Goal: Task Accomplishment & Management: Manage account settings

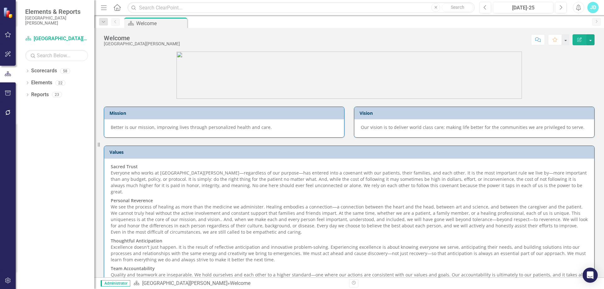
click at [7, 284] on button "button" at bounding box center [8, 280] width 14 height 13
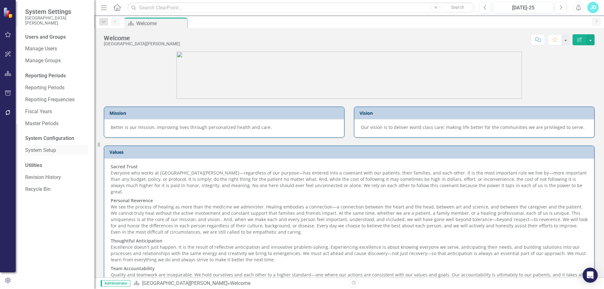
click at [54, 151] on link "System Setup" at bounding box center [56, 150] width 63 height 7
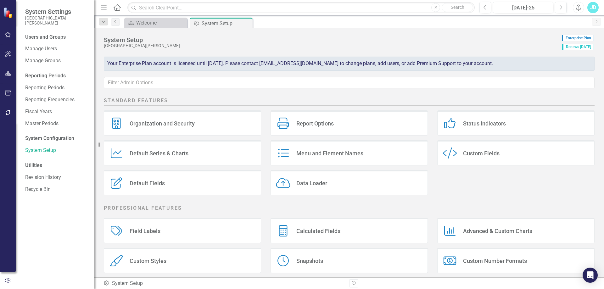
click at [166, 187] on div "Default Fields Default Fields" at bounding box center [182, 182] width 157 height 25
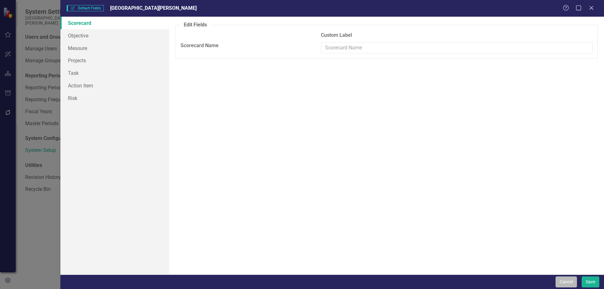
click at [562, 280] on button "Cancel" at bounding box center [565, 281] width 21 height 11
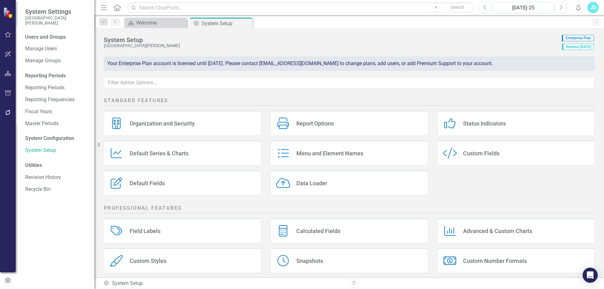
click at [324, 149] on div "Menu and Element Names Menu and Element Names" at bounding box center [348, 152] width 157 height 25
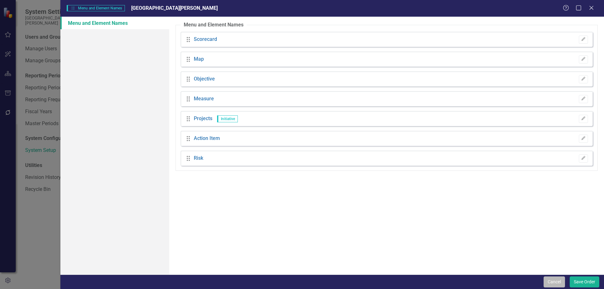
click at [555, 282] on button "Cancel" at bounding box center [553, 281] width 21 height 11
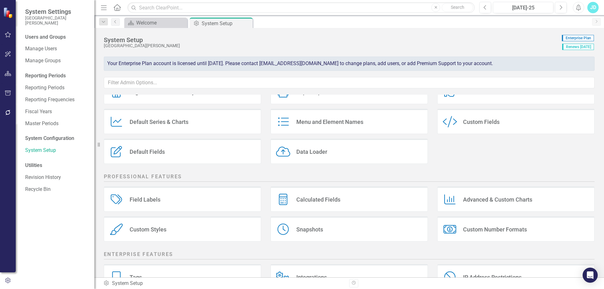
scroll to position [63, 0]
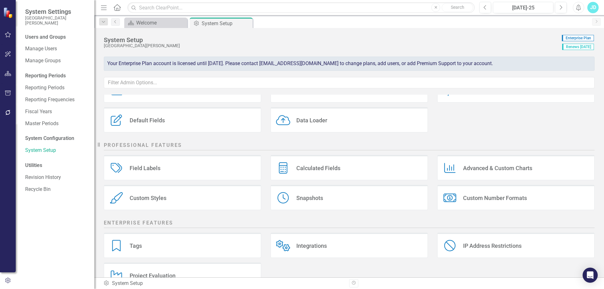
click at [164, 171] on div "Field Labels Field Labels" at bounding box center [182, 167] width 157 height 25
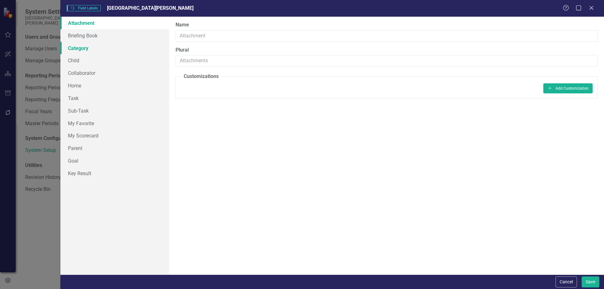
click at [90, 51] on link "Category" at bounding box center [114, 48] width 109 height 13
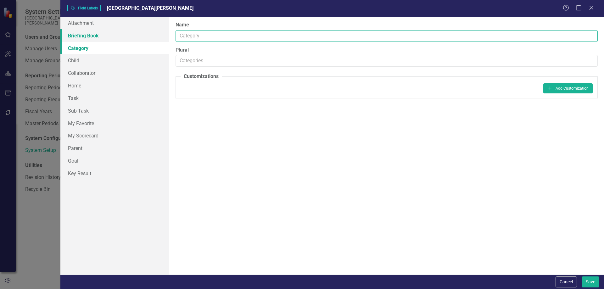
drag, startPoint x: 203, startPoint y: 36, endPoint x: 162, endPoint y: 36, distance: 41.8
click at [162, 36] on div "Attachment Briefing Book Category Child Collaborator Home Task Sub-Task My Favo…" at bounding box center [331, 146] width 543 height 258
type input "Section"
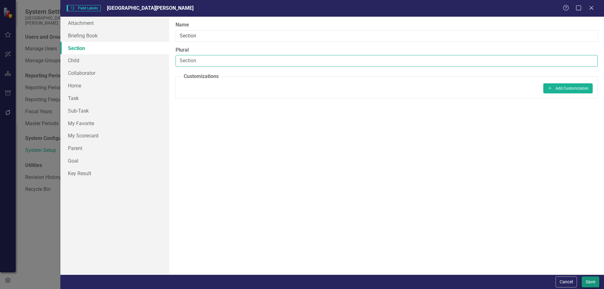
type input "Section"
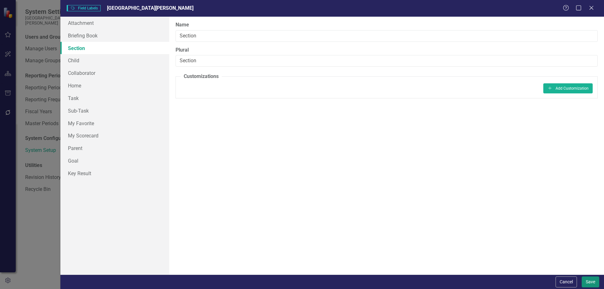
click at [588, 283] on button "Save" at bounding box center [590, 281] width 18 height 11
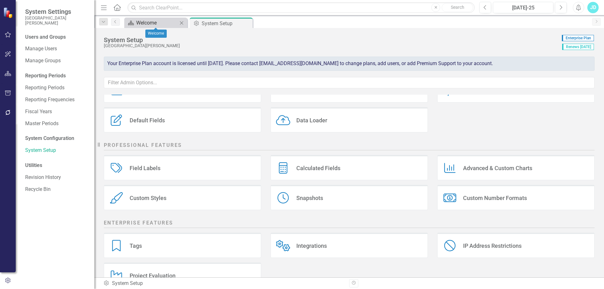
click at [153, 22] on div "Welcome" at bounding box center [157, 23] width 42 height 8
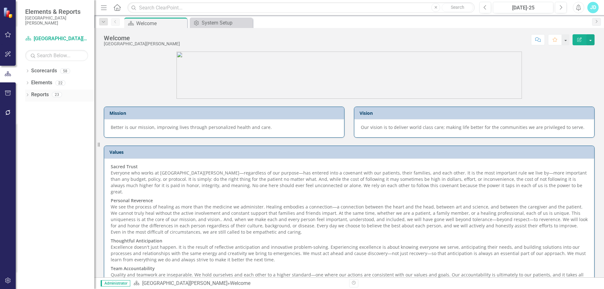
click at [26, 95] on icon "Dropdown" at bounding box center [27, 95] width 4 height 3
click at [32, 153] on icon "Dropdown" at bounding box center [30, 152] width 4 height 3
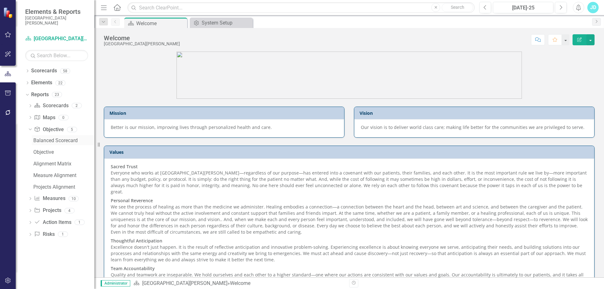
click at [50, 141] on div "Balanced Scorecard" at bounding box center [63, 141] width 61 height 6
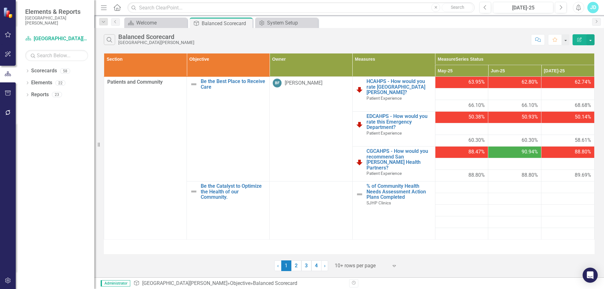
click at [8, 281] on icon "button" at bounding box center [8, 280] width 7 height 5
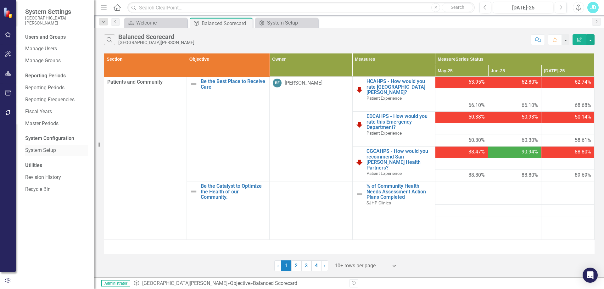
click at [51, 150] on link "System Setup" at bounding box center [56, 150] width 63 height 7
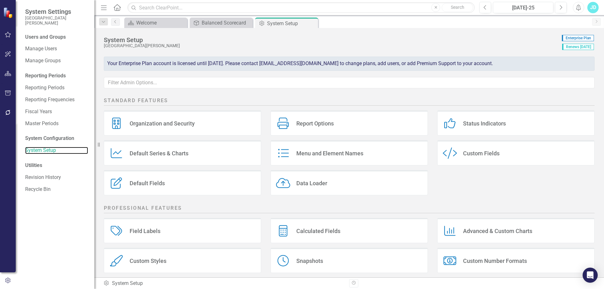
scroll to position [63, 0]
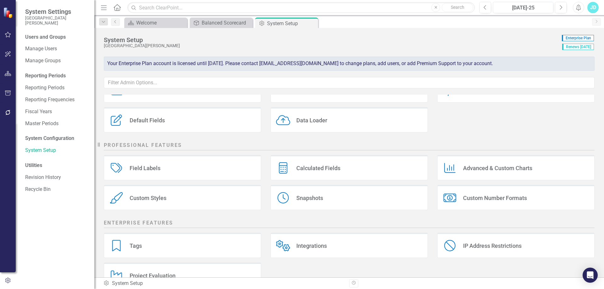
click at [128, 162] on div "Field Labels Field Labels" at bounding box center [182, 167] width 157 height 25
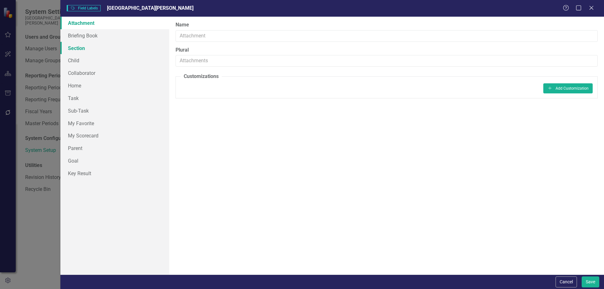
click at [102, 47] on link "Section" at bounding box center [114, 48] width 109 height 13
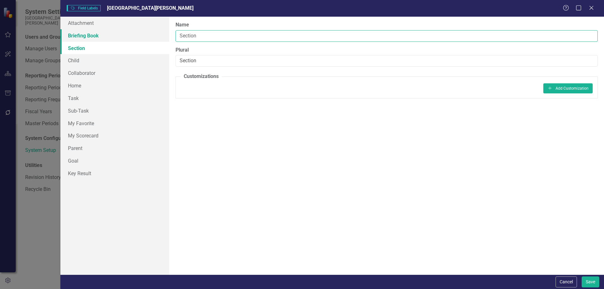
drag, startPoint x: 199, startPoint y: 37, endPoint x: 153, endPoint y: 37, distance: 46.2
click at [151, 37] on div "Attachment Briefing Book Section Child Collaborator Home Task Sub-Task My Favor…" at bounding box center [331, 146] width 543 height 258
type input "Categorie"
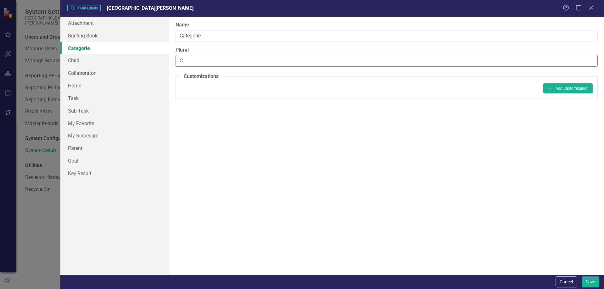
type input "C"
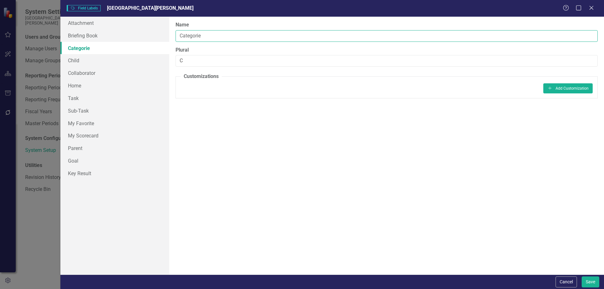
click at [218, 36] on input "Categorie" at bounding box center [386, 36] width 422 height 12
type input "Category"
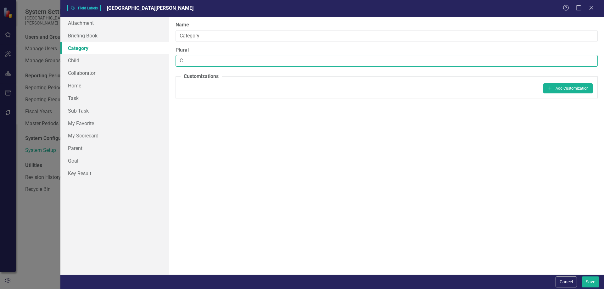
click at [208, 59] on input "C" at bounding box center [386, 61] width 422 height 12
type input "Categories"
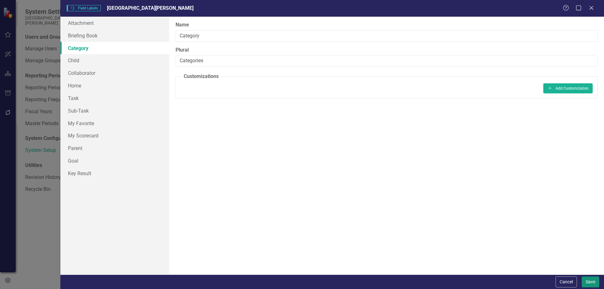
click at [592, 285] on button "Save" at bounding box center [590, 281] width 18 height 11
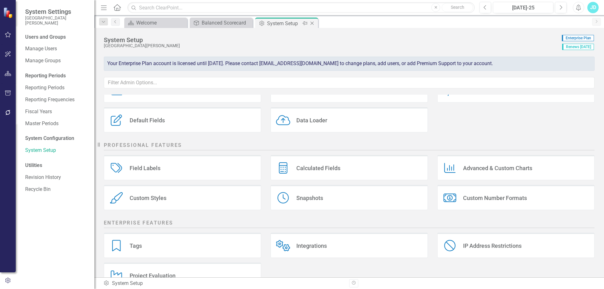
click at [314, 24] on icon "Close" at bounding box center [312, 23] width 6 height 5
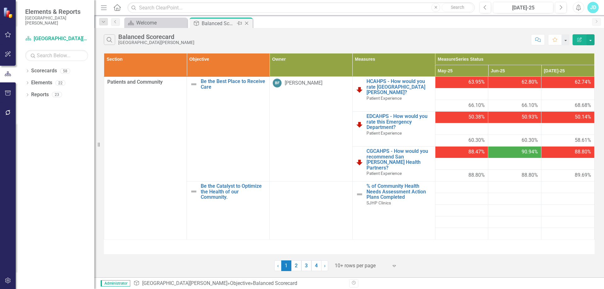
click at [246, 24] on icon "Close" at bounding box center [246, 23] width 6 height 5
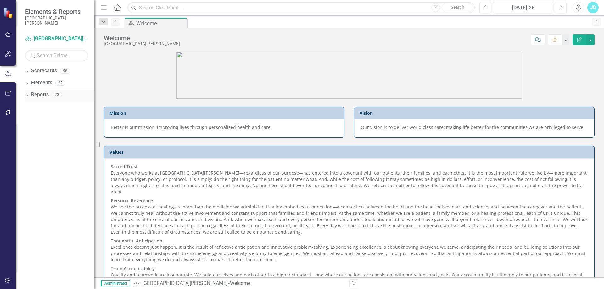
click at [27, 93] on icon at bounding box center [28, 94] width 2 height 3
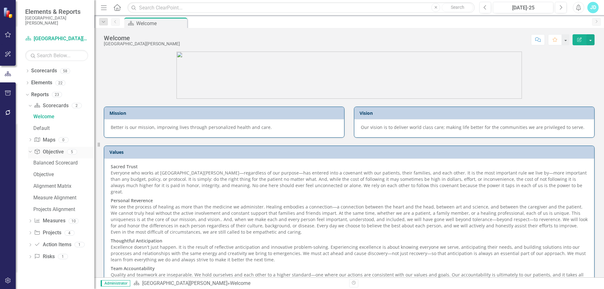
click at [31, 152] on icon at bounding box center [30, 152] width 3 height 2
click at [30, 166] on icon "Dropdown" at bounding box center [30, 164] width 4 height 3
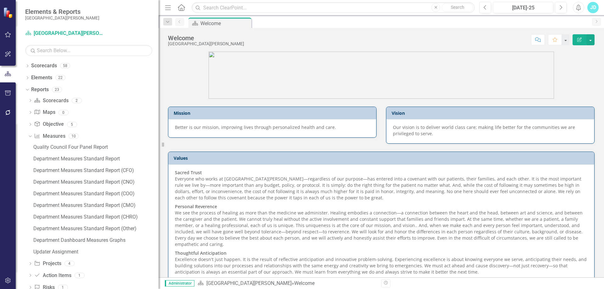
drag, startPoint x: 96, startPoint y: 155, endPoint x: 156, endPoint y: 157, distance: 60.4
click at [158, 157] on div "Resize" at bounding box center [160, 144] width 5 height 289
click at [114, 170] on div "Department Measures Standard Report (CFO)" at bounding box center [94, 171] width 123 height 6
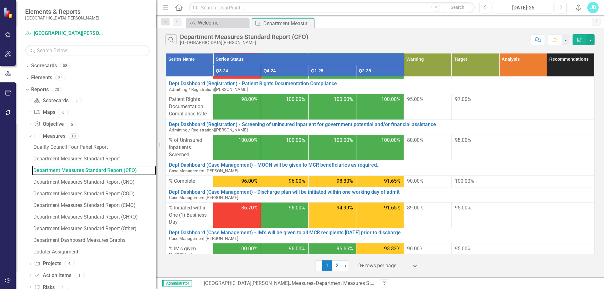
scroll to position [181, 0]
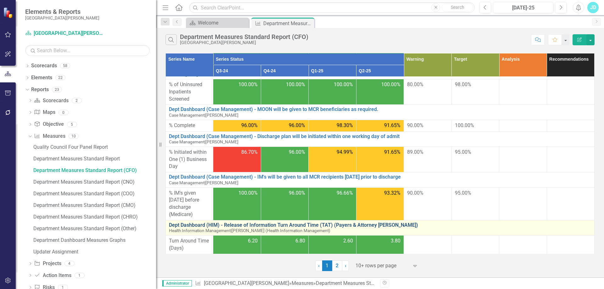
click at [378, 225] on link "Dept Dashboard (HIM) - Release of Information Turn Around Time (TAT) (Payers & …" at bounding box center [380, 225] width 422 height 6
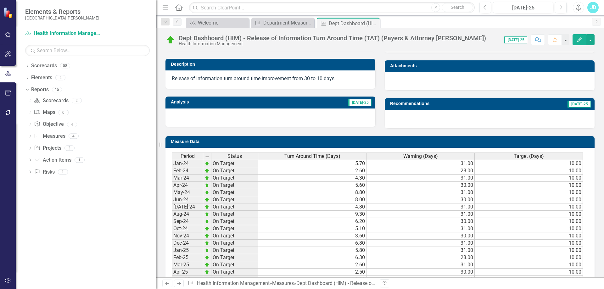
scroll to position [229, 0]
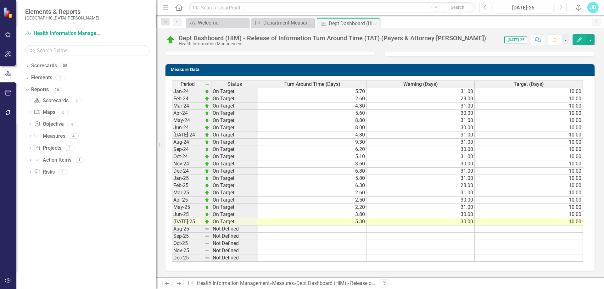
click at [443, 86] on div "Warning (Days)" at bounding box center [420, 84] width 108 height 7
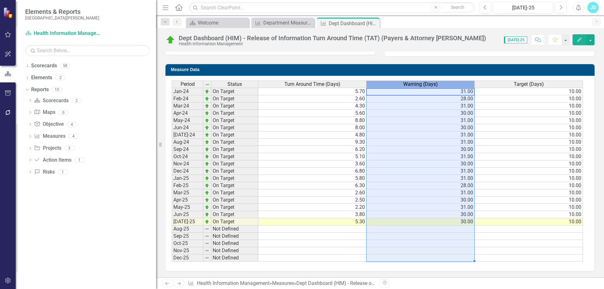
click at [443, 86] on div "Warning (Days)" at bounding box center [420, 84] width 108 height 7
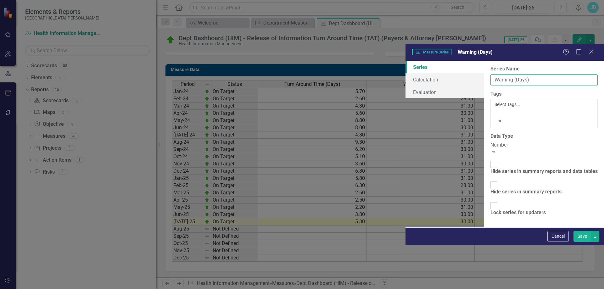
click at [490, 74] on input "Warning (Days)" at bounding box center [543, 80] width 107 height 12
type input "Warning"
click at [580, 242] on button "Save" at bounding box center [582, 236] width 18 height 11
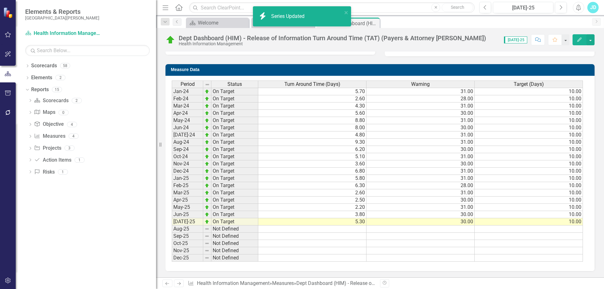
click at [542, 86] on span "Target (Days)" at bounding box center [529, 84] width 30 height 6
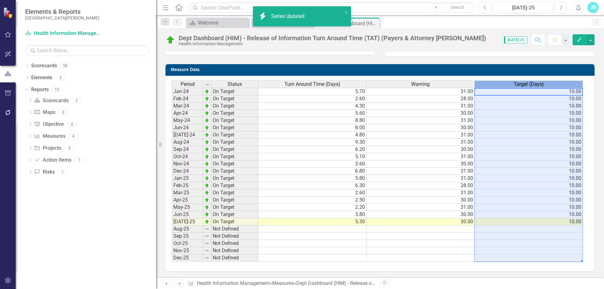
click at [542, 86] on span "Target (Days)" at bounding box center [529, 84] width 30 height 6
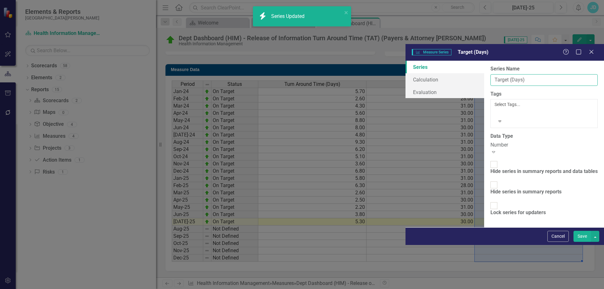
click at [490, 74] on input "Target (Days)" at bounding box center [543, 80] width 107 height 12
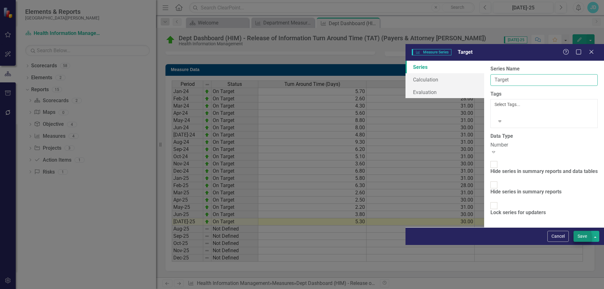
type input "Target"
click at [579, 242] on button "Save" at bounding box center [582, 236] width 18 height 11
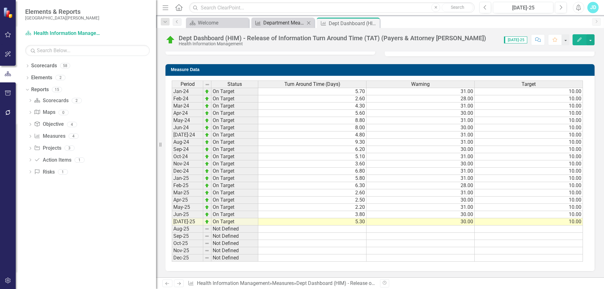
click at [280, 25] on div "Department Measures Standard Report (CFO)" at bounding box center [284, 23] width 42 height 8
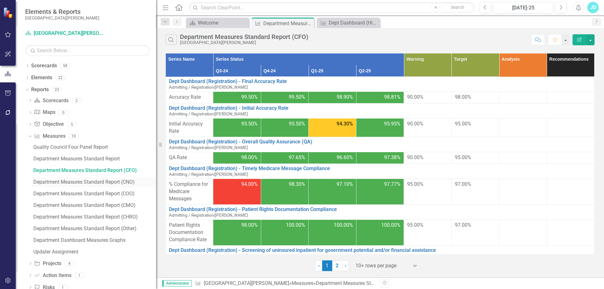
click at [99, 180] on div "Department Measures Standard Report (CNO)" at bounding box center [94, 182] width 123 height 6
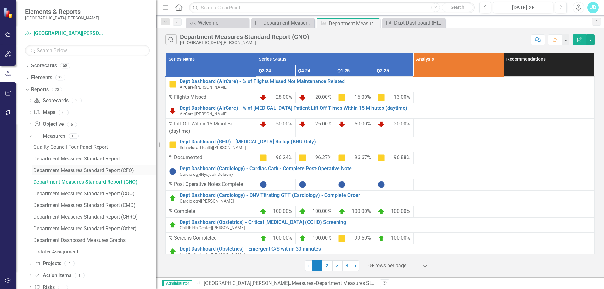
click at [104, 169] on div "Department Measures Standard Report (CFO)" at bounding box center [94, 171] width 123 height 6
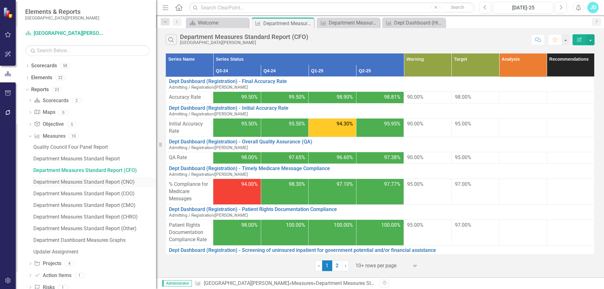
click at [117, 179] on link "Department Measures Standard Report (CNO)" at bounding box center [94, 182] width 124 height 10
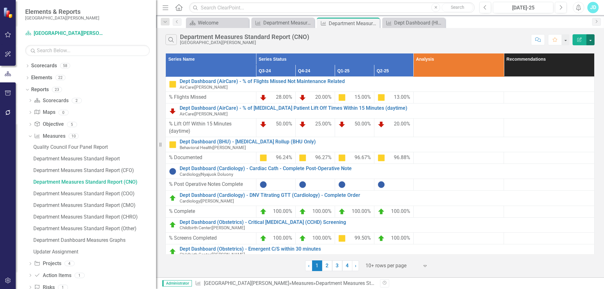
click at [590, 43] on button "button" at bounding box center [590, 39] width 8 height 11
click at [582, 53] on link "Edit Report Edit Report" at bounding box center [569, 52] width 50 height 12
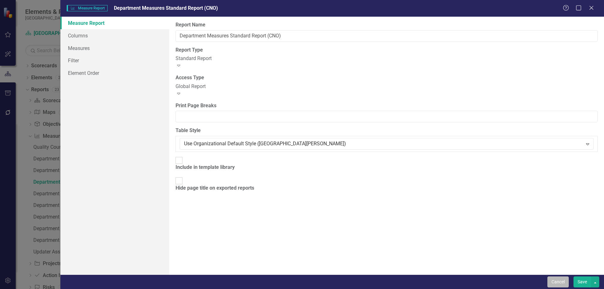
click at [559, 281] on button "Cancel" at bounding box center [557, 281] width 21 height 11
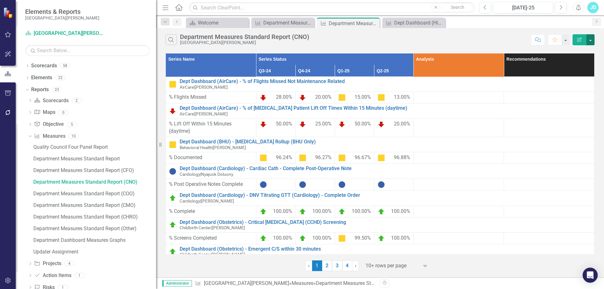
click at [590, 42] on button "button" at bounding box center [590, 39] width 8 height 11
click at [580, 52] on link "Edit Report Edit Report" at bounding box center [569, 52] width 50 height 12
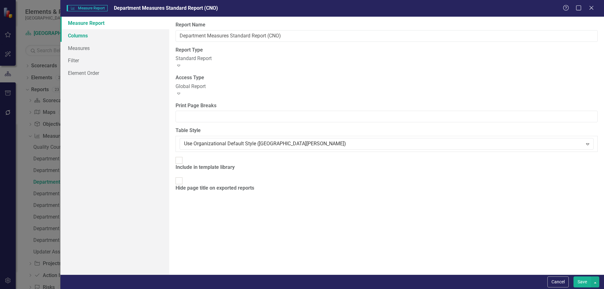
click at [74, 40] on link "Columns" at bounding box center [114, 35] width 109 height 13
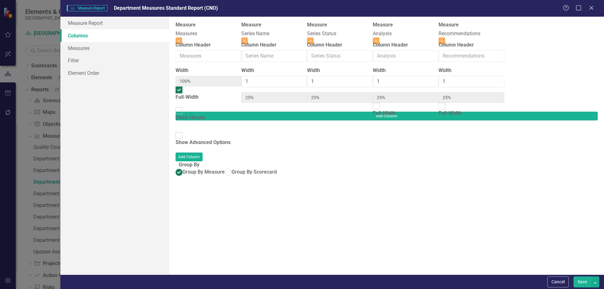
click at [178, 131] on input "Show Advanced Options" at bounding box center [179, 136] width 10 height 10
checkbox input "true"
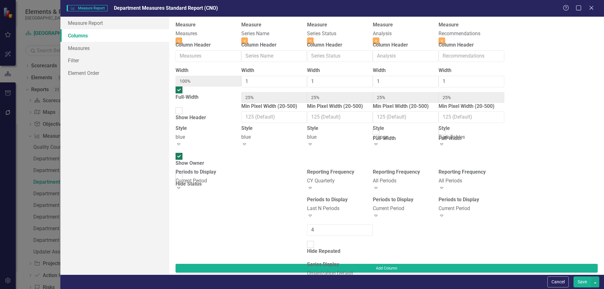
click at [435, 211] on div "Current Period Expand" at bounding box center [406, 212] width 66 height 14
click at [438, 231] on div "Reporting Frequency All Periods Expand Periods to Display 9 results available. …" at bounding box center [406, 216] width 66 height 95
click at [555, 282] on button "Cancel" at bounding box center [557, 281] width 21 height 11
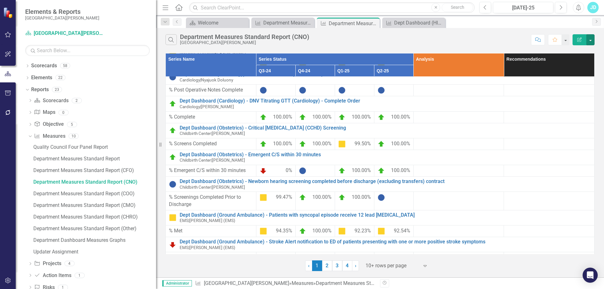
scroll to position [161, 0]
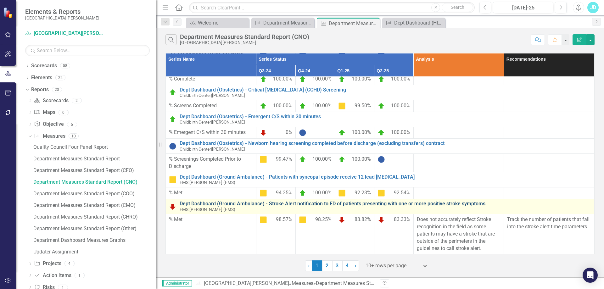
click at [251, 201] on link "Dept Dashboard (Ground Ambulance) - Stroke Alert notification to ED of patients…" at bounding box center [385, 204] width 411 height 6
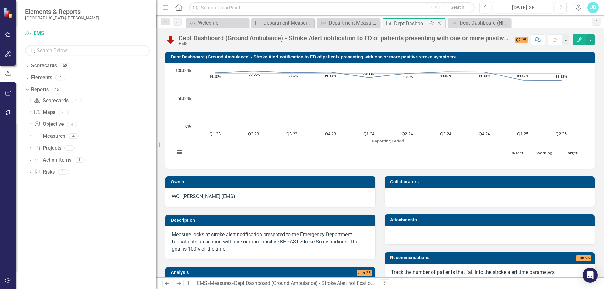
click at [439, 23] on icon "Close" at bounding box center [439, 23] width 6 height 5
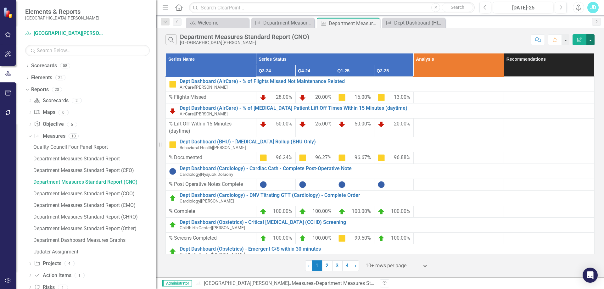
click at [591, 42] on button "button" at bounding box center [590, 39] width 8 height 11
click at [583, 51] on link "Edit Report Edit Report" at bounding box center [569, 52] width 50 height 12
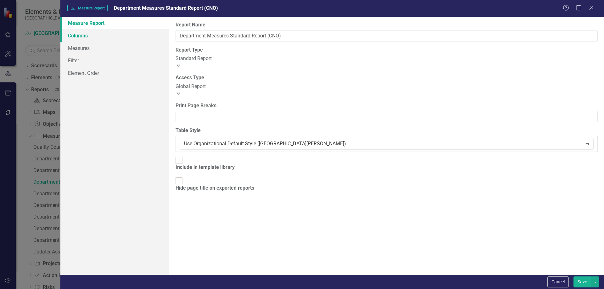
click at [78, 35] on link "Columns" at bounding box center [114, 35] width 109 height 13
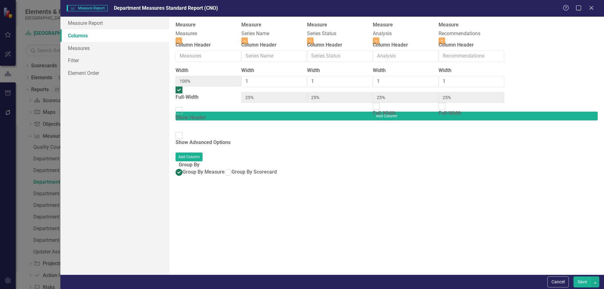
click at [180, 132] on div at bounding box center [178, 135] width 7 height 7
click at [180, 131] on input "Show Advanced Options" at bounding box center [179, 136] width 10 height 10
checkbox input "true"
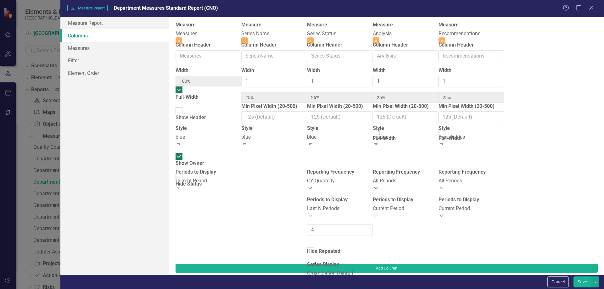
click at [175, 163] on div "Measure Measures Close Column Header Width 100% Full-Width Show Header Style bl…" at bounding box center [339, 142] width 329 height 242
click at [182, 174] on div at bounding box center [178, 177] width 7 height 7
click at [183, 172] on input "Hide Status" at bounding box center [179, 177] width 10 height 10
checkbox input "true"
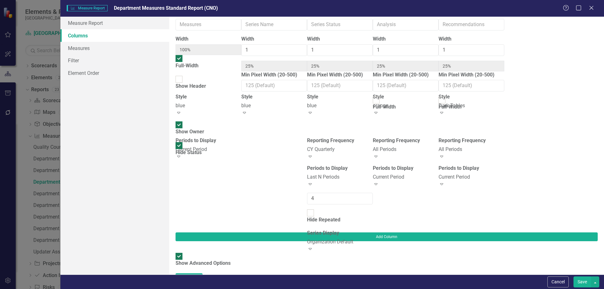
click at [359, 238] on div "Organization Default" at bounding box center [340, 241] width 66 height 7
click at [580, 281] on button "Save" at bounding box center [582, 281] width 18 height 11
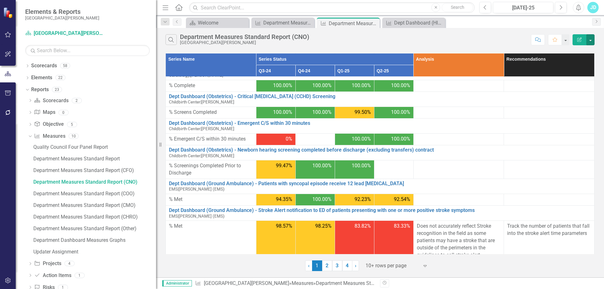
scroll to position [161, 0]
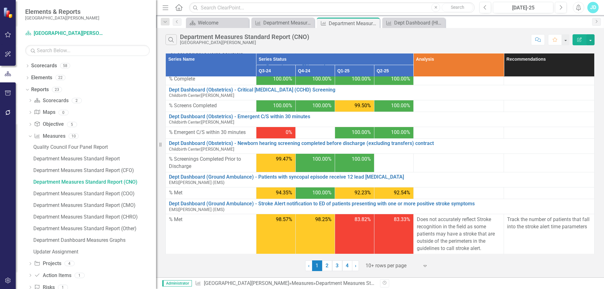
click at [388, 264] on div at bounding box center [391, 266] width 53 height 8
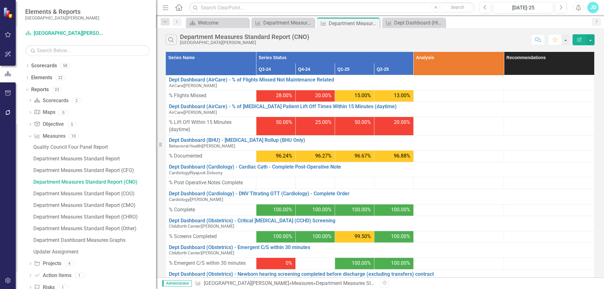
scroll to position [532, 0]
click at [114, 172] on div "Department Measures Standard Report (CFO)" at bounding box center [94, 171] width 123 height 6
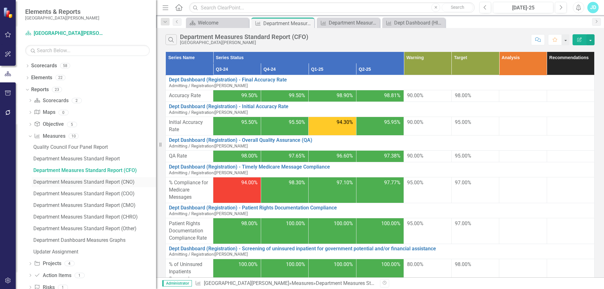
click at [119, 180] on div "Department Measures Standard Report (CNO)" at bounding box center [94, 182] width 123 height 6
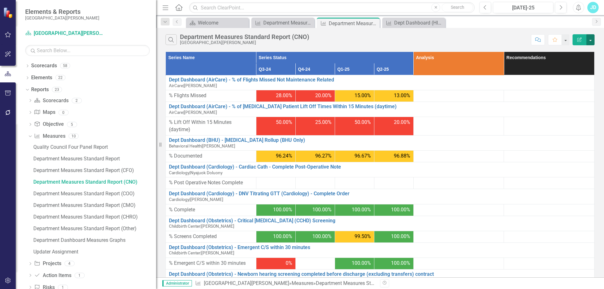
click at [591, 37] on button "button" at bounding box center [590, 39] width 8 height 11
click at [584, 49] on link "Edit Report Edit Report" at bounding box center [569, 52] width 50 height 12
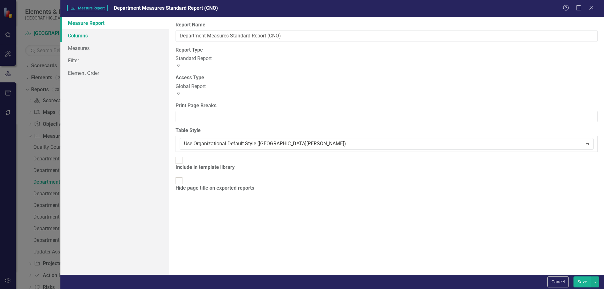
click at [86, 37] on link "Columns" at bounding box center [114, 35] width 109 height 13
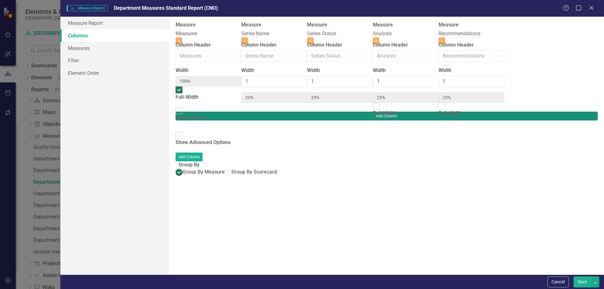
click at [569, 112] on button "Add Column" at bounding box center [386, 116] width 422 height 9
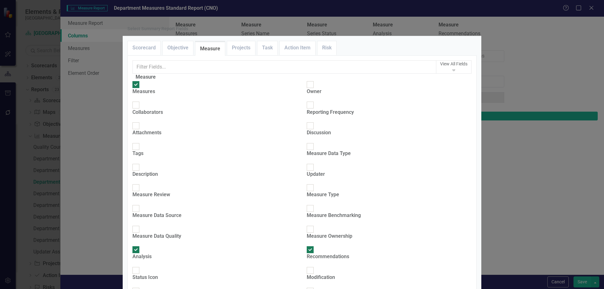
scroll to position [63, 0]
checkbox input "true"
click at [139, 288] on div at bounding box center [135, 291] width 7 height 7
click at [141, 286] on input "Target" at bounding box center [136, 291] width 10 height 10
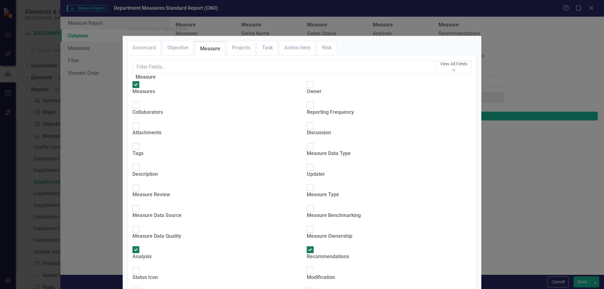
checkbox input "true"
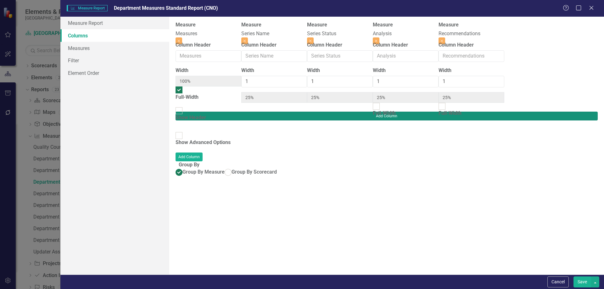
type input "17%"
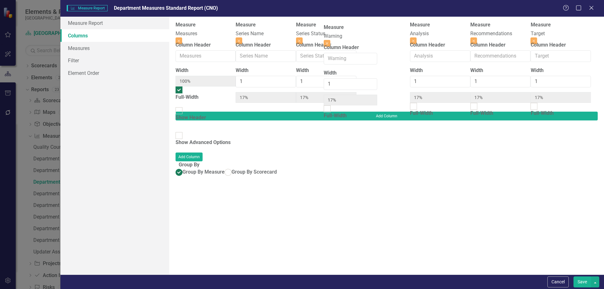
drag, startPoint x: 508, startPoint y: 34, endPoint x: 336, endPoint y: 35, distance: 171.4
click at [336, 35] on div "Measure Measures Close Column Header Width 100% Full-Width Show Header Measure …" at bounding box center [386, 66] width 422 height 90
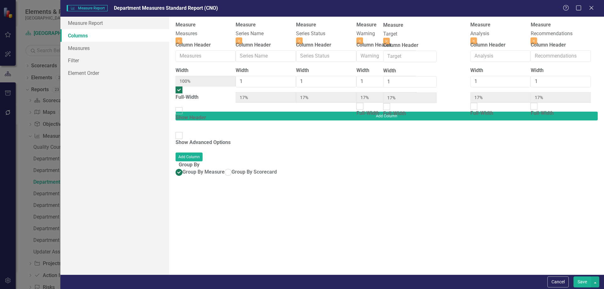
drag, startPoint x: 518, startPoint y: 34, endPoint x: 400, endPoint y: 34, distance: 117.3
click at [400, 34] on div "Measure Measures Close Column Header Width 100% Full-Width Show Header Measure …" at bounding box center [386, 66] width 422 height 90
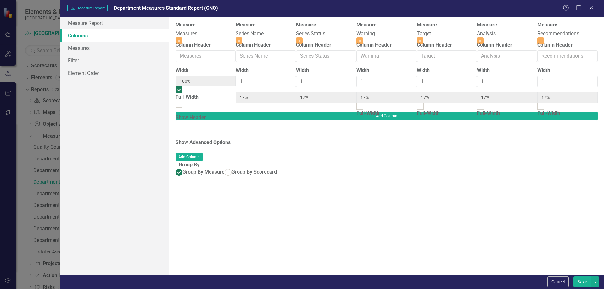
click at [581, 281] on button "Save" at bounding box center [582, 281] width 18 height 11
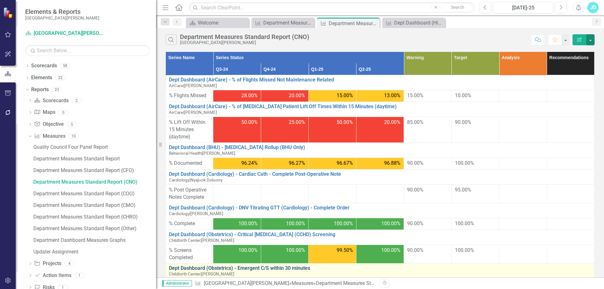
scroll to position [126, 0]
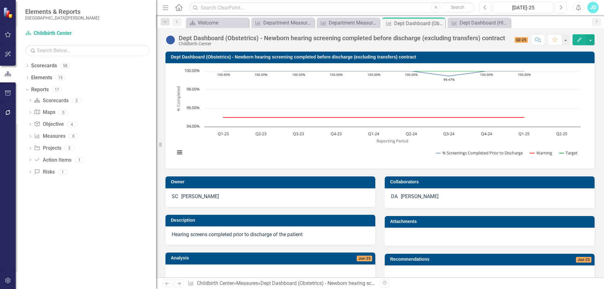
scroll to position [147, 0]
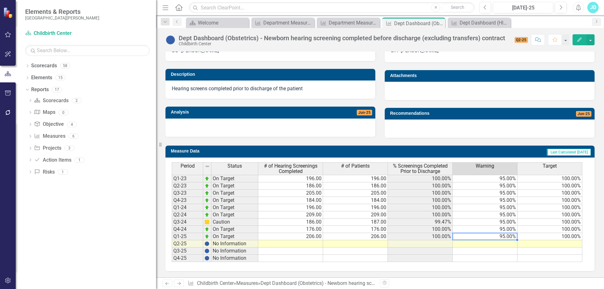
drag, startPoint x: 513, startPoint y: 236, endPoint x: 539, endPoint y: 236, distance: 26.4
click at [539, 236] on tr "Q1-25 On Target 206.00 206.00 100.00% 95.00% 100.00%" at bounding box center [377, 236] width 410 height 7
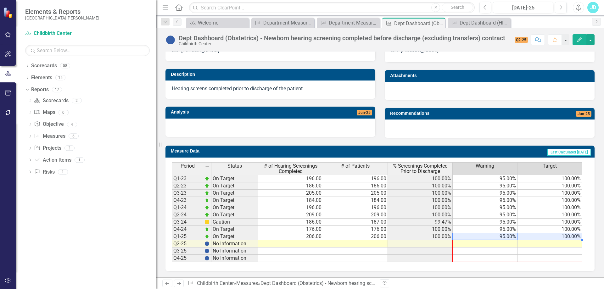
drag, startPoint x: 583, startPoint y: 240, endPoint x: 580, endPoint y: 256, distance: 16.2
click at [172, 256] on div "Period Status # of Hearing Screenings Completed # of Patients % Screenings Comp…" at bounding box center [172, 212] width 0 height 100
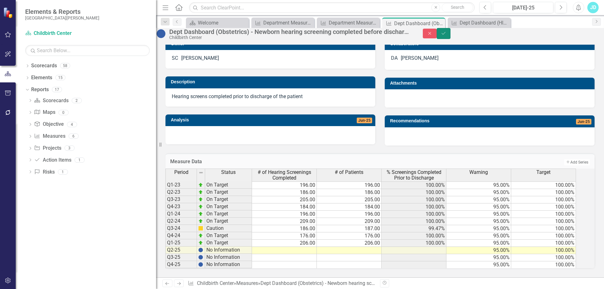
click at [446, 36] on icon "Save" at bounding box center [444, 33] width 6 height 4
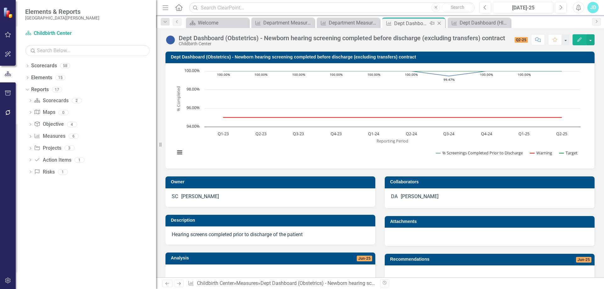
click at [441, 23] on icon "Close" at bounding box center [439, 23] width 6 height 5
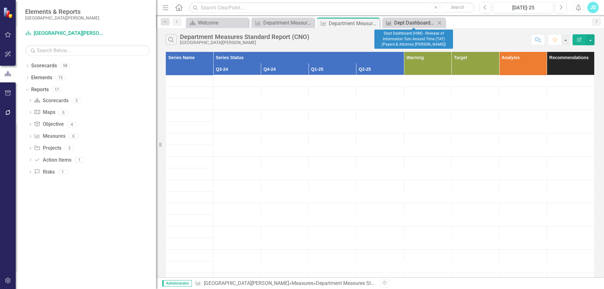
click at [407, 23] on div "Dept Dashboard (HIM) - Release of Information Turn Around Time (TAT) (Payers & …" at bounding box center [415, 23] width 42 height 8
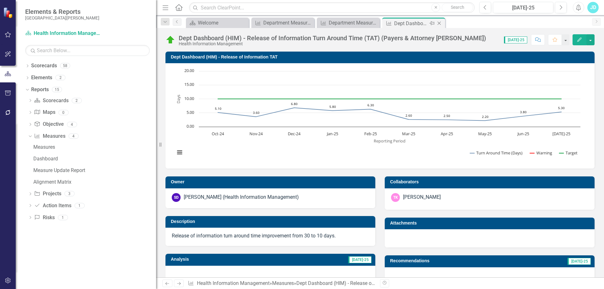
click at [438, 22] on icon at bounding box center [438, 23] width 3 height 3
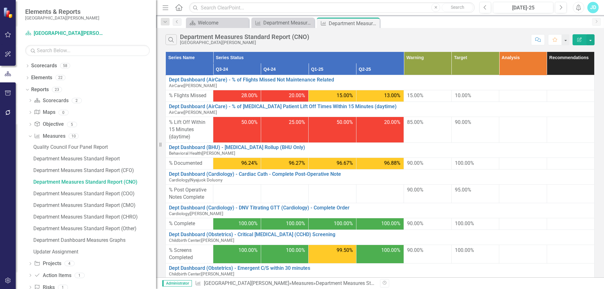
scroll to position [346, 0]
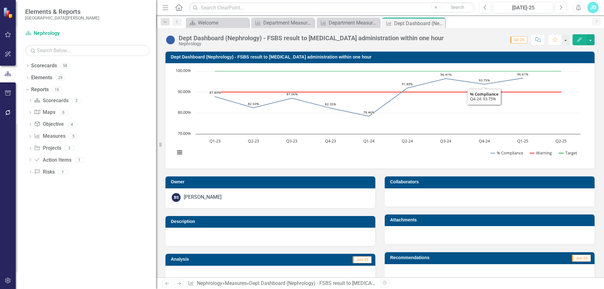
click at [0, 0] on icon "Close" at bounding box center [0, 0] width 0 height 0
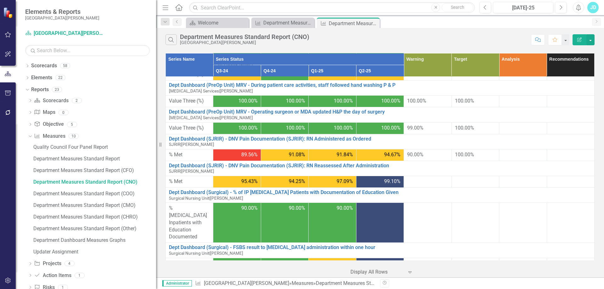
scroll to position [946, 0]
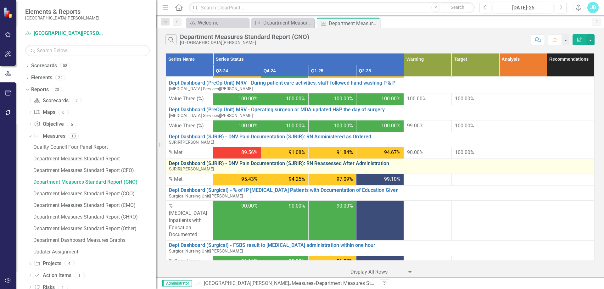
click at [221, 163] on link "Dept Dashboard (SJRIR) - DNV Pain Documentation (SJRIR): RN Reassessed After Ad…" at bounding box center [380, 164] width 422 height 6
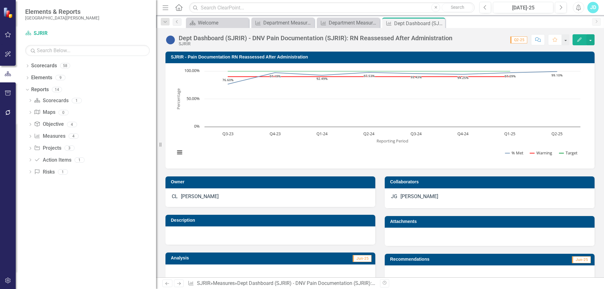
scroll to position [147, 0]
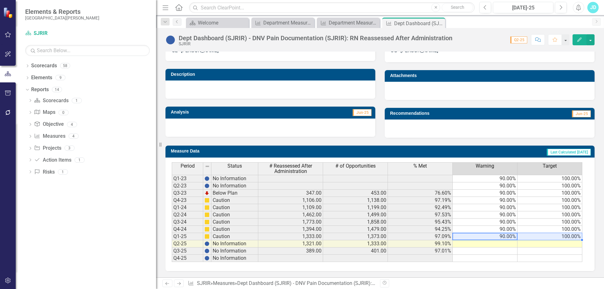
drag, startPoint x: 503, startPoint y: 238, endPoint x: 548, endPoint y: 235, distance: 45.1
click at [544, 233] on tr "Q1-25 Caution 1,333.00 1,373.00 97.09% 90.00% 100.00%" at bounding box center [377, 236] width 410 height 7
drag, startPoint x: 581, startPoint y: 240, endPoint x: 578, endPoint y: 255, distance: 16.0
click at [172, 255] on div "Period Status # Reassessed After Administration # of Opportunities % Met Warnin…" at bounding box center [172, 212] width 0 height 100
type textarea "90"
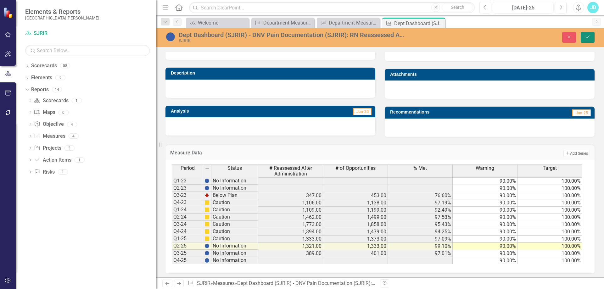
click at [590, 35] on icon "Save" at bounding box center [588, 37] width 6 height 4
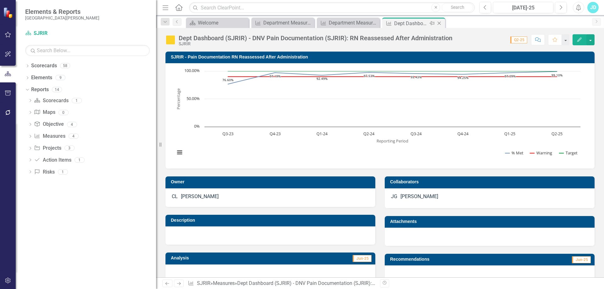
click at [439, 25] on icon "Close" at bounding box center [439, 23] width 6 height 5
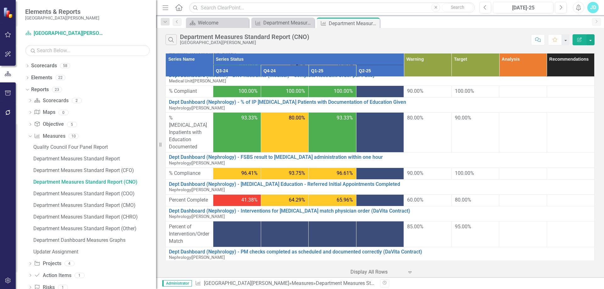
scroll to position [535, 0]
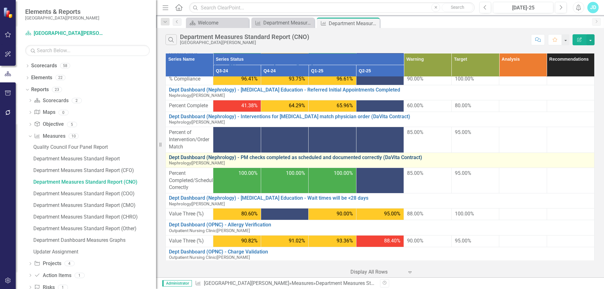
click at [334, 158] on link "Dept Dashboard (Nephrology) - PM checks completed as scheduled and documented c…" at bounding box center [380, 158] width 422 height 6
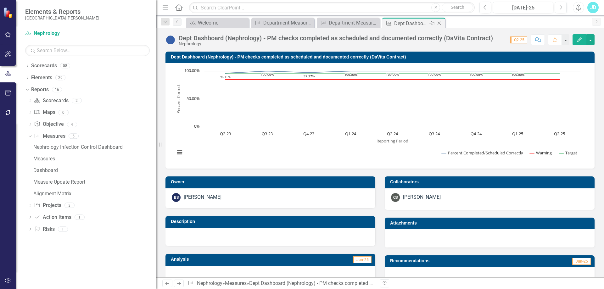
click at [438, 24] on icon at bounding box center [438, 23] width 3 height 3
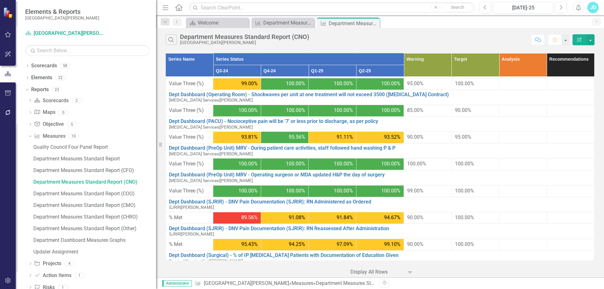
scroll to position [946, 0]
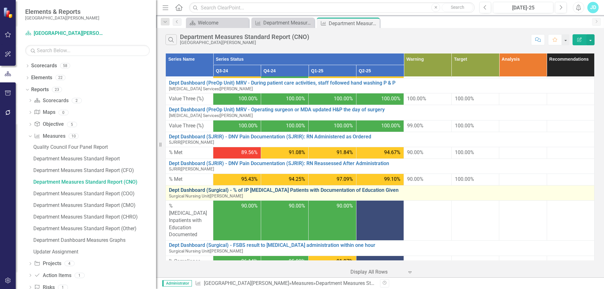
click at [351, 191] on link "Dept Dashboard (Surgical) - % of IP [MEDICAL_DATA] Patients with Documentation …" at bounding box center [380, 190] width 422 height 6
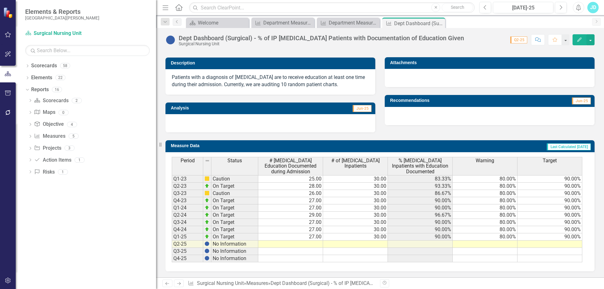
scroll to position [159, 0]
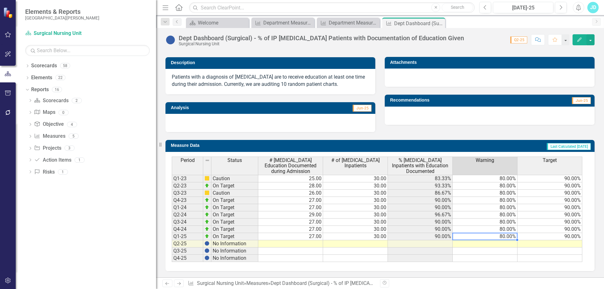
drag, startPoint x: 506, startPoint y: 236, endPoint x: 543, endPoint y: 235, distance: 37.8
click at [543, 235] on tr "Q1-25 On Target 27.00 30.00 90.00% 80.00% 90.00%" at bounding box center [377, 236] width 410 height 7
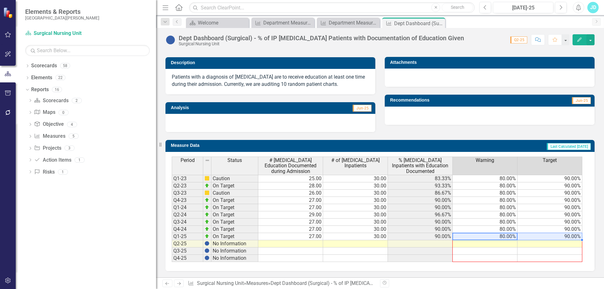
drag, startPoint x: 581, startPoint y: 241, endPoint x: 578, endPoint y: 258, distance: 17.5
click at [172, 258] on div "Period Status # Diabetes Education Documented during Admission # of Diabetes In…" at bounding box center [172, 209] width 0 height 105
type textarea "80"
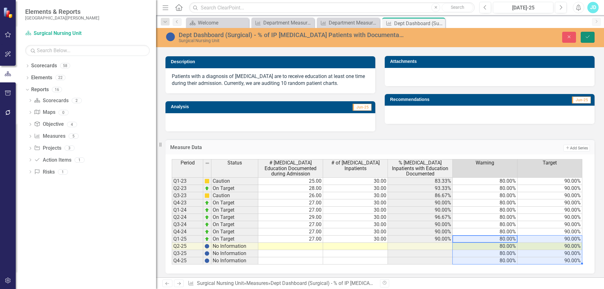
click at [584, 36] on button "Save" at bounding box center [587, 37] width 14 height 11
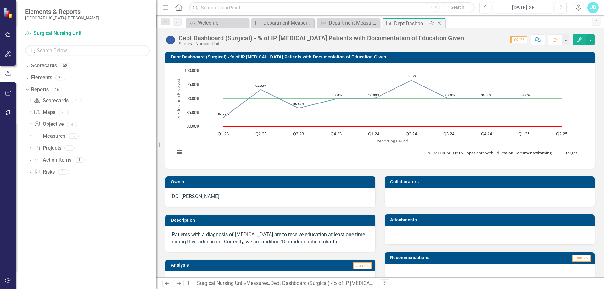
click at [440, 23] on icon "Close" at bounding box center [439, 23] width 6 height 5
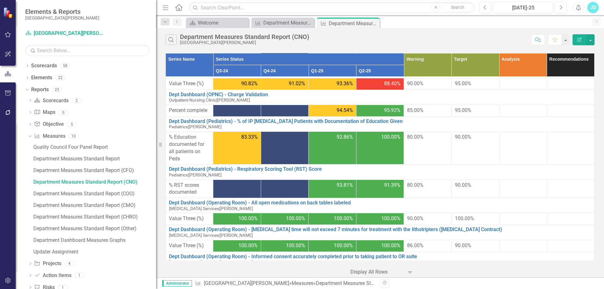
scroll to position [946, 0]
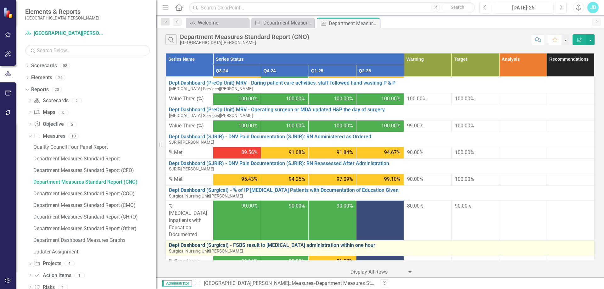
click at [341, 242] on link "Dept Dashboard (Surgical) - FSBS result to [MEDICAL_DATA] administration within…" at bounding box center [380, 245] width 422 height 6
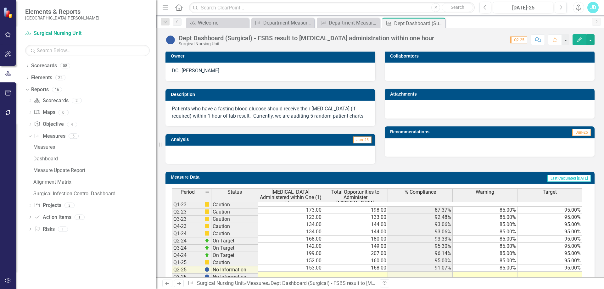
scroll to position [153, 0]
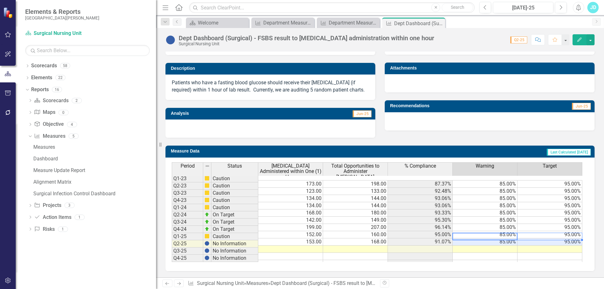
drag, startPoint x: 507, startPoint y: 238, endPoint x: 530, endPoint y: 237, distance: 23.0
click at [530, 238] on tr "Q1-25 Caution 153.00 168.00 91.07% 85.00% 95.00%" at bounding box center [377, 241] width 410 height 7
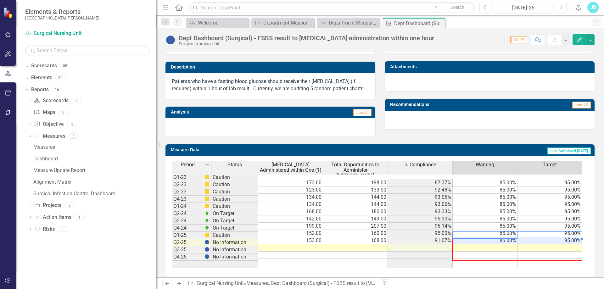
drag, startPoint x: 582, startPoint y: 239, endPoint x: 577, endPoint y: 258, distance: 18.9
click at [172, 258] on div "Period Status Insulin Administered within One (1) Hour Total Opportunities to A…" at bounding box center [172, 217] width 0 height 113
type textarea "85"
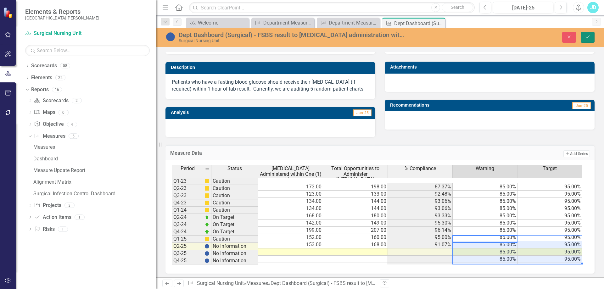
click at [588, 37] on icon "Save" at bounding box center [588, 37] width 6 height 4
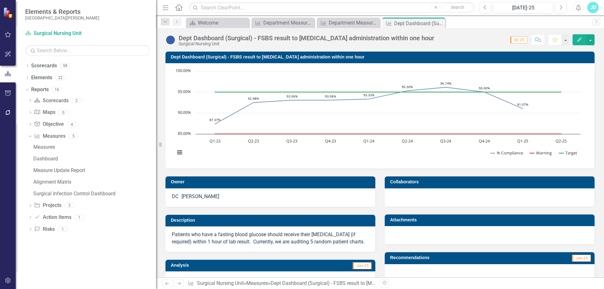
click at [0, 0] on icon "Close" at bounding box center [0, 0] width 0 height 0
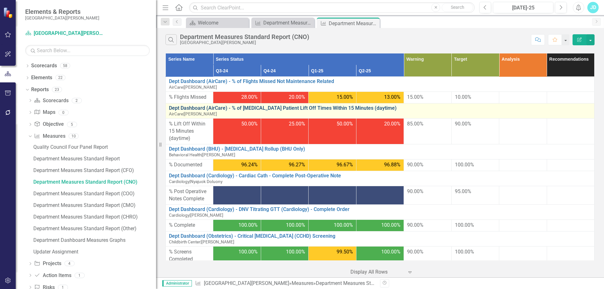
click at [356, 107] on link "Dept Dashboard (AirCare) - % of [MEDICAL_DATA] Patient Lift Off Times Within 15…" at bounding box center [380, 108] width 422 height 6
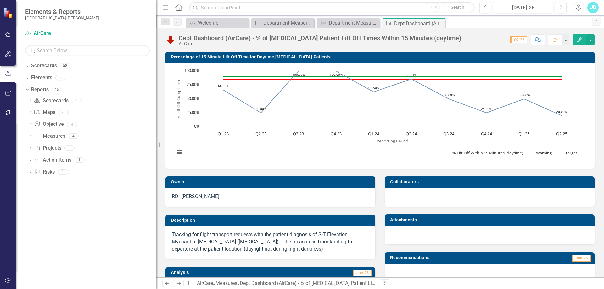
drag, startPoint x: 441, startPoint y: 22, endPoint x: 436, endPoint y: 22, distance: 4.7
click at [0, 0] on icon "Close" at bounding box center [0, 0] width 0 height 0
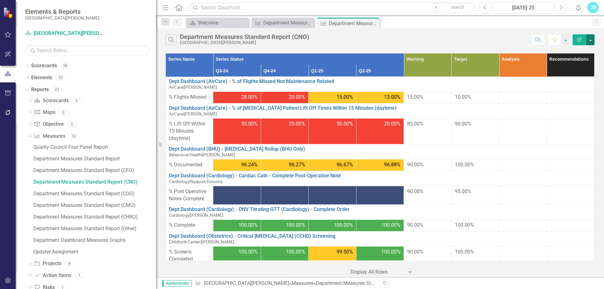
click at [588, 42] on button "button" at bounding box center [590, 39] width 8 height 11
click at [582, 49] on link "Edit Report Edit Report" at bounding box center [569, 52] width 50 height 12
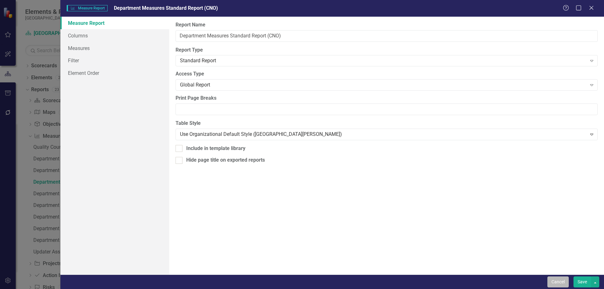
click at [551, 279] on button "Cancel" at bounding box center [557, 281] width 21 height 11
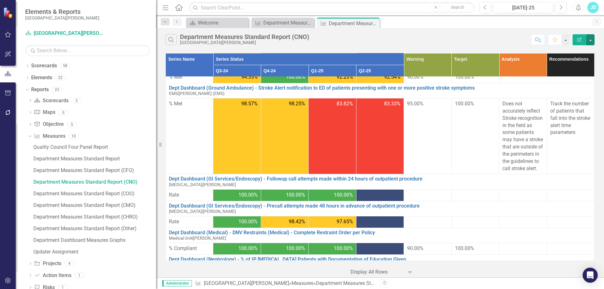
scroll to position [220, 0]
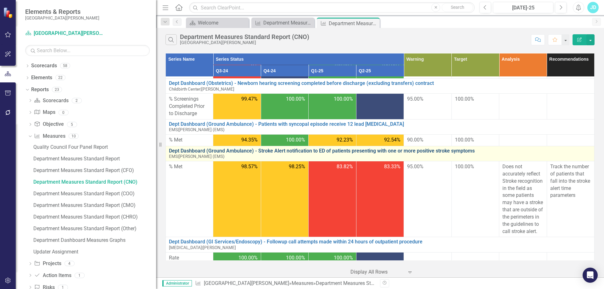
click at [414, 149] on link "Dept Dashboard (Ground Ambulance) - Stroke Alert notification to ED of patients…" at bounding box center [380, 151] width 422 height 6
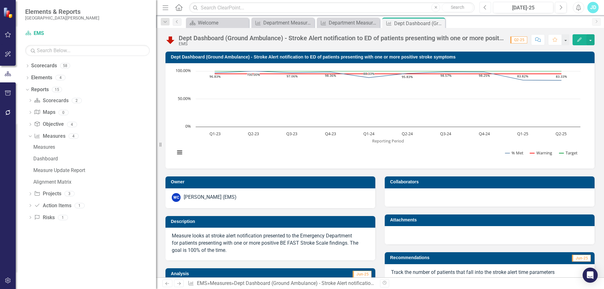
click at [486, 8] on icon "Previous" at bounding box center [484, 8] width 3 height 6
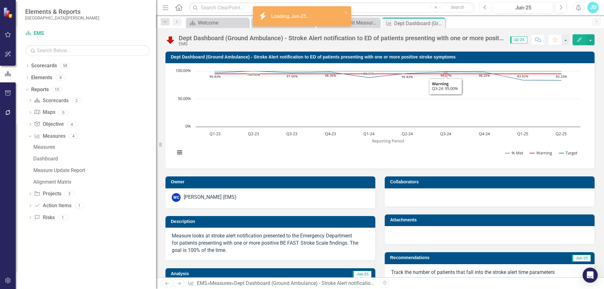
scroll to position [126, 0]
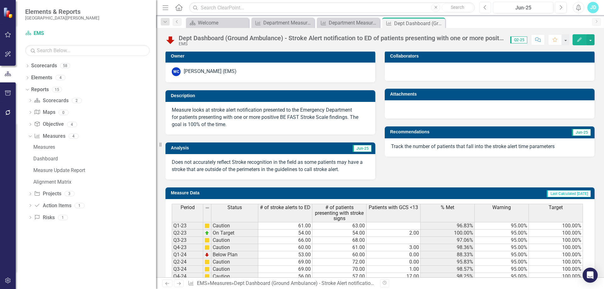
click at [486, 8] on icon "Previous" at bounding box center [484, 8] width 3 height 6
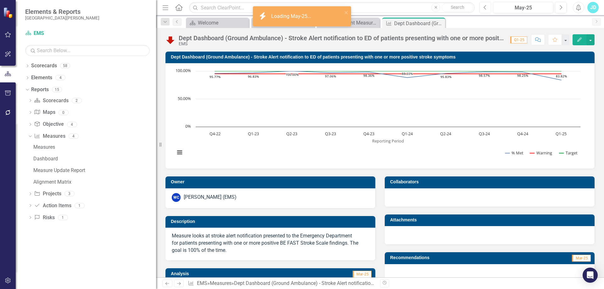
scroll to position [157, 0]
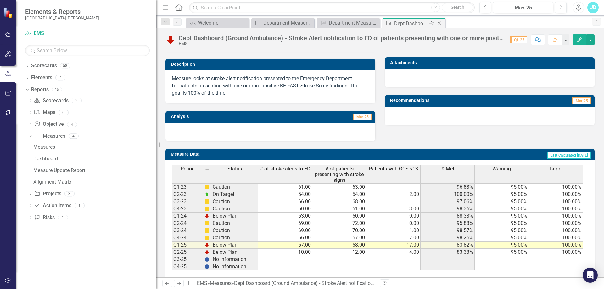
click at [440, 23] on icon "Close" at bounding box center [439, 23] width 6 height 5
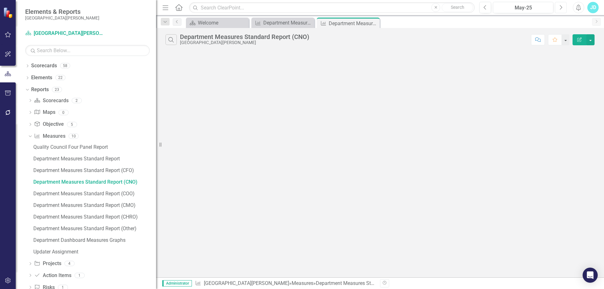
click at [564, 8] on button "Next" at bounding box center [561, 7] width 12 height 11
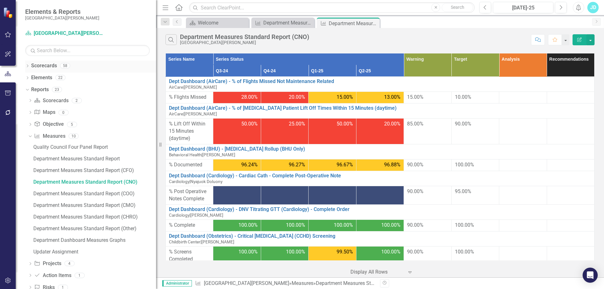
click at [26, 67] on icon "Dropdown" at bounding box center [27, 66] width 4 height 3
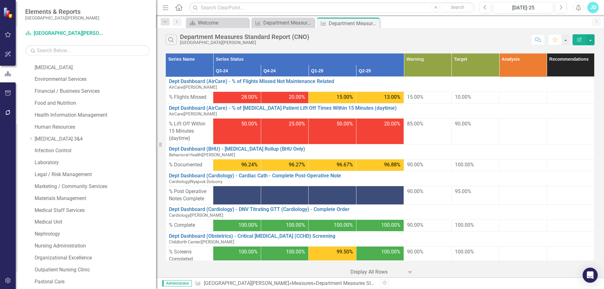
scroll to position [252, 0]
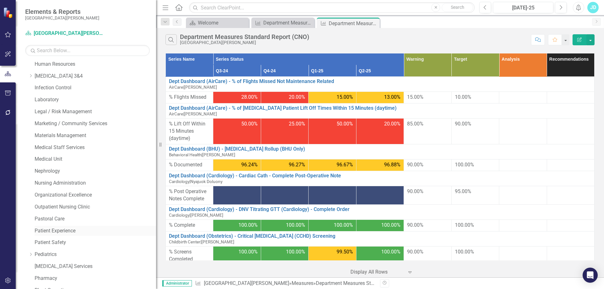
click at [61, 230] on link "Patient Experience" at bounding box center [95, 230] width 121 height 7
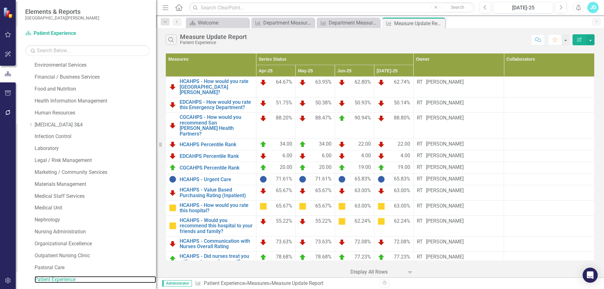
scroll to position [266, 0]
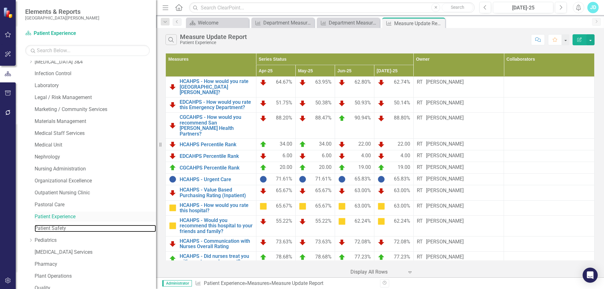
click at [53, 228] on link "Patient Safety" at bounding box center [95, 228] width 121 height 7
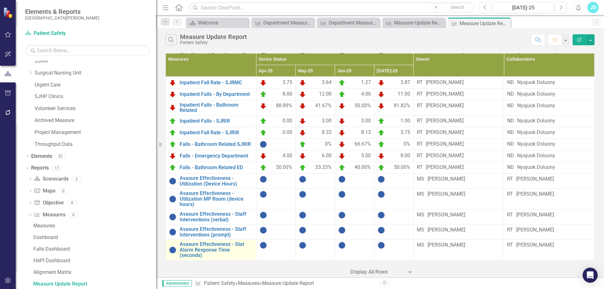
scroll to position [181, 0]
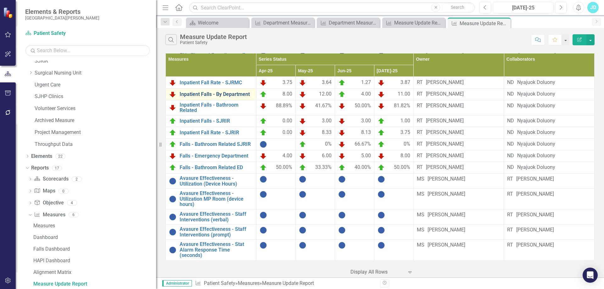
click at [234, 92] on link "Inpatient Falls - By Department" at bounding box center [216, 95] width 73 height 6
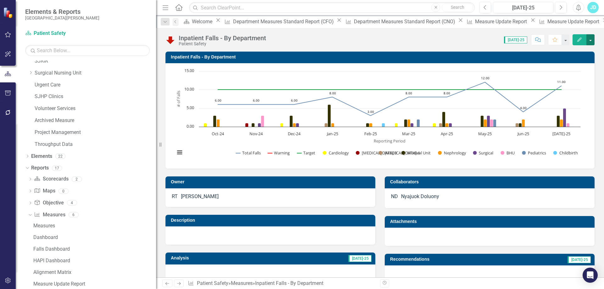
click at [593, 41] on button "button" at bounding box center [590, 39] width 8 height 11
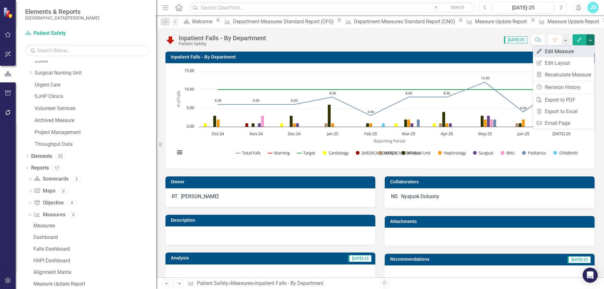
click at [570, 51] on link "Edit Edit Measure" at bounding box center [563, 52] width 61 height 12
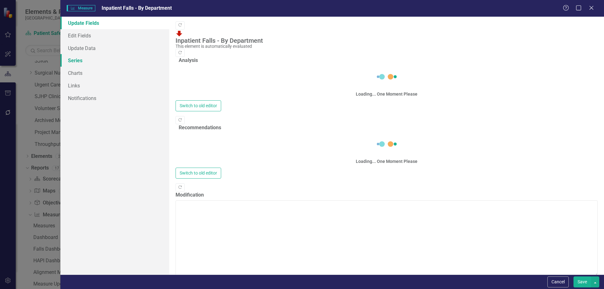
click at [79, 63] on link "Series" at bounding box center [114, 60] width 109 height 13
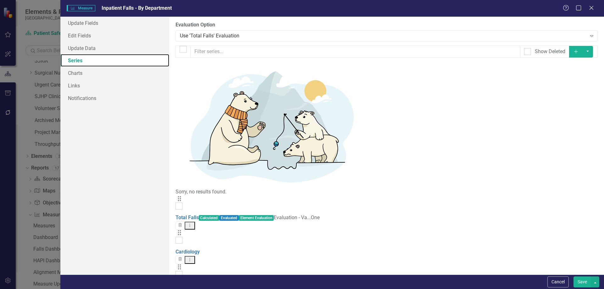
checkbox input "false"
click at [576, 52] on icon "Add" at bounding box center [576, 51] width 6 height 4
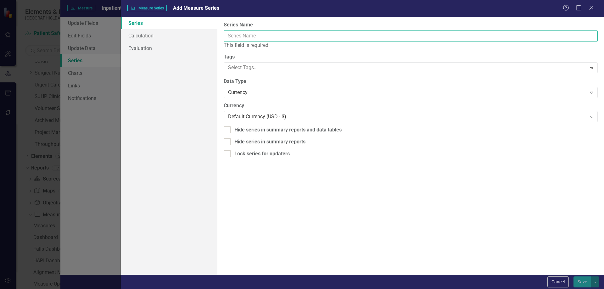
click at [283, 36] on input "Series Name" at bounding box center [411, 36] width 374 height 12
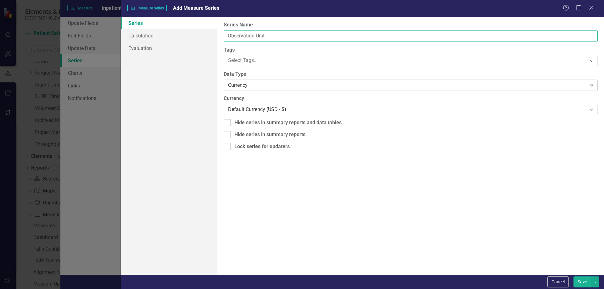
type input "Observation Unit"
click at [257, 82] on div "Currency" at bounding box center [407, 85] width 358 height 7
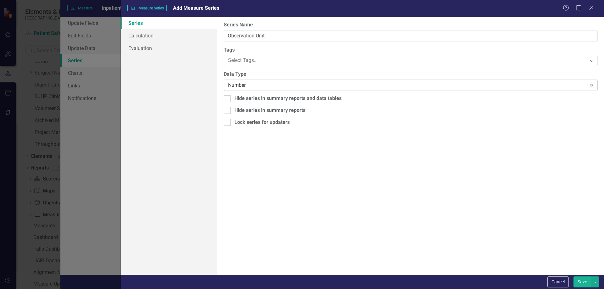
click at [251, 86] on div "Number" at bounding box center [407, 85] width 358 height 7
click at [582, 280] on button "Save" at bounding box center [582, 281] width 18 height 11
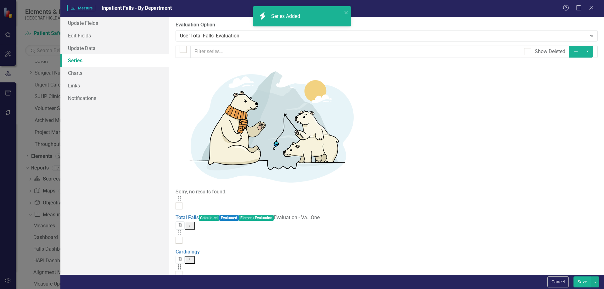
scroll to position [89, 0]
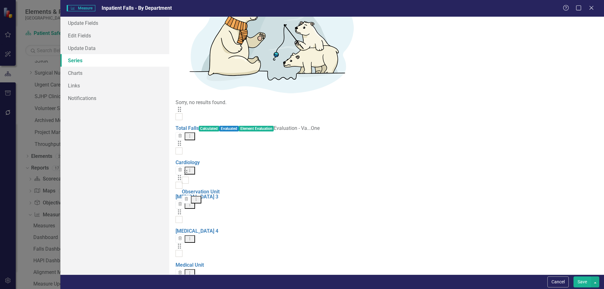
drag, startPoint x: 183, startPoint y: 233, endPoint x: 187, endPoint y: 176, distance: 56.5
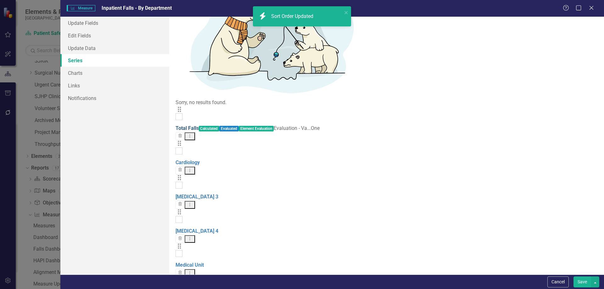
click at [199, 125] on link "Total Falls" at bounding box center [186, 128] width 23 height 6
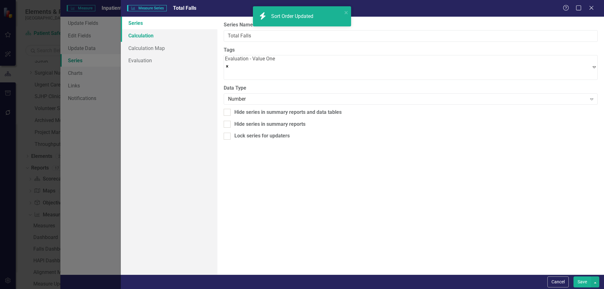
click at [143, 36] on link "Calculation" at bounding box center [169, 35] width 97 height 13
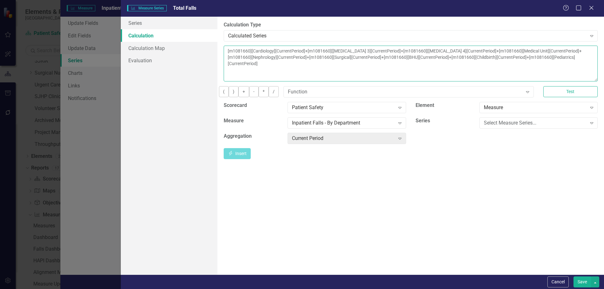
click at [421, 69] on textarea "[m1081660][Cardiology][CurrentPeriod]+[m1081660][ICU 3][CurrentPeriod]+[m108166…" at bounding box center [411, 64] width 374 height 36
click at [496, 126] on div "Select Measure Series..." at bounding box center [535, 122] width 103 height 7
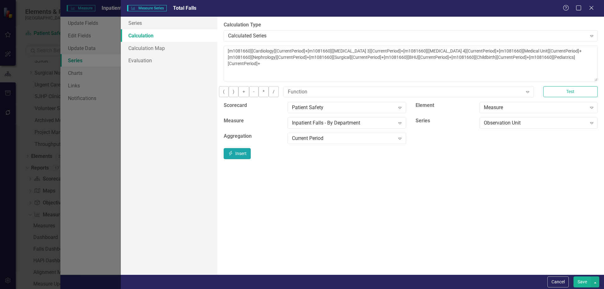
click at [251, 158] on button "Insert Insert" at bounding box center [237, 153] width 27 height 11
type textarea "[m1081660][Cardiology][CurrentPeriod]+[m1081660][ICU 3][CurrentPeriod]+[m108166…"
click at [580, 282] on button "Save" at bounding box center [582, 281] width 18 height 11
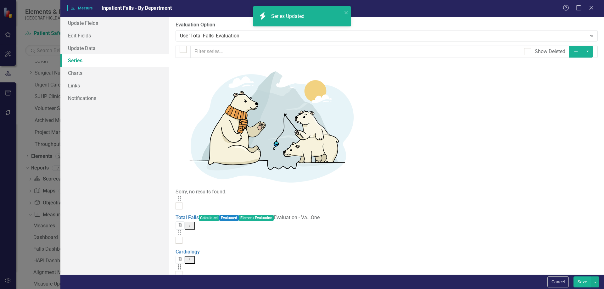
click at [579, 281] on button "Save" at bounding box center [582, 281] width 18 height 11
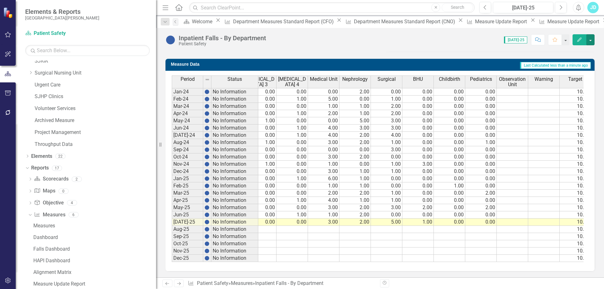
scroll to position [0, 84]
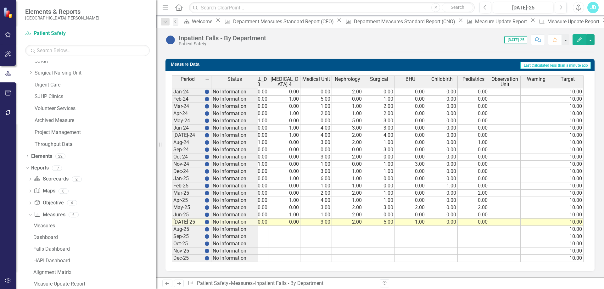
click at [503, 88] on td at bounding box center [504, 92] width 31 height 8
type textarea "0"
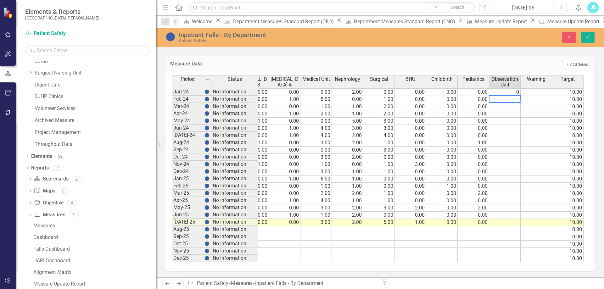
drag, startPoint x: 504, startPoint y: 89, endPoint x: 515, endPoint y: 97, distance: 14.2
click at [504, 90] on td "0" at bounding box center [504, 92] width 31 height 8
drag, startPoint x: 519, startPoint y: 94, endPoint x: 517, endPoint y: 217, distance: 123.3
click at [88, 262] on div at bounding box center [88, 262] width 0 height 0
type textarea "0"
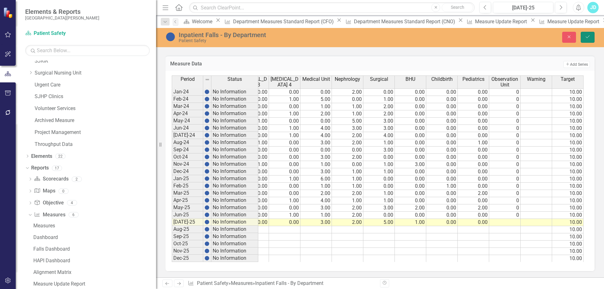
click at [585, 36] on icon "Save" at bounding box center [588, 37] width 6 height 4
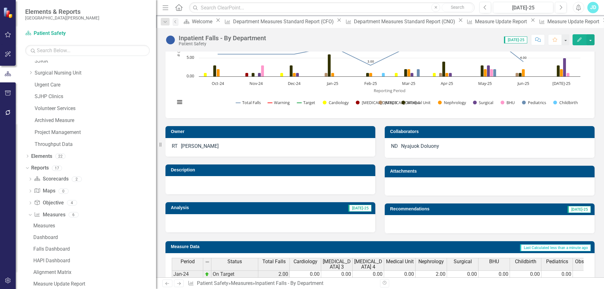
scroll to position [0, 0]
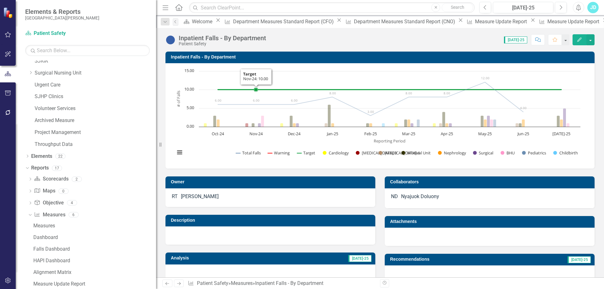
click at [233, 57] on h3 "Inpatient Falls - By Department" at bounding box center [381, 57] width 420 height 5
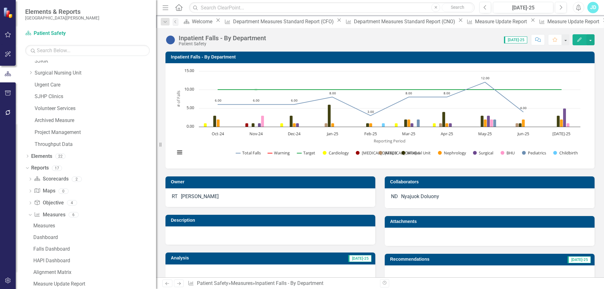
click at [233, 57] on h3 "Inpatient Falls - By Department" at bounding box center [381, 57] width 420 height 5
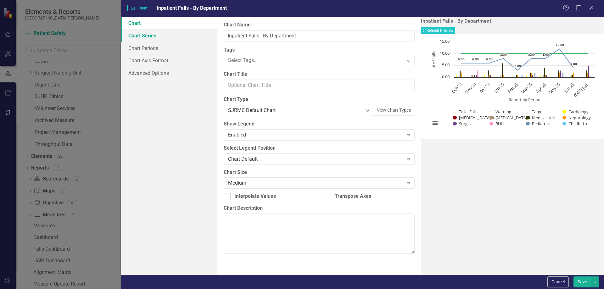
click at [155, 35] on link "Chart Series" at bounding box center [169, 35] width 97 height 13
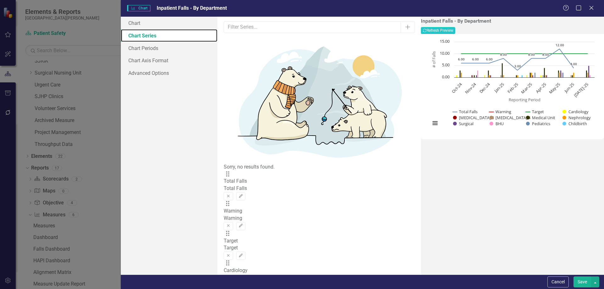
scroll to position [89, 0]
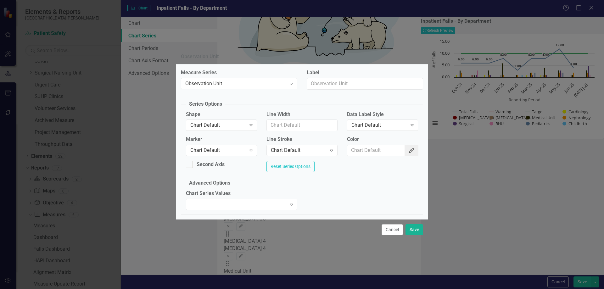
click at [412, 145] on button "Color Picker" at bounding box center [411, 151] width 14 height 12
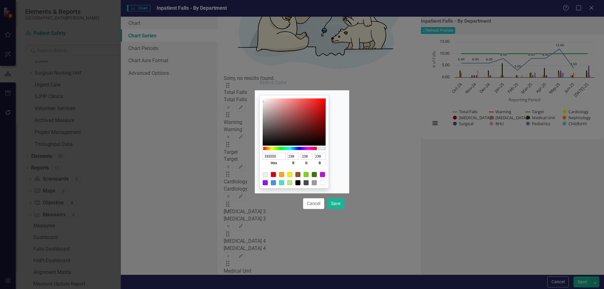
click at [308, 175] on div at bounding box center [305, 174] width 5 height 5
type input "7ED321"
type input "126"
type input "211"
type input "33"
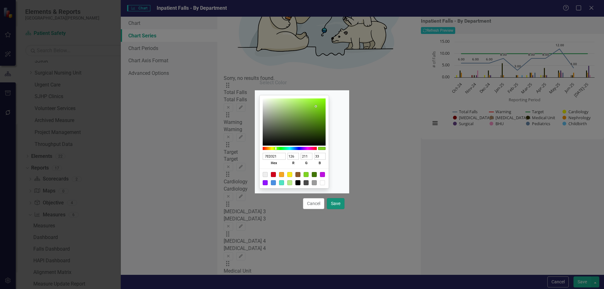
click at [336, 201] on button "Save" at bounding box center [336, 203] width 18 height 11
type input "#7ed321"
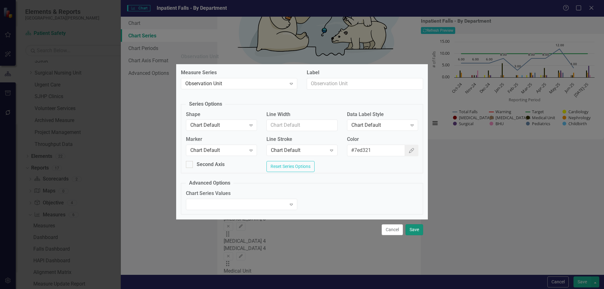
click at [413, 233] on button "Save" at bounding box center [414, 229] width 18 height 11
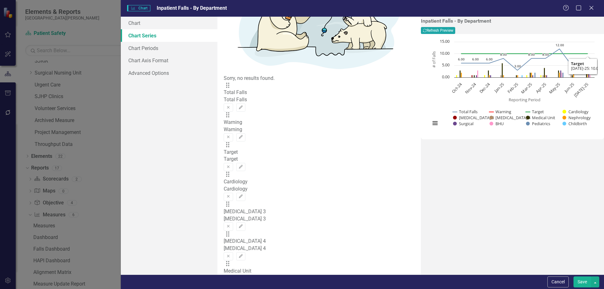
click at [455, 32] on button "Recalculate Refresh Preview" at bounding box center [438, 30] width 34 height 7
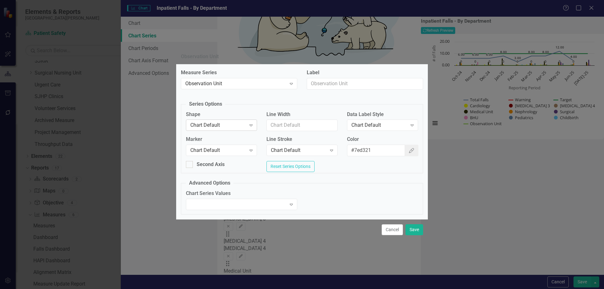
click at [236, 122] on div "Chart Default" at bounding box center [218, 125] width 56 height 7
click at [370, 125] on div "Chart Default" at bounding box center [379, 125] width 56 height 7
click at [420, 230] on button "Save" at bounding box center [414, 229] width 18 height 11
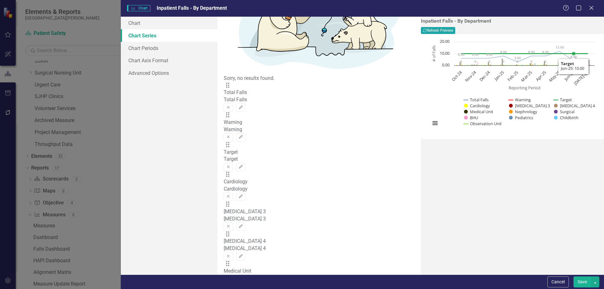
click at [455, 30] on button "Recalculate Refresh Preview" at bounding box center [438, 30] width 34 height 7
click at [581, 282] on button "Save" at bounding box center [582, 281] width 18 height 11
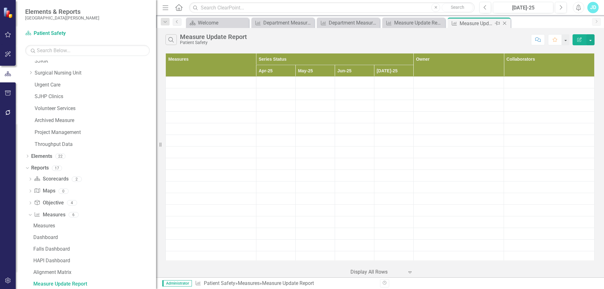
click at [505, 23] on icon "Close" at bounding box center [504, 23] width 6 height 5
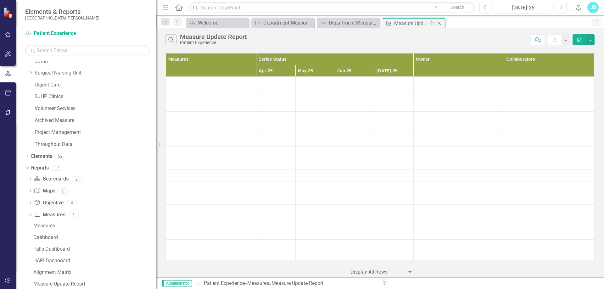
click at [440, 22] on icon at bounding box center [438, 23] width 3 height 3
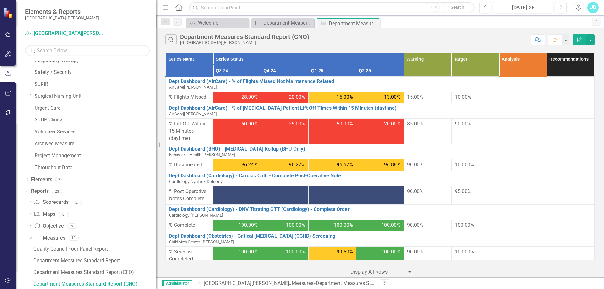
scroll to position [645, 0]
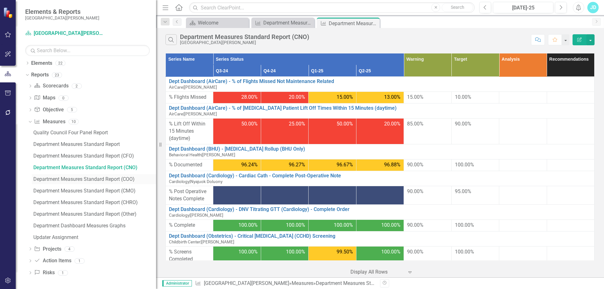
click at [112, 176] on div "Department Measures Standard Report (COO)" at bounding box center [94, 179] width 123 height 6
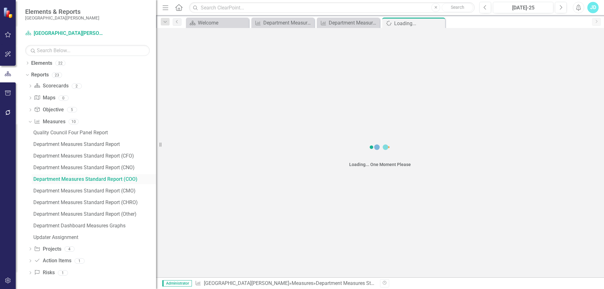
scroll to position [541, 0]
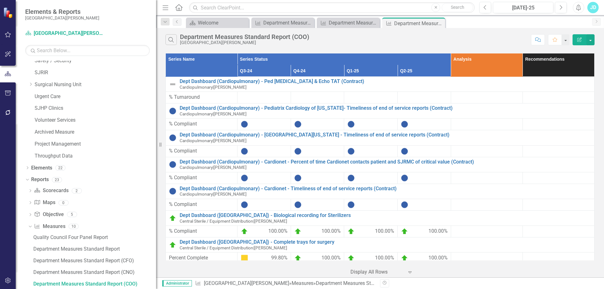
click at [376, 273] on div at bounding box center [376, 272] width 53 height 8
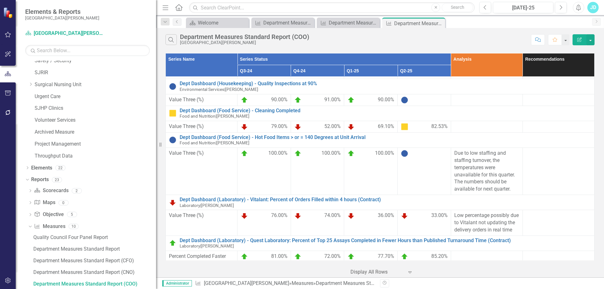
scroll to position [377, 0]
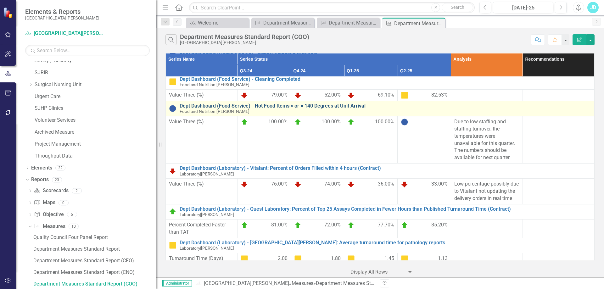
click at [344, 104] on link "Dept Dashboard (Food Service) - Hot Food Items > or = 140 Degrees at Unit Arriv…" at bounding box center [385, 106] width 411 height 6
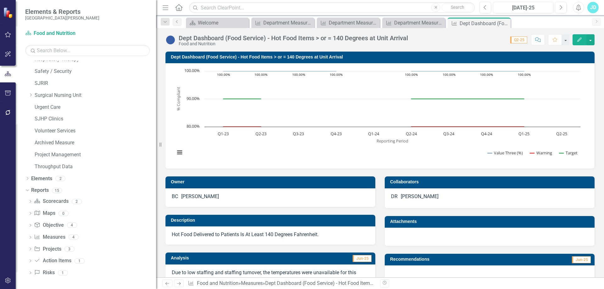
scroll to position [126, 0]
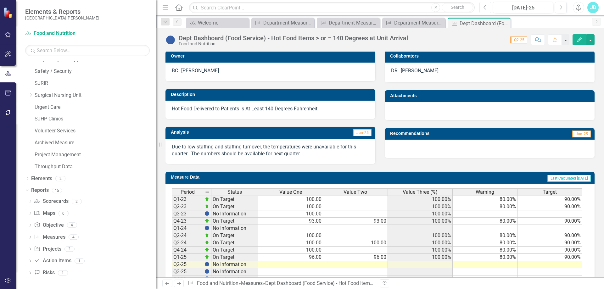
click at [484, 9] on icon "Previous" at bounding box center [484, 8] width 3 height 6
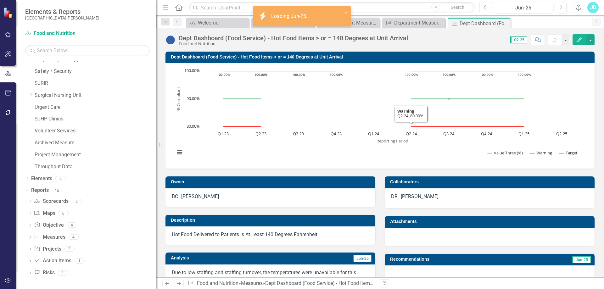
scroll to position [94, 0]
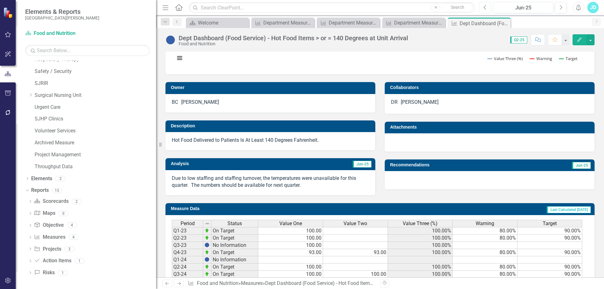
click at [486, 10] on button "Previous" at bounding box center [485, 7] width 12 height 11
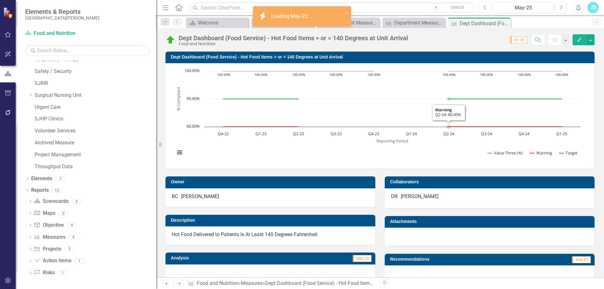
scroll to position [126, 0]
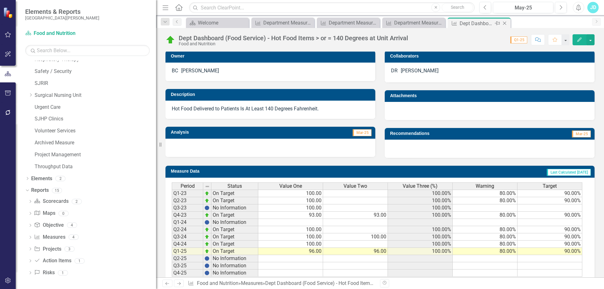
click at [506, 23] on icon "Close" at bounding box center [504, 23] width 6 height 5
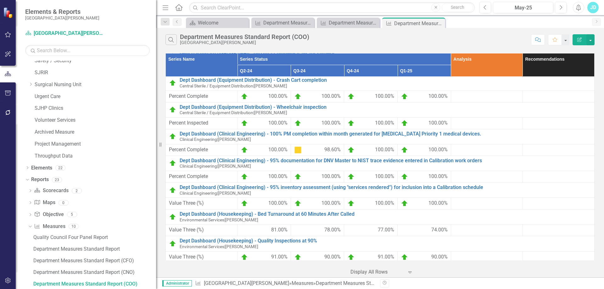
scroll to position [346, 0]
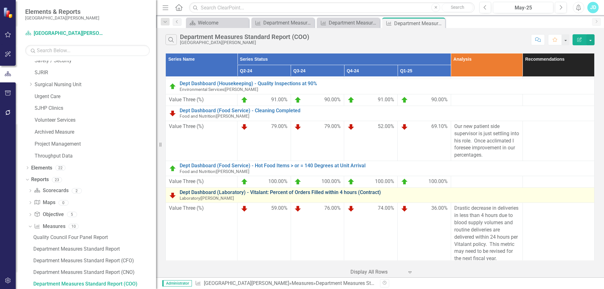
click at [367, 195] on link "Dept Dashboard (Laboratory) - Vitalant: Percent of Orders Filled within 4 hours…" at bounding box center [385, 193] width 411 height 6
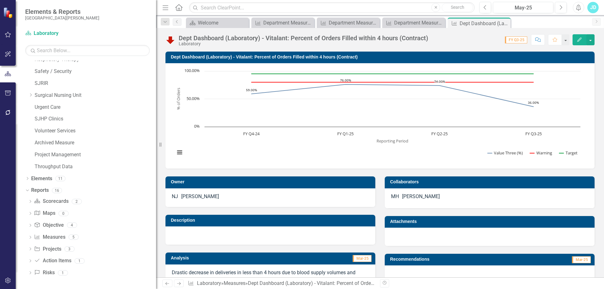
scroll to position [157, 0]
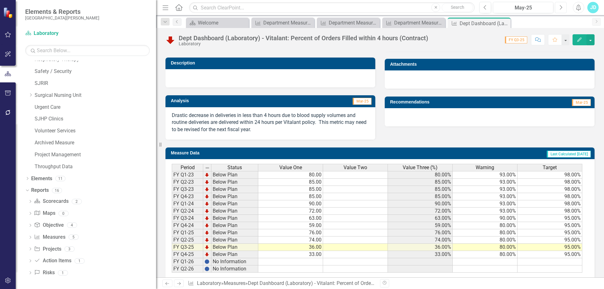
click at [565, 7] on button "Next" at bounding box center [561, 7] width 12 height 11
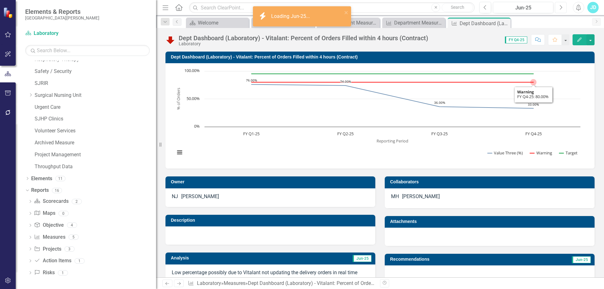
scroll to position [126, 0]
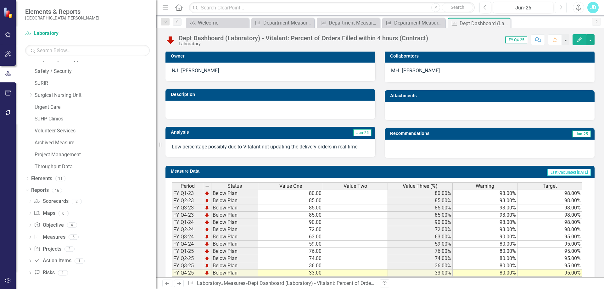
click at [559, 7] on icon "Next" at bounding box center [560, 8] width 3 height 6
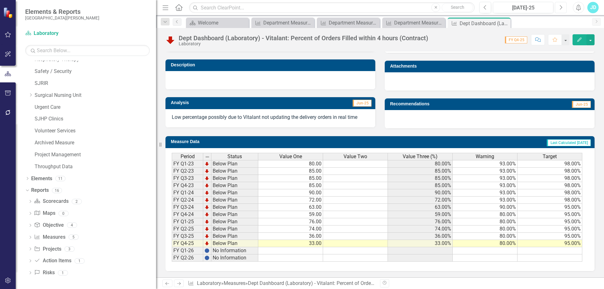
scroll to position [63, 0]
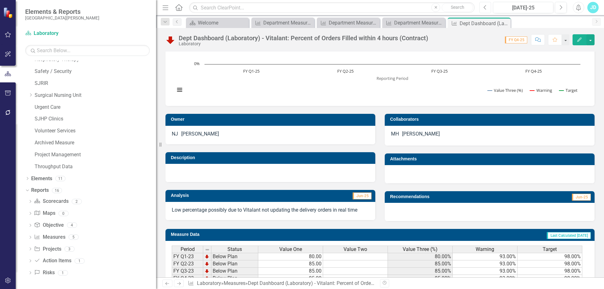
click at [483, 7] on icon "Previous" at bounding box center [484, 8] width 3 height 6
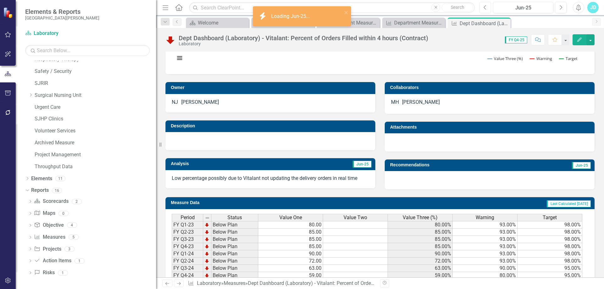
scroll to position [126, 0]
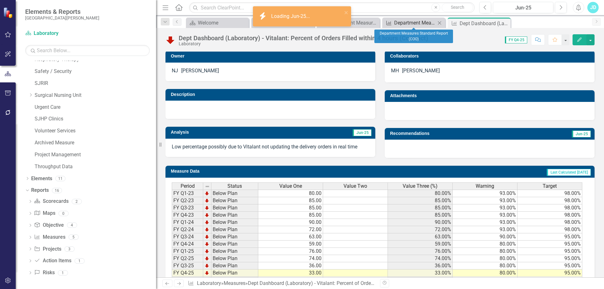
click at [408, 22] on div "Department Measures Standard Report (COO)" at bounding box center [415, 23] width 42 height 8
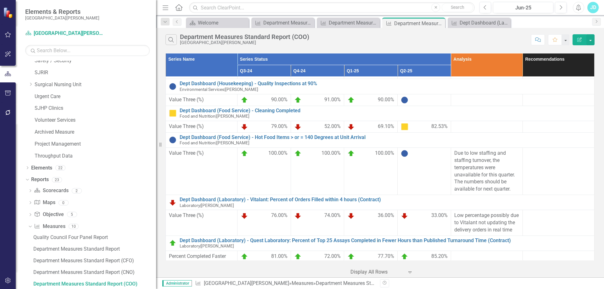
scroll to position [377, 0]
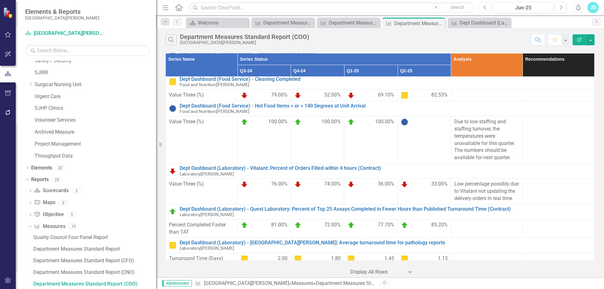
click at [487, 8] on button "Previous" at bounding box center [485, 7] width 12 height 11
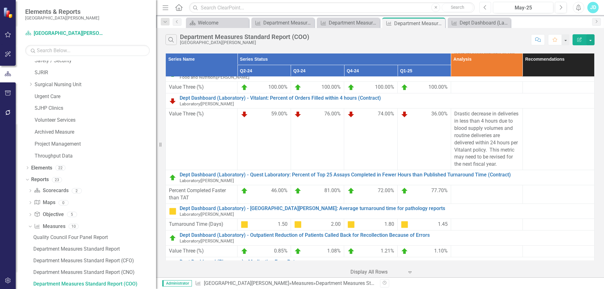
scroll to position [409, 0]
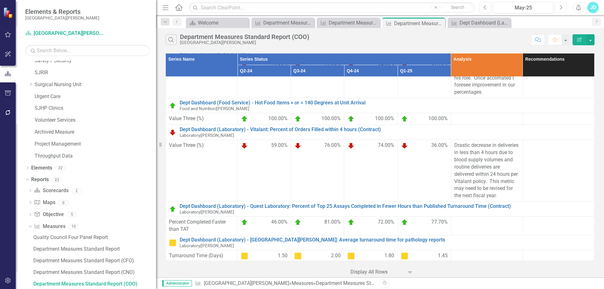
click at [561, 7] on icon "button" at bounding box center [561, 7] width 3 height 4
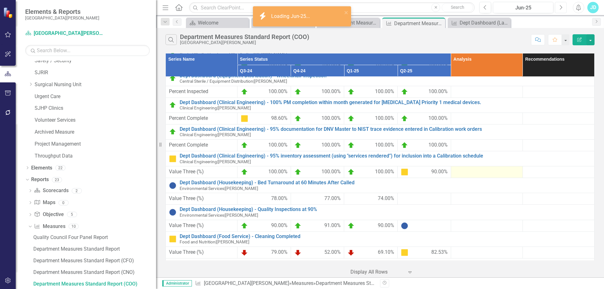
scroll to position [314, 0]
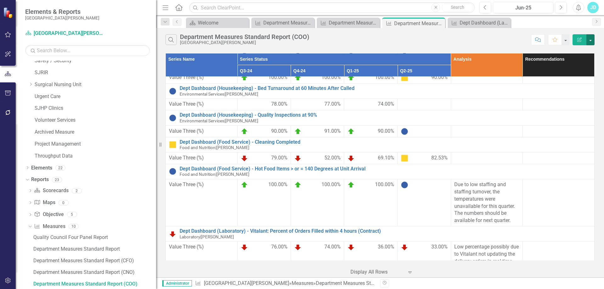
click at [593, 39] on button "button" at bounding box center [590, 39] width 8 height 11
click at [569, 50] on link "Edit Report Edit Report" at bounding box center [569, 52] width 50 height 12
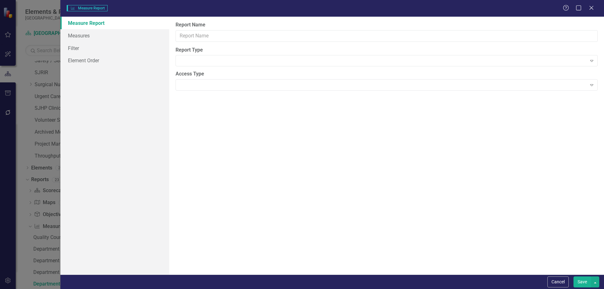
type input "Department Measures Standard Report (COO)"
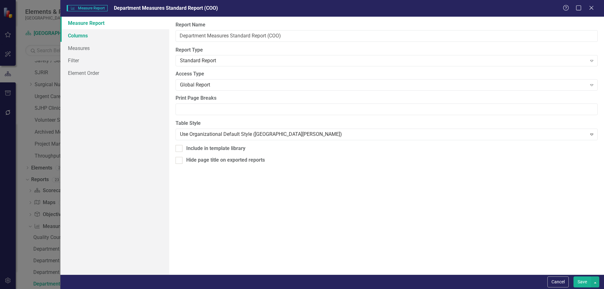
click at [89, 33] on link "Columns" at bounding box center [114, 35] width 109 height 13
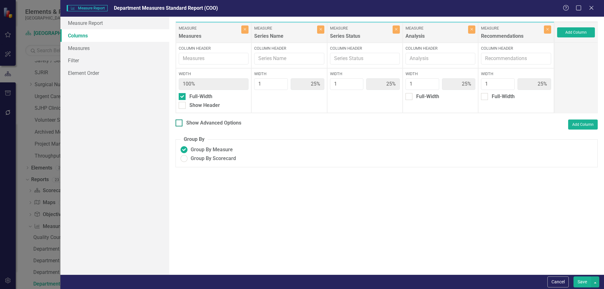
click at [181, 125] on div at bounding box center [178, 122] width 7 height 7
click at [180, 124] on input "Show Advanced Options" at bounding box center [177, 121] width 4 height 4
checkbox input "true"
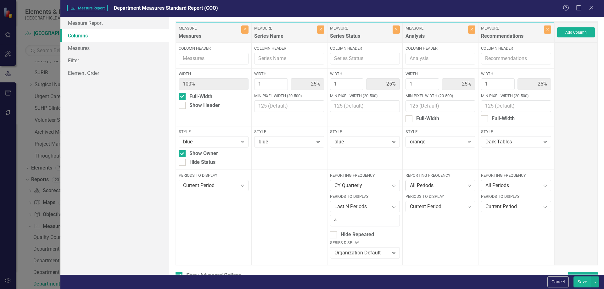
click at [427, 189] on div "All Periods Expand" at bounding box center [440, 185] width 70 height 11
click at [438, 177] on label "Reporting Frequency" at bounding box center [440, 176] width 72 height 6
click at [434, 208] on div "Current Period" at bounding box center [437, 206] width 54 height 7
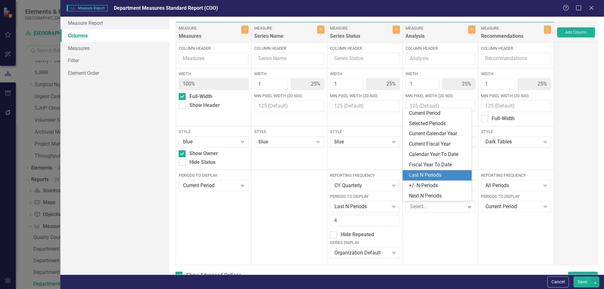
click at [434, 175] on div "Last N Periods" at bounding box center [438, 175] width 59 height 7
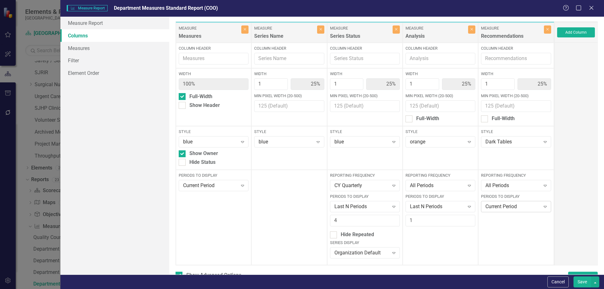
click at [494, 208] on div "Current Period" at bounding box center [512, 206] width 54 height 7
click at [581, 281] on button "Save" at bounding box center [582, 281] width 18 height 11
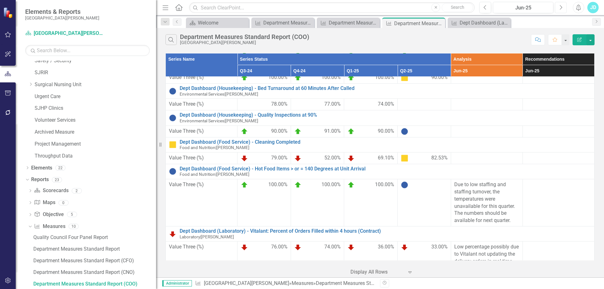
click at [559, 9] on icon "Next" at bounding box center [560, 8] width 3 height 6
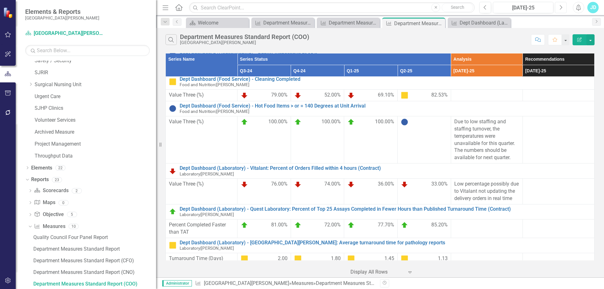
click at [562, 8] on button "Next" at bounding box center [561, 7] width 12 height 11
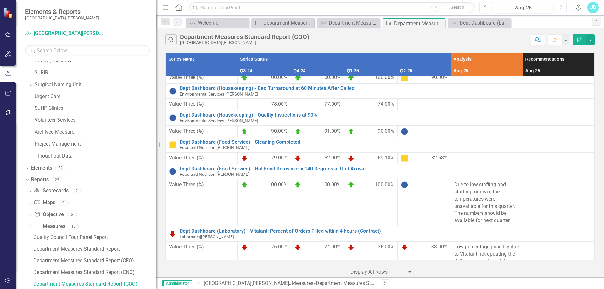
scroll to position [409, 0]
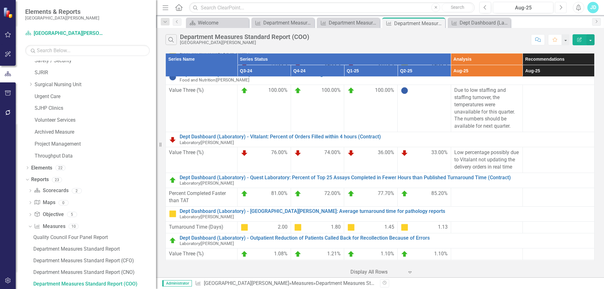
click at [562, 8] on icon "Next" at bounding box center [560, 8] width 3 height 6
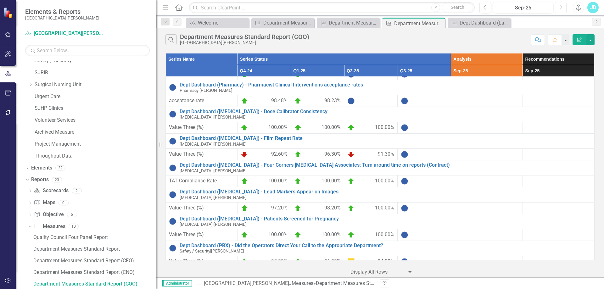
scroll to position [660, 0]
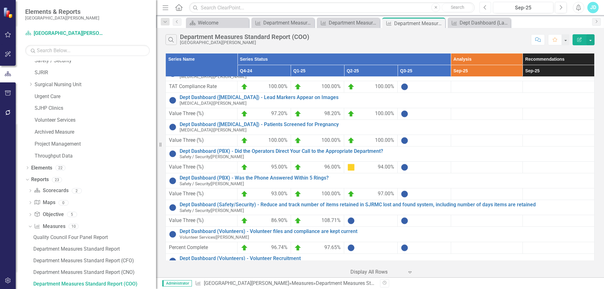
click at [487, 8] on icon "Previous" at bounding box center [484, 8] width 3 height 6
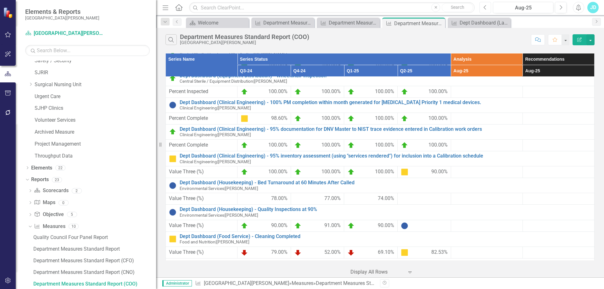
scroll to position [346, 0]
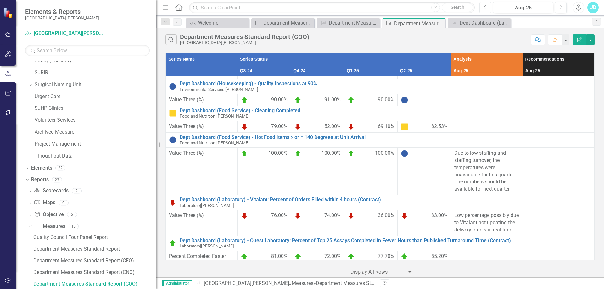
click at [483, 7] on icon "Previous" at bounding box center [484, 8] width 3 height 6
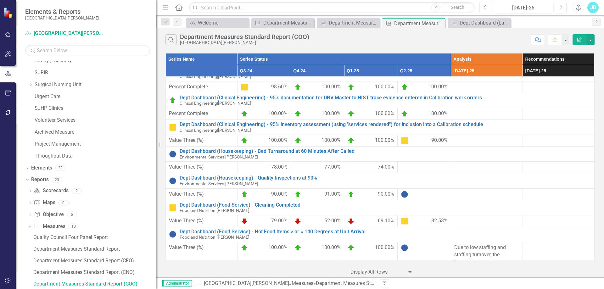
scroll to position [377, 0]
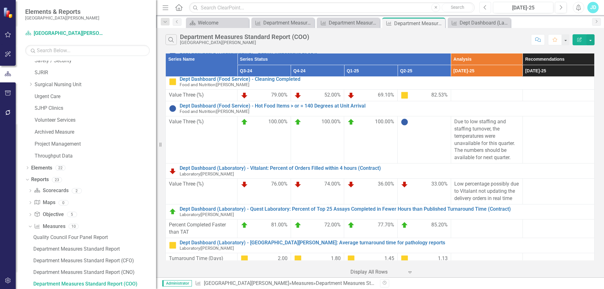
click at [486, 8] on icon "Previous" at bounding box center [484, 8] width 3 height 6
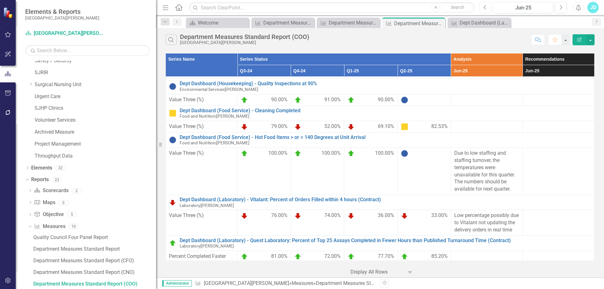
scroll to position [377, 0]
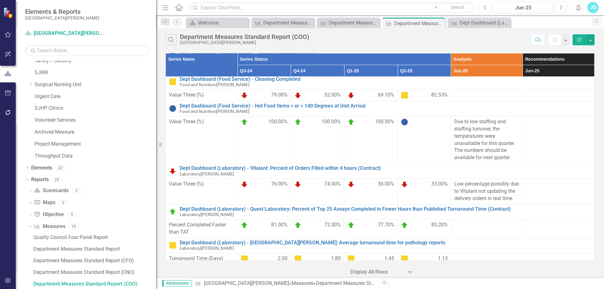
click at [487, 7] on button "Previous" at bounding box center [485, 7] width 12 height 11
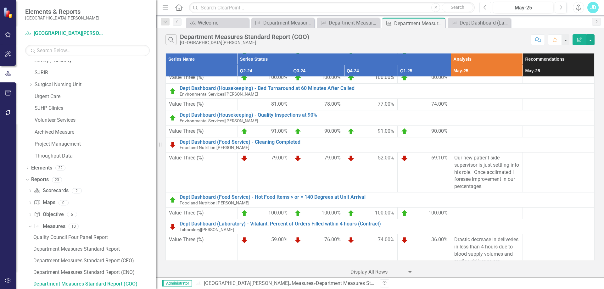
scroll to position [377, 0]
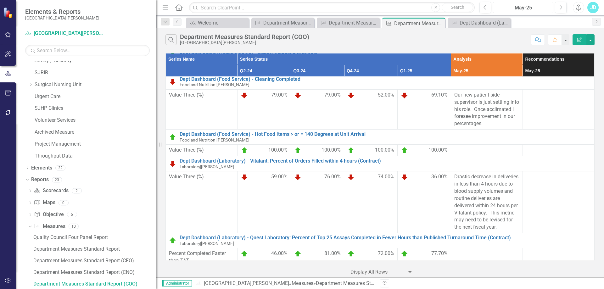
click at [535, 9] on div "May-25" at bounding box center [523, 8] width 56 height 8
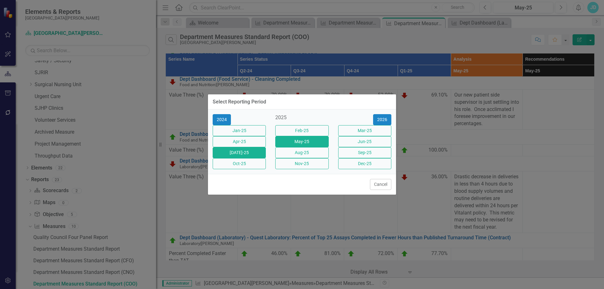
click at [259, 157] on button "[DATE]-25" at bounding box center [239, 152] width 53 height 11
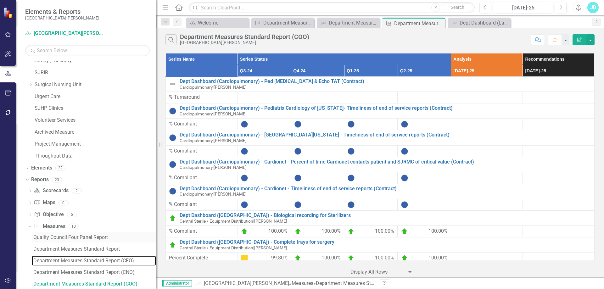
click at [108, 262] on div "Department Measures Standard Report (CFO)" at bounding box center [94, 261] width 123 height 6
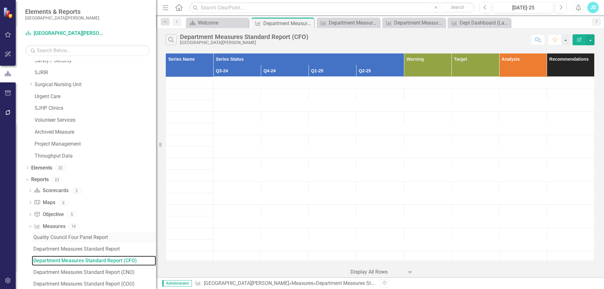
scroll to position [517, 0]
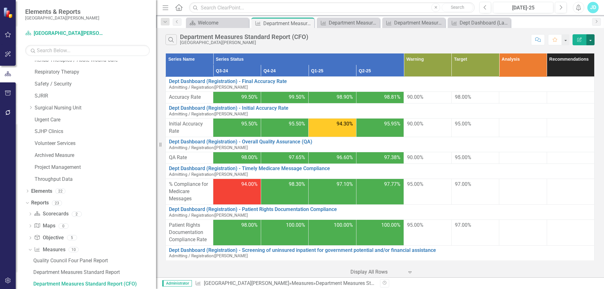
click at [593, 41] on button "button" at bounding box center [590, 39] width 8 height 11
click at [578, 47] on link "Edit Report Edit Report" at bounding box center [569, 52] width 50 height 12
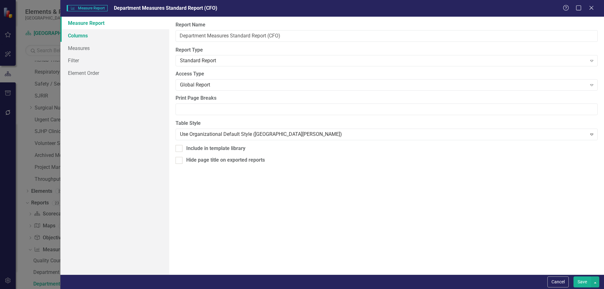
click at [81, 37] on link "Columns" at bounding box center [114, 35] width 109 height 13
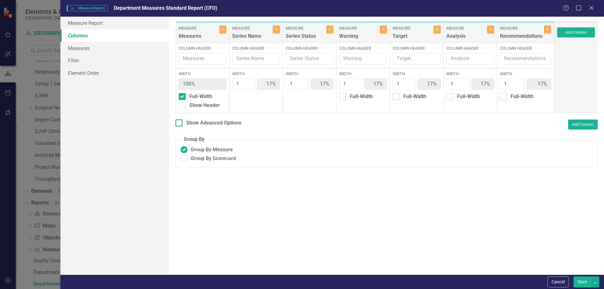
click at [182, 123] on div at bounding box center [178, 122] width 7 height 7
click at [180, 123] on input "Show Advanced Options" at bounding box center [177, 121] width 4 height 4
checkbox input "true"
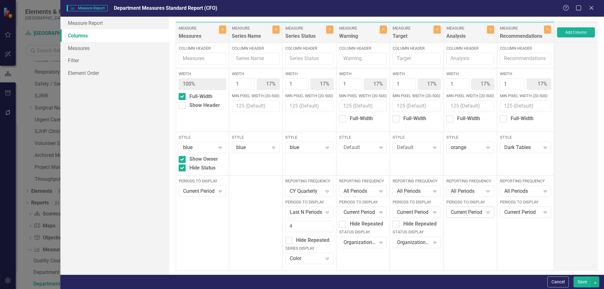
click at [468, 212] on div "Current Period" at bounding box center [467, 212] width 32 height 7
click at [518, 213] on div "Current Period" at bounding box center [522, 212] width 36 height 7
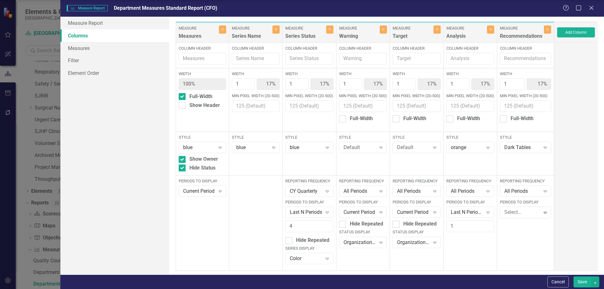
click at [578, 282] on button "Save" at bounding box center [582, 281] width 18 height 11
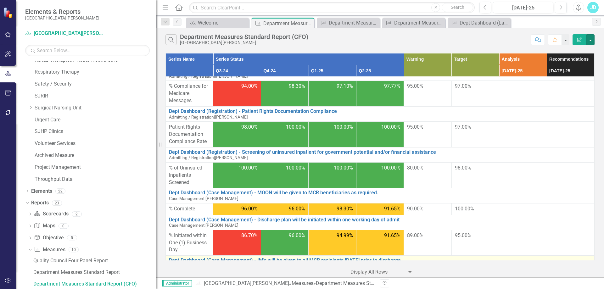
scroll to position [0, 0]
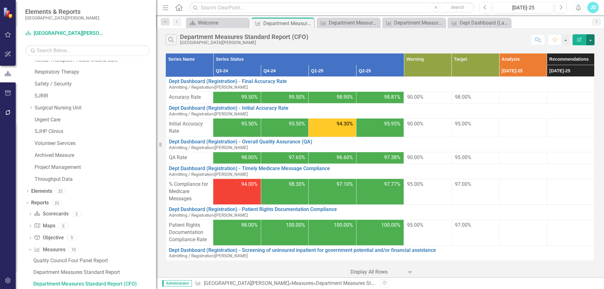
click at [590, 41] on button "button" at bounding box center [590, 39] width 8 height 11
click at [575, 52] on link "Edit Report Edit Report" at bounding box center [569, 52] width 50 height 12
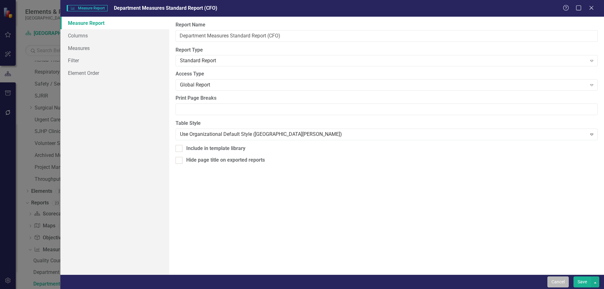
click at [554, 279] on button "Cancel" at bounding box center [557, 281] width 21 height 11
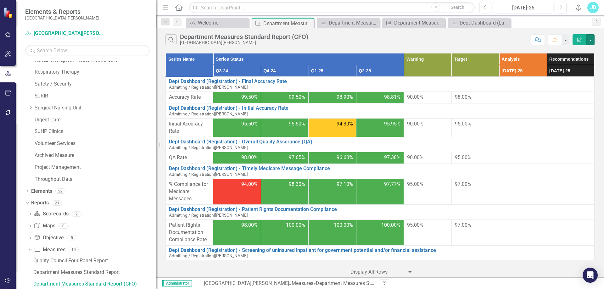
scroll to position [612, 0]
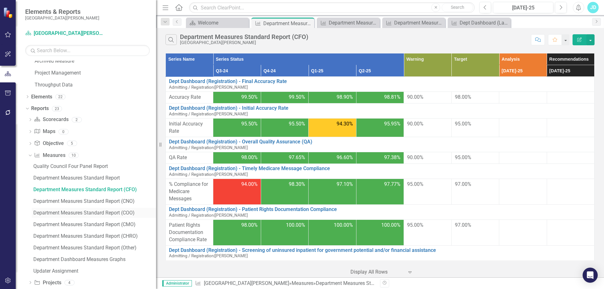
click at [122, 209] on link "Department Measures Standard Report (COO)" at bounding box center [94, 213] width 124 height 10
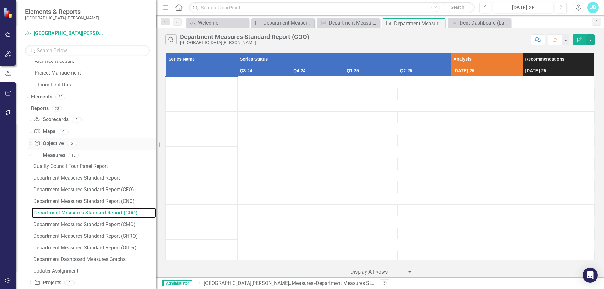
scroll to position [541, 0]
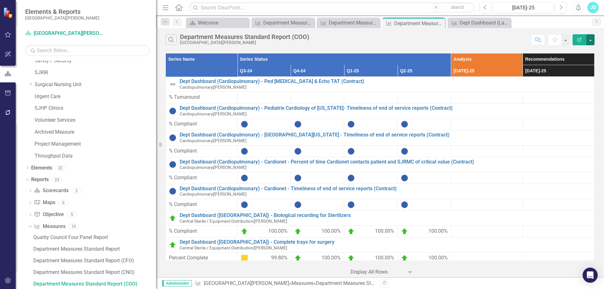
click at [593, 41] on button "button" at bounding box center [590, 39] width 8 height 11
click at [580, 50] on link "Edit Report Edit Report" at bounding box center [569, 52] width 50 height 12
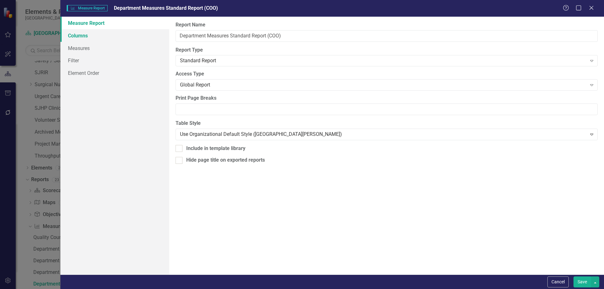
click at [90, 38] on link "Columns" at bounding box center [114, 35] width 109 height 13
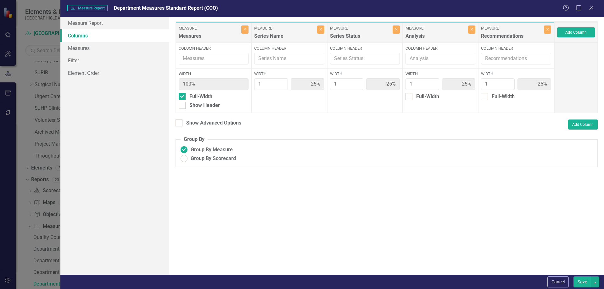
click at [178, 127] on div "Show Advanced Options" at bounding box center [208, 123] width 66 height 9
click at [179, 124] on div at bounding box center [178, 122] width 7 height 7
click at [179, 124] on input "Show Advanced Options" at bounding box center [177, 121] width 4 height 4
checkbox input "true"
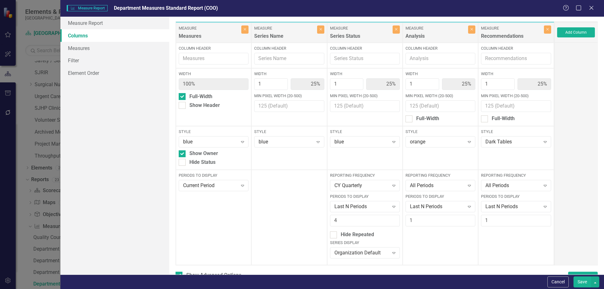
scroll to position [50, 0]
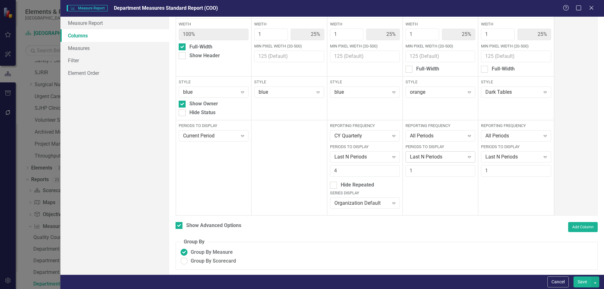
click at [446, 157] on div "Last N Periods" at bounding box center [437, 156] width 54 height 7
click at [445, 139] on div "All Periods" at bounding box center [437, 135] width 54 height 7
click at [495, 139] on div "All Periods" at bounding box center [512, 135] width 54 height 7
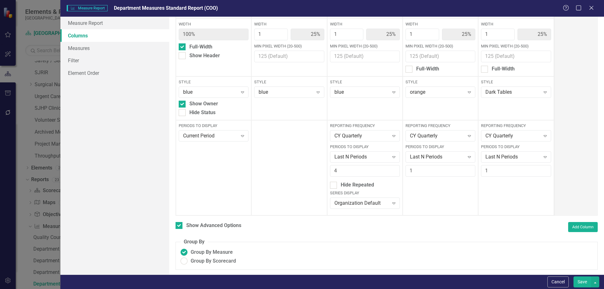
click at [578, 282] on button "Save" at bounding box center [582, 281] width 18 height 11
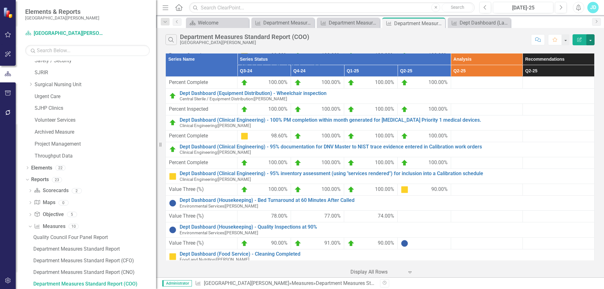
scroll to position [45, 0]
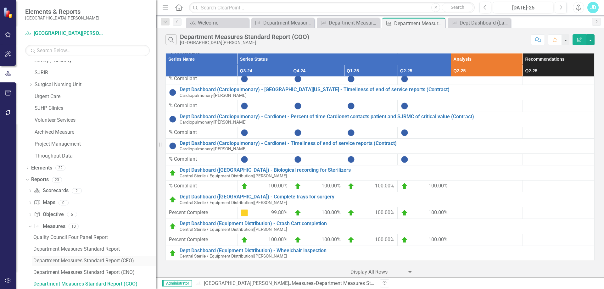
click at [111, 260] on div "Department Measures Standard Report (CFO)" at bounding box center [94, 261] width 123 height 6
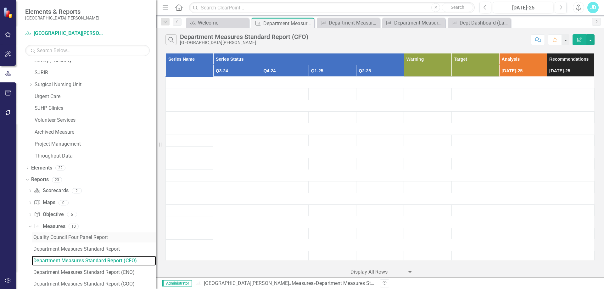
scroll to position [517, 0]
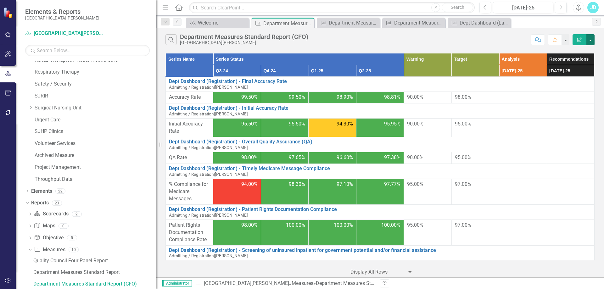
click at [592, 37] on button "button" at bounding box center [590, 39] width 8 height 11
click at [581, 51] on link "Edit Report Edit Report" at bounding box center [569, 52] width 50 height 12
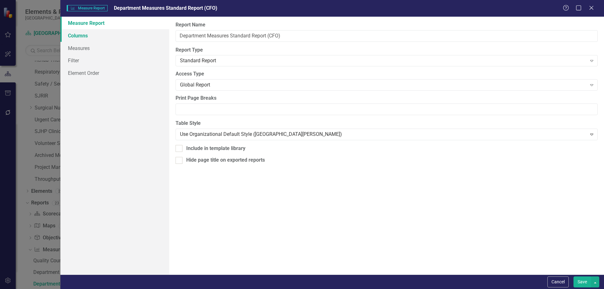
click at [80, 35] on link "Columns" at bounding box center [114, 35] width 109 height 13
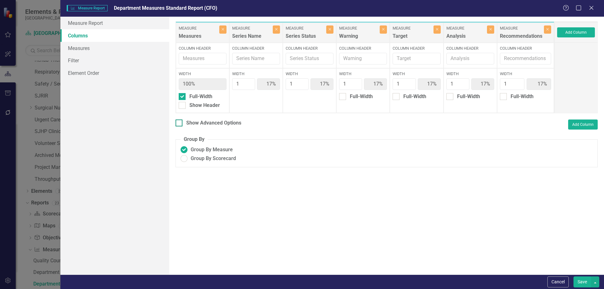
click at [181, 123] on div at bounding box center [178, 122] width 7 height 7
click at [180, 123] on input "Show Advanced Options" at bounding box center [177, 121] width 4 height 4
checkbox input "true"
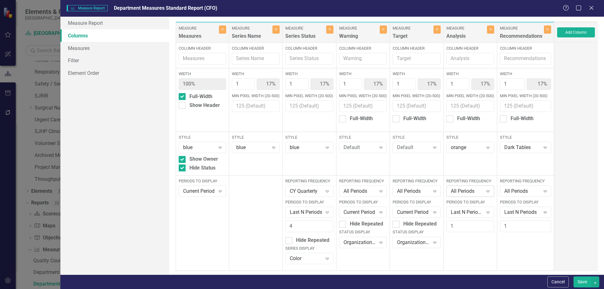
click at [463, 193] on div "All Periods" at bounding box center [467, 191] width 32 height 7
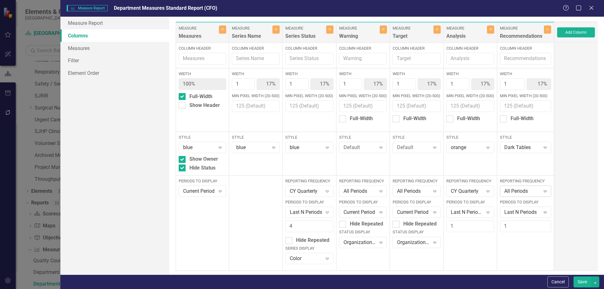
click at [514, 192] on div "All Periods" at bounding box center [522, 191] width 36 height 7
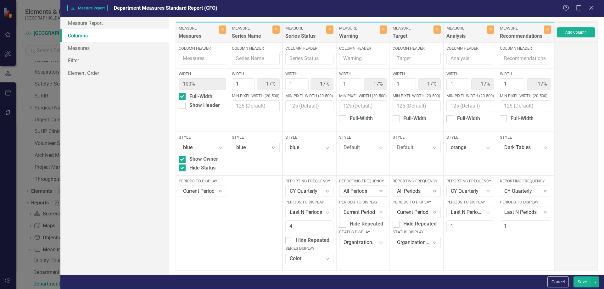
click at [355, 193] on div "All Periods" at bounding box center [359, 191] width 32 height 7
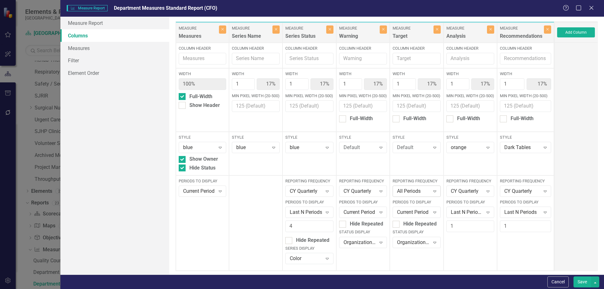
click at [417, 195] on div "All Periods Expand" at bounding box center [416, 191] width 48 height 11
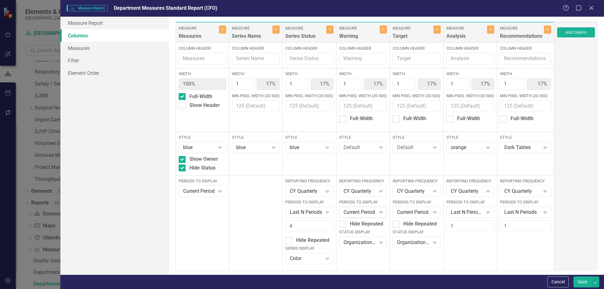
click at [355, 209] on div "Current Period" at bounding box center [359, 212] width 32 height 7
click at [405, 214] on div "Current Period" at bounding box center [413, 212] width 32 height 7
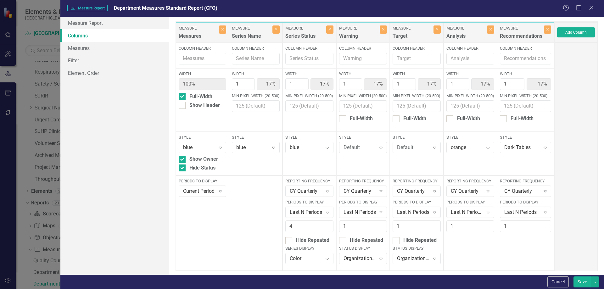
click at [583, 280] on button "Save" at bounding box center [582, 281] width 18 height 11
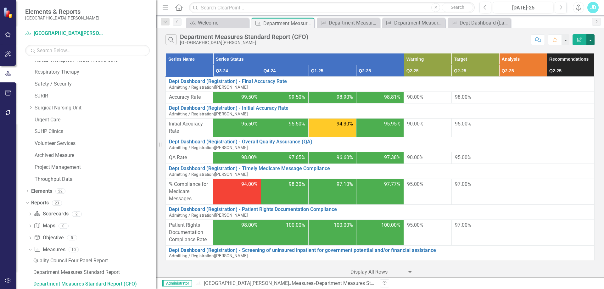
click at [592, 41] on button "button" at bounding box center [590, 39] width 8 height 11
click at [584, 46] on link "Edit Report Edit Report" at bounding box center [569, 52] width 50 height 12
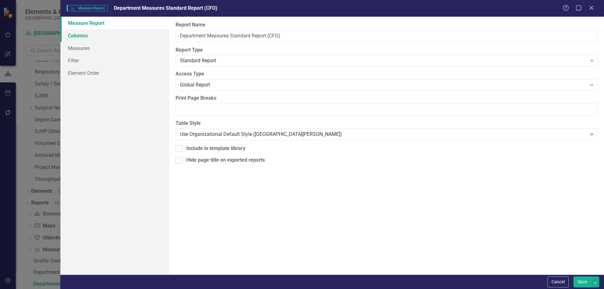
click at [85, 33] on link "Columns" at bounding box center [114, 35] width 109 height 13
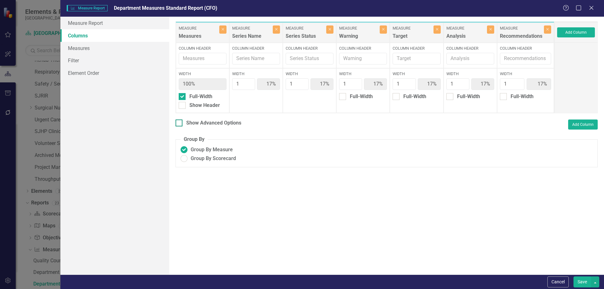
click at [178, 126] on div at bounding box center [178, 122] width 7 height 7
click at [178, 124] on input "Show Advanced Options" at bounding box center [177, 121] width 4 height 4
checkbox input "true"
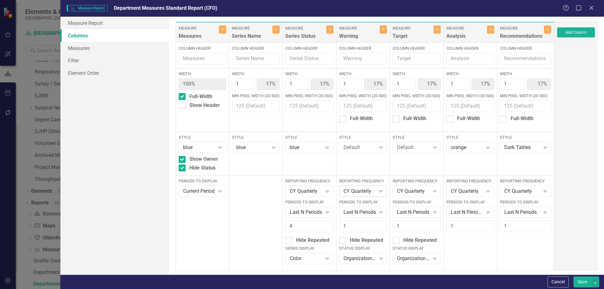
click at [360, 192] on div "CY Quarterly" at bounding box center [359, 191] width 32 height 7
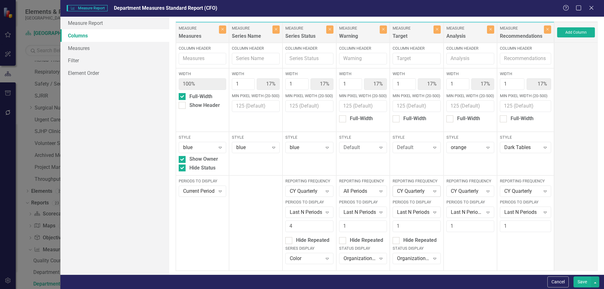
click at [411, 188] on div "CY Quarterly" at bounding box center [413, 191] width 32 height 7
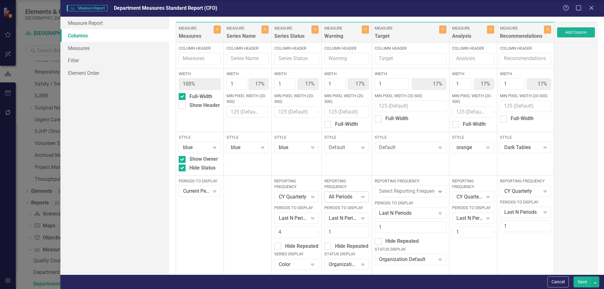
drag, startPoint x: 401, startPoint y: 121, endPoint x: 364, endPoint y: 194, distance: 82.4
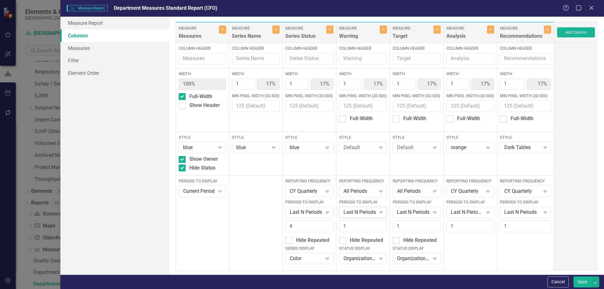
click at [351, 211] on div "Last N Periods" at bounding box center [359, 212] width 32 height 7
click at [415, 213] on div "Last N Periods" at bounding box center [413, 212] width 32 height 7
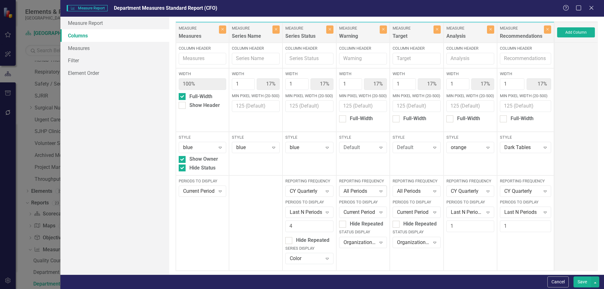
click at [349, 193] on div "All Periods" at bounding box center [359, 191] width 32 height 7
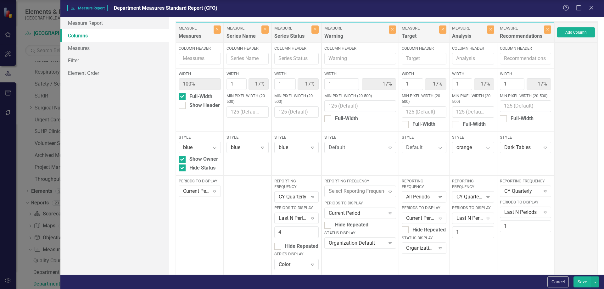
click at [517, 256] on div "Reporting Frequency CY Quarterly Expand Periods to Display Last N Periods Expan…" at bounding box center [525, 225] width 57 height 101
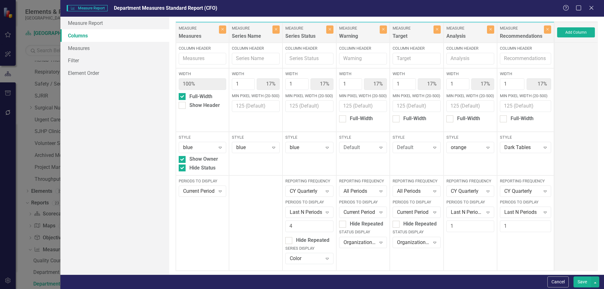
click at [579, 281] on button "Save" at bounding box center [582, 281] width 18 height 11
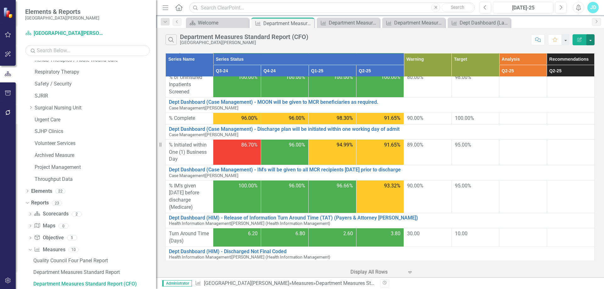
scroll to position [255, 0]
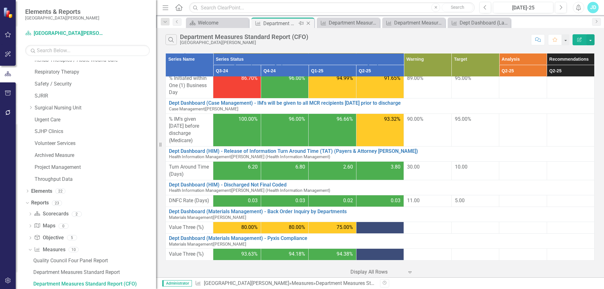
click at [308, 23] on icon "Close" at bounding box center [308, 23] width 6 height 5
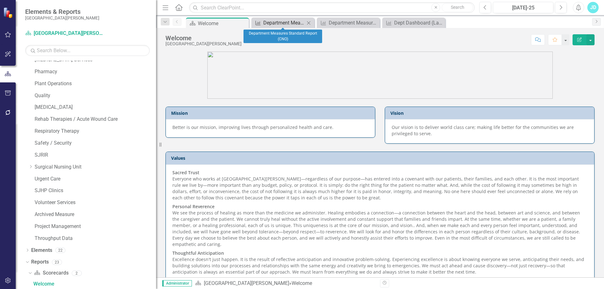
click at [282, 24] on div "Department Measures Standard Report (CNO)" at bounding box center [284, 23] width 42 height 8
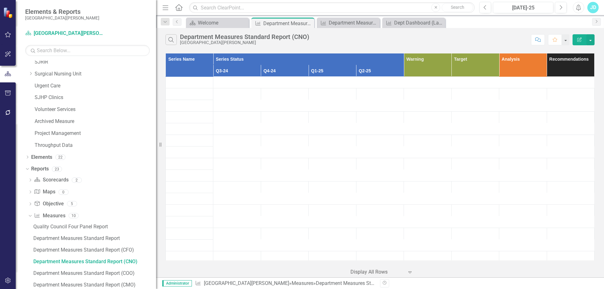
scroll to position [529, 0]
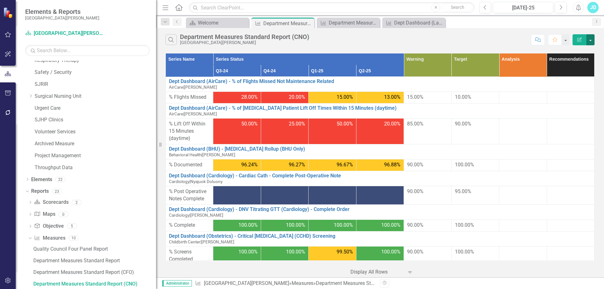
click at [590, 44] on button "button" at bounding box center [590, 39] width 8 height 11
click at [577, 51] on link "Edit Report Edit Report" at bounding box center [569, 52] width 50 height 12
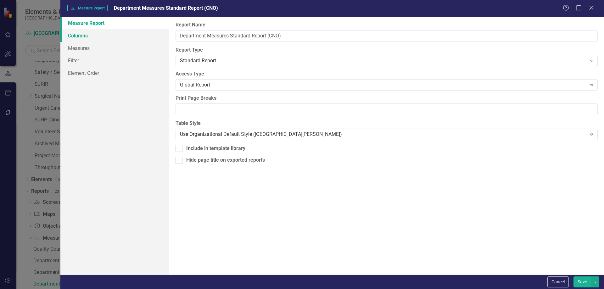
click at [92, 37] on link "Columns" at bounding box center [114, 35] width 109 height 13
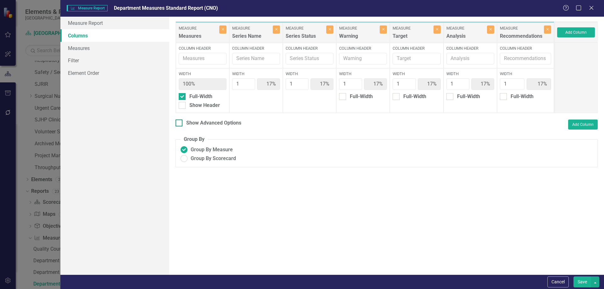
click at [178, 122] on input "Show Advanced Options" at bounding box center [177, 121] width 4 height 4
checkbox input "true"
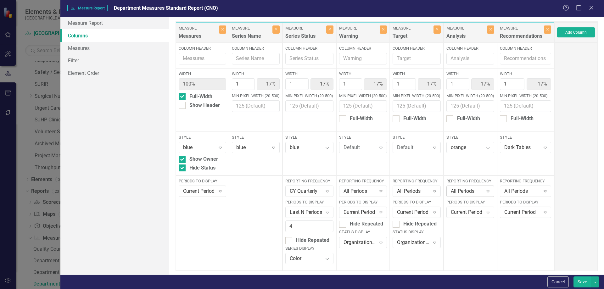
click at [470, 193] on div "All Periods" at bounding box center [467, 191] width 32 height 7
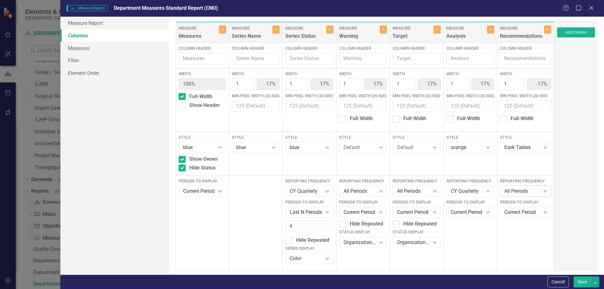
click at [530, 191] on div "All Periods" at bounding box center [522, 191] width 36 height 7
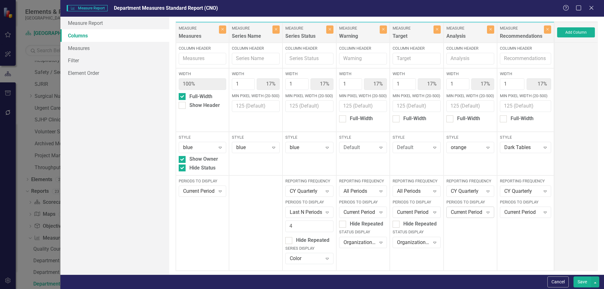
click at [459, 214] on div "Current Period" at bounding box center [467, 212] width 32 height 7
click at [504, 214] on div "Current Period" at bounding box center [522, 212] width 36 height 7
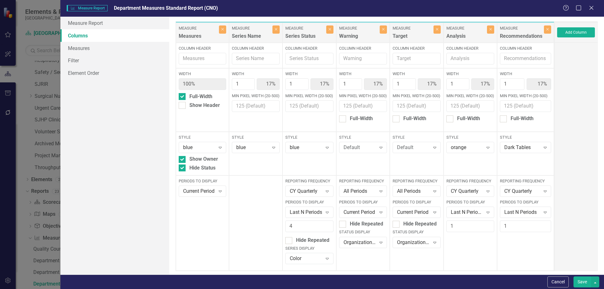
click at [577, 283] on button "Save" at bounding box center [582, 281] width 18 height 11
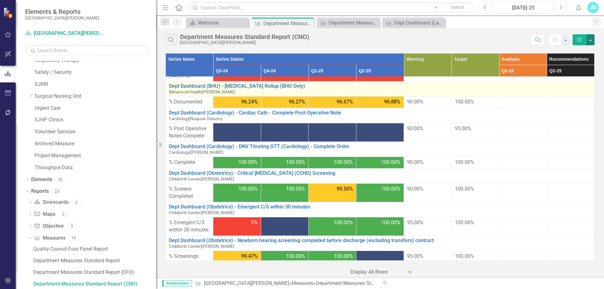
scroll to position [94, 0]
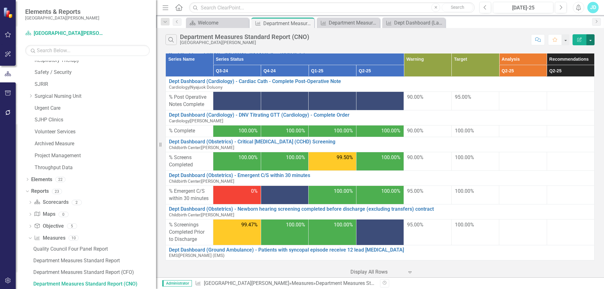
click at [591, 43] on button "button" at bounding box center [590, 39] width 8 height 11
click at [583, 49] on link "Edit Report Edit Report" at bounding box center [569, 52] width 50 height 12
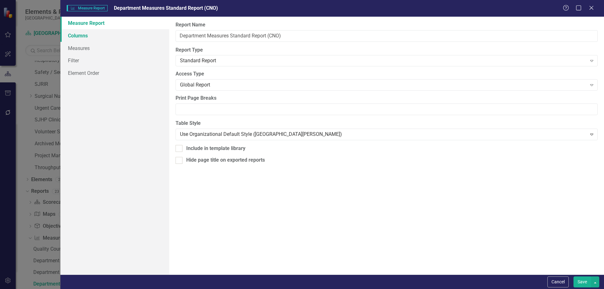
click at [89, 34] on link "Columns" at bounding box center [114, 35] width 109 height 13
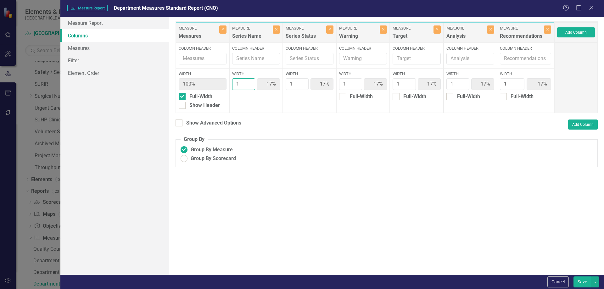
type input "2"
type input "29%"
type input "14%"
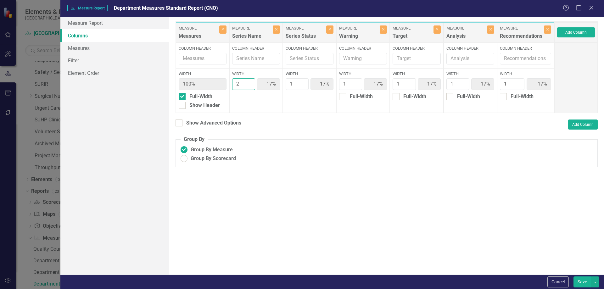
type input "14%"
type input "2"
click at [250, 82] on input "2" at bounding box center [243, 84] width 23 height 12
click at [355, 86] on input "1" at bounding box center [350, 84] width 23 height 12
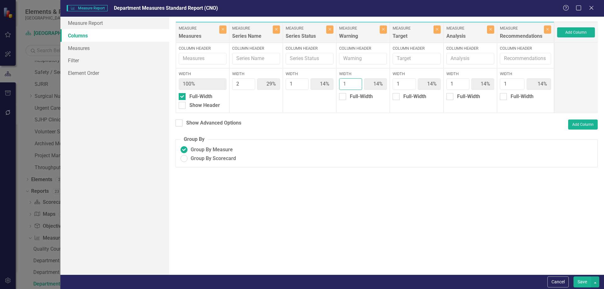
click at [355, 86] on input "1" at bounding box center [350, 84] width 23 height 12
click at [582, 284] on button "Save" at bounding box center [582, 281] width 18 height 11
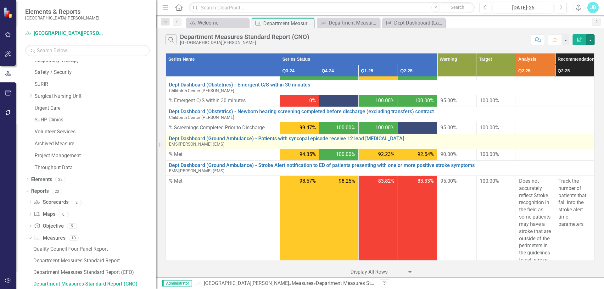
scroll to position [0, 0]
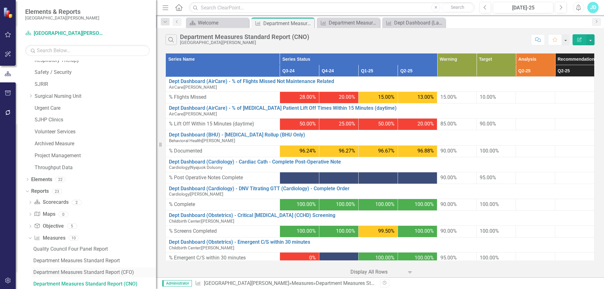
click at [103, 271] on div "Department Measures Standard Report (CFO)" at bounding box center [94, 272] width 123 height 6
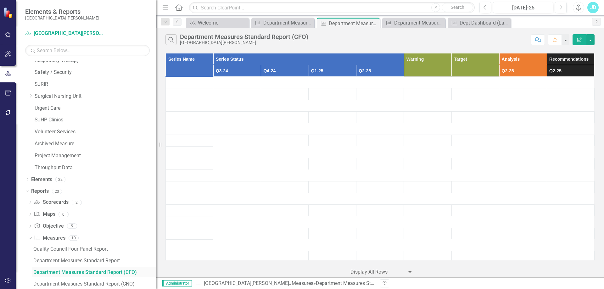
scroll to position [517, 0]
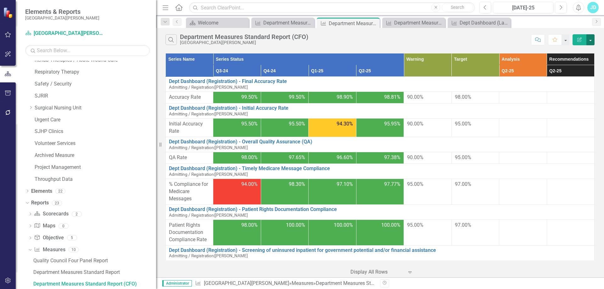
click at [590, 41] on button "button" at bounding box center [590, 39] width 8 height 11
click at [585, 49] on link "Edit Report Edit Report" at bounding box center [569, 52] width 50 height 12
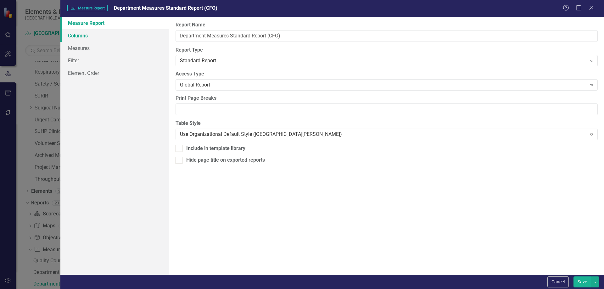
click at [95, 36] on link "Columns" at bounding box center [114, 35] width 109 height 13
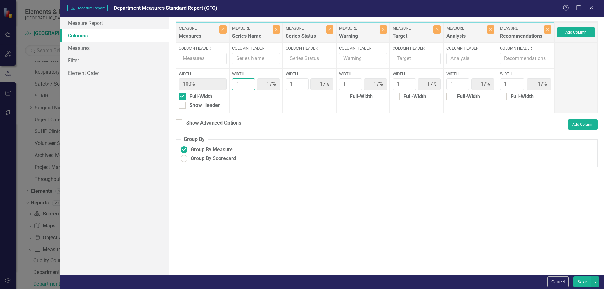
type input "2"
type input "29%"
type input "14%"
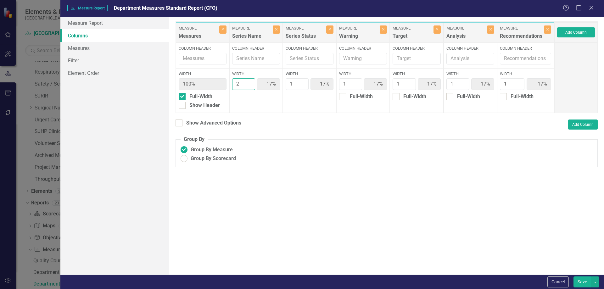
type input "14%"
type input "2"
click at [249, 81] on input "2" at bounding box center [243, 84] width 23 height 12
click at [582, 285] on button "Save" at bounding box center [582, 281] width 18 height 11
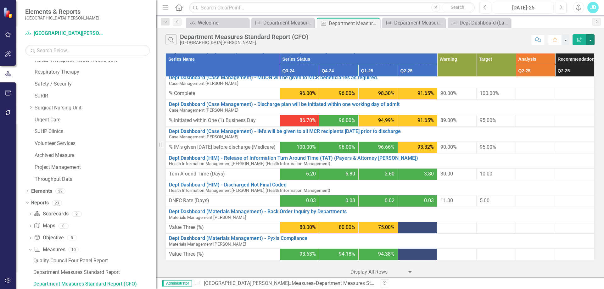
scroll to position [213, 0]
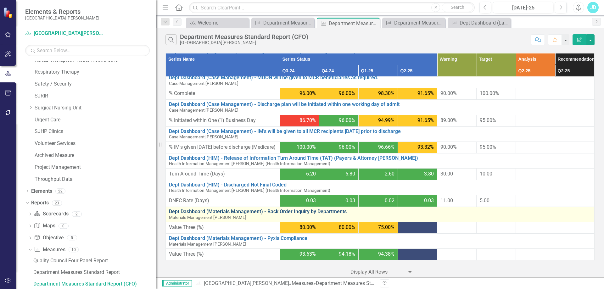
click at [219, 212] on link "Dept Dashboard (Materials Management) - Back Order Inquiry by Departments" at bounding box center [380, 212] width 422 height 6
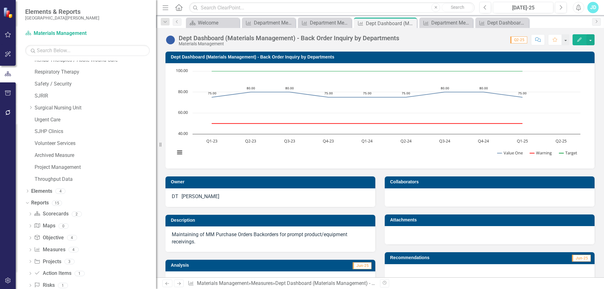
click at [199, 57] on h3 "Dept Dashboard (Materials Management) - Back Order Inquiry by Departments" at bounding box center [381, 57] width 420 height 5
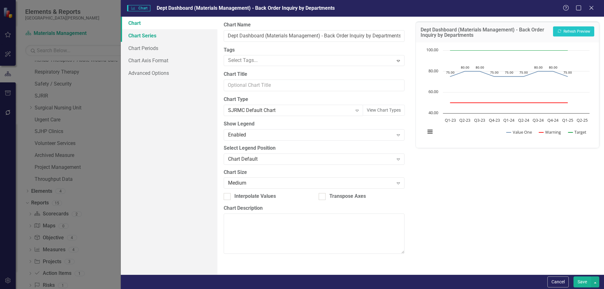
click at [182, 39] on link "Chart Series" at bounding box center [169, 35] width 97 height 13
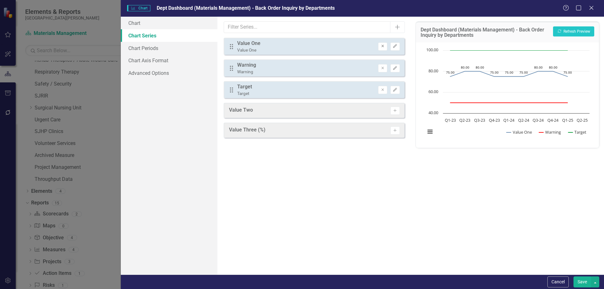
click at [385, 46] on icon "Remove" at bounding box center [382, 46] width 5 height 4
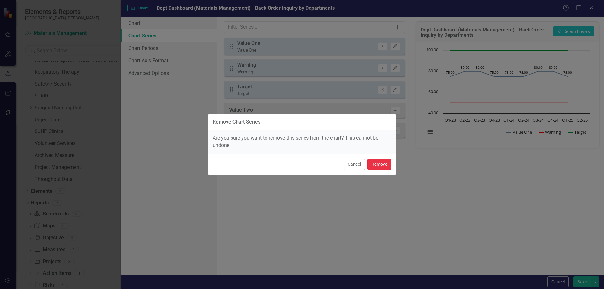
click at [386, 160] on button "Remove" at bounding box center [379, 164] width 24 height 11
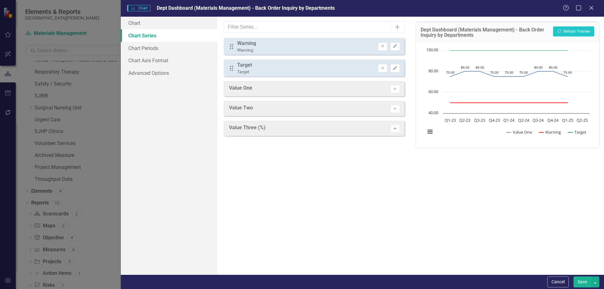
click at [397, 130] on button "Activate" at bounding box center [394, 129] width 9 height 8
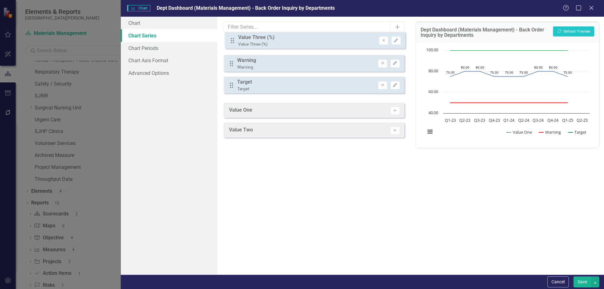
drag, startPoint x: 230, startPoint y: 90, endPoint x: 231, endPoint y: 41, distance: 49.4
click at [231, 41] on div "Drag Warning Warning Remove Edit Drag Target Target Remove Edit Drag Value Thre…" at bounding box center [314, 68] width 181 height 61
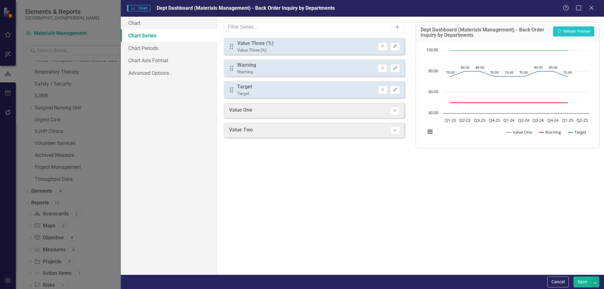
click at [582, 283] on button "Save" at bounding box center [582, 281] width 18 height 11
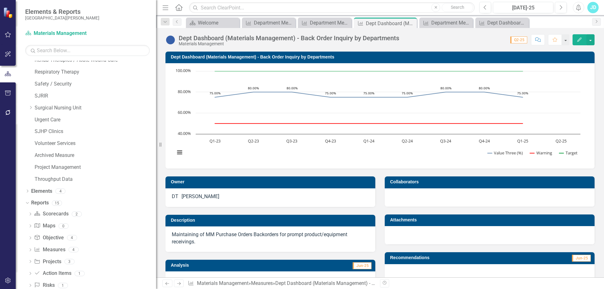
scroll to position [148, 0]
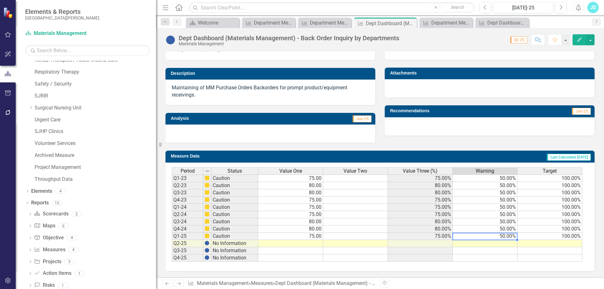
drag, startPoint x: 510, startPoint y: 234, endPoint x: 539, endPoint y: 236, distance: 29.3
click at [539, 236] on tr "Q1-25 Caution 75.00 75.00% 50.00% 100.00%" at bounding box center [377, 236] width 410 height 7
drag, startPoint x: 581, startPoint y: 240, endPoint x: 580, endPoint y: 254, distance: 14.2
click at [172, 262] on div at bounding box center [172, 262] width 0 height 0
type textarea "50"
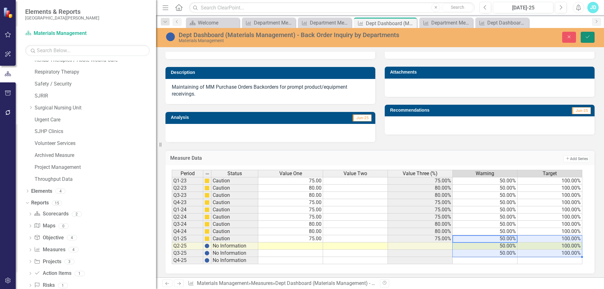
click at [587, 39] on button "Save" at bounding box center [587, 37] width 14 height 11
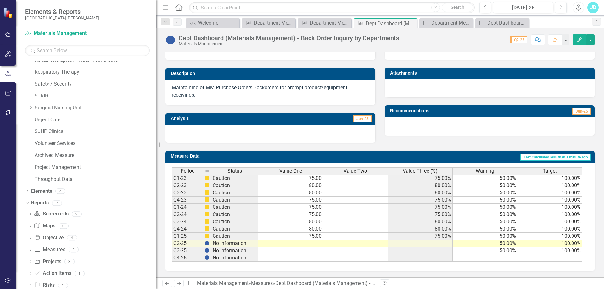
scroll to position [0, 0]
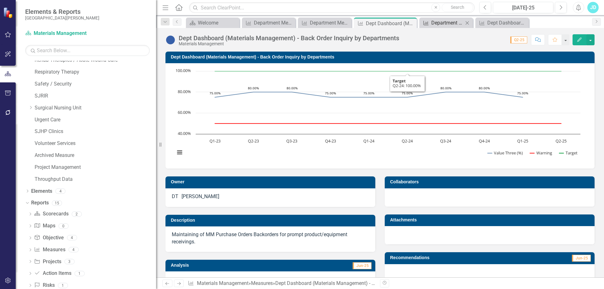
click at [442, 23] on div "Department Measures Standard Report (COO)" at bounding box center [447, 23] width 32 height 8
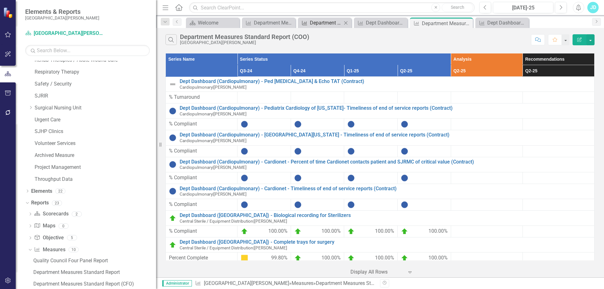
scroll to position [541, 0]
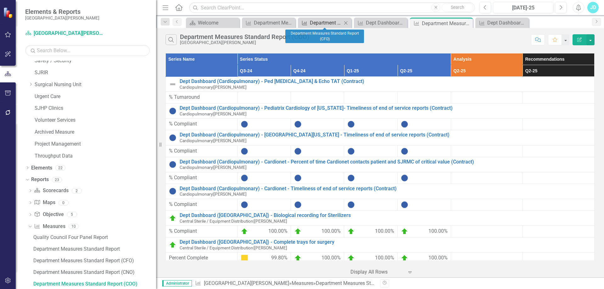
click at [318, 22] on div "Department Measures Standard Report (CFO)" at bounding box center [326, 23] width 32 height 8
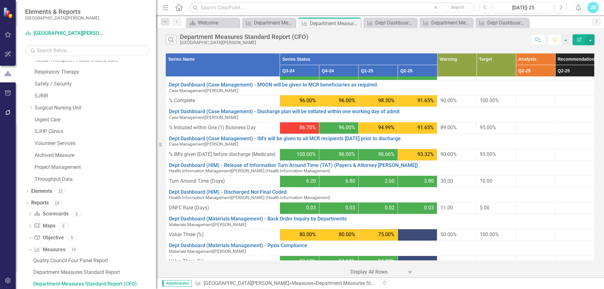
scroll to position [213, 0]
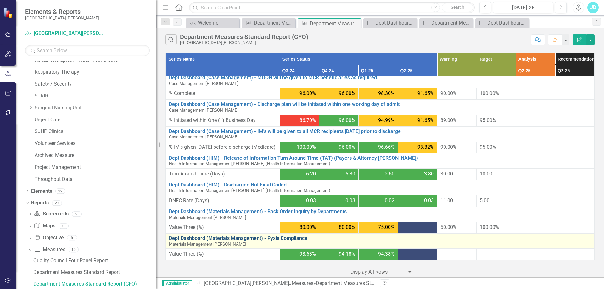
click at [192, 237] on link "Dept Dashboard (Materials Management) - Pyxis Compliance" at bounding box center [380, 239] width 422 height 6
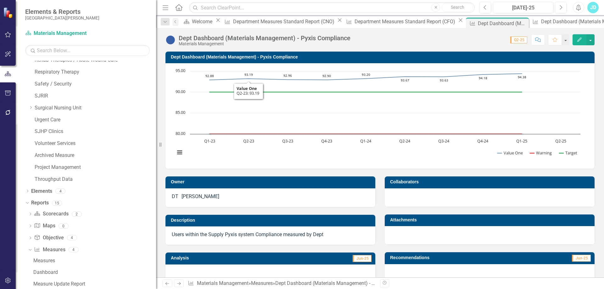
click at [230, 54] on td "Dept Dashboard (Materials Management) - Pyxis Compliance" at bounding box center [381, 57] width 420 height 9
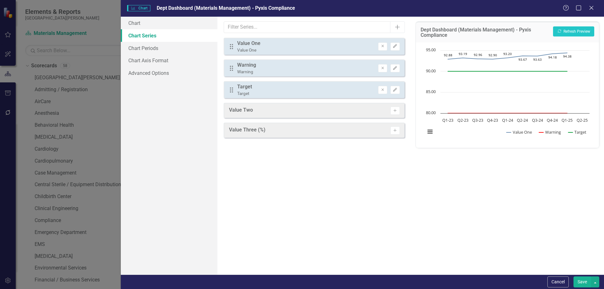
scroll to position [517, 0]
click at [379, 47] on button "Remove" at bounding box center [382, 46] width 9 height 8
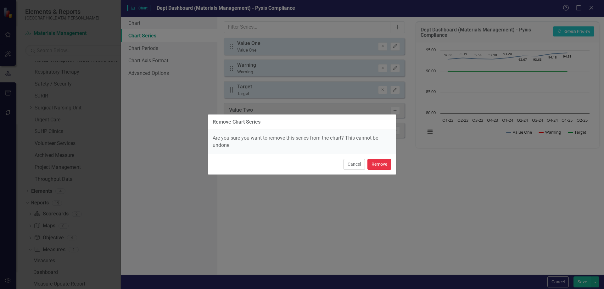
click at [387, 164] on button "Remove" at bounding box center [379, 164] width 24 height 11
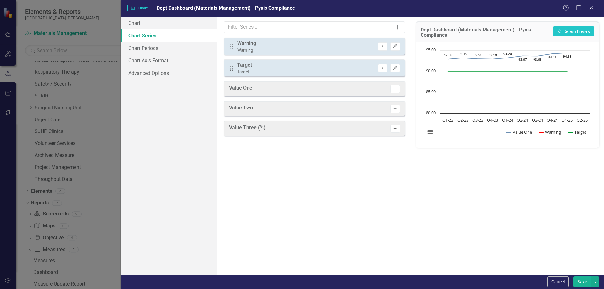
click at [396, 132] on button "Activate" at bounding box center [394, 129] width 9 height 8
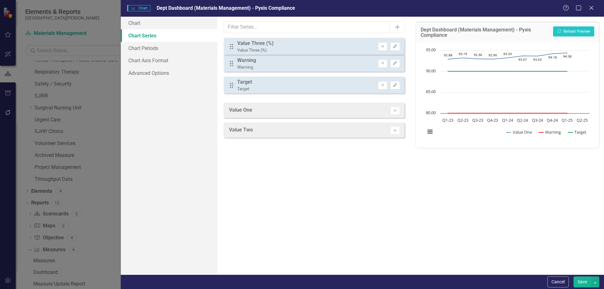
drag, startPoint x: 232, startPoint y: 90, endPoint x: 232, endPoint y: 47, distance: 43.4
click at [232, 47] on div "Drag Warning Warning Remove Edit Drag Target Target Remove Edit Drag Value Thre…" at bounding box center [314, 68] width 181 height 61
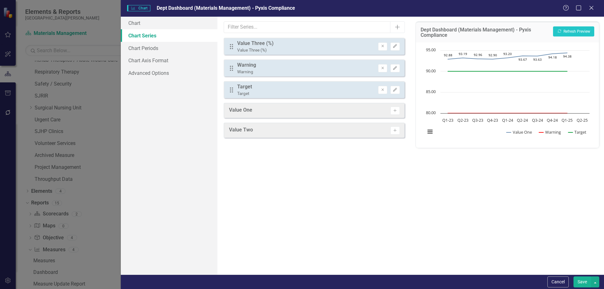
click at [579, 281] on button "Save" at bounding box center [582, 281] width 18 height 11
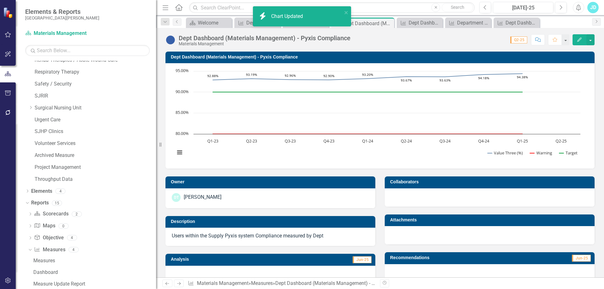
scroll to position [141, 0]
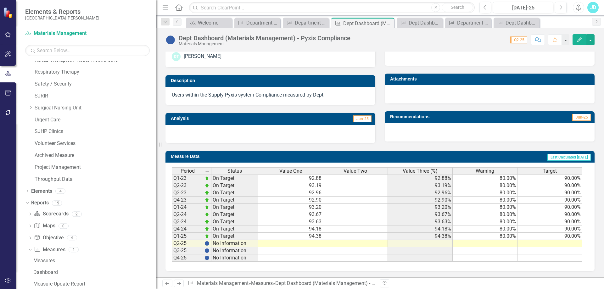
click at [417, 169] on span "Value Three (%)" at bounding box center [420, 171] width 35 height 6
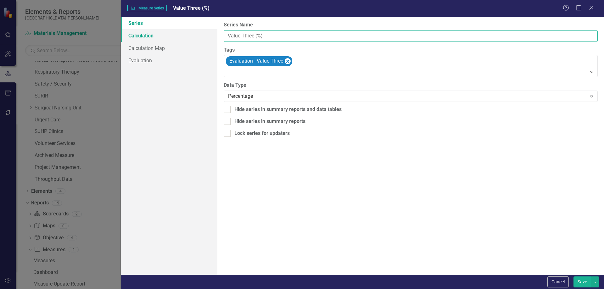
drag, startPoint x: 259, startPoint y: 38, endPoint x: 185, endPoint y: 36, distance: 73.6
click at [185, 36] on div "Series Calculation Calculation Map Evaluation From this page, you can edit the …" at bounding box center [362, 146] width 483 height 258
type input "% Compliance"
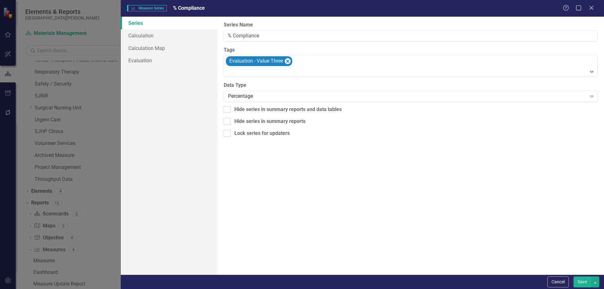
click at [577, 282] on button "Save" at bounding box center [582, 281] width 18 height 11
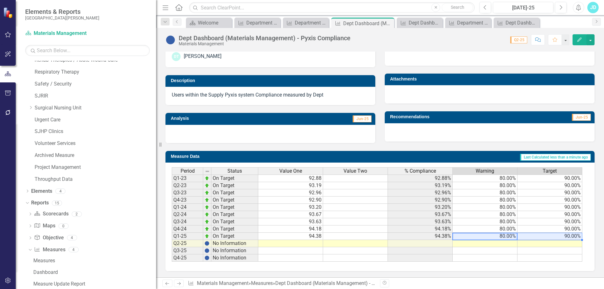
drag, startPoint x: 503, startPoint y: 235, endPoint x: 561, endPoint y: 237, distance: 57.6
click at [529, 237] on tr "Q1-25 On Target 94.38 94.38% 80.00% 90.00%" at bounding box center [377, 236] width 410 height 7
drag, startPoint x: 582, startPoint y: 240, endPoint x: 580, endPoint y: 255, distance: 14.9
click at [172, 257] on div "Period Status Value One Value Two % Compliance Warning Target Q1-23 On Target 9…" at bounding box center [172, 214] width 0 height 94
type textarea "80"
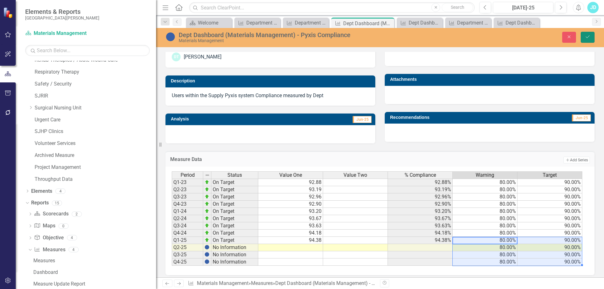
click at [590, 37] on icon "Save" at bounding box center [588, 37] width 6 height 4
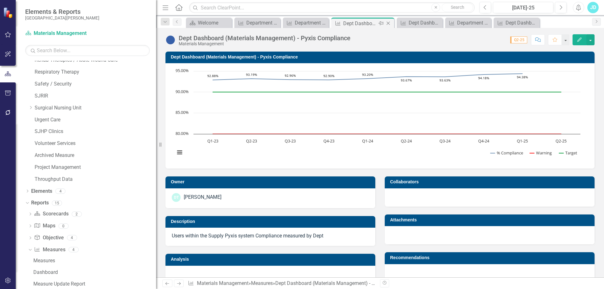
click at [389, 23] on icon "Close" at bounding box center [388, 23] width 6 height 5
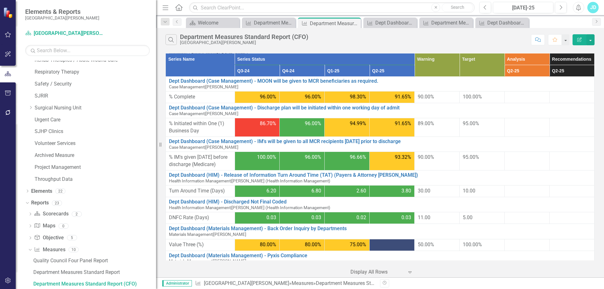
scroll to position [213, 0]
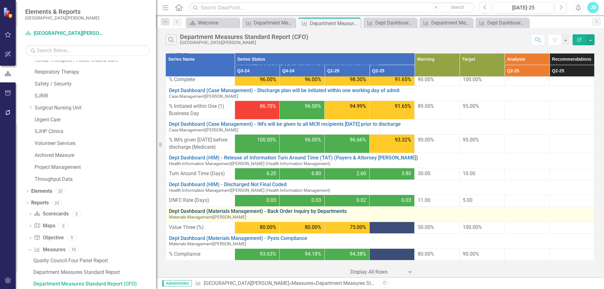
click at [308, 210] on link "Dept Dashboard (Materials Management) - Back Order Inquiry by Departments" at bounding box center [380, 211] width 422 height 6
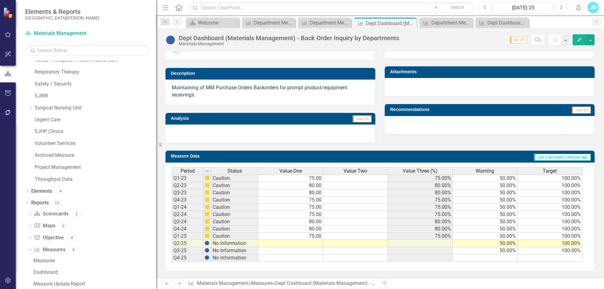
scroll to position [85, 0]
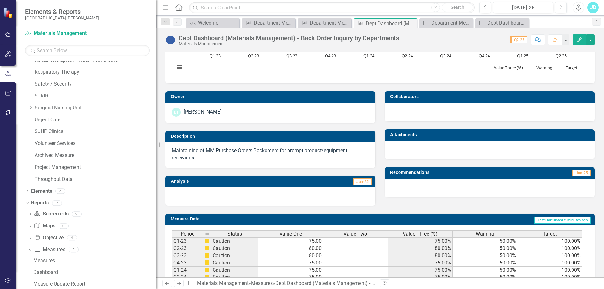
click at [418, 232] on span "Value Three (%)" at bounding box center [420, 234] width 35 height 6
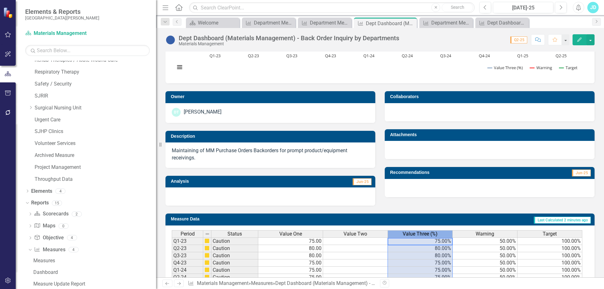
click at [418, 232] on span "Value Three (%)" at bounding box center [420, 234] width 35 height 6
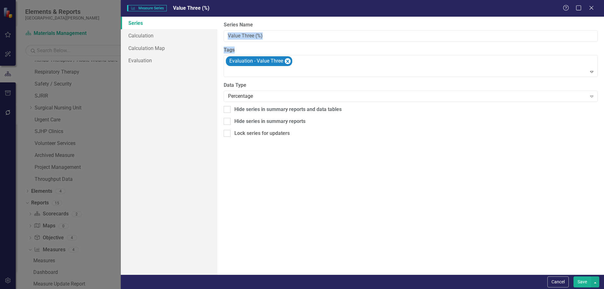
drag, startPoint x: 293, startPoint y: 42, endPoint x: 249, endPoint y: 39, distance: 43.6
click at [249, 39] on div "From this page, you can edit the name, type, and visibility options of your ser…" at bounding box center [410, 146] width 386 height 258
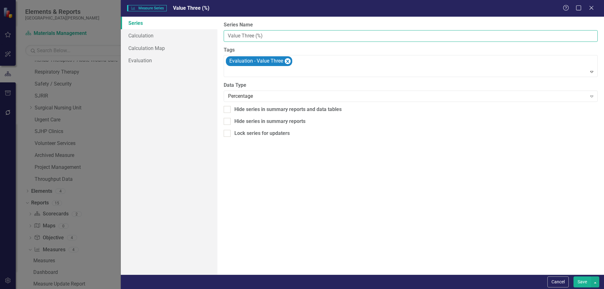
drag, startPoint x: 282, startPoint y: 32, endPoint x: 229, endPoint y: 36, distance: 53.3
click at [229, 36] on input "Value Three (%)" at bounding box center [411, 36] width 374 height 12
type input "Percentage"
click at [577, 280] on button "Save" at bounding box center [582, 281] width 18 height 11
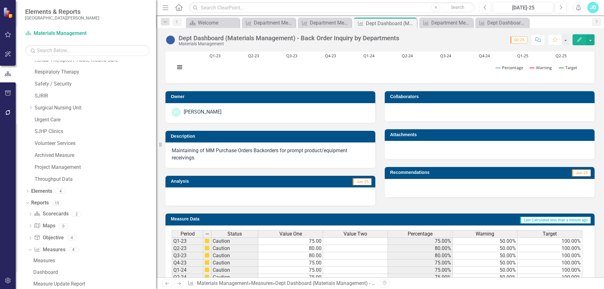
scroll to position [0, 0]
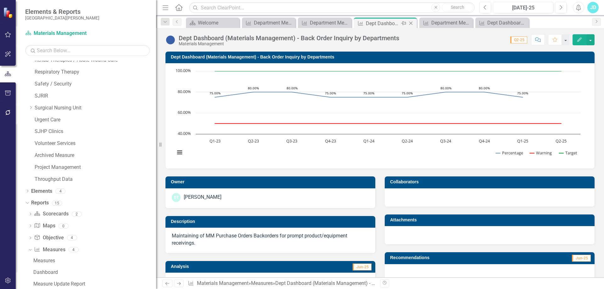
click at [411, 22] on icon "Close" at bounding box center [411, 23] width 6 height 5
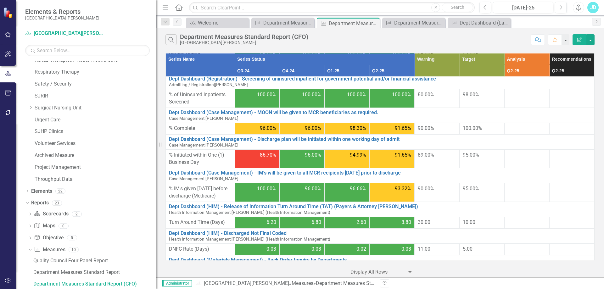
scroll to position [213, 0]
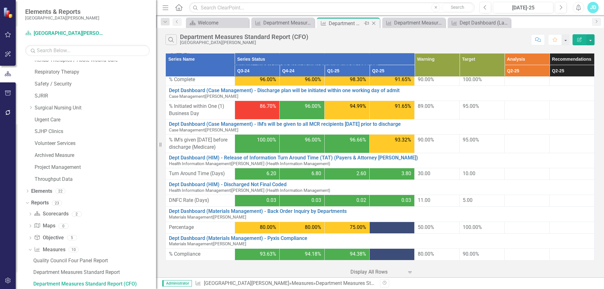
click at [375, 23] on icon "Close" at bounding box center [373, 23] width 6 height 5
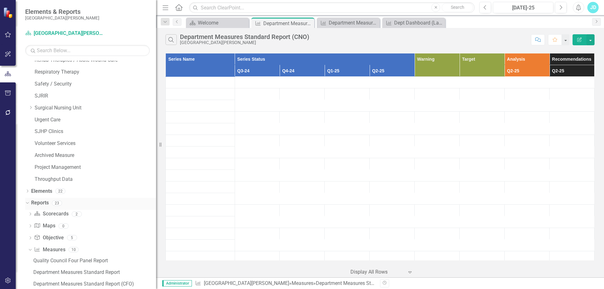
scroll to position [529, 0]
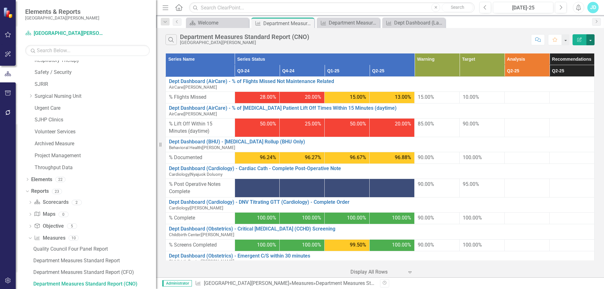
click at [591, 39] on button "button" at bounding box center [590, 39] width 8 height 11
click at [584, 50] on link "Edit Report Edit Report" at bounding box center [569, 52] width 50 height 12
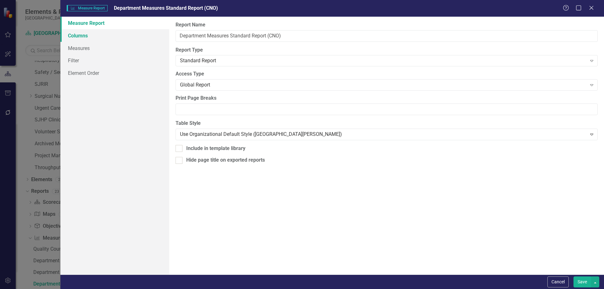
click at [99, 36] on link "Columns" at bounding box center [114, 35] width 109 height 13
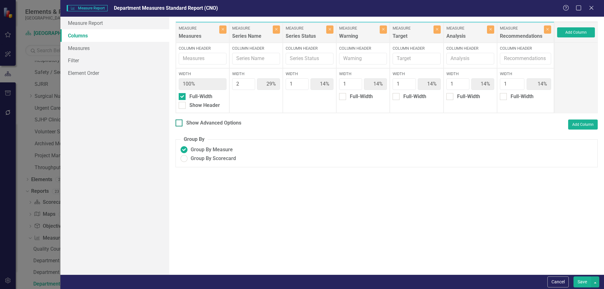
click at [182, 124] on div at bounding box center [178, 122] width 7 height 7
click at [180, 124] on input "Show Advanced Options" at bounding box center [177, 121] width 4 height 4
checkbox input "true"
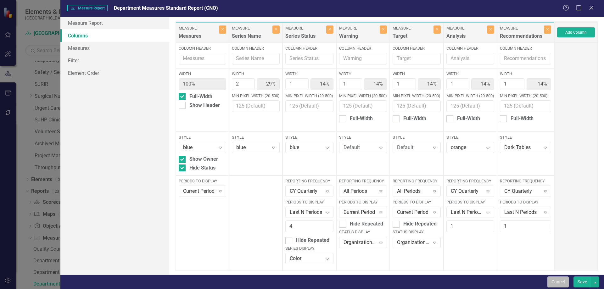
click at [559, 282] on button "Cancel" at bounding box center [557, 281] width 21 height 11
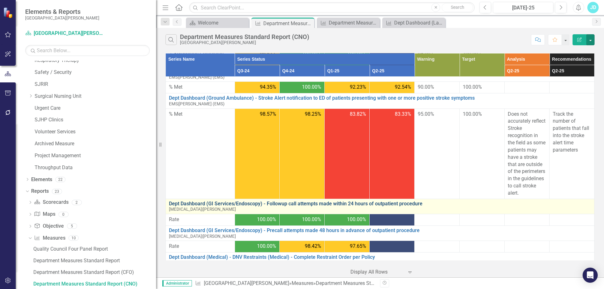
scroll to position [346, 0]
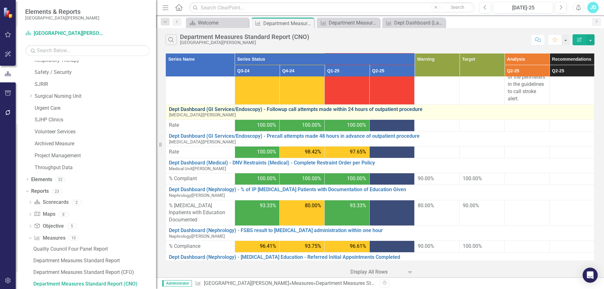
click at [375, 108] on link "Dept Dashboard (GI Services/Endoscopy) - Followup call attempts made within 24 …" at bounding box center [380, 110] width 422 height 6
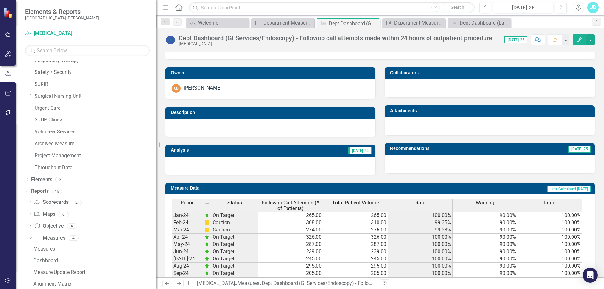
scroll to position [233, 0]
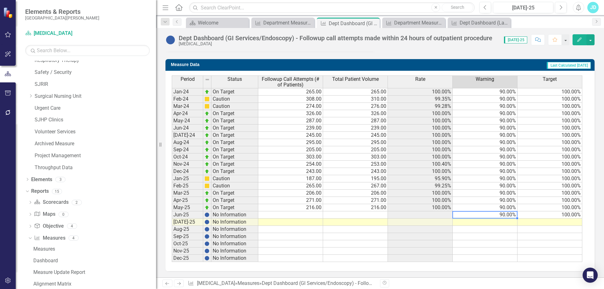
drag, startPoint x: 508, startPoint y: 215, endPoint x: 542, endPoint y: 215, distance: 34.0
click at [541, 215] on tr "Jun-25 No Information 90.00% 100.00%" at bounding box center [377, 214] width 410 height 7
drag, startPoint x: 583, startPoint y: 218, endPoint x: 577, endPoint y: 250, distance: 32.6
click at [172, 250] on div "Period Status Followup Call Attempts (# of Patients) Total Patient Volume Rate …" at bounding box center [172, 168] width 0 height 186
type textarea "90"
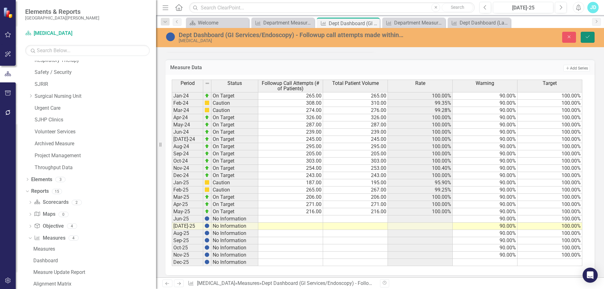
click at [587, 36] on icon "Save" at bounding box center [588, 37] width 6 height 4
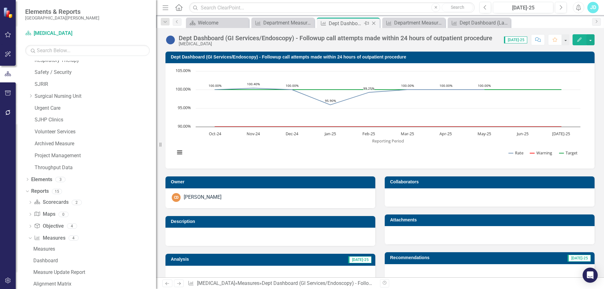
click at [374, 23] on icon at bounding box center [373, 23] width 3 height 3
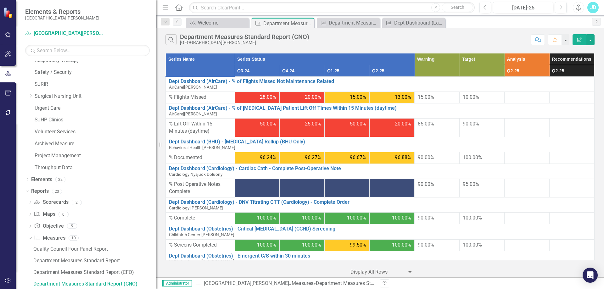
scroll to position [346, 0]
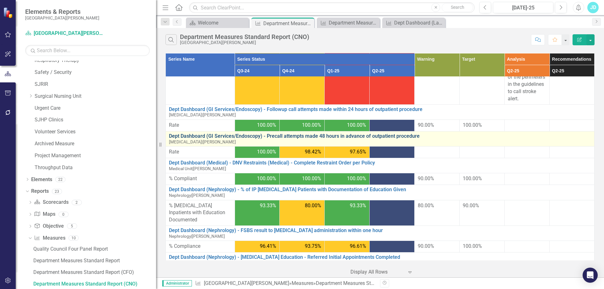
click at [327, 134] on link "Dept Dashboard (GI Services/Endoscopy) - Precall attempts made 48 hours in adva…" at bounding box center [380, 136] width 422 height 6
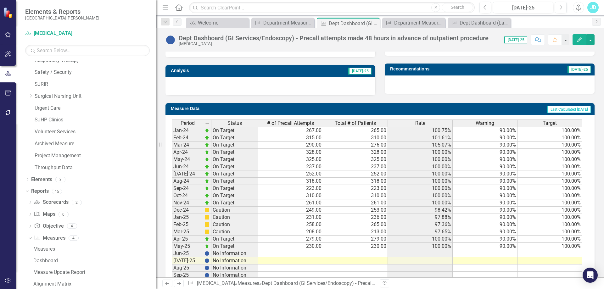
scroll to position [228, 0]
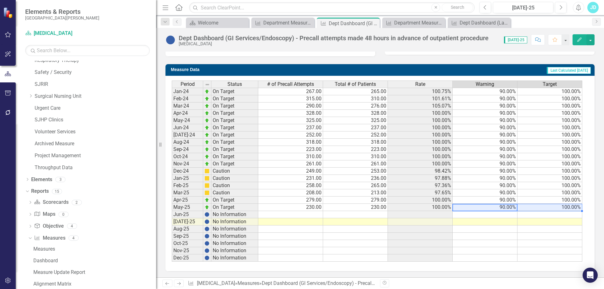
drag, startPoint x: 503, startPoint y: 209, endPoint x: 541, endPoint y: 209, distance: 38.1
click at [541, 209] on tr "May-25 On Target 230.00 230.00 100.00% 90.00% 100.00%" at bounding box center [377, 207] width 410 height 7
drag, startPoint x: 582, startPoint y: 210, endPoint x: 579, endPoint y: 252, distance: 42.0
click at [172, 252] on div "Period Status # of Precall Attempts Total # of Patients Rate Warning Target Jan…" at bounding box center [172, 171] width 0 height 181
type textarea "90"
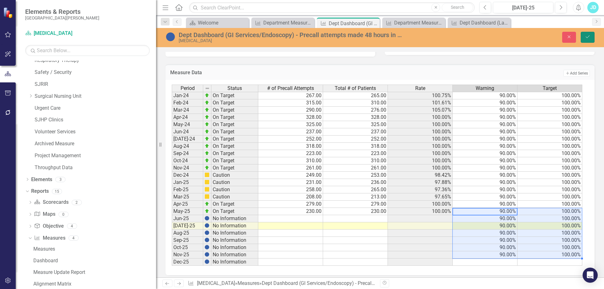
click at [586, 39] on icon "Save" at bounding box center [588, 37] width 6 height 4
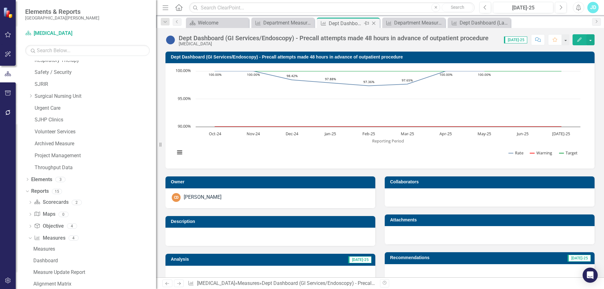
click at [375, 24] on icon "Close" at bounding box center [373, 23] width 6 height 5
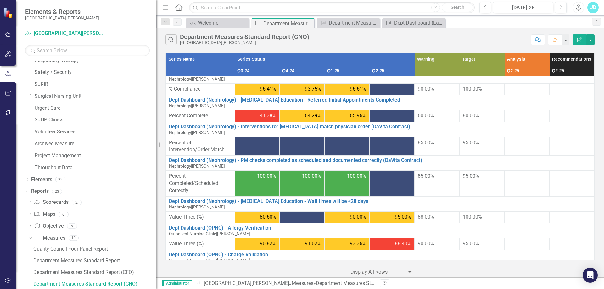
scroll to position [535, 0]
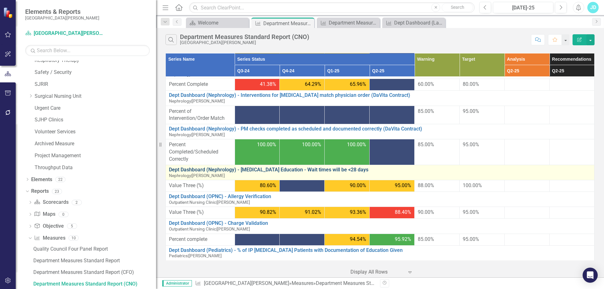
click at [204, 167] on link "Dept Dashboard (Nephrology) - [MEDICAL_DATA] Education - Wait times will be <28…" at bounding box center [380, 170] width 422 height 6
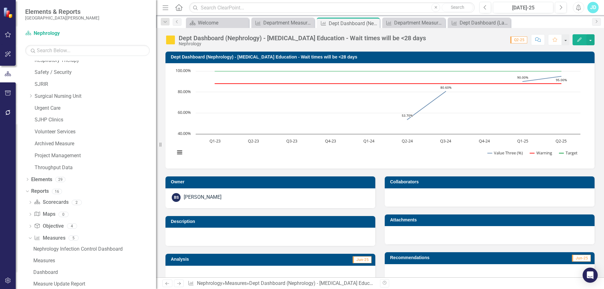
scroll to position [141, 0]
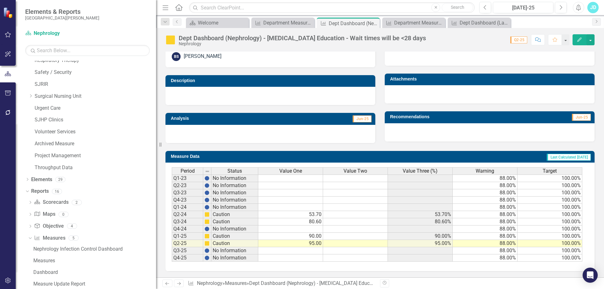
click at [412, 172] on span "Value Three (%)" at bounding box center [420, 171] width 35 height 6
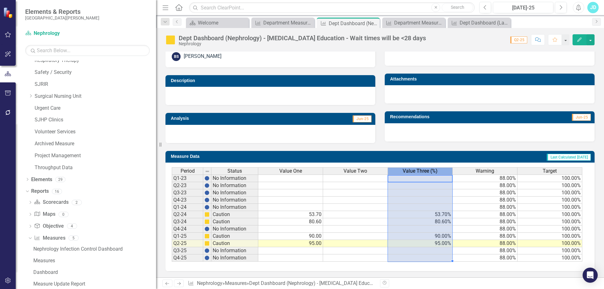
click at [412, 172] on span "Value Three (%)" at bounding box center [420, 171] width 35 height 6
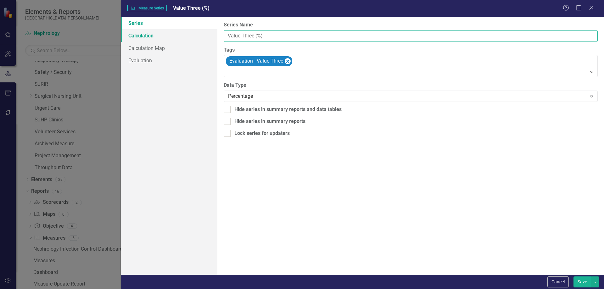
drag, startPoint x: 277, startPoint y: 36, endPoint x: 204, endPoint y: 36, distance: 72.6
click at [204, 36] on div "Series Calculation Calculation Map Evaluation From this page, you can edit the …" at bounding box center [362, 146] width 483 height 258
type input "% Complete"
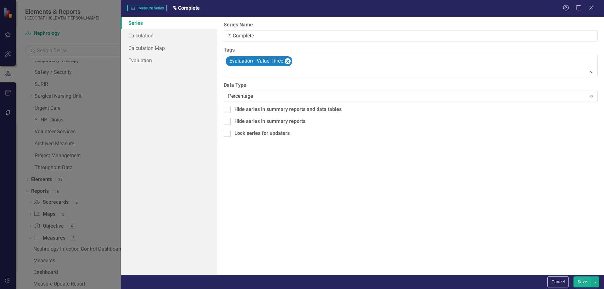
click at [579, 280] on button "Save" at bounding box center [582, 281] width 18 height 11
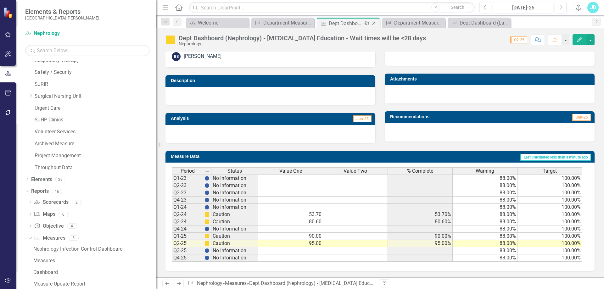
click at [375, 24] on icon "Close" at bounding box center [373, 23] width 6 height 5
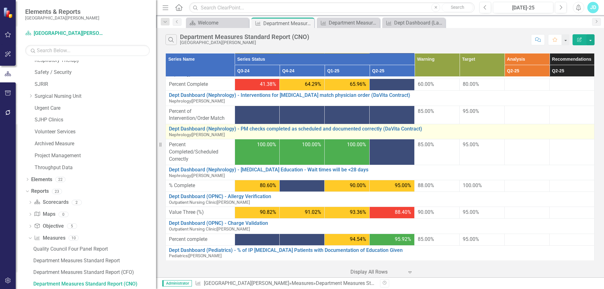
scroll to position [566, 0]
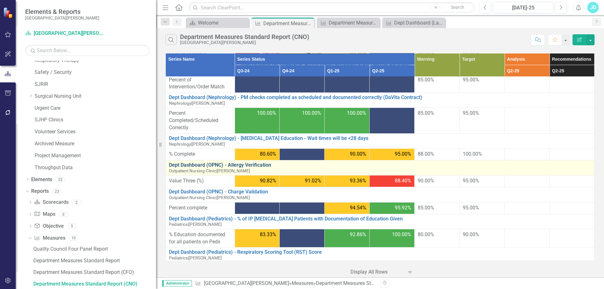
click at [239, 162] on link "Dept Dashboard (OPNC) - Allergy Verification" at bounding box center [380, 165] width 422 height 6
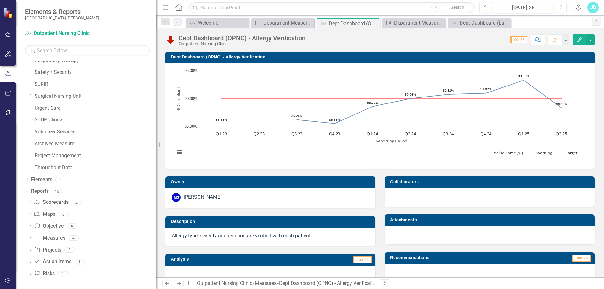
scroll to position [126, 0]
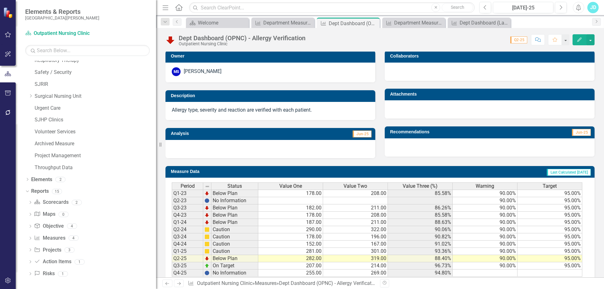
click at [425, 188] on span "Value Three (%)" at bounding box center [420, 186] width 35 height 6
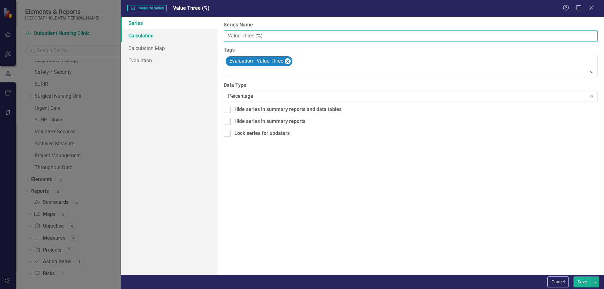
drag, startPoint x: 260, startPoint y: 38, endPoint x: 200, endPoint y: 39, distance: 60.7
click at [197, 40] on div "Series Calculation Calculation Map Evaluation From this page, you can edit the …" at bounding box center [362, 146] width 483 height 258
type input "% Verified"
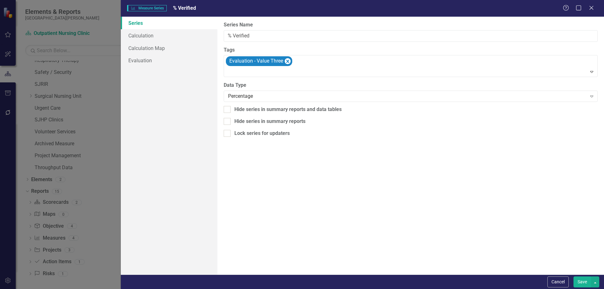
click at [575, 282] on button "Save" at bounding box center [582, 281] width 18 height 11
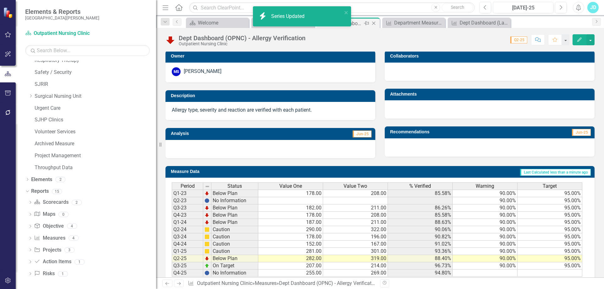
click at [374, 24] on icon at bounding box center [373, 23] width 3 height 3
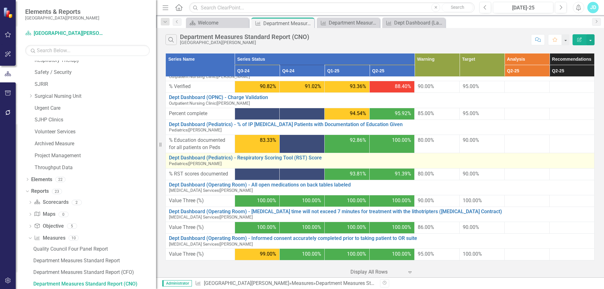
scroll to position [692, 0]
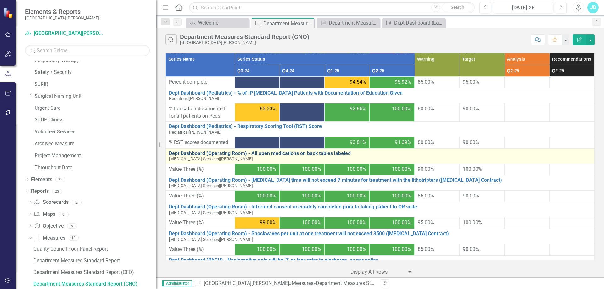
click at [244, 151] on link "Dept Dashboard (Operating Room) - All open medications on back tables labeled" at bounding box center [380, 154] width 422 height 6
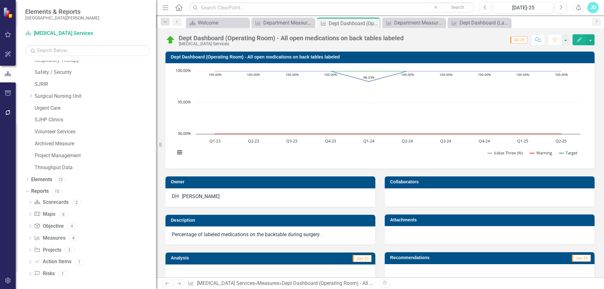
scroll to position [126, 0]
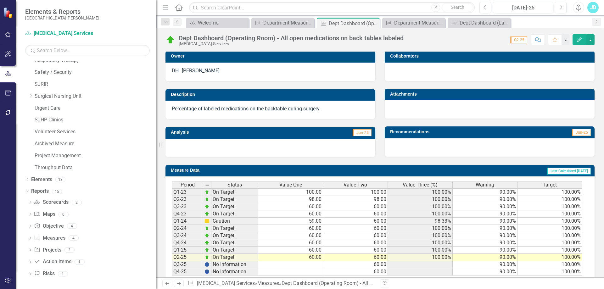
click at [433, 186] on span "Value Three (%)" at bounding box center [420, 185] width 35 height 6
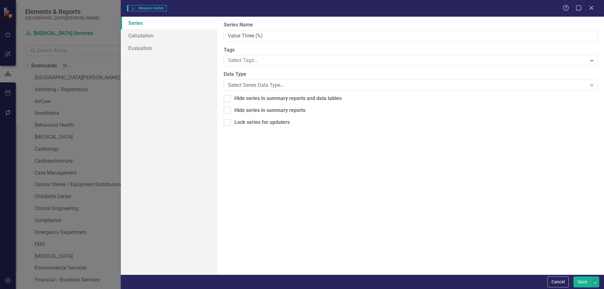
scroll to position [148, 0]
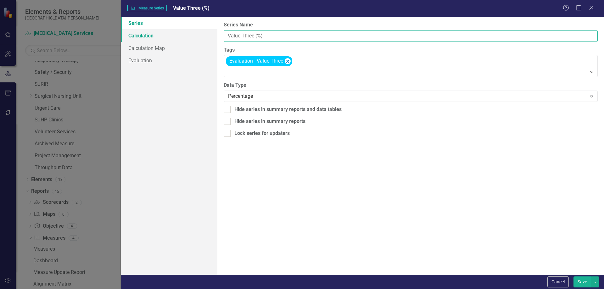
drag, startPoint x: 271, startPoint y: 39, endPoint x: 207, endPoint y: 38, distance: 64.8
click at [207, 38] on div "Series Calculation Calculation Map Evaluation From this page, you can edit the …" at bounding box center [362, 146] width 483 height 258
type input "% Completed"
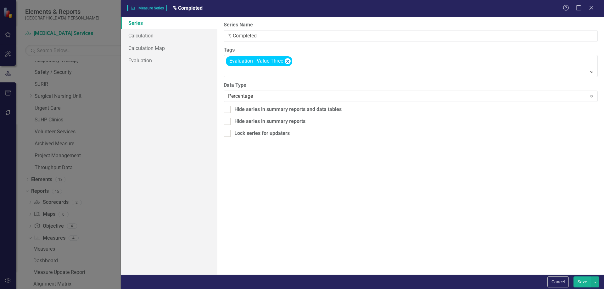
click at [583, 280] on button "Save" at bounding box center [582, 281] width 18 height 11
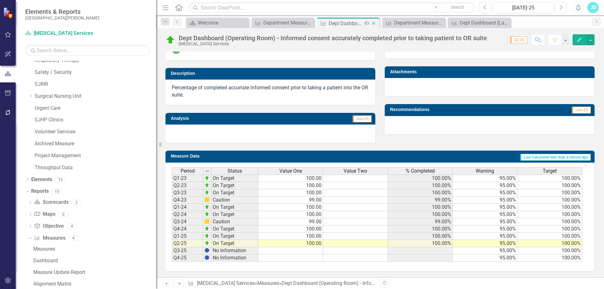
click at [375, 23] on icon "Close" at bounding box center [373, 23] width 6 height 5
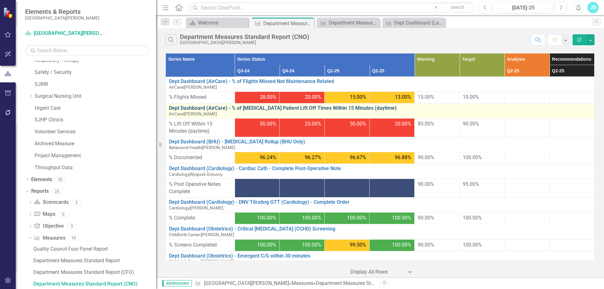
click at [326, 106] on link "Dept Dashboard (AirCare) - % of [MEDICAL_DATA] Patient Lift Off Times Within 15…" at bounding box center [380, 108] width 422 height 6
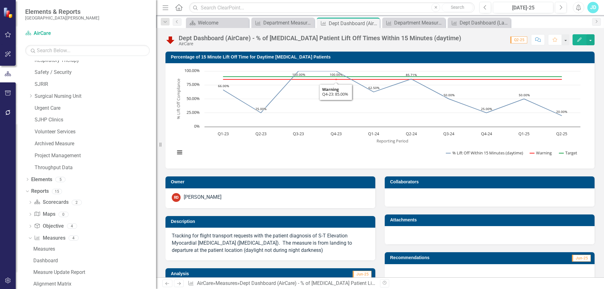
scroll to position [94, 0]
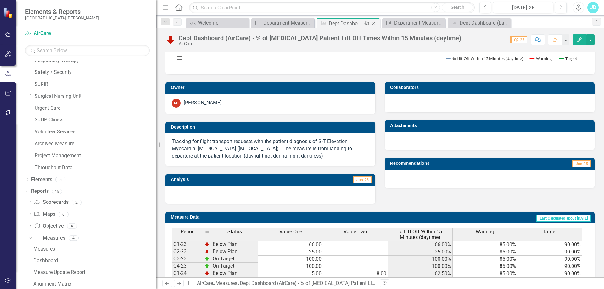
click at [373, 24] on icon "Close" at bounding box center [373, 23] width 6 height 5
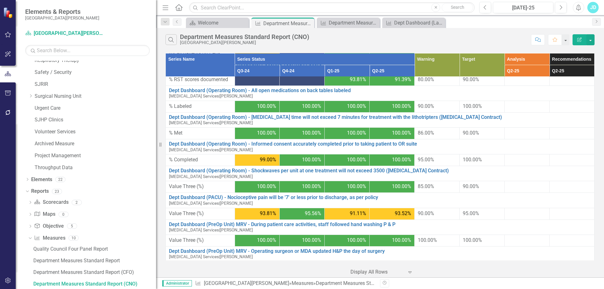
scroll to position [786, 0]
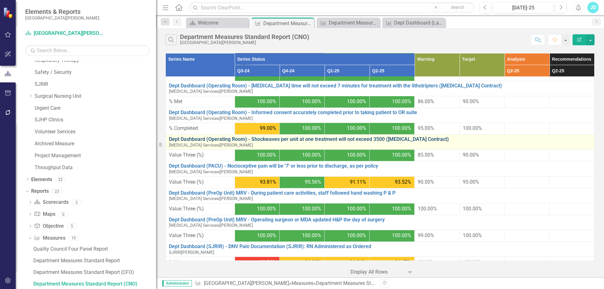
click at [195, 136] on link "Dept Dashboard (Operating Room) - Shockwaves per unit at one treatment will not…" at bounding box center [380, 139] width 422 height 6
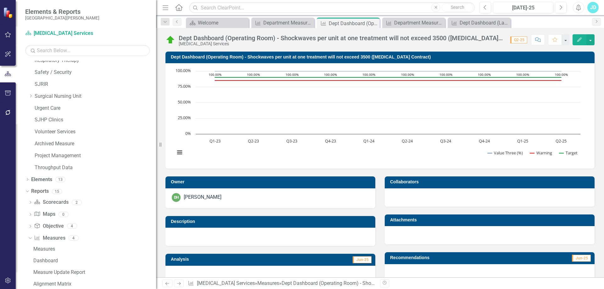
scroll to position [126, 0]
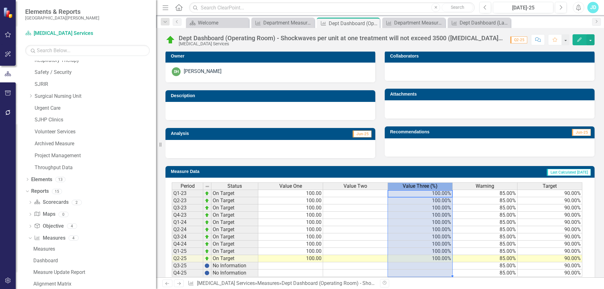
click at [418, 188] on span "Value Three (%)" at bounding box center [420, 186] width 35 height 6
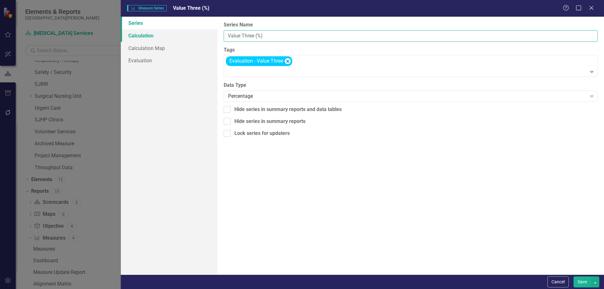
drag, startPoint x: 223, startPoint y: 39, endPoint x: 178, endPoint y: 39, distance: 44.3
click at [178, 39] on div "Series Calculation Calculation Map Evaluation From this page, you can edit the …" at bounding box center [362, 146] width 483 height 258
type input "% Met"
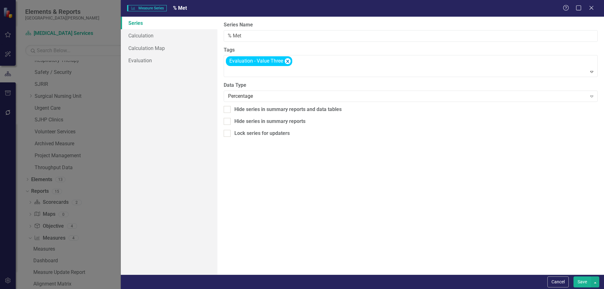
click at [582, 282] on button "Save" at bounding box center [582, 281] width 18 height 11
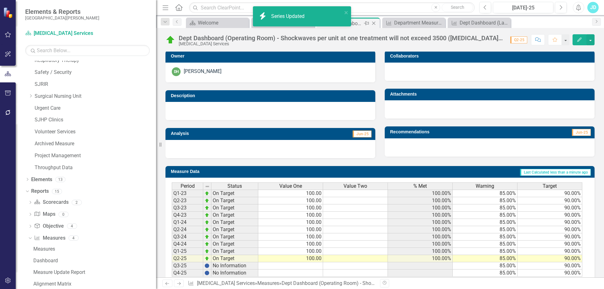
click at [374, 22] on icon "Close" at bounding box center [373, 23] width 6 height 5
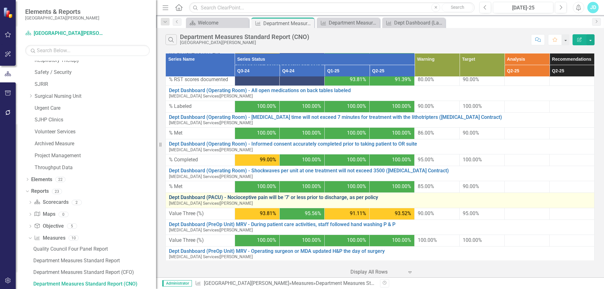
scroll to position [786, 0]
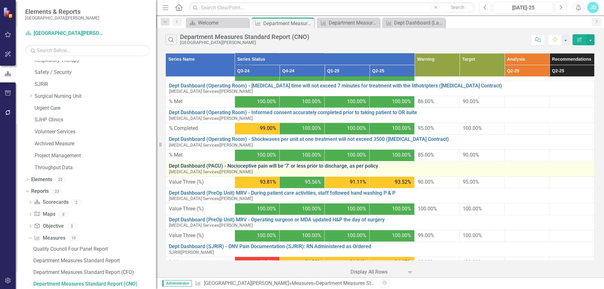
click at [296, 163] on link "Dept Dashboard (PACU) - Nocioceptive pain will be '7' or less prior to discharg…" at bounding box center [380, 166] width 422 height 6
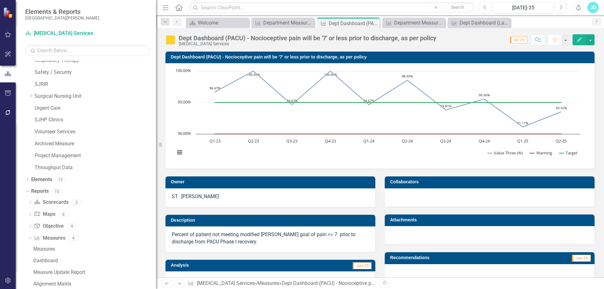
scroll to position [148, 0]
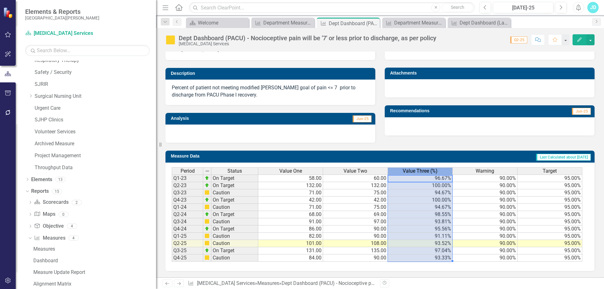
click at [419, 172] on span "Value Three (%)" at bounding box center [420, 171] width 35 height 6
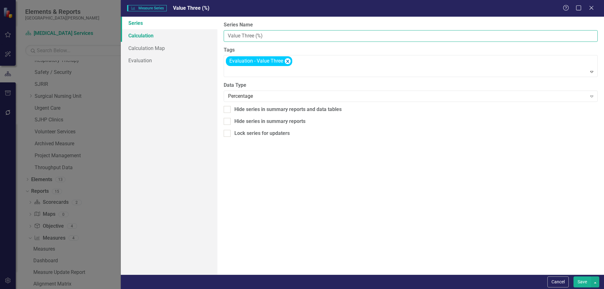
drag, startPoint x: 277, startPoint y: 37, endPoint x: 201, endPoint y: 36, distance: 76.1
click at [201, 36] on div "Series Calculation Calculation Map Evaluation From this page, you can edit the …" at bounding box center [362, 146] width 483 height 258
type input "% Met"
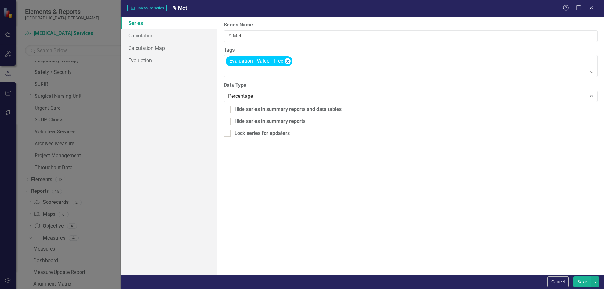
click at [577, 281] on button "Save" at bounding box center [582, 281] width 18 height 11
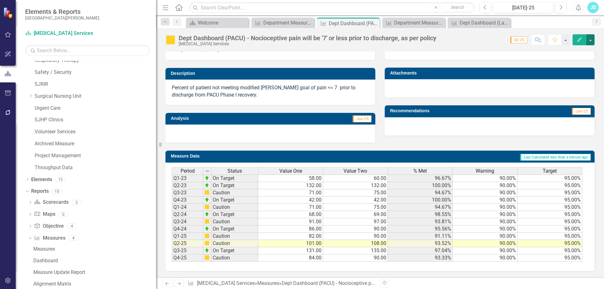
click at [590, 42] on button "button" at bounding box center [590, 39] width 8 height 11
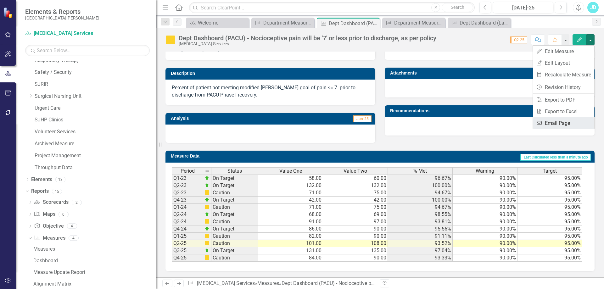
click at [570, 124] on link "Email Email Page" at bounding box center [563, 123] width 61 height 12
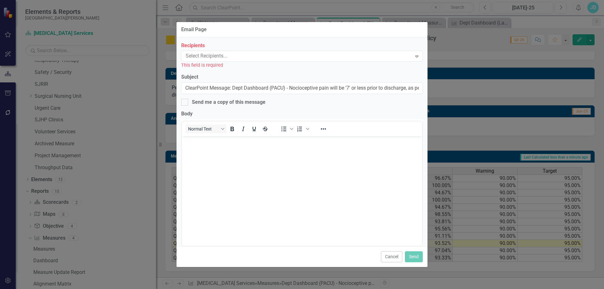
scroll to position [0, 0]
click at [247, 58] on div at bounding box center [297, 56] width 229 height 8
type input "sonj"
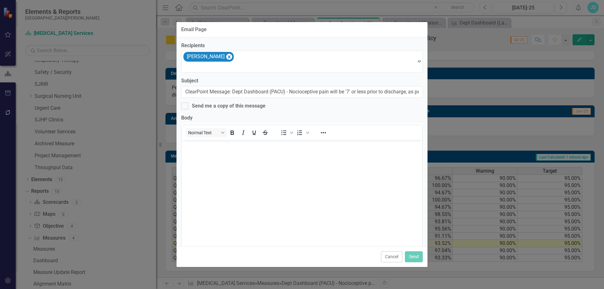
click at [243, 162] on body "Rich Text Area. Press ALT-0 for help." at bounding box center [302, 187] width 240 height 94
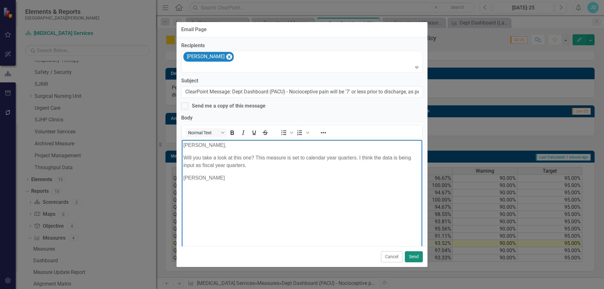
click at [414, 258] on button "Send" at bounding box center [414, 256] width 18 height 11
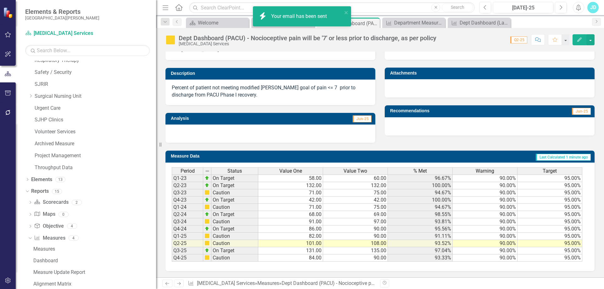
scroll to position [54, 0]
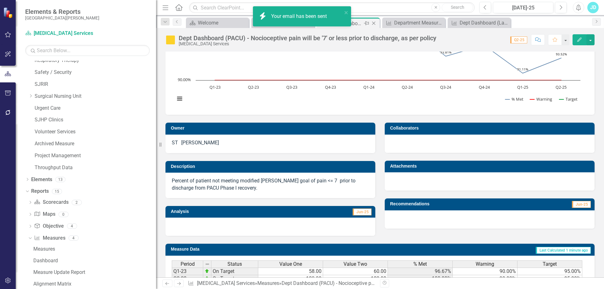
click at [373, 21] on icon "Close" at bounding box center [373, 23] width 6 height 5
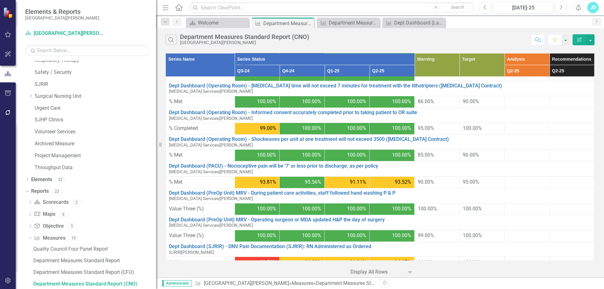
scroll to position [818, 0]
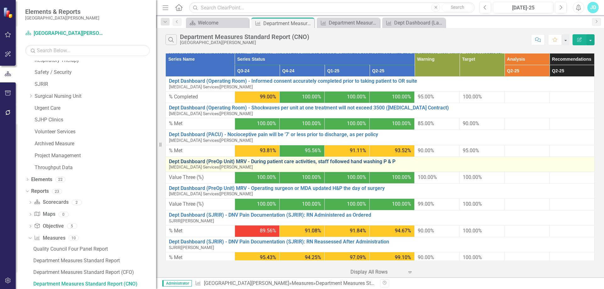
click at [231, 159] on link "Dept Dashboard (PreOp Unit) MRV - During patient care activities, staff followe…" at bounding box center [380, 162] width 422 height 6
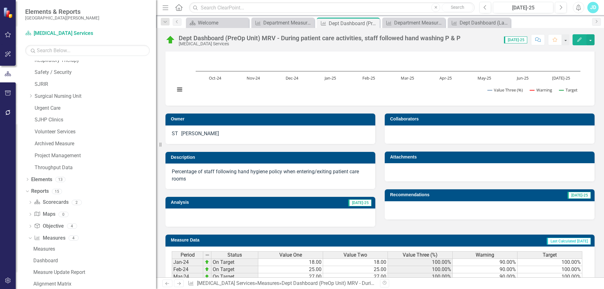
scroll to position [126, 0]
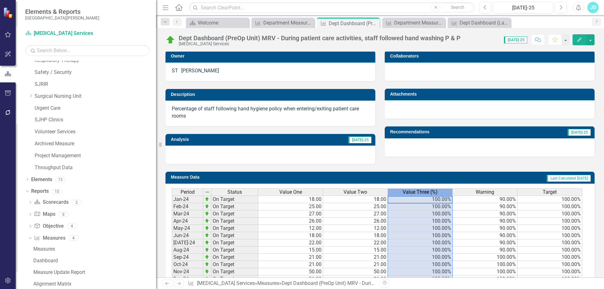
click at [413, 193] on span "Value Three (%)" at bounding box center [420, 192] width 35 height 6
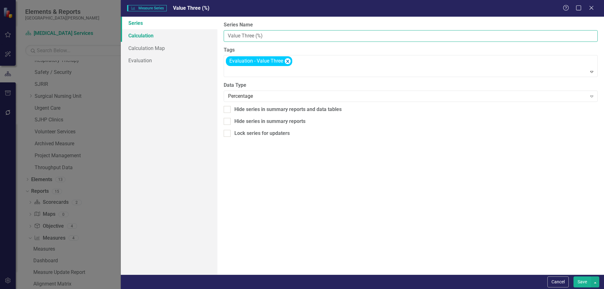
drag, startPoint x: 267, startPoint y: 37, endPoint x: 205, endPoint y: 38, distance: 62.6
click at [205, 38] on div "Series Calculation Calculation Map Evaluation From this page, you can edit the …" at bounding box center [362, 146] width 483 height 258
type input "% Met"
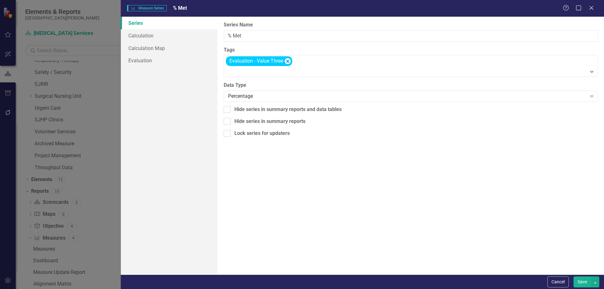
click at [580, 281] on button "Save" at bounding box center [582, 281] width 18 height 11
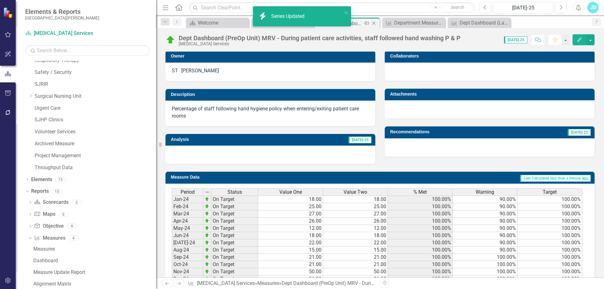
click at [373, 23] on icon at bounding box center [373, 23] width 3 height 3
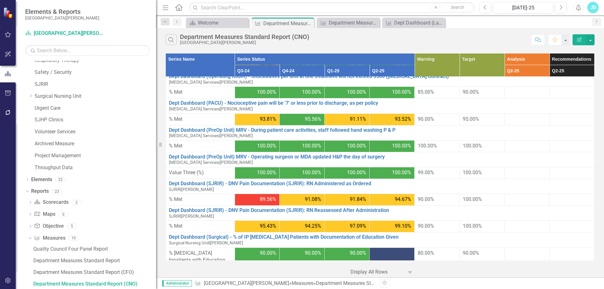
scroll to position [875, 0]
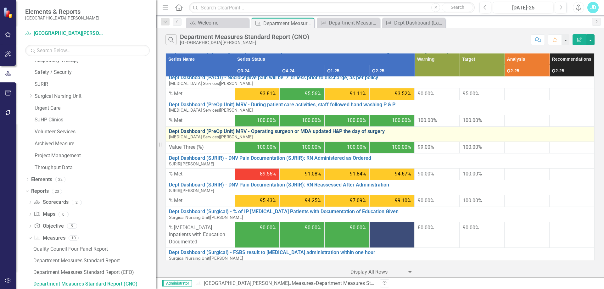
click at [282, 129] on link "Dept Dashboard (PreOp Unit) MRV - Operating surgeon or MDA updated H&P the day …" at bounding box center [380, 132] width 422 height 6
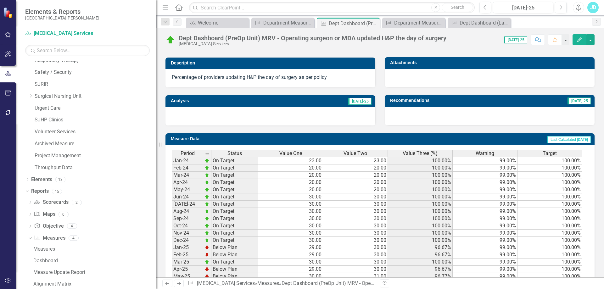
scroll to position [220, 0]
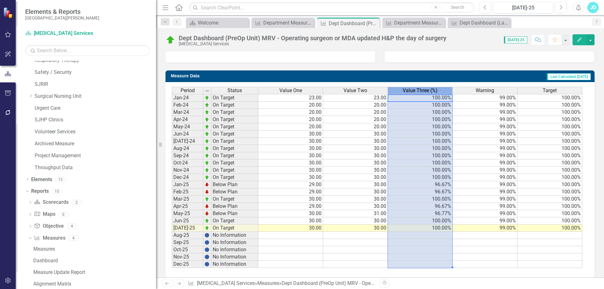
click at [417, 93] on span "Value Three (%)" at bounding box center [420, 91] width 35 height 6
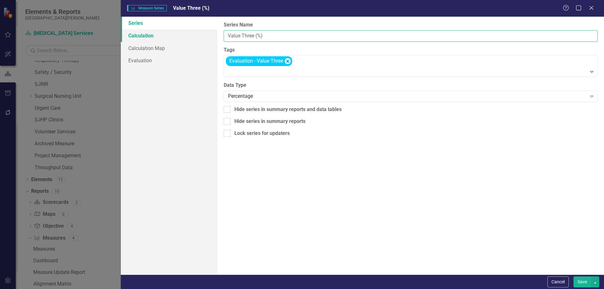
drag, startPoint x: 286, startPoint y: 36, endPoint x: 214, endPoint y: 34, distance: 73.0
click at [214, 34] on div "Series Calculation Calculation Map Evaluation From this page, you can edit the …" at bounding box center [362, 146] width 483 height 258
type input "% Met"
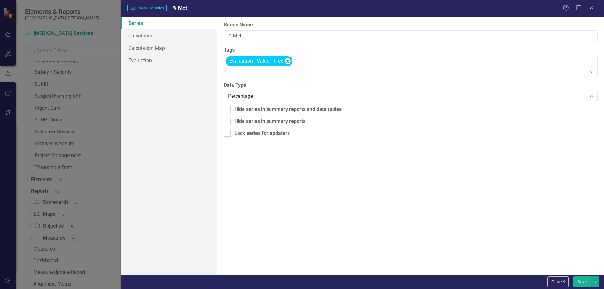
click at [578, 281] on button "Save" at bounding box center [582, 281] width 18 height 11
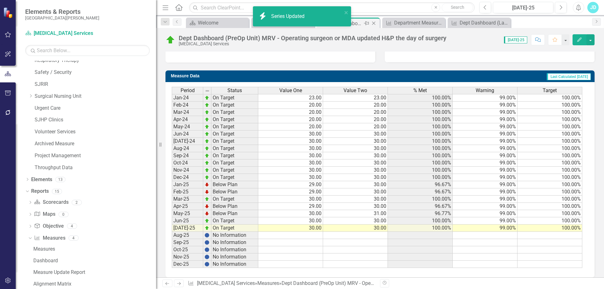
click at [374, 24] on icon "Close" at bounding box center [373, 23] width 6 height 5
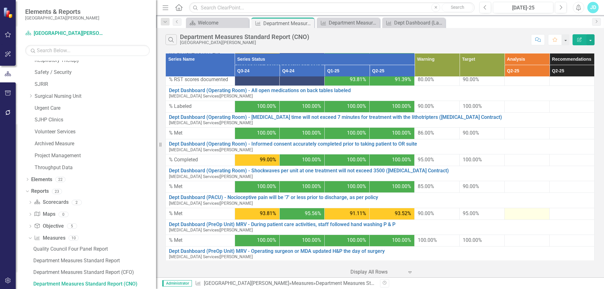
scroll to position [875, 0]
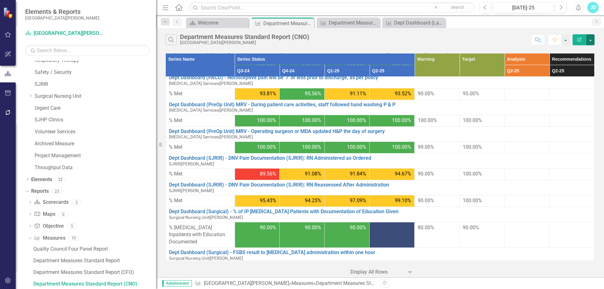
click at [592, 39] on button "button" at bounding box center [590, 39] width 8 height 11
click at [578, 48] on link "Edit Report Edit Report" at bounding box center [569, 52] width 50 height 12
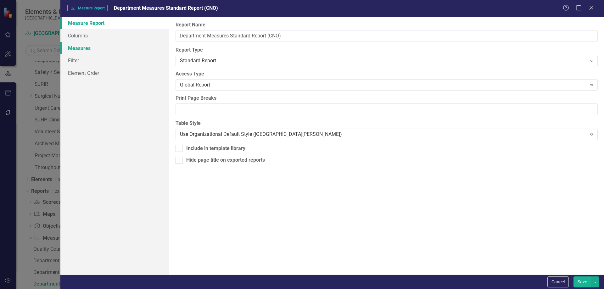
click at [92, 49] on link "Measures" at bounding box center [114, 48] width 109 height 13
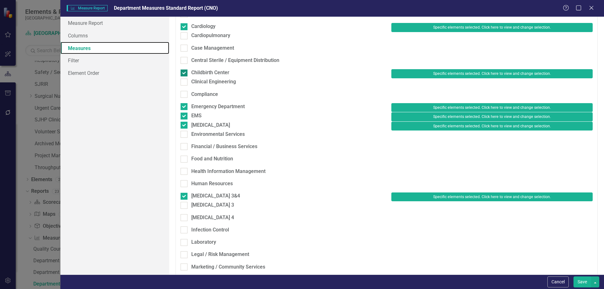
scroll to position [126, 0]
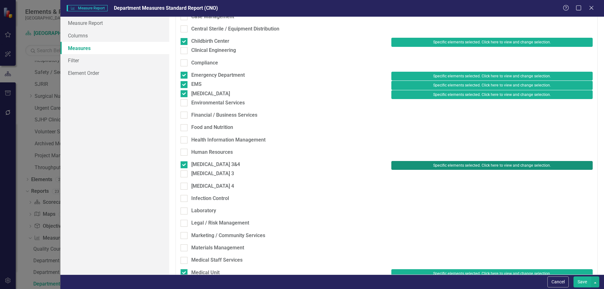
click at [462, 170] on button "Specific elements selected. Click here to view and change selection." at bounding box center [491, 165] width 201 height 9
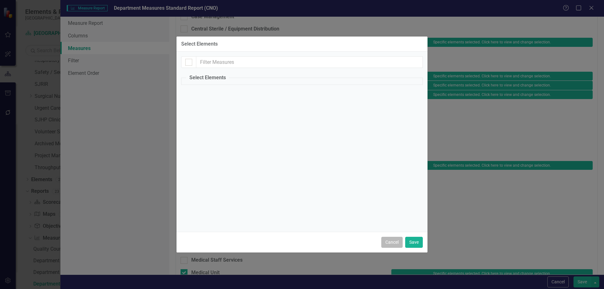
click at [392, 242] on button "Cancel" at bounding box center [391, 242] width 21 height 11
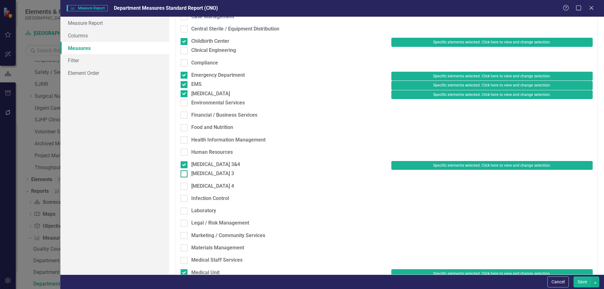
click at [185, 177] on div at bounding box center [184, 173] width 7 height 7
click at [185, 175] on input "[MEDICAL_DATA] 3" at bounding box center [183, 172] width 4 height 4
checkbox input "true"
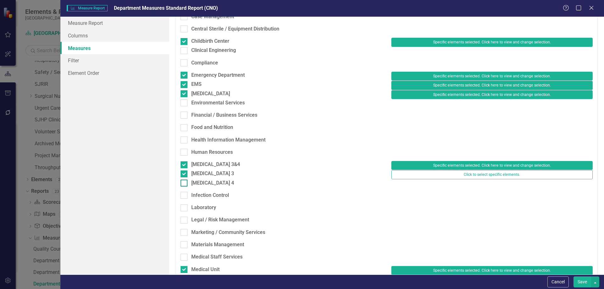
click at [184, 184] on input "[MEDICAL_DATA] 4" at bounding box center [183, 182] width 4 height 4
checkbox input "true"
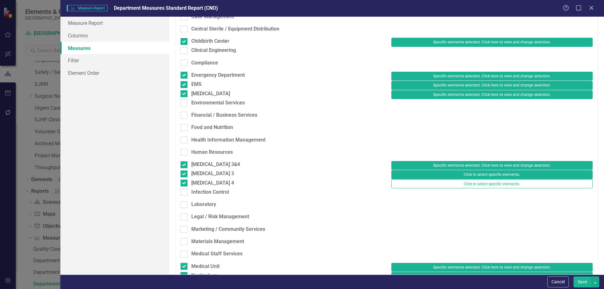
click at [447, 179] on button "Click to select specific elements." at bounding box center [491, 174] width 201 height 9
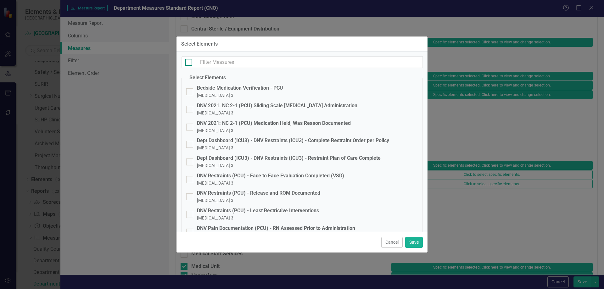
click at [189, 63] on div at bounding box center [188, 62] width 7 height 7
click at [189, 63] on input "checkbox" at bounding box center [187, 61] width 4 height 4
checkbox input "true"
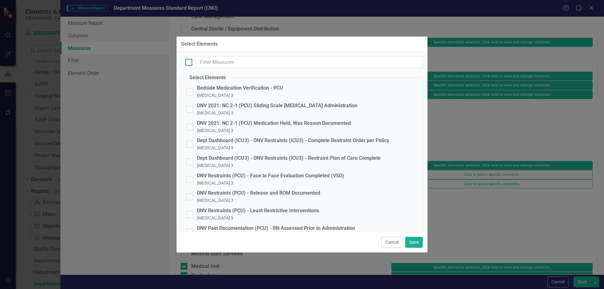
checkbox input "true"
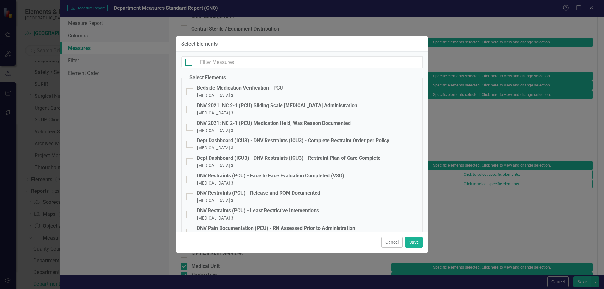
checkbox input "true"
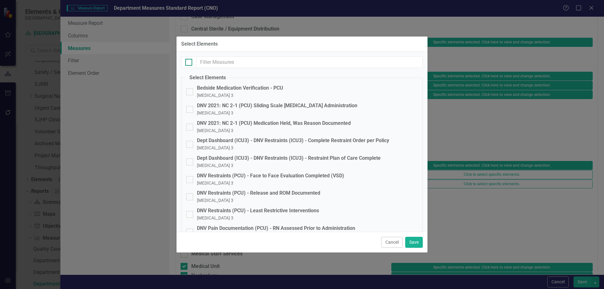
checkbox input "true"
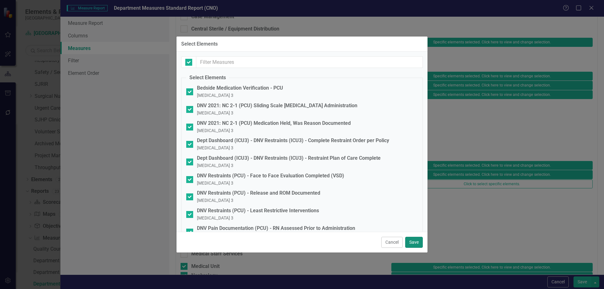
click at [414, 242] on button "Save" at bounding box center [414, 242] width 18 height 11
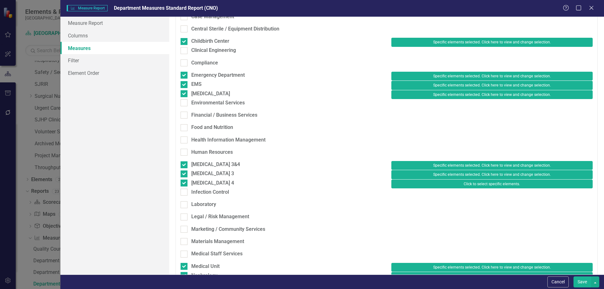
click at [464, 188] on button "Click to select specific elements." at bounding box center [491, 184] width 201 height 9
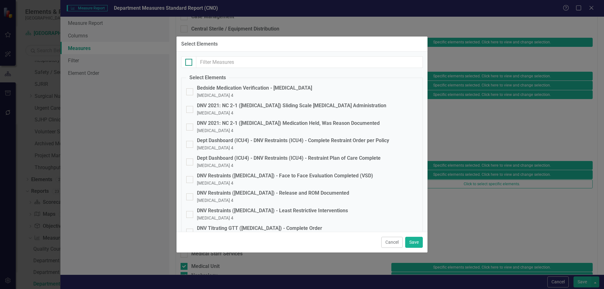
click at [188, 63] on div at bounding box center [188, 62] width 7 height 7
click at [188, 63] on input "checkbox" at bounding box center [187, 61] width 4 height 4
checkbox input "true"
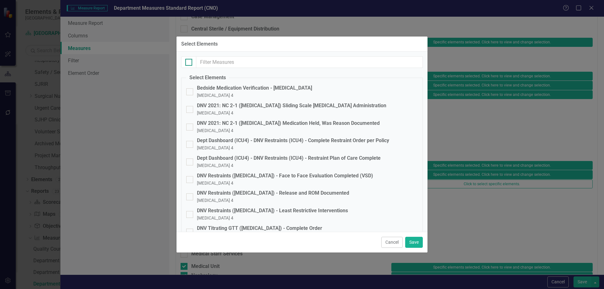
checkbox input "true"
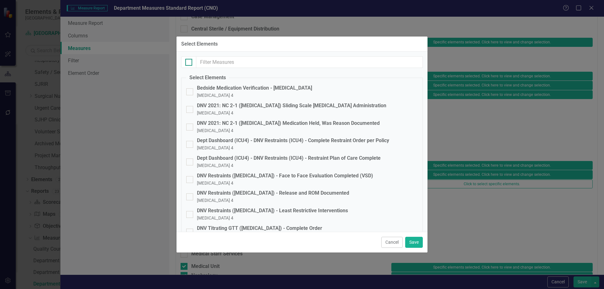
checkbox input "true"
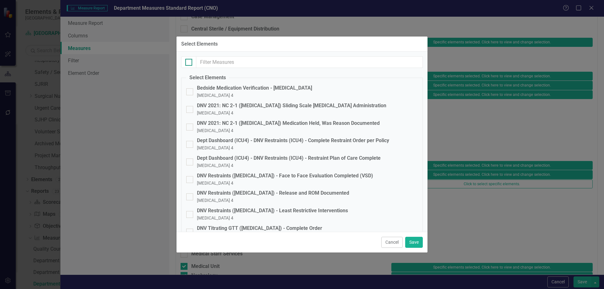
checkbox input "true"
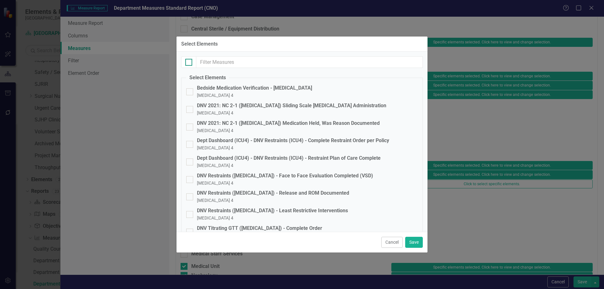
checkbox input "true"
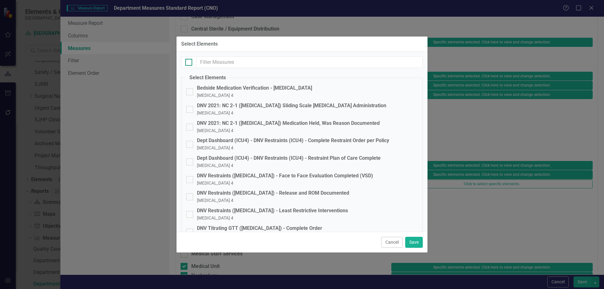
checkbox input "true"
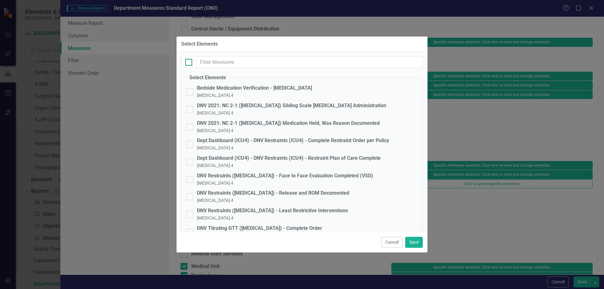
checkbox input "true"
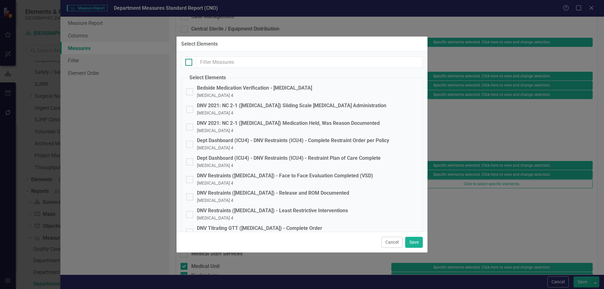
checkbox input "true"
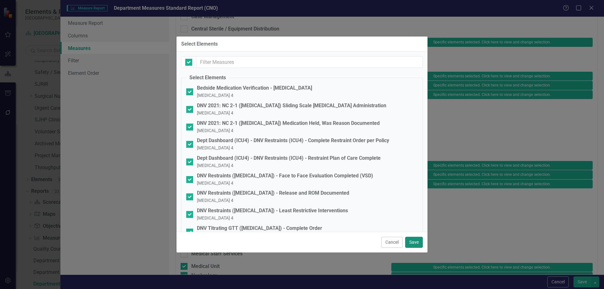
click at [417, 241] on button "Save" at bounding box center [414, 242] width 18 height 11
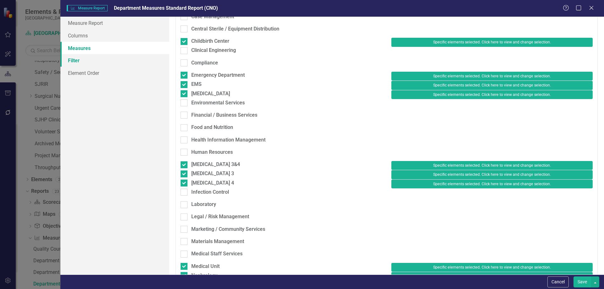
click at [85, 63] on link "Filter" at bounding box center [114, 60] width 109 height 13
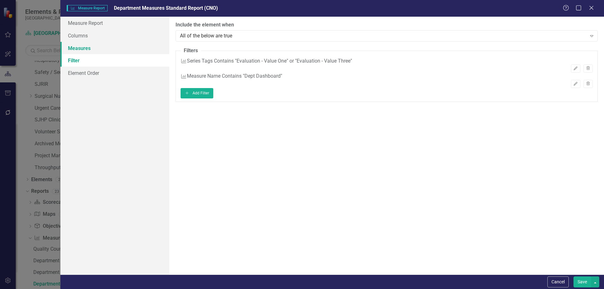
click at [84, 48] on link "Measures" at bounding box center [114, 48] width 109 height 13
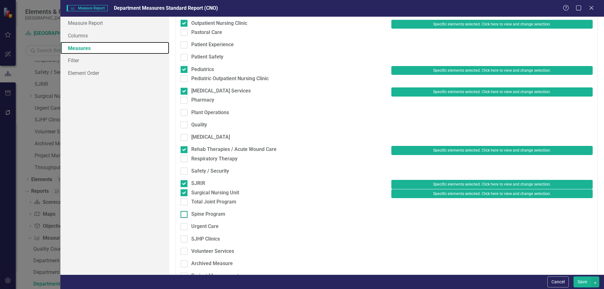
scroll to position [439, 0]
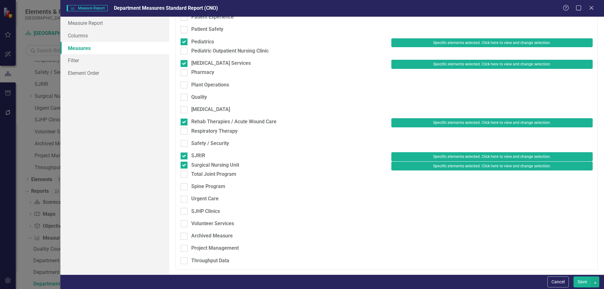
click at [579, 282] on button "Save" at bounding box center [582, 281] width 18 height 11
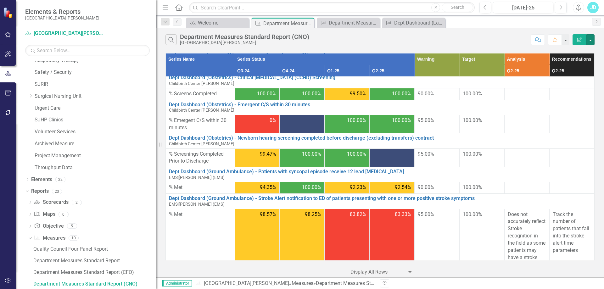
scroll to position [0, 0]
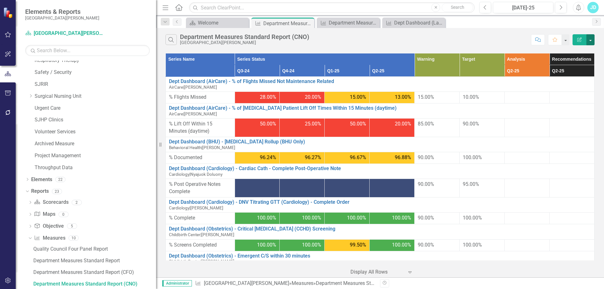
click at [591, 39] on button "button" at bounding box center [590, 39] width 8 height 11
click at [582, 50] on link "Edit Report Edit Report" at bounding box center [569, 52] width 50 height 12
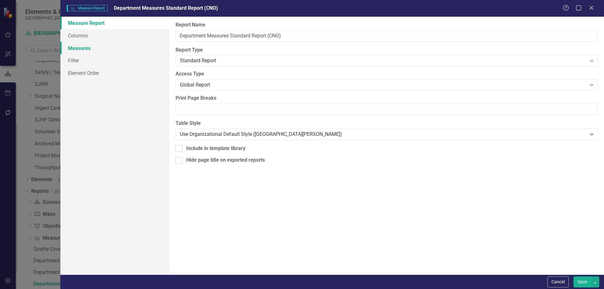
click at [97, 46] on link "Measures" at bounding box center [114, 48] width 109 height 13
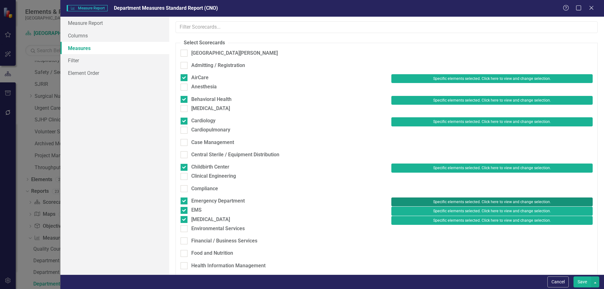
click at [443, 203] on button "Specific elements selected. Click here to view and change selection." at bounding box center [491, 201] width 201 height 9
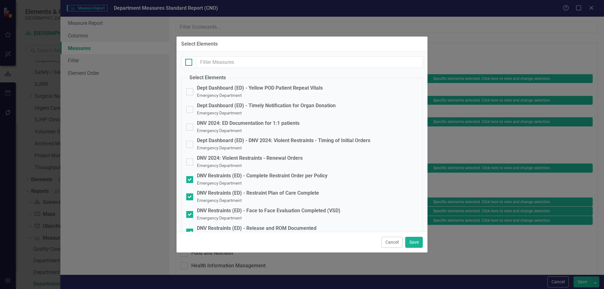
click at [191, 63] on div at bounding box center [188, 62] width 7 height 7
click at [189, 63] on input "checkbox" at bounding box center [187, 61] width 4 height 4
checkbox input "true"
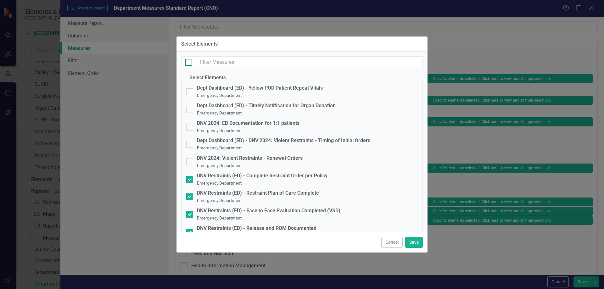
checkbox input "true"
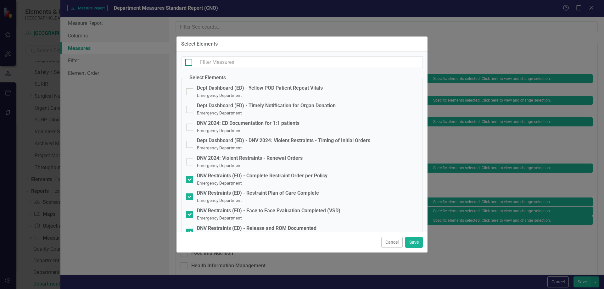
checkbox input "true"
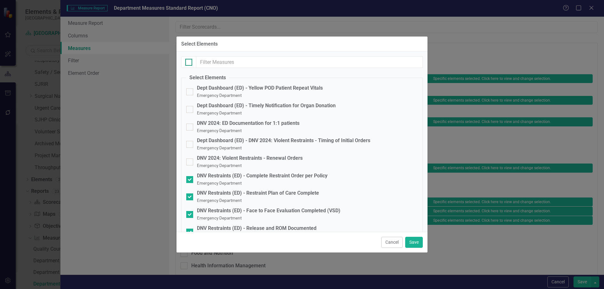
checkbox input "true"
click at [412, 242] on button "Save" at bounding box center [414, 242] width 18 height 11
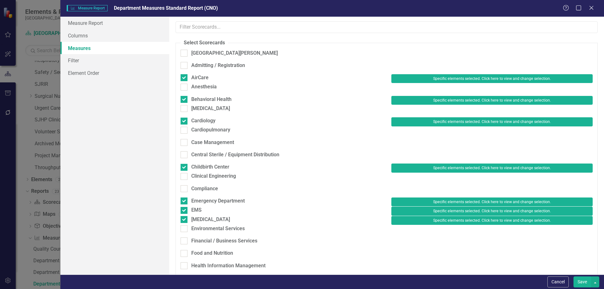
click at [583, 280] on button "Save" at bounding box center [582, 281] width 18 height 11
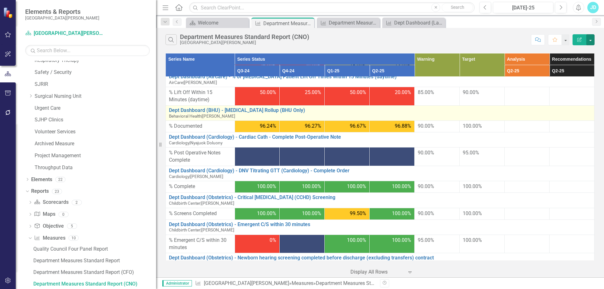
scroll to position [63, 0]
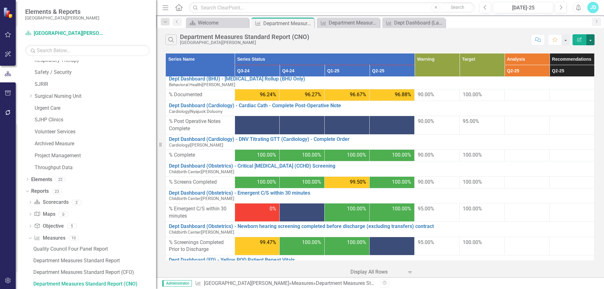
click at [588, 41] on button "button" at bounding box center [590, 39] width 8 height 11
click at [581, 49] on link "Edit Report Edit Report" at bounding box center [569, 52] width 50 height 12
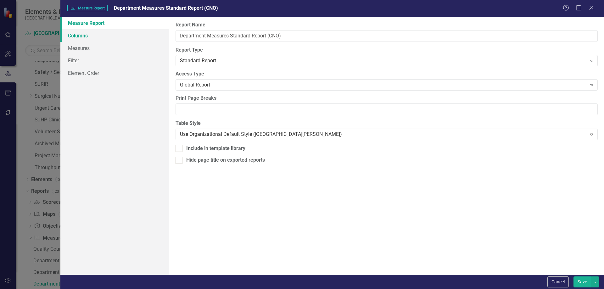
click at [81, 34] on link "Columns" at bounding box center [114, 35] width 109 height 13
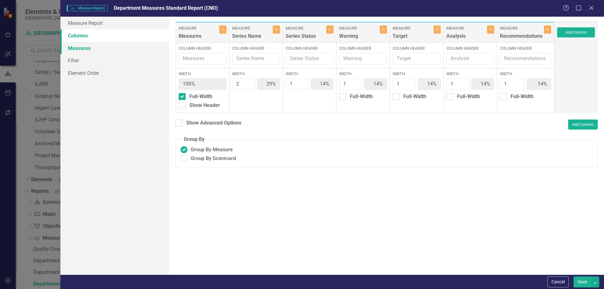
click at [81, 48] on link "Measures" at bounding box center [114, 48] width 109 height 13
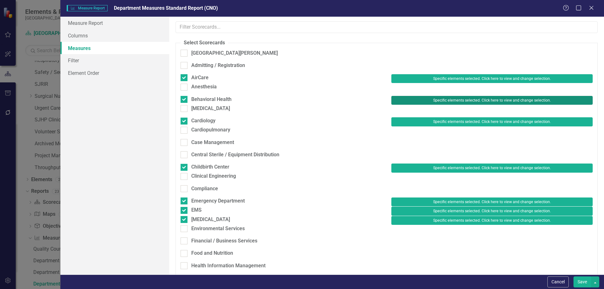
click at [410, 100] on button "Specific elements selected. Click here to view and change selection." at bounding box center [491, 100] width 201 height 9
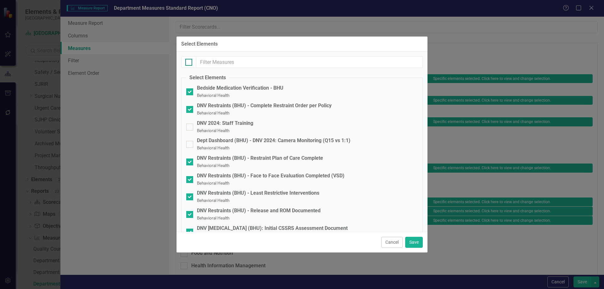
click at [189, 63] on div at bounding box center [188, 62] width 7 height 7
click at [189, 63] on input "checkbox" at bounding box center [187, 61] width 4 height 4
checkbox input "true"
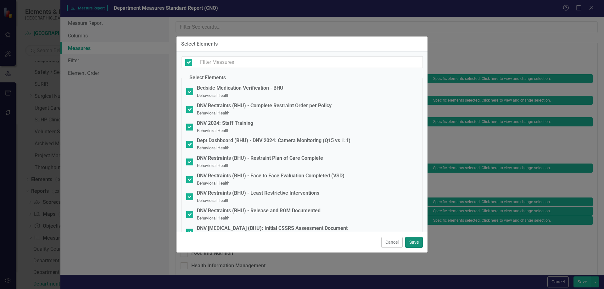
click at [412, 242] on button "Save" at bounding box center [414, 242] width 18 height 11
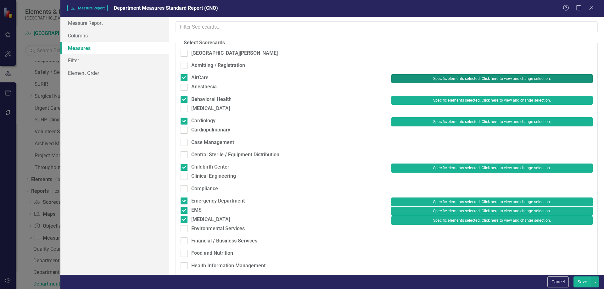
click at [448, 81] on button "Specific elements selected. Click here to view and change selection." at bounding box center [491, 78] width 201 height 9
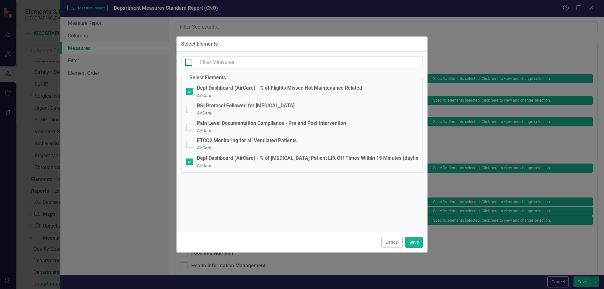
click at [188, 62] on input "checkbox" at bounding box center [187, 61] width 4 height 4
checkbox input "true"
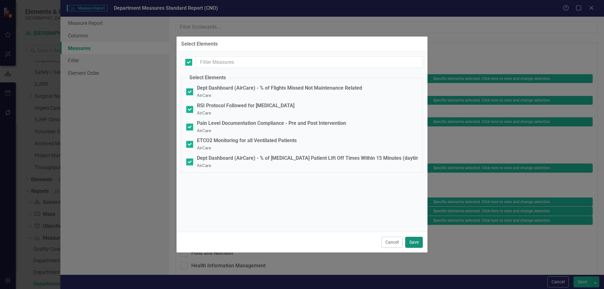
click at [408, 238] on button "Save" at bounding box center [414, 242] width 18 height 11
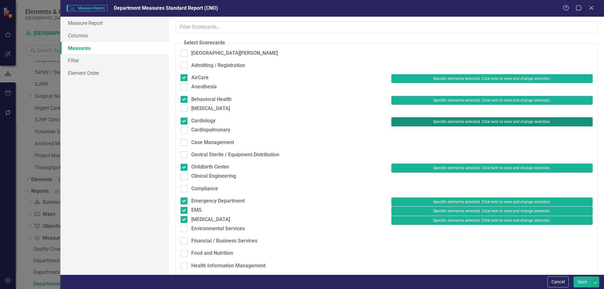
click at [441, 125] on button "Specific elements selected. Click here to view and change selection." at bounding box center [491, 121] width 201 height 9
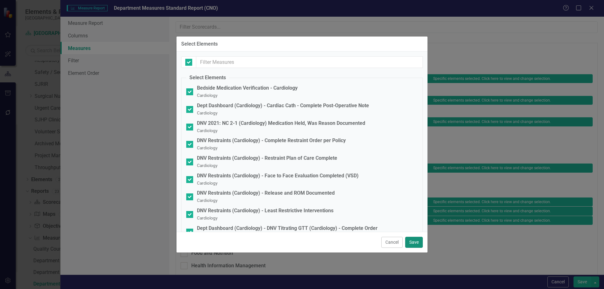
click at [413, 239] on button "Save" at bounding box center [414, 242] width 18 height 11
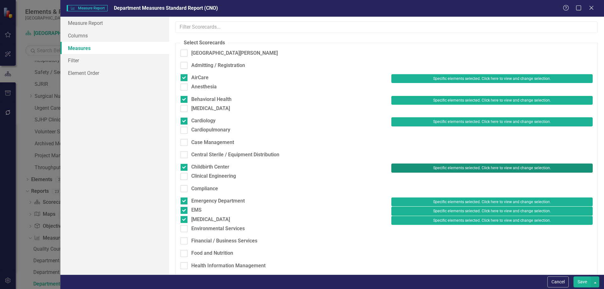
click at [447, 172] on button "Specific elements selected. Click here to view and change selection." at bounding box center [491, 168] width 201 height 9
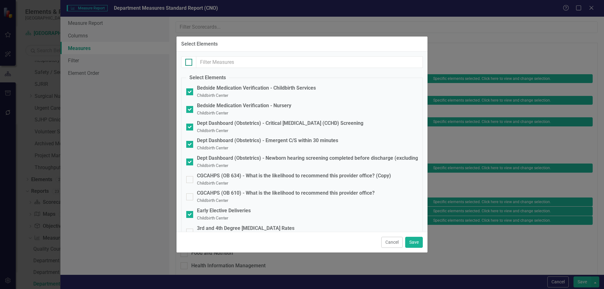
click at [188, 64] on div at bounding box center [188, 62] width 7 height 7
click at [188, 63] on input "checkbox" at bounding box center [187, 61] width 4 height 4
checkbox input "true"
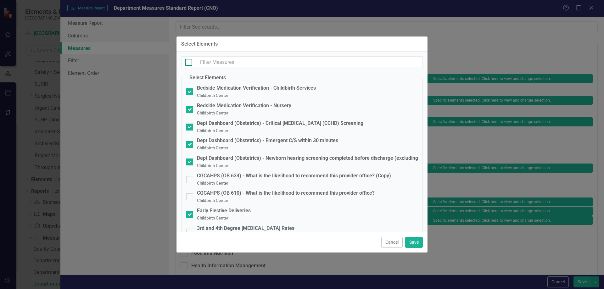
checkbox input "true"
click at [413, 243] on button "Save" at bounding box center [414, 242] width 18 height 11
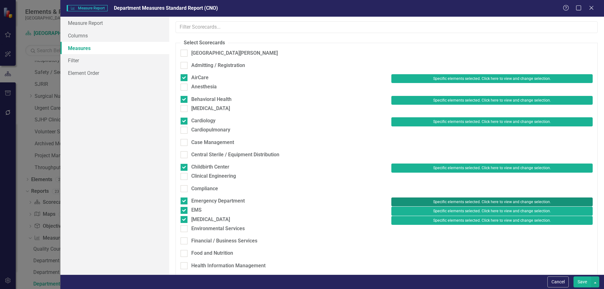
click at [457, 206] on button "Specific elements selected. Click here to view and change selection." at bounding box center [491, 201] width 201 height 9
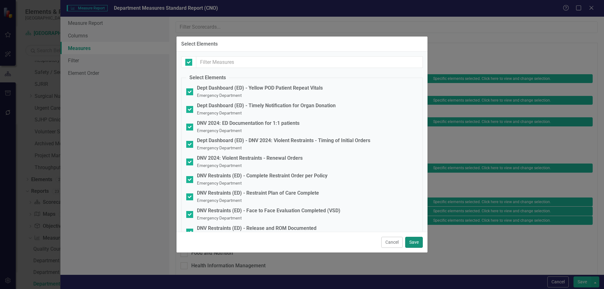
click at [418, 243] on button "Save" at bounding box center [414, 242] width 18 height 11
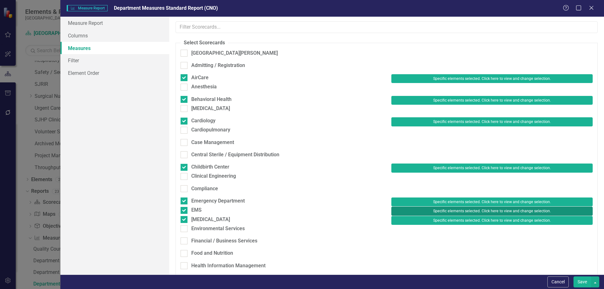
click at [448, 215] on button "Specific elements selected. Click here to view and change selection." at bounding box center [491, 211] width 201 height 9
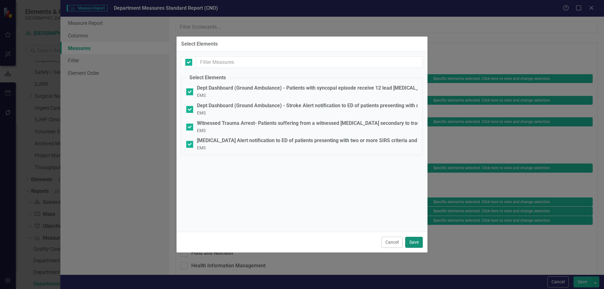
click at [417, 240] on button "Save" at bounding box center [414, 242] width 18 height 11
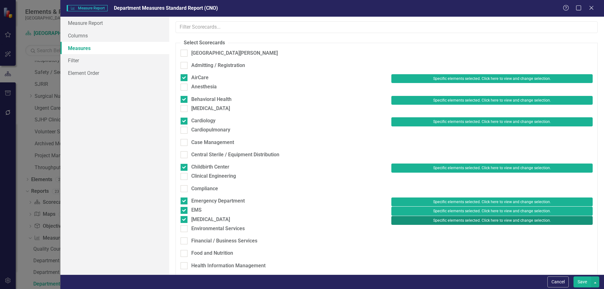
click at [449, 225] on button "Specific elements selected. Click here to view and change selection." at bounding box center [491, 220] width 201 height 9
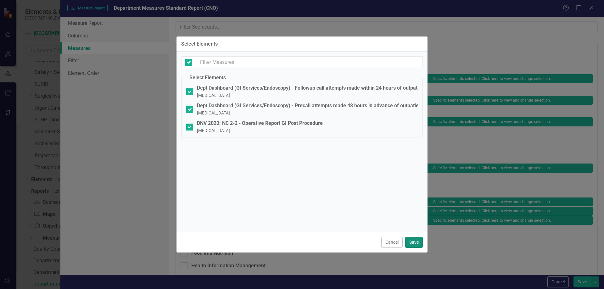
click at [419, 245] on button "Save" at bounding box center [414, 242] width 18 height 11
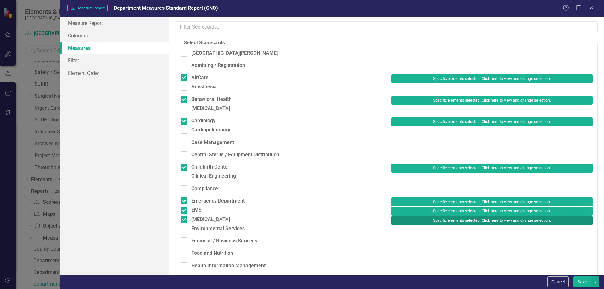
scroll to position [157, 0]
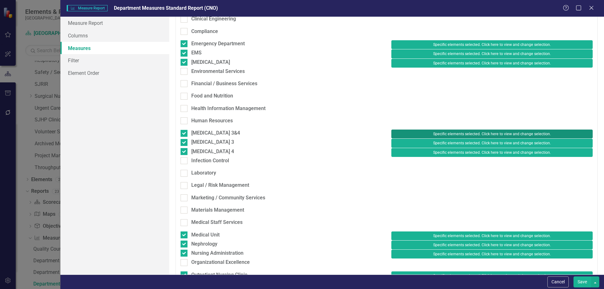
click at [419, 138] on button "Specific elements selected. Click here to view and change selection." at bounding box center [491, 134] width 201 height 9
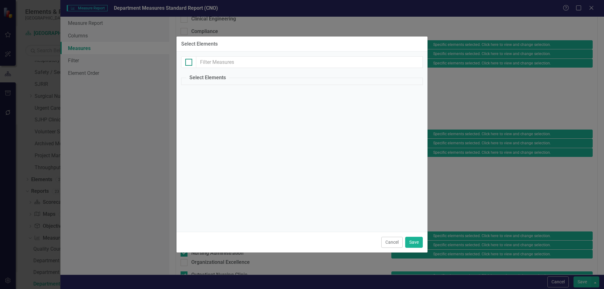
click at [190, 64] on div at bounding box center [188, 62] width 7 height 7
click at [189, 63] on input "checkbox" at bounding box center [187, 61] width 4 height 4
checkbox input "false"
click at [397, 244] on button "Cancel" at bounding box center [391, 242] width 21 height 11
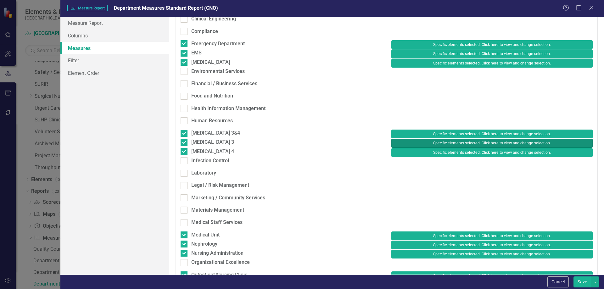
click at [432, 147] on button "Specific elements selected. Click here to view and change selection." at bounding box center [491, 143] width 201 height 9
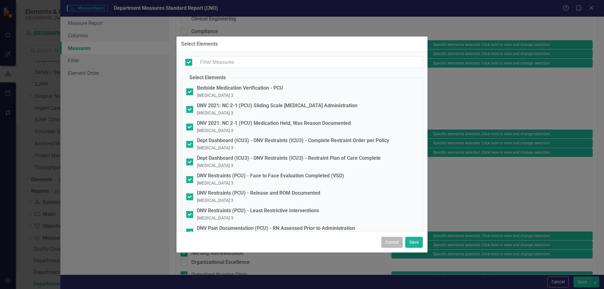
click at [388, 246] on button "Cancel" at bounding box center [391, 242] width 21 height 11
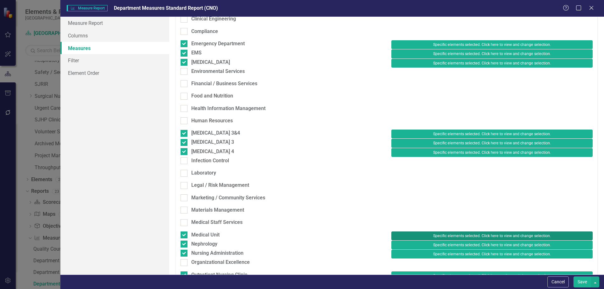
click at [425, 240] on button "Specific elements selected. Click here to view and change selection." at bounding box center [491, 235] width 201 height 9
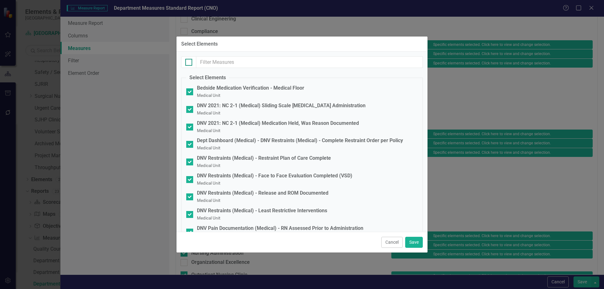
click at [189, 63] on div at bounding box center [188, 62] width 7 height 7
click at [189, 63] on input "checkbox" at bounding box center [187, 61] width 4 height 4
checkbox input "true"
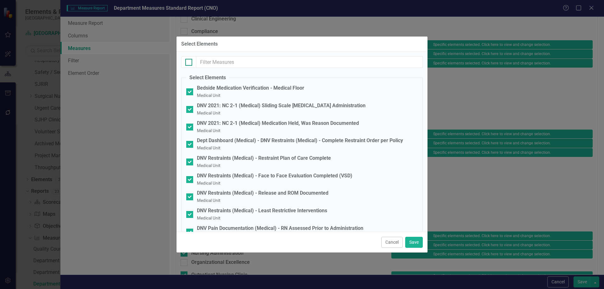
checkbox input "true"
click at [417, 245] on button "Save" at bounding box center [414, 242] width 18 height 11
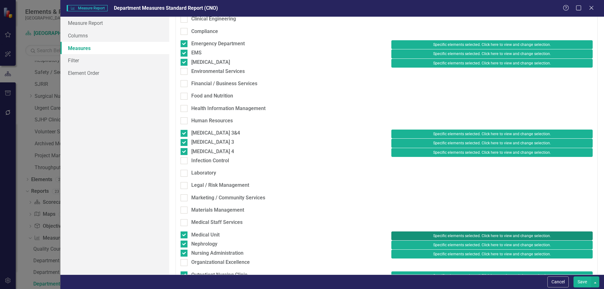
scroll to position [283, 0]
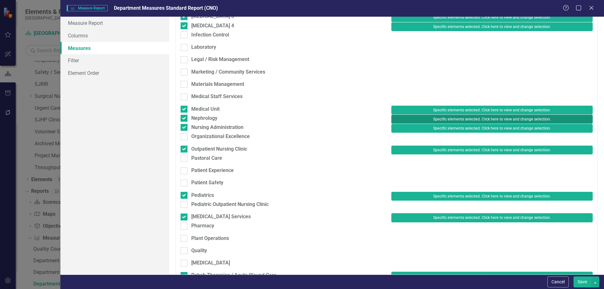
click at [436, 124] on button "Specific elements selected. Click here to view and change selection." at bounding box center [491, 119] width 201 height 9
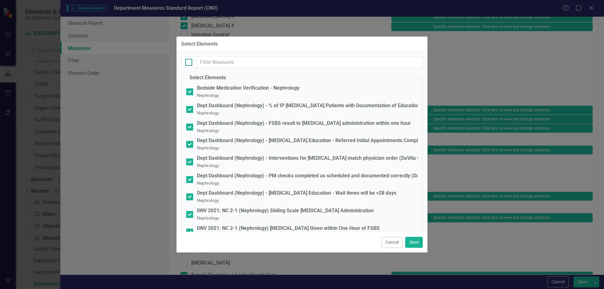
click at [188, 60] on input "checkbox" at bounding box center [187, 61] width 4 height 4
checkbox input "true"
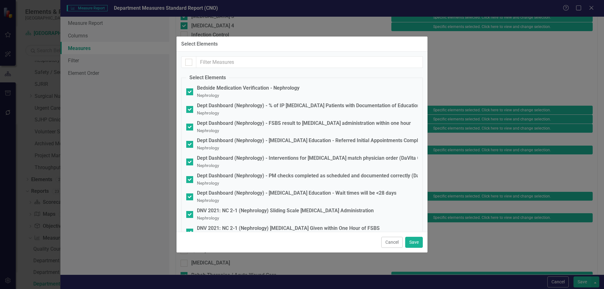
checkbox input "true"
click at [410, 242] on button "Save" at bounding box center [414, 242] width 18 height 11
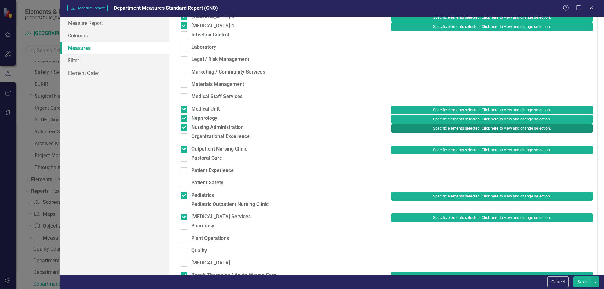
click at [443, 133] on button "Specific elements selected. Click here to view and change selection." at bounding box center [491, 128] width 201 height 9
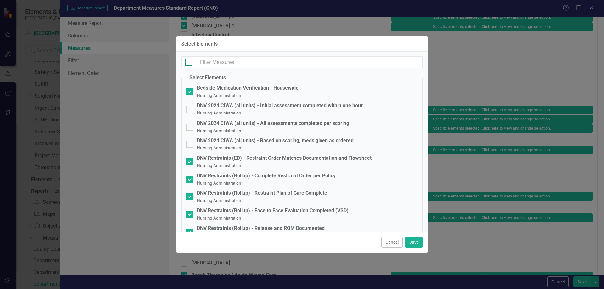
click at [186, 64] on div at bounding box center [188, 62] width 7 height 7
click at [186, 63] on input "checkbox" at bounding box center [187, 61] width 4 height 4
checkbox input "true"
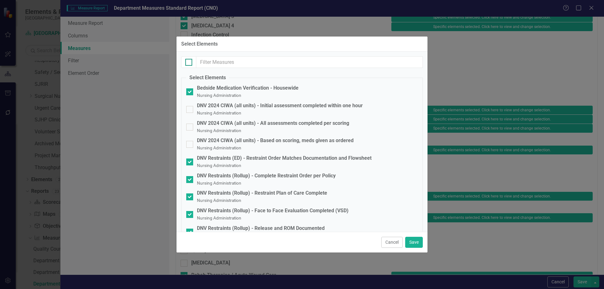
checkbox input "true"
click at [419, 243] on button "Save" at bounding box center [414, 242] width 18 height 11
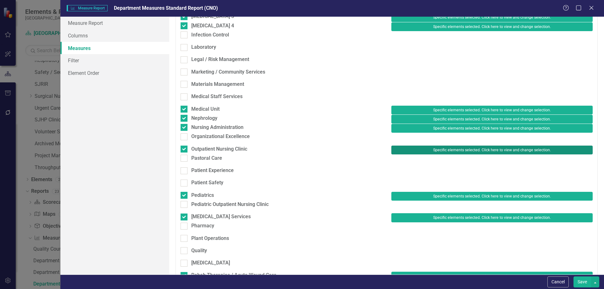
click at [432, 154] on button "Specific elements selected. Click here to view and change selection." at bounding box center [491, 150] width 201 height 9
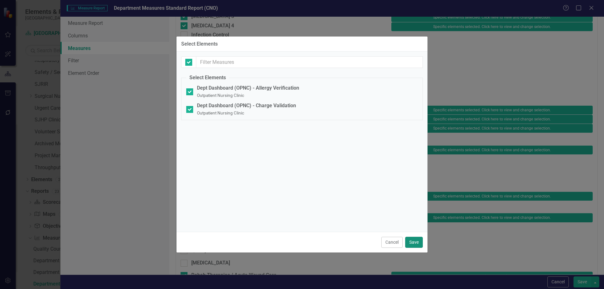
click at [411, 242] on button "Save" at bounding box center [414, 242] width 18 height 11
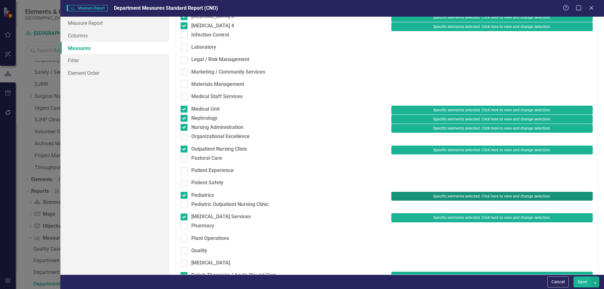
click at [443, 201] on button "Specific elements selected. Click here to view and change selection." at bounding box center [491, 196] width 201 height 9
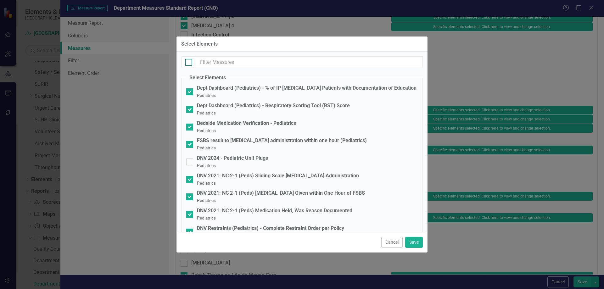
click at [191, 65] on div at bounding box center [188, 62] width 7 height 7
click at [189, 63] on input "checkbox" at bounding box center [187, 61] width 4 height 4
checkbox input "true"
click at [411, 243] on button "Save" at bounding box center [414, 242] width 18 height 11
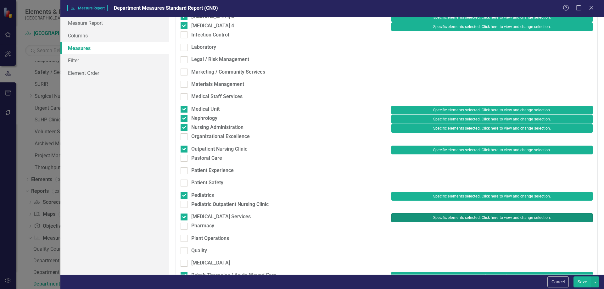
click at [472, 222] on button "Specific elements selected. Click here to view and change selection." at bounding box center [491, 217] width 201 height 9
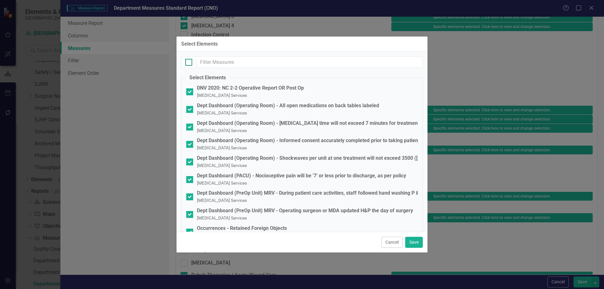
click at [190, 61] on div at bounding box center [188, 62] width 7 height 7
click at [189, 61] on input "checkbox" at bounding box center [187, 61] width 4 height 4
checkbox input "true"
click at [410, 245] on button "Save" at bounding box center [414, 242] width 18 height 11
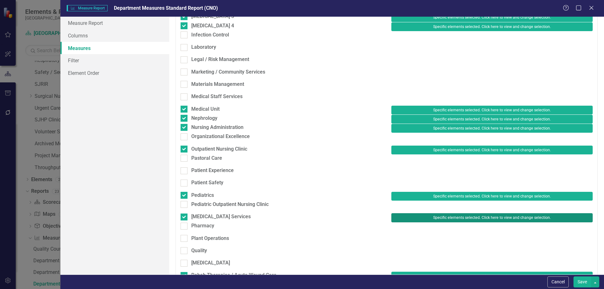
scroll to position [409, 0]
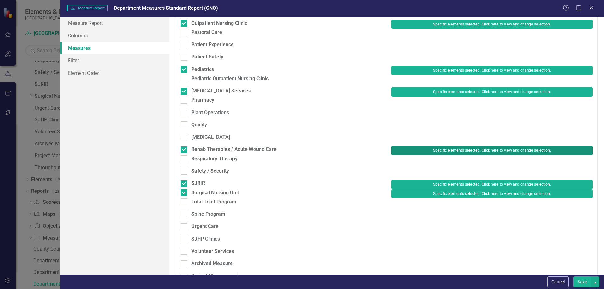
click at [430, 155] on button "Specific elements selected. Click here to view and change selection." at bounding box center [491, 150] width 201 height 9
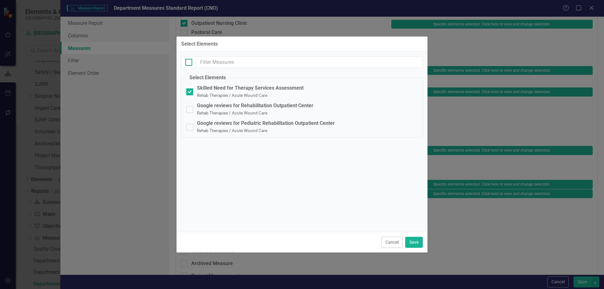
click at [188, 63] on div at bounding box center [188, 62] width 7 height 7
click at [188, 63] on input "checkbox" at bounding box center [187, 61] width 4 height 4
checkbox input "true"
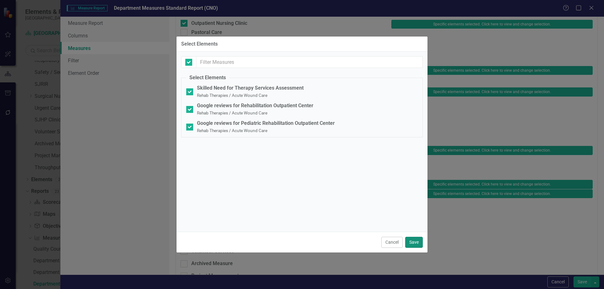
click at [414, 241] on button "Save" at bounding box center [414, 242] width 18 height 11
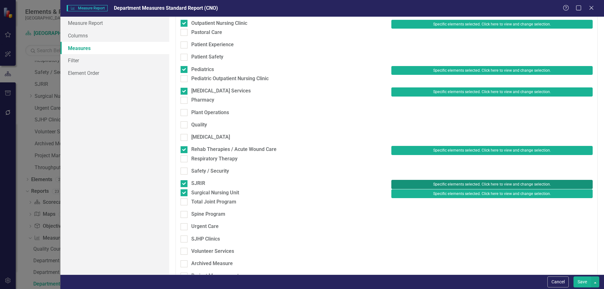
click at [461, 189] on button "Specific elements selected. Click here to view and change selection." at bounding box center [491, 184] width 201 height 9
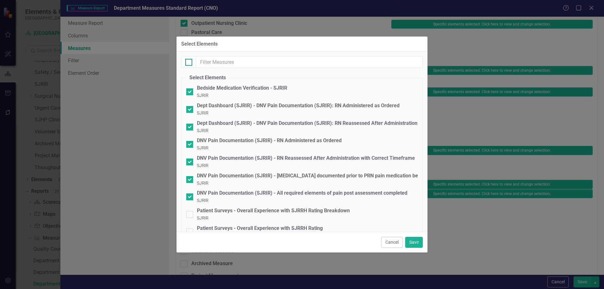
click at [187, 62] on input "checkbox" at bounding box center [187, 61] width 4 height 4
checkbox input "true"
click at [418, 240] on button "Save" at bounding box center [414, 242] width 18 height 11
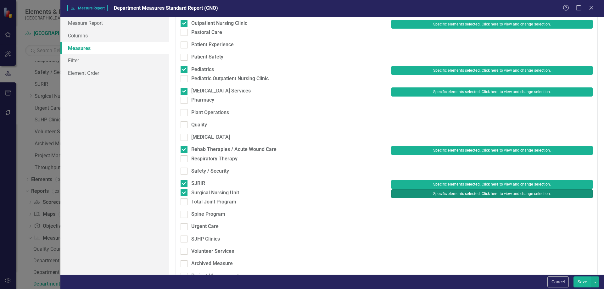
click at [447, 198] on button "Specific elements selected. Click here to view and change selection." at bounding box center [491, 193] width 201 height 9
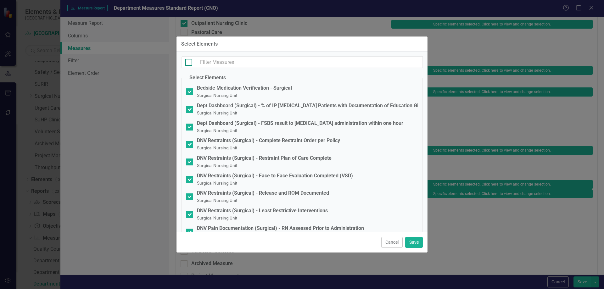
click at [190, 61] on div at bounding box center [188, 62] width 7 height 7
click at [189, 61] on input "checkbox" at bounding box center [187, 61] width 4 height 4
checkbox input "true"
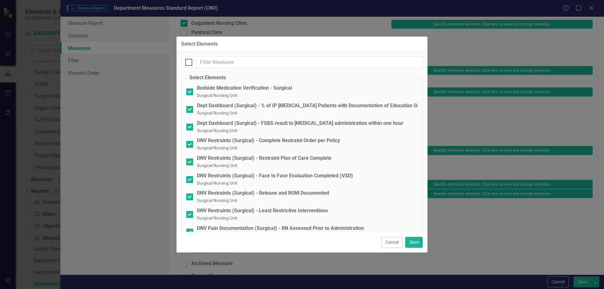
checkbox input "true"
click at [415, 242] on button "Save" at bounding box center [414, 242] width 18 height 11
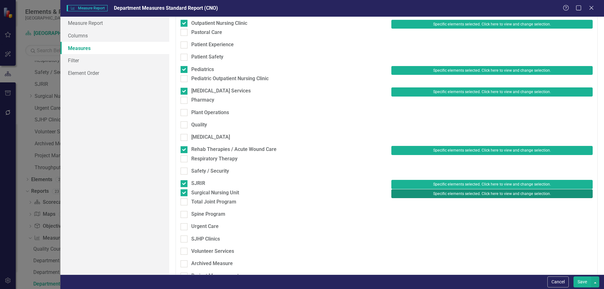
scroll to position [439, 0]
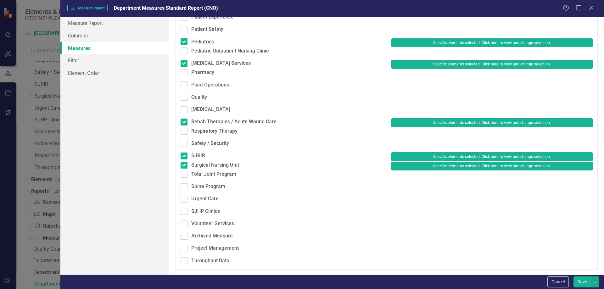
click at [582, 285] on button "Save" at bounding box center [582, 281] width 18 height 11
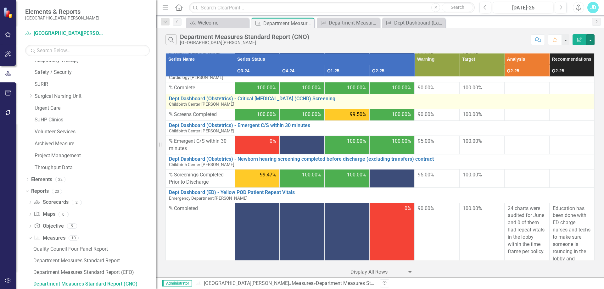
scroll to position [220, 0]
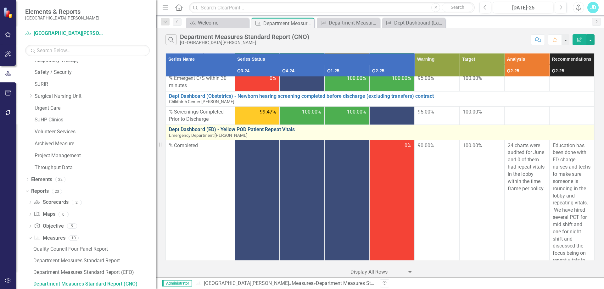
click at [286, 130] on link "Dept Dashboard (ED) - Yellow POD Patient Repeat Vitals" at bounding box center [380, 130] width 422 height 6
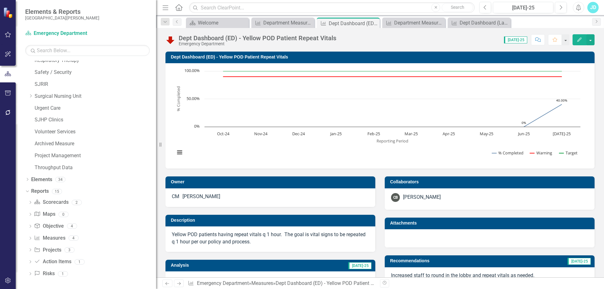
scroll to position [126, 0]
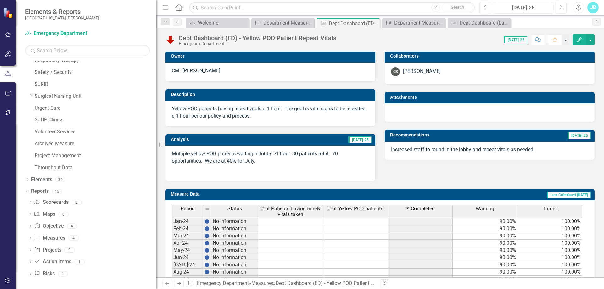
click at [484, 6] on icon "Previous" at bounding box center [484, 8] width 3 height 6
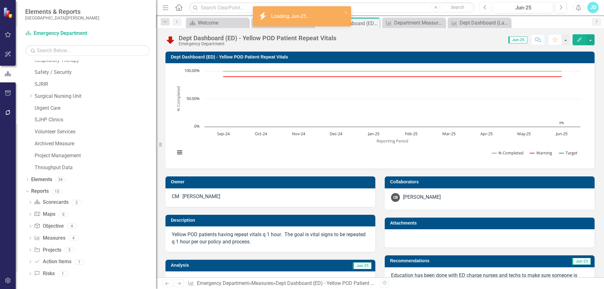
scroll to position [126, 0]
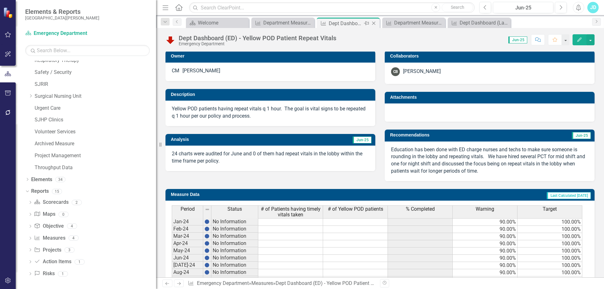
click at [375, 21] on div "Close" at bounding box center [374, 23] width 8 height 8
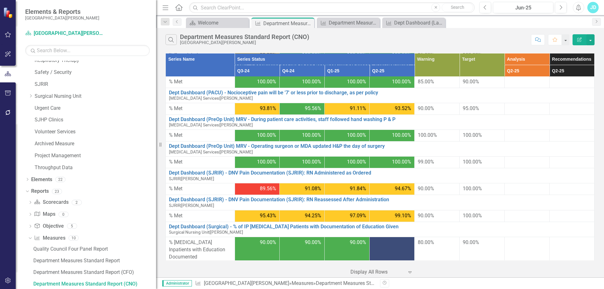
scroll to position [1304, 0]
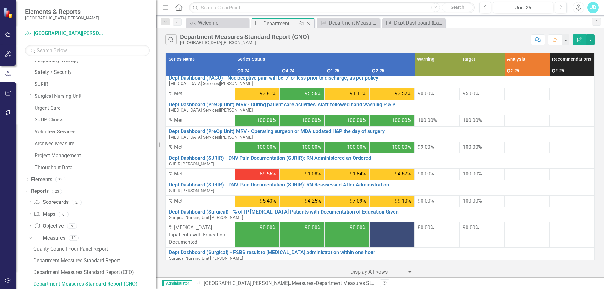
click at [308, 24] on icon at bounding box center [308, 23] width 3 height 3
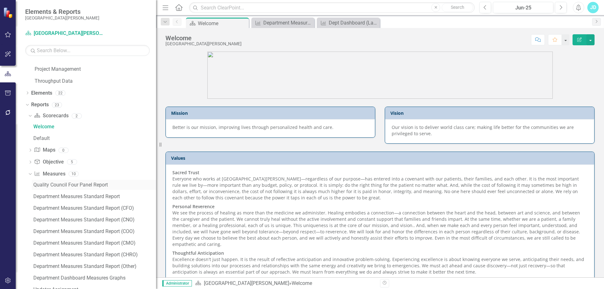
scroll to position [668, 0]
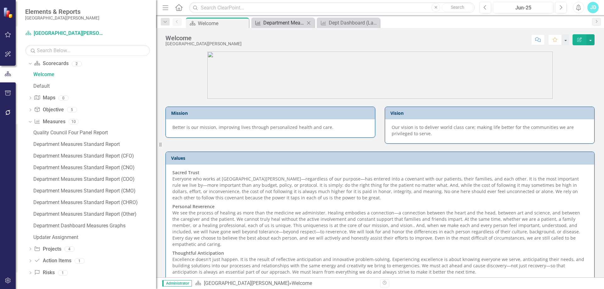
click at [284, 19] on div "Department Measures Standard Report (COO)" at bounding box center [284, 23] width 42 height 8
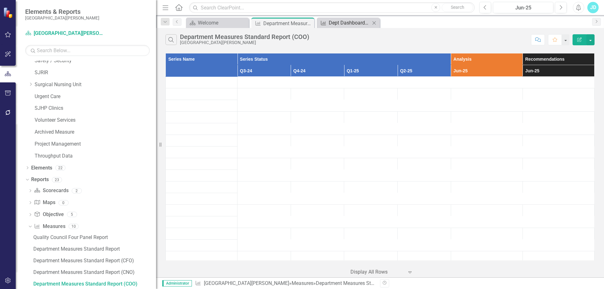
scroll to position [541, 0]
click at [354, 22] on div "Dept Dashboard (Laboratory) - Vitalant: Percent of Orders Filled within 4 hours…" at bounding box center [350, 23] width 42 height 8
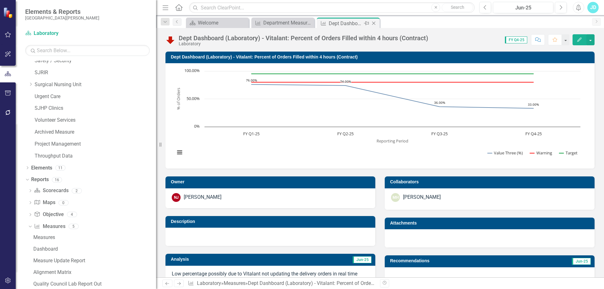
click at [375, 22] on icon "Close" at bounding box center [373, 23] width 6 height 5
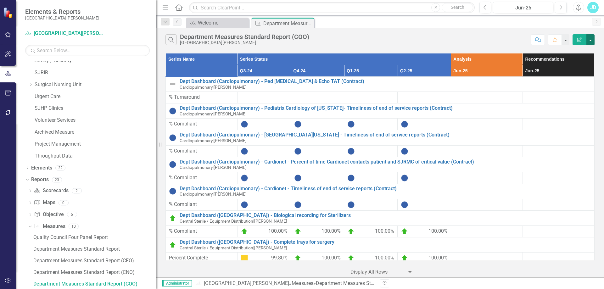
click at [592, 41] on button "button" at bounding box center [590, 39] width 8 height 11
click at [580, 49] on link "Edit Report Edit Report" at bounding box center [569, 52] width 50 height 12
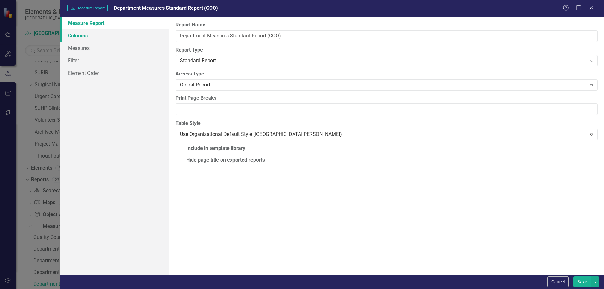
click at [85, 34] on link "Columns" at bounding box center [114, 35] width 109 height 13
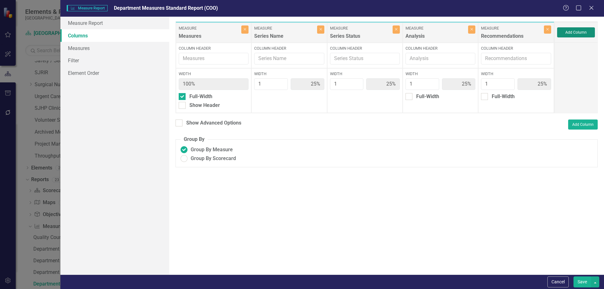
click at [572, 34] on button "Add Column" at bounding box center [576, 32] width 38 height 10
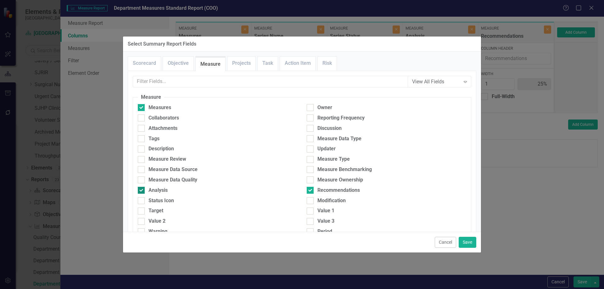
scroll to position [63, 0]
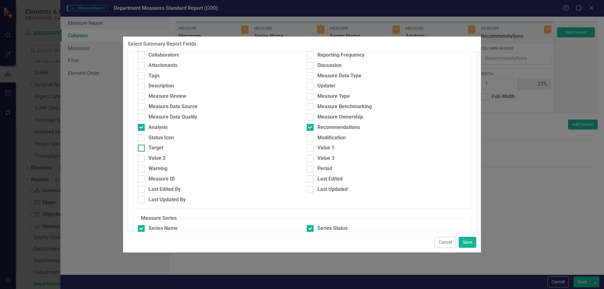
click at [142, 150] on div at bounding box center [141, 148] width 7 height 7
click at [142, 149] on input "Target" at bounding box center [140, 147] width 4 height 4
checkbox input "true"
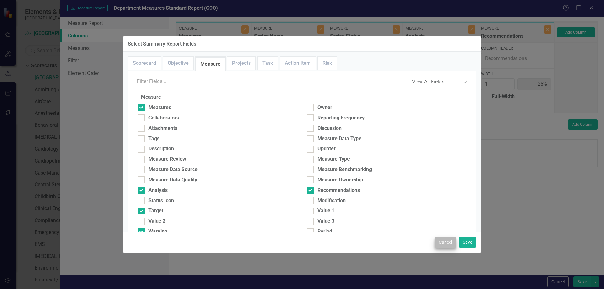
scroll to position [63, 0]
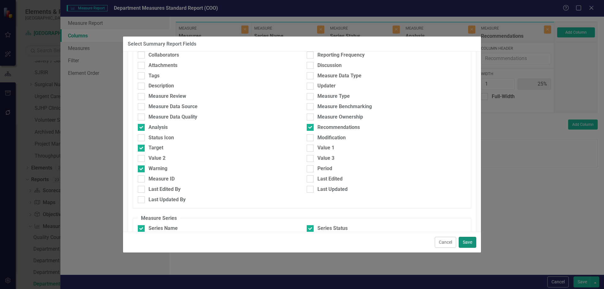
click at [468, 240] on button "Save" at bounding box center [467, 242] width 18 height 11
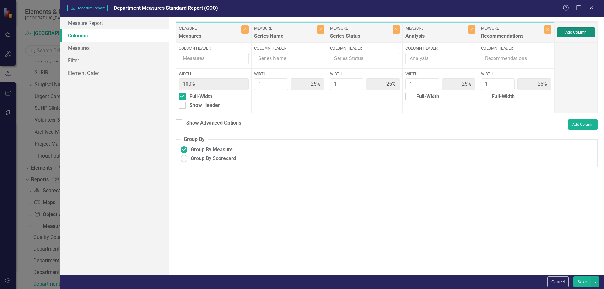
type input "17%"
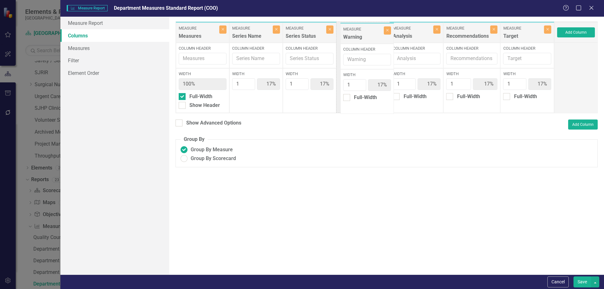
drag, startPoint x: 517, startPoint y: 32, endPoint x: 357, endPoint y: 33, distance: 160.1
click at [357, 33] on div "Measure Measures Close Column Header Width 100% Full-Width Show Header Measure …" at bounding box center [364, 67] width 379 height 92
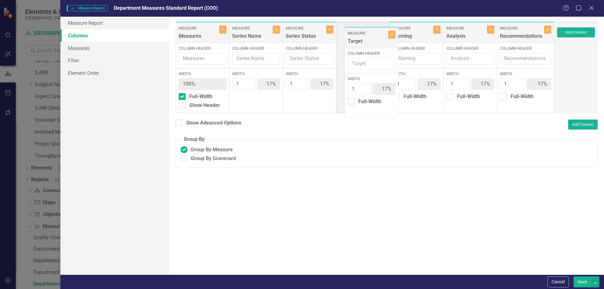
drag, startPoint x: 525, startPoint y: 33, endPoint x: 368, endPoint y: 38, distance: 157.3
click at [368, 38] on div "Measure Measures Close Column Header Width 100% Full-Width Show Header Measure …" at bounding box center [364, 67] width 379 height 92
type input "2"
type input "29%"
type input "14%"
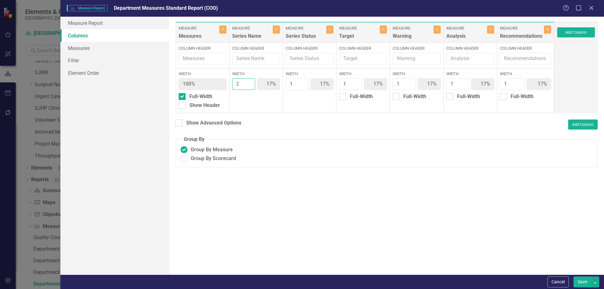
type input "14%"
type input "2"
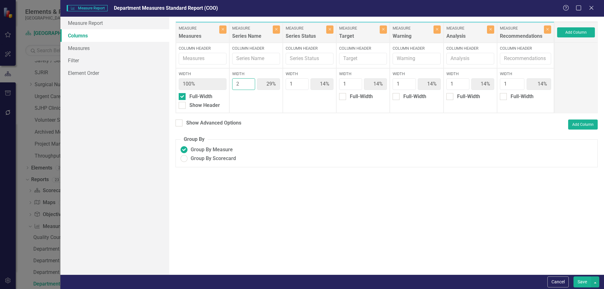
click at [249, 81] on input "2" at bounding box center [243, 84] width 23 height 12
click at [176, 122] on input "Show Advanced Options" at bounding box center [177, 121] width 4 height 4
checkbox input "true"
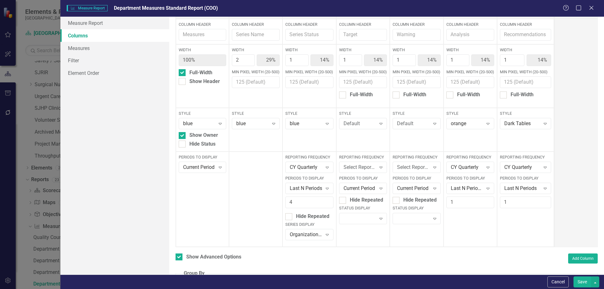
scroll to position [0, 0]
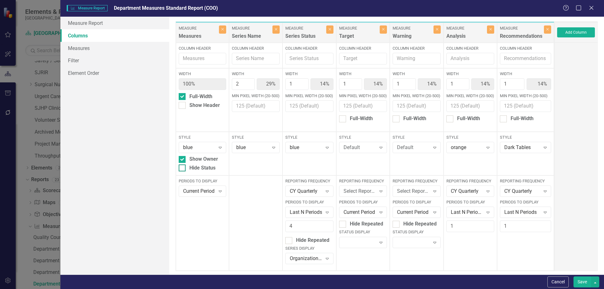
click at [183, 167] on div at bounding box center [182, 167] width 7 height 7
click at [183, 167] on input "Hide Status" at bounding box center [181, 166] width 4 height 4
checkbox input "true"
click at [584, 283] on button "Save" at bounding box center [582, 281] width 18 height 11
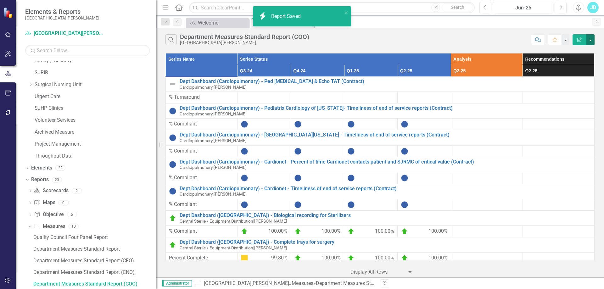
click at [590, 42] on button "button" at bounding box center [590, 39] width 8 height 11
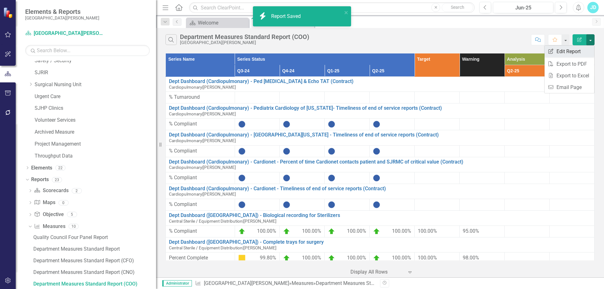
click at [577, 49] on link "Edit Report Edit Report" at bounding box center [569, 52] width 50 height 12
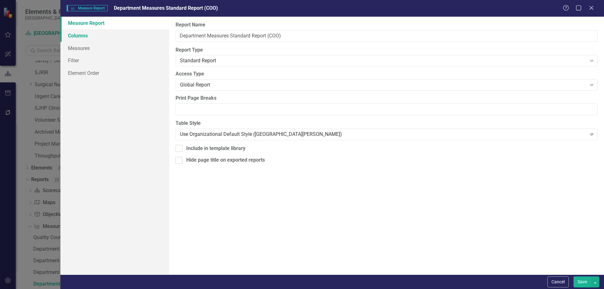
click at [103, 38] on link "Columns" at bounding box center [114, 35] width 109 height 13
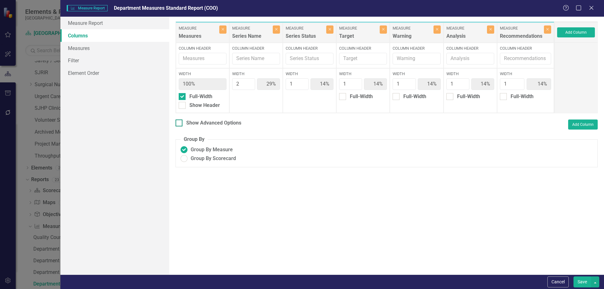
click at [179, 121] on input "Show Advanced Options" at bounding box center [177, 121] width 4 height 4
checkbox input "true"
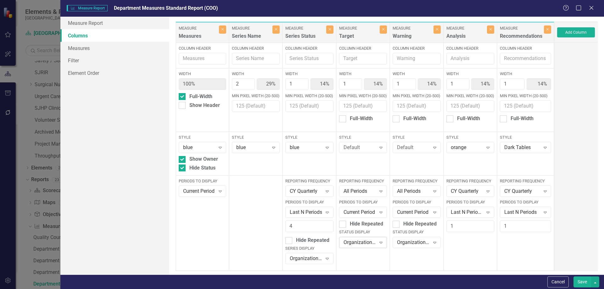
scroll to position [55, 0]
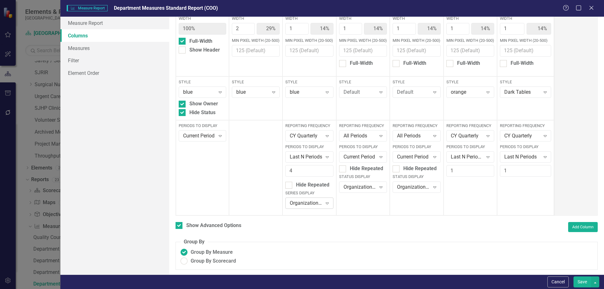
click at [312, 201] on div "Organization Default" at bounding box center [306, 203] width 32 height 7
click at [576, 280] on button "Save" at bounding box center [582, 281] width 18 height 11
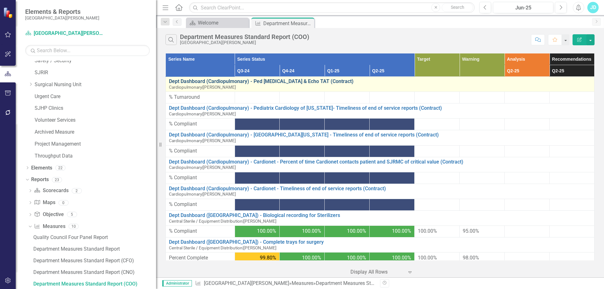
click at [276, 80] on link "Dept Dashboard (Cardiopulmonary) - Ped [MEDICAL_DATA] & Echo TAT (Contract)" at bounding box center [380, 82] width 422 height 6
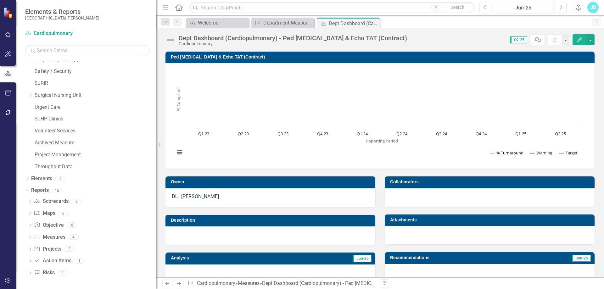
scroll to position [141, 0]
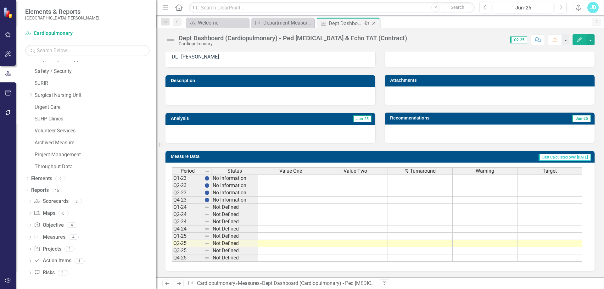
click at [373, 20] on div "Close" at bounding box center [374, 23] width 8 height 8
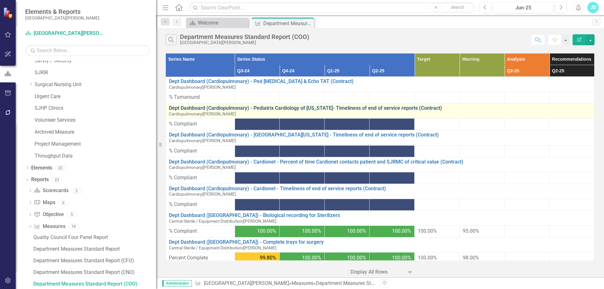
click at [297, 106] on link "Dept Dashboard (Cardiopulmonary) - Pediatrix Cardiology of [US_STATE]- Timeline…" at bounding box center [380, 108] width 422 height 6
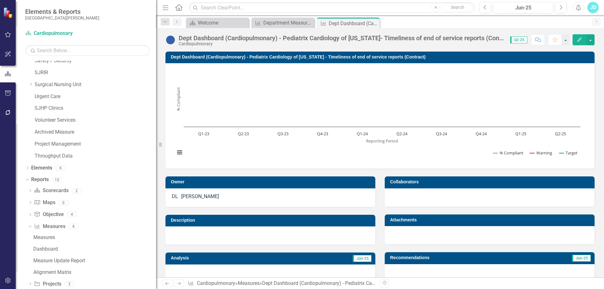
scroll to position [141, 0]
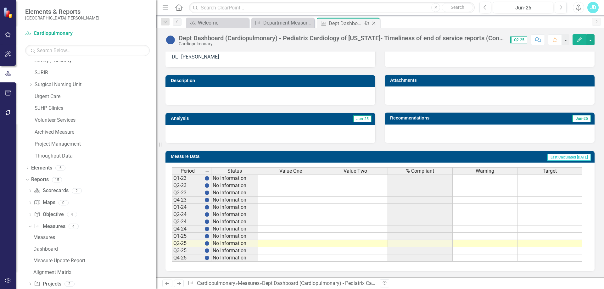
click at [376, 22] on icon "Close" at bounding box center [373, 23] width 6 height 5
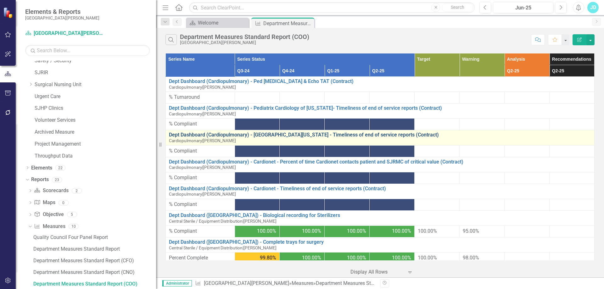
click at [280, 134] on link "Dept Dashboard (Cardiopulmonary) - [GEOGRAPHIC_DATA][US_STATE] - Timeliness of …" at bounding box center [380, 135] width 422 height 6
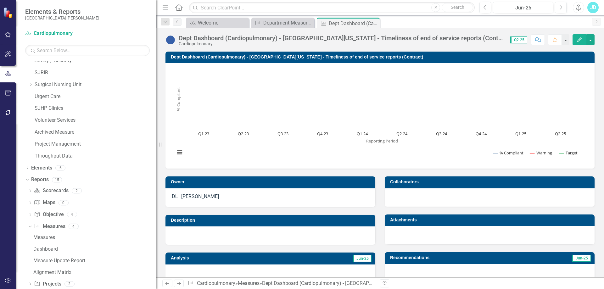
scroll to position [141, 0]
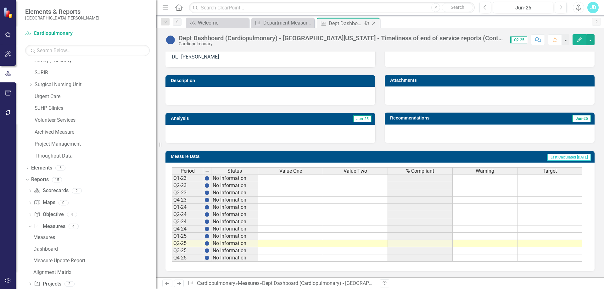
click at [373, 23] on icon "Close" at bounding box center [373, 23] width 6 height 5
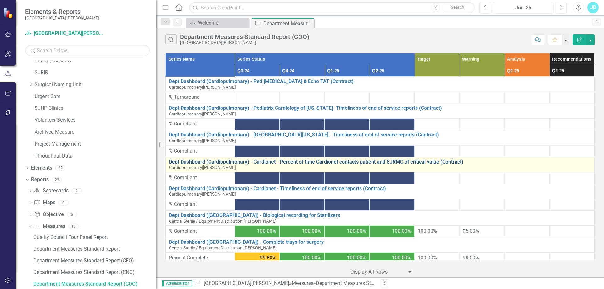
click at [300, 162] on link "Dept Dashboard (Cardiopulmonary) - Cardionet - Percent of time Cardionet contac…" at bounding box center [380, 162] width 422 height 6
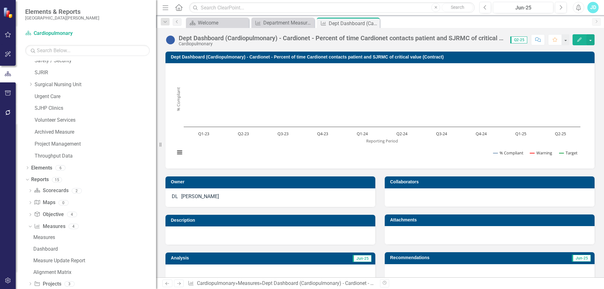
scroll to position [141, 0]
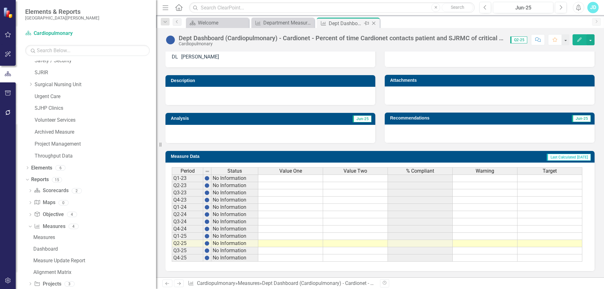
click at [374, 22] on icon "Close" at bounding box center [373, 23] width 6 height 5
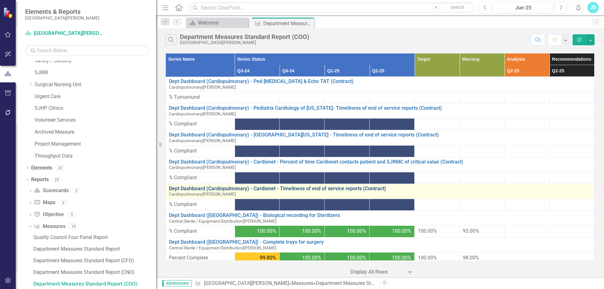
click at [276, 187] on link "Dept Dashboard (Cardiopulmonary) - Cardionet - Timeliness of end of service rep…" at bounding box center [380, 189] width 422 height 6
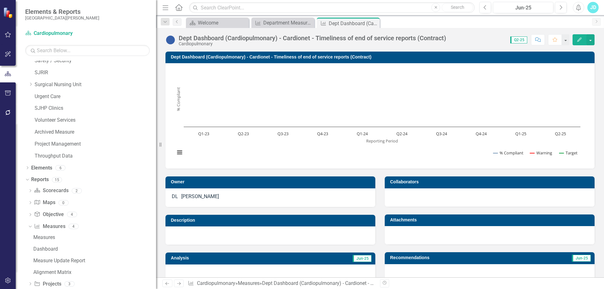
scroll to position [141, 0]
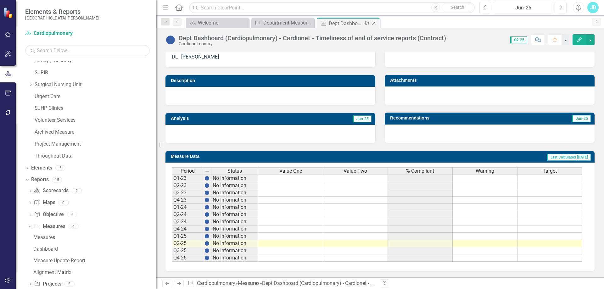
click at [375, 21] on icon "Close" at bounding box center [373, 23] width 6 height 5
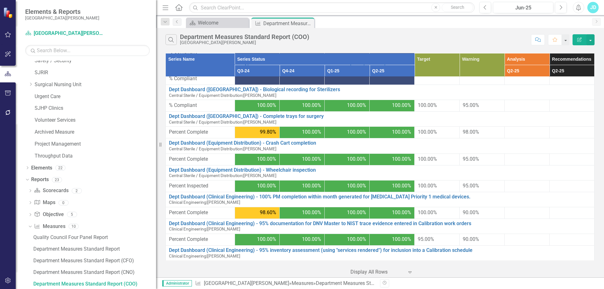
scroll to position [94, 0]
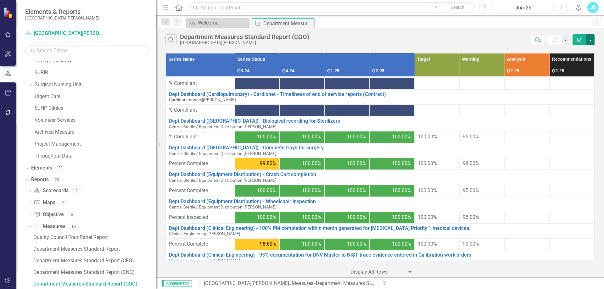
click at [590, 39] on button "button" at bounding box center [590, 39] width 8 height 11
click at [587, 50] on link "Edit Report Edit Report" at bounding box center [569, 52] width 50 height 12
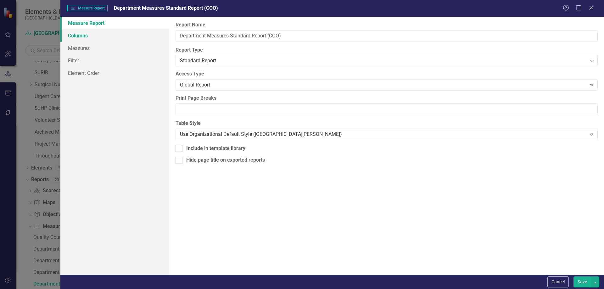
click at [102, 33] on link "Columns" at bounding box center [114, 35] width 109 height 13
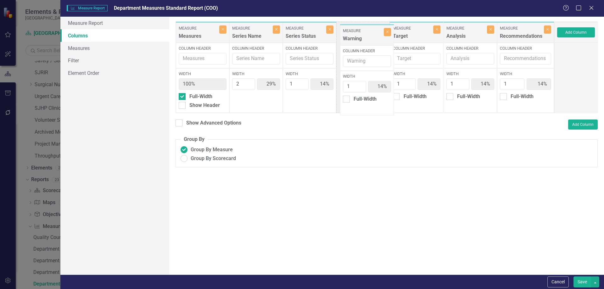
drag, startPoint x: 409, startPoint y: 34, endPoint x: 358, endPoint y: 36, distance: 50.7
click at [358, 36] on div "Measure Measures Close Column Header Width 100% Full-Width Show Header Measure …" at bounding box center [364, 67] width 379 height 92
click at [581, 283] on button "Save" at bounding box center [582, 281] width 18 height 11
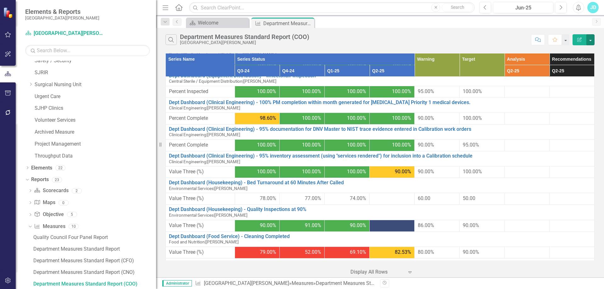
scroll to position [252, 0]
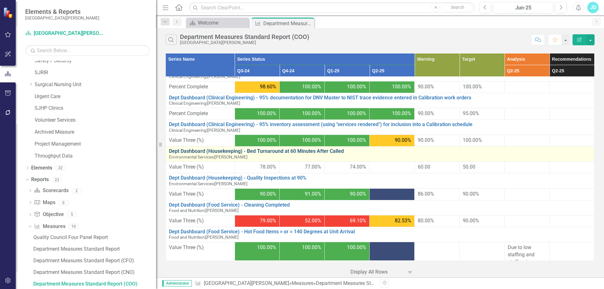
click at [232, 150] on link "Dept Dashboard (Housekeeping) - Bed Turnaround at 60 Minutes After Called" at bounding box center [380, 151] width 422 height 6
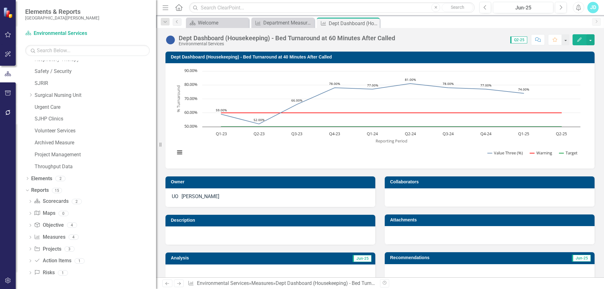
scroll to position [141, 0]
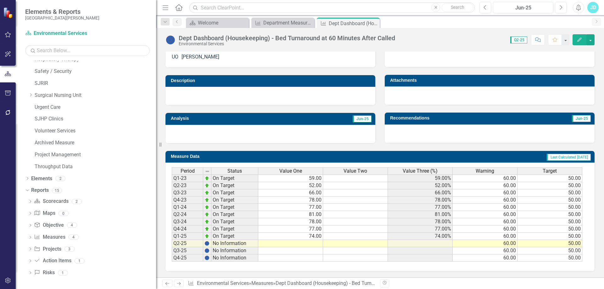
click at [433, 173] on span "Value Three (%)" at bounding box center [420, 171] width 35 height 6
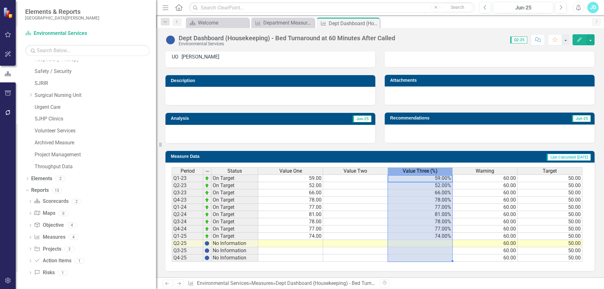
click at [433, 173] on span "Value Three (%)" at bounding box center [420, 171] width 35 height 6
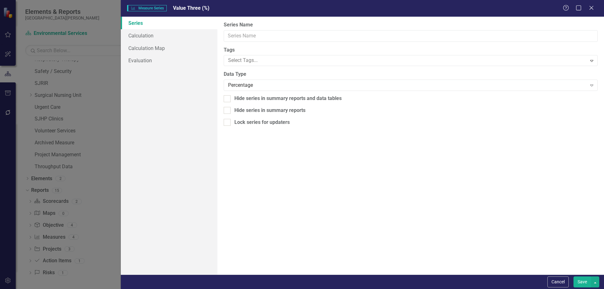
type input "Value Three (%)"
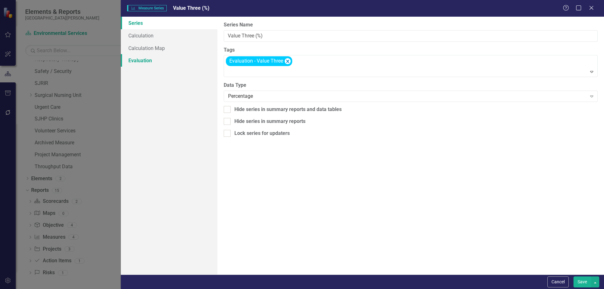
click at [141, 58] on link "Evaluation" at bounding box center [169, 60] width 97 height 13
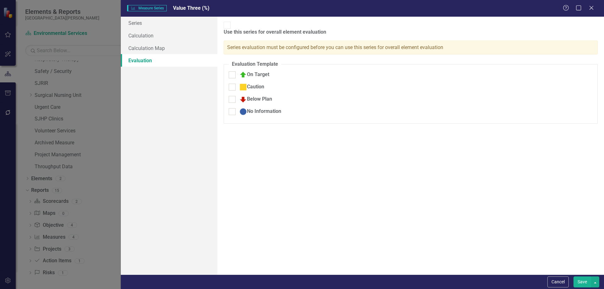
click at [232, 71] on input "On Target" at bounding box center [231, 73] width 4 height 4
checkbox input "true"
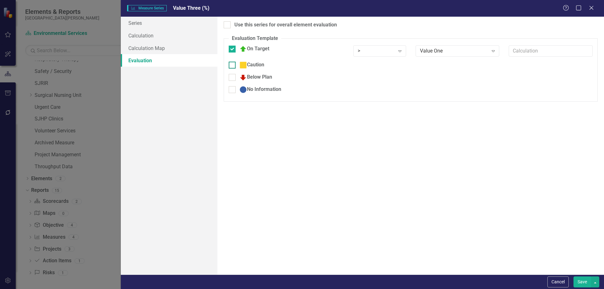
click at [231, 63] on input "Caution" at bounding box center [231, 64] width 4 height 4
checkbox input "true"
drag, startPoint x: 231, startPoint y: 79, endPoint x: 231, endPoint y: 87, distance: 8.2
click at [231, 80] on input "Below Plan" at bounding box center [231, 80] width 4 height 4
checkbox input "true"
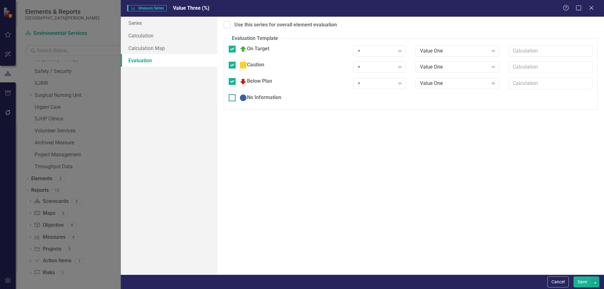
click at [232, 97] on input "No Information" at bounding box center [231, 96] width 4 height 4
checkbox input "true"
click at [227, 25] on input "Use this series for overall element evaluation" at bounding box center [226, 23] width 4 height 4
checkbox input "true"
click at [370, 51] on div ">" at bounding box center [376, 50] width 37 height 7
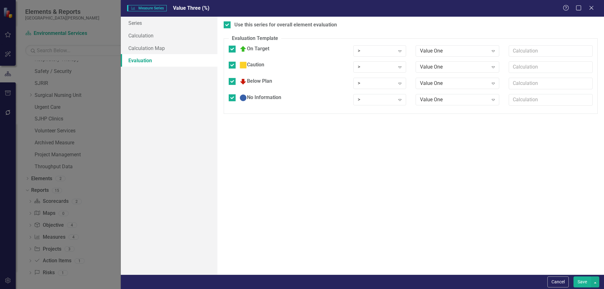
click at [321, 119] on div "Use this series for overall element evaluation Evaluation Template You can defi…" at bounding box center [410, 146] width 386 height 258
click at [580, 280] on button "Save" at bounding box center [582, 281] width 18 height 11
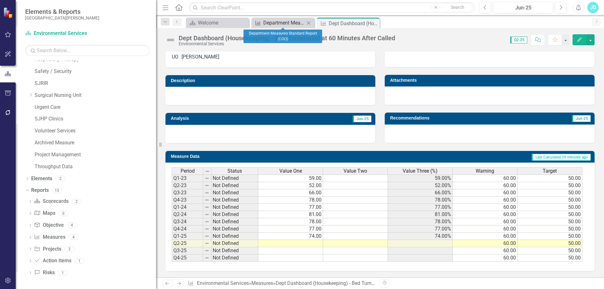
click at [286, 20] on div "Department Measures Standard Report (COO)" at bounding box center [284, 23] width 42 height 8
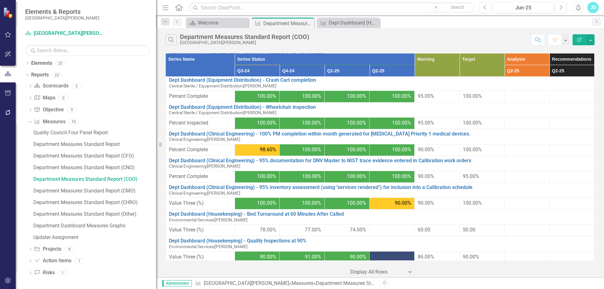
scroll to position [220, 0]
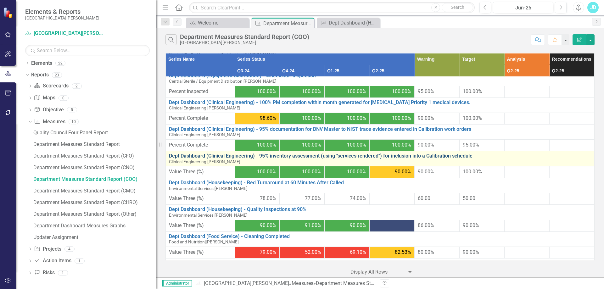
click at [248, 155] on link "Dept Dashboard (Clinical Engineering) - 95% inventory assessment (using "servic…" at bounding box center [380, 156] width 422 height 6
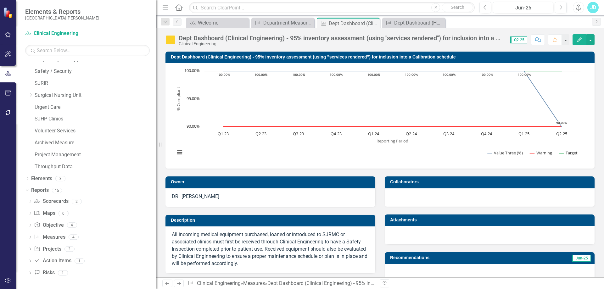
scroll to position [126, 0]
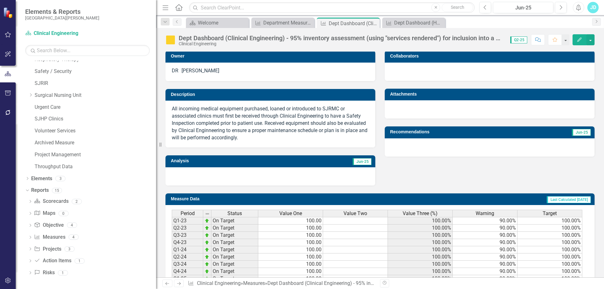
click at [419, 214] on span "Value Three (%)" at bounding box center [420, 214] width 35 height 6
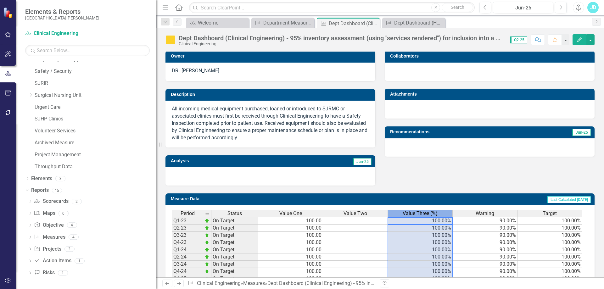
click at [419, 214] on span "Value Three (%)" at bounding box center [420, 214] width 35 height 6
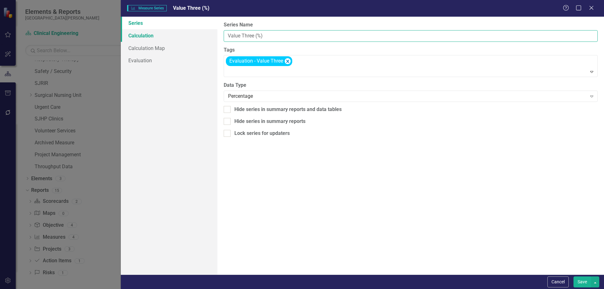
drag, startPoint x: 214, startPoint y: 37, endPoint x: 208, endPoint y: 37, distance: 6.0
click at [208, 37] on div "Series Calculation Calculation Map Evaluation From this page, you can edit the …" at bounding box center [362, 146] width 483 height 258
type input "% Compliant"
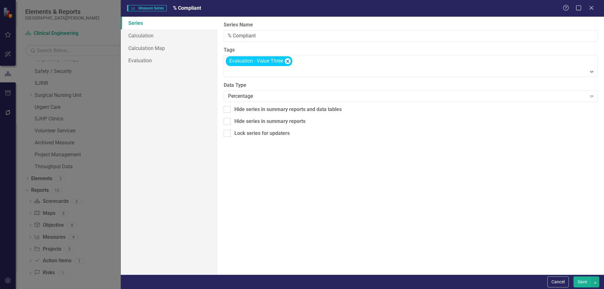
click at [576, 279] on button "Save" at bounding box center [582, 281] width 18 height 11
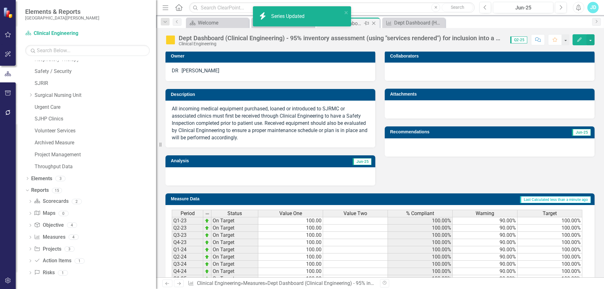
click at [375, 23] on icon "Close" at bounding box center [373, 23] width 6 height 5
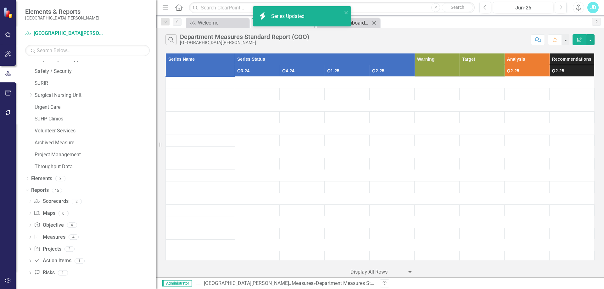
click at [356, 21] on div "Dept Dashboard (Housekeeping) - Bed Turnaround at 60 Minutes After Called" at bounding box center [350, 23] width 42 height 8
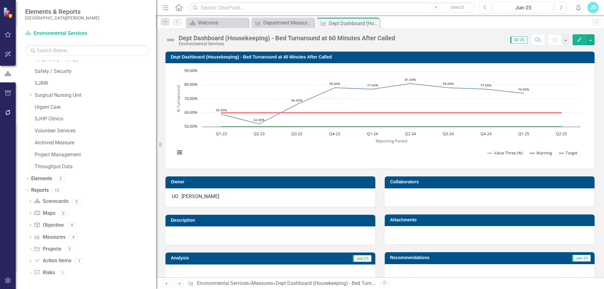
scroll to position [141, 0]
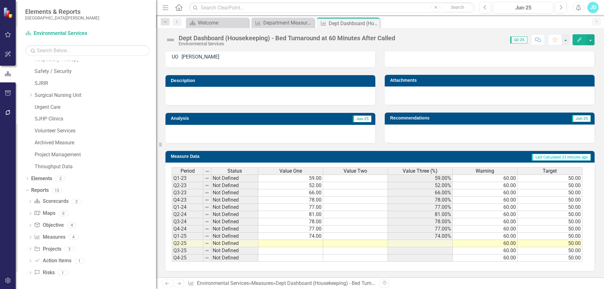
click at [428, 171] on span "Value Three (%)" at bounding box center [420, 171] width 35 height 6
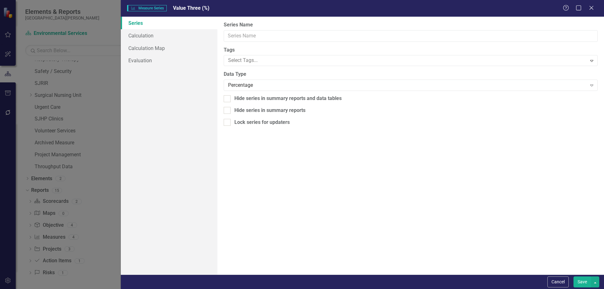
type input "Value Three (%)"
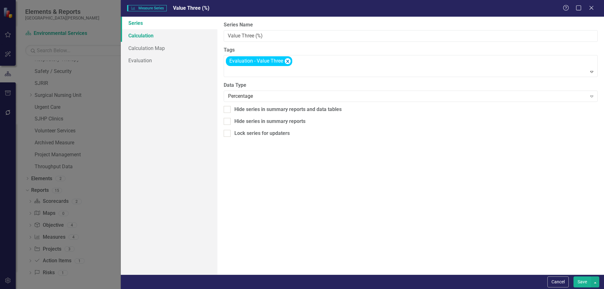
click at [132, 35] on link "Calculation" at bounding box center [169, 35] width 97 height 13
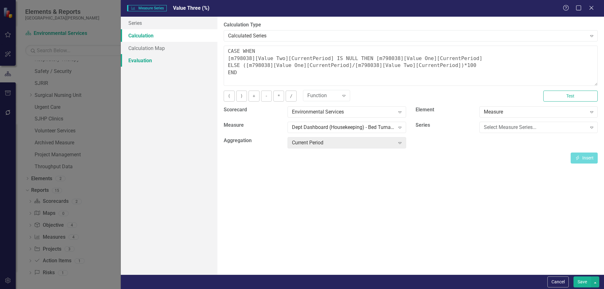
click at [136, 63] on link "Evaluation" at bounding box center [169, 60] width 97 height 13
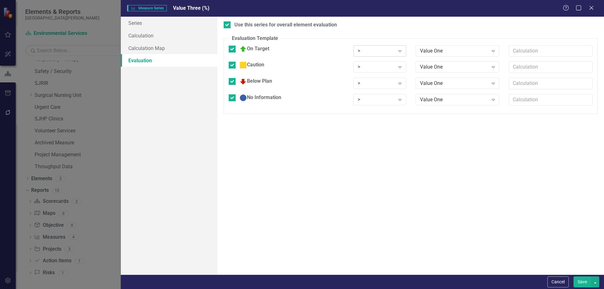
click at [376, 51] on div ">" at bounding box center [376, 50] width 37 height 7
click at [438, 50] on div "Value One" at bounding box center [454, 50] width 68 height 7
click at [436, 66] on div "Value One" at bounding box center [454, 67] width 68 height 7
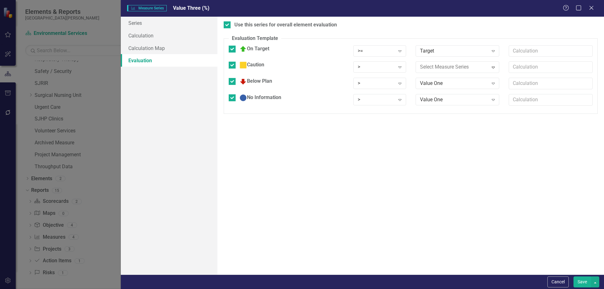
click at [370, 82] on div ">" at bounding box center [376, 83] width 37 height 7
click at [374, 50] on div ">=" at bounding box center [376, 50] width 37 height 7
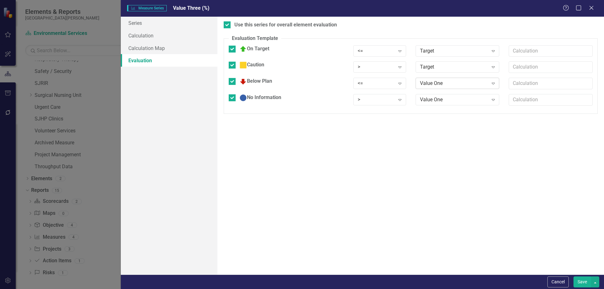
click at [419, 84] on div "Value One Expand" at bounding box center [457, 83] width 84 height 11
click at [379, 64] on div ">" at bounding box center [376, 67] width 37 height 7
click at [444, 65] on div "Target" at bounding box center [454, 67] width 68 height 7
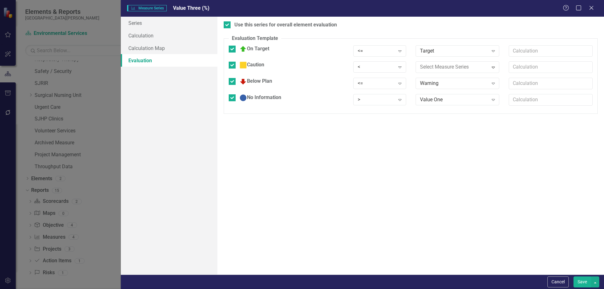
click at [362, 84] on div "<=" at bounding box center [376, 83] width 37 height 7
click at [364, 98] on div ">" at bounding box center [376, 99] width 37 height 7
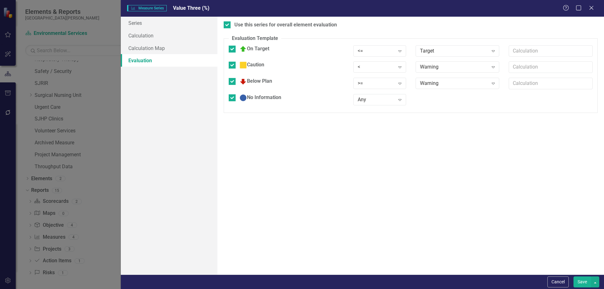
click at [577, 283] on button "Save" at bounding box center [582, 281] width 18 height 11
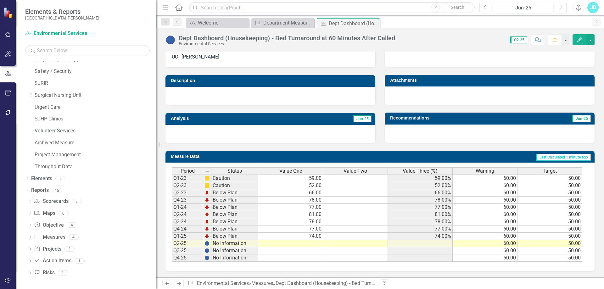
click at [425, 168] on span "Value Three (%)" at bounding box center [420, 171] width 35 height 6
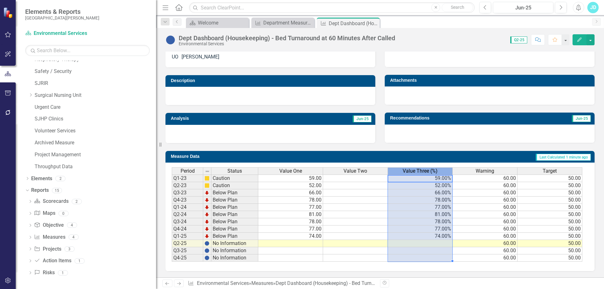
click at [425, 168] on span "Value Three (%)" at bounding box center [420, 171] width 35 height 6
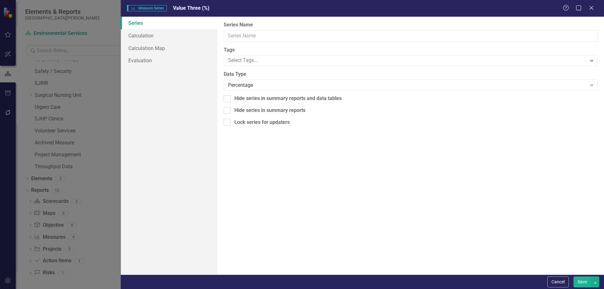
type input "Value Three (%)"
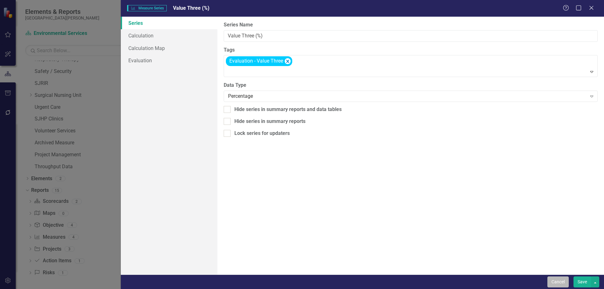
click at [555, 281] on button "Cancel" at bounding box center [557, 281] width 21 height 11
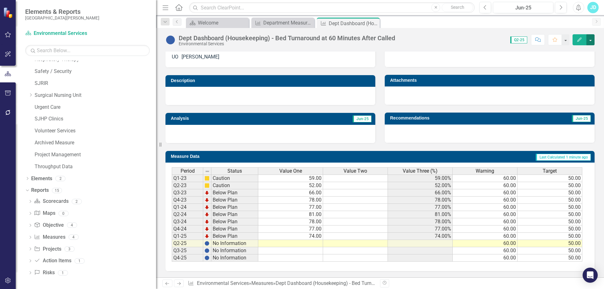
click at [591, 44] on button "button" at bounding box center [590, 39] width 8 height 11
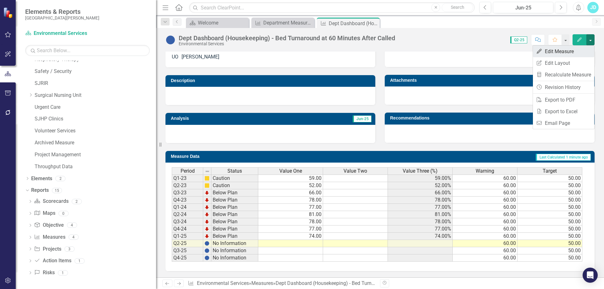
click at [578, 52] on link "Edit Edit Measure" at bounding box center [563, 52] width 61 height 12
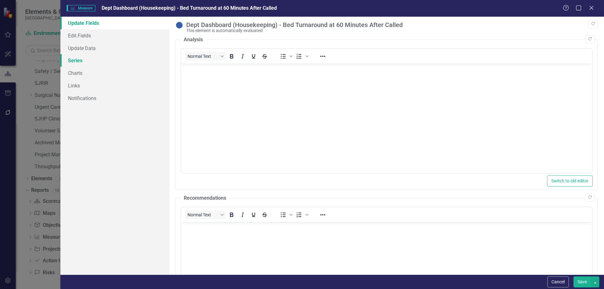
scroll to position [0, 0]
click at [77, 61] on link "Series" at bounding box center [114, 60] width 109 height 13
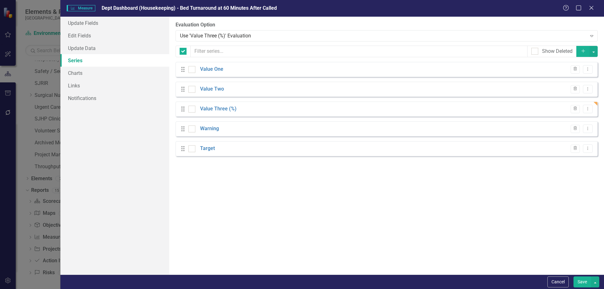
checkbox input "false"
click at [191, 111] on div at bounding box center [191, 109] width 7 height 7
click at [191, 110] on input "checkbox" at bounding box center [190, 108] width 4 height 4
checkbox input "true"
click at [190, 88] on input "checkbox" at bounding box center [190, 88] width 4 height 4
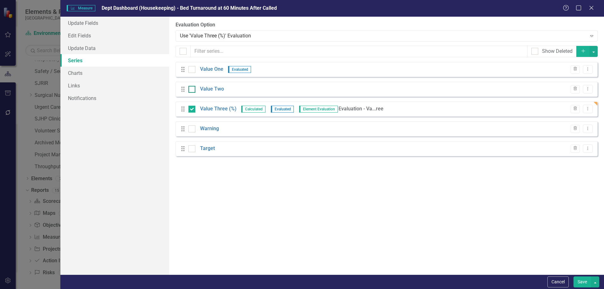
checkbox input "true"
click at [593, 52] on button "button" at bounding box center [593, 51] width 8 height 11
click at [564, 83] on link "Edit Multiple Edit Multiple" at bounding box center [572, 87] width 50 height 12
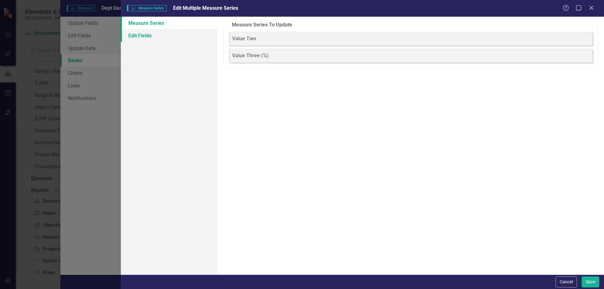
click at [147, 39] on link "Edit Fields" at bounding box center [169, 35] width 97 height 13
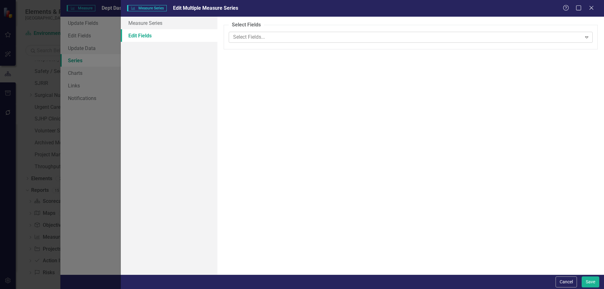
click at [242, 35] on div at bounding box center [406, 37] width 351 height 8
click at [225, 76] on ins at bounding box center [227, 77] width 10 height 10
click at [225, 76] on input "Hide" at bounding box center [227, 77] width 10 height 10
radio input "true"
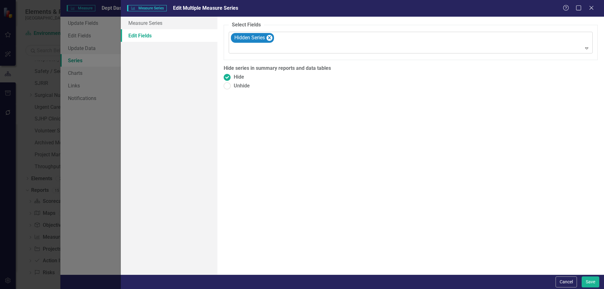
click at [255, 48] on div at bounding box center [411, 48] width 361 height 8
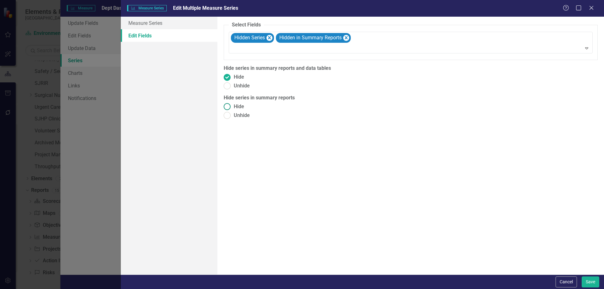
click at [226, 107] on ins at bounding box center [227, 107] width 10 height 10
click at [226, 107] on input "Hide" at bounding box center [227, 107] width 10 height 10
radio input "true"
click at [584, 281] on button "Save" at bounding box center [590, 281] width 18 height 11
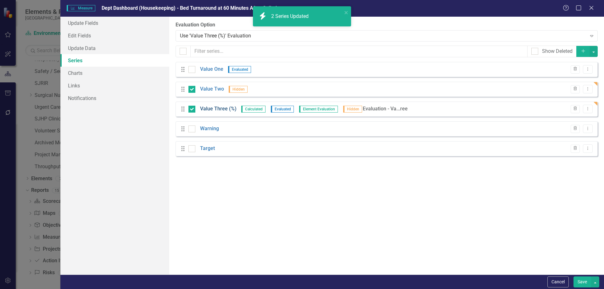
click at [212, 108] on link "Value Three (%)" at bounding box center [218, 108] width 36 height 7
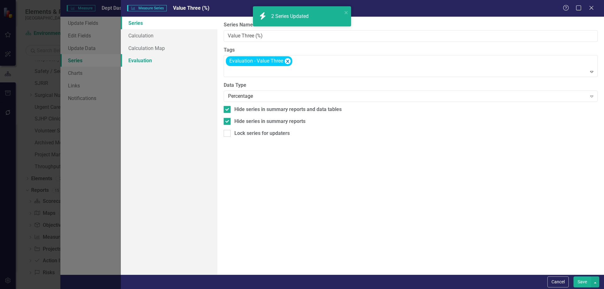
click at [145, 56] on link "Evaluation" at bounding box center [169, 60] width 97 height 13
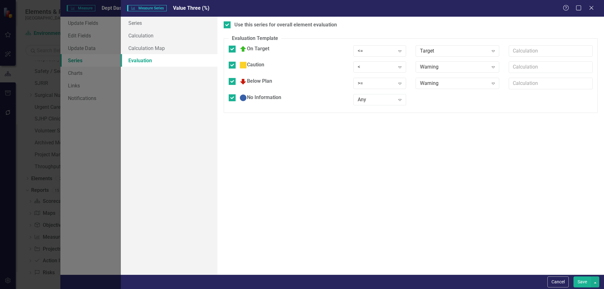
drag, startPoint x: 233, startPoint y: 49, endPoint x: 232, endPoint y: 55, distance: 6.7
click at [233, 50] on div at bounding box center [232, 49] width 7 height 7
click at [233, 50] on input "On Target" at bounding box center [231, 48] width 4 height 4
checkbox input "false"
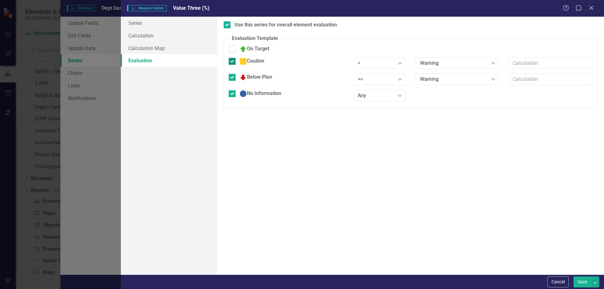
drag, startPoint x: 232, startPoint y: 60, endPoint x: 232, endPoint y: 70, distance: 10.4
click at [232, 60] on input "Caution" at bounding box center [231, 60] width 4 height 4
checkbox input "false"
click at [232, 71] on input "Below Plan" at bounding box center [231, 72] width 4 height 4
checkbox input "false"
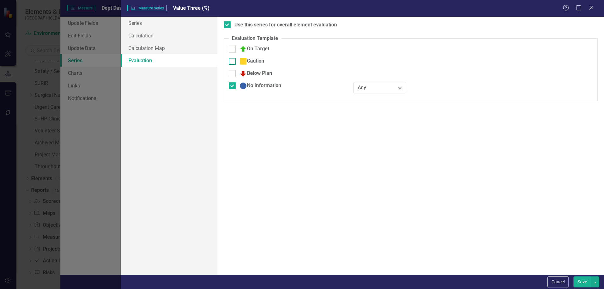
drag, startPoint x: 232, startPoint y: 83, endPoint x: 232, endPoint y: 78, distance: 5.0
click at [232, 83] on input "No Information" at bounding box center [231, 84] width 4 height 4
checkbox input "false"
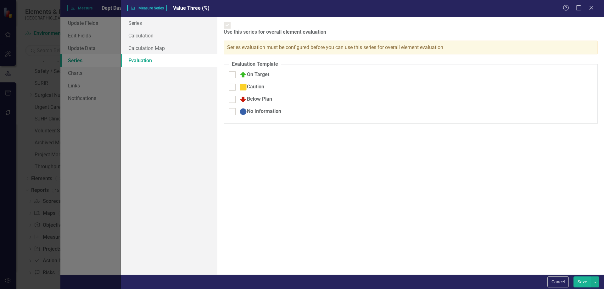
click at [584, 282] on button "Save" at bounding box center [582, 281] width 18 height 11
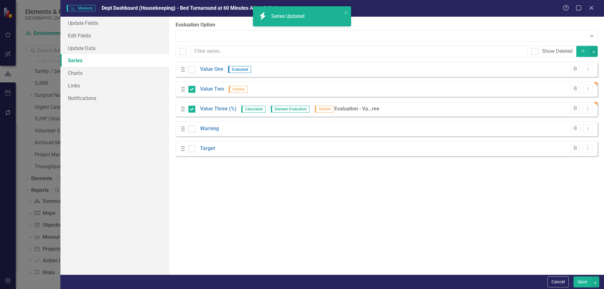
click at [577, 282] on button "Save" at bounding box center [582, 281] width 18 height 11
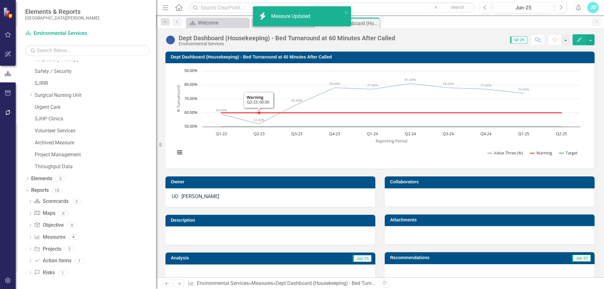
click at [230, 56] on h3 "Dept Dashboard (Housekeeping) - Bed Turnaround at 40 Minutes After Called" at bounding box center [381, 57] width 420 height 5
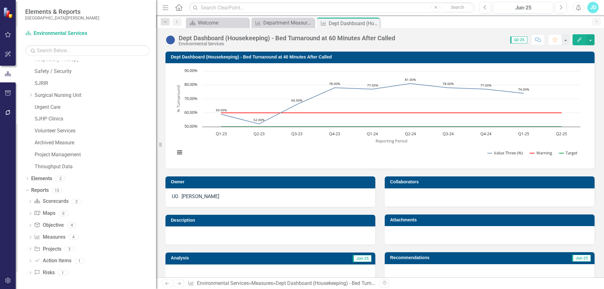
click at [230, 56] on h3 "Dept Dashboard (Housekeeping) - Bed Turnaround at 40 Minutes After Called" at bounding box center [381, 57] width 420 height 5
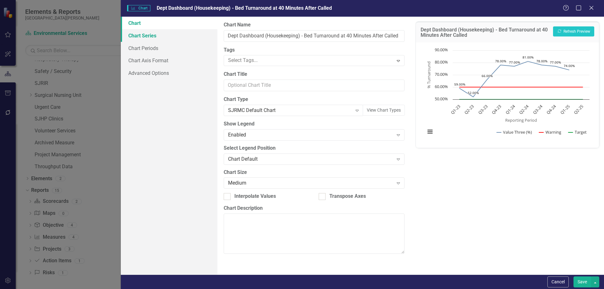
click at [157, 35] on link "Chart Series" at bounding box center [169, 35] width 97 height 13
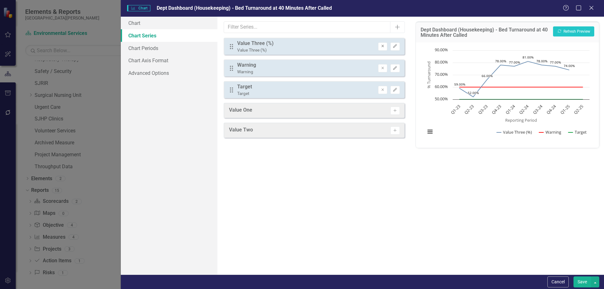
click at [381, 47] on icon "Remove" at bounding box center [382, 46] width 5 height 4
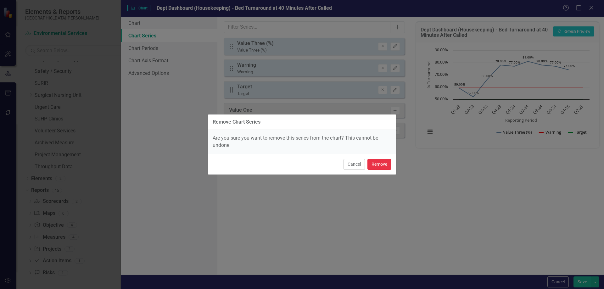
click at [383, 169] on button "Remove" at bounding box center [379, 164] width 24 height 11
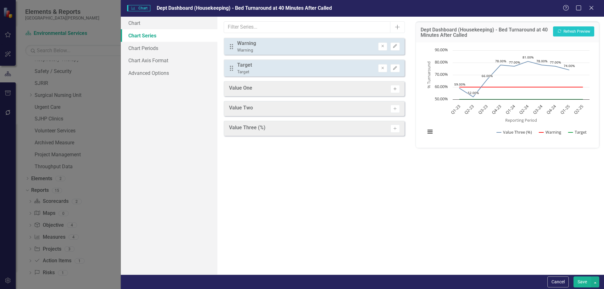
click at [396, 90] on icon "Activate" at bounding box center [394, 89] width 5 height 4
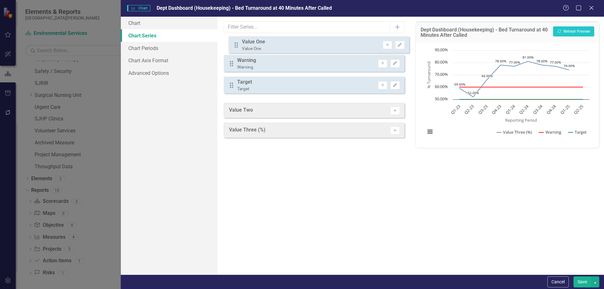
drag, startPoint x: 229, startPoint y: 92, endPoint x: 233, endPoint y: 44, distance: 47.3
click at [233, 44] on div "Drag Warning Warning Remove Edit Drag Target Target Remove Edit Drag Value One …" at bounding box center [314, 68] width 181 height 61
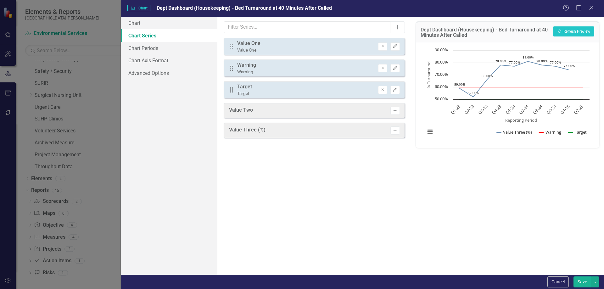
click at [580, 283] on button "Save" at bounding box center [582, 281] width 18 height 11
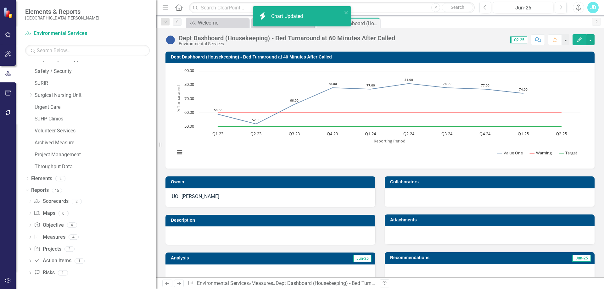
scroll to position [126, 0]
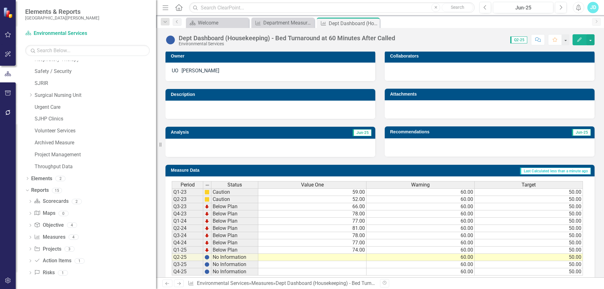
click at [318, 185] on span "Value One" at bounding box center [312, 185] width 23 height 6
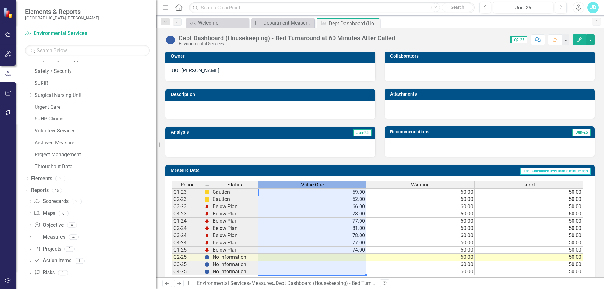
click at [318, 185] on span "Value One" at bounding box center [312, 185] width 23 height 6
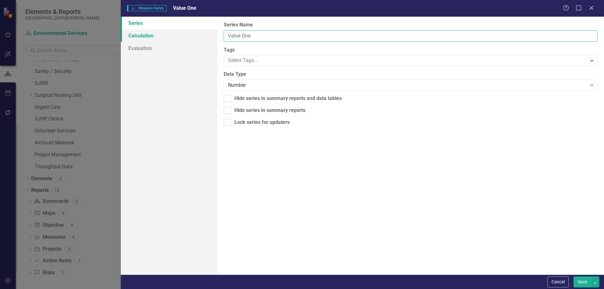
drag, startPoint x: 259, startPoint y: 36, endPoint x: 216, endPoint y: 36, distance: 43.4
click at [216, 36] on div "Series Calculation Evaluation From this page, you can edit the name, type, and …" at bounding box center [362, 146] width 483 height 258
type input "t"
type input "Turnaround Time (Min)"
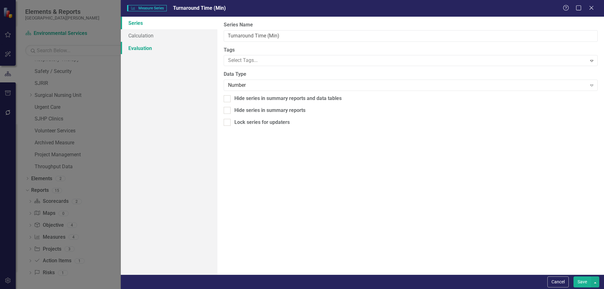
click at [140, 46] on link "Evaluation" at bounding box center [169, 48] width 97 height 13
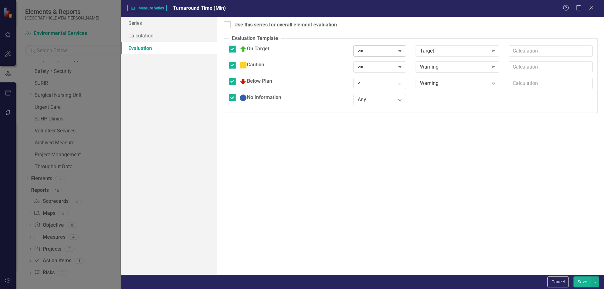
click at [377, 54] on div ">= Expand" at bounding box center [379, 50] width 53 height 11
click at [369, 69] on div ">=" at bounding box center [376, 67] width 37 height 7
click at [367, 289] on div ">" at bounding box center [303, 294] width 594 height 7
click at [456, 65] on div "Warning" at bounding box center [454, 67] width 68 height 7
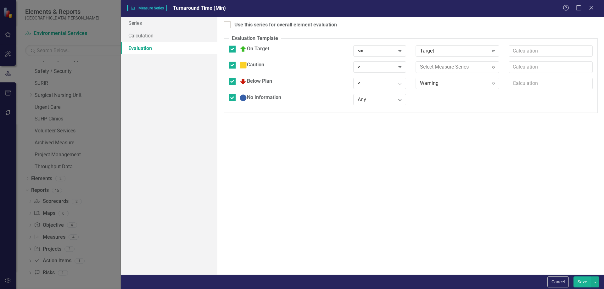
click at [423, 67] on div "Target" at bounding box center [454, 67] width 68 height 7
click at [391, 134] on div "Use this series for overall element evaluation Evaluation Template You can defi…" at bounding box center [410, 146] width 386 height 258
click at [365, 83] on div "<" at bounding box center [376, 83] width 37 height 7
click at [365, 289] on div ">" at bounding box center [303, 294] width 594 height 7
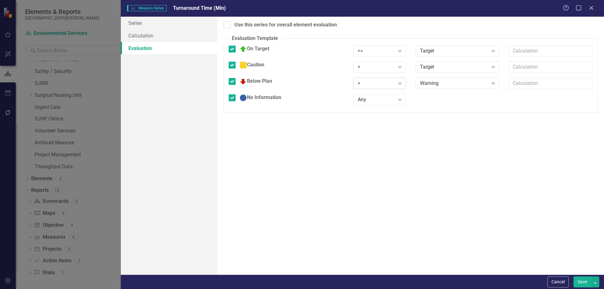
click at [358, 86] on div ">" at bounding box center [376, 83] width 37 height 7
click at [424, 85] on div "Warning" at bounding box center [454, 83] width 68 height 7
click at [386, 149] on div "Use this series for overall element evaluation Evaluation Template You can defi…" at bounding box center [410, 146] width 386 height 258
click at [227, 26] on div at bounding box center [227, 24] width 7 height 7
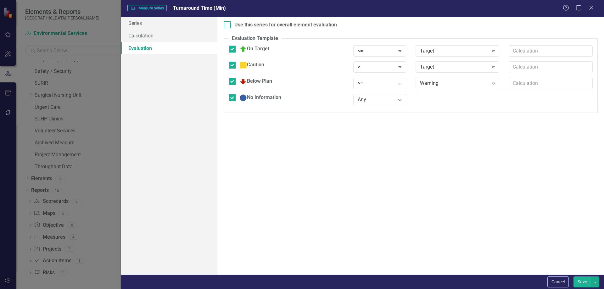
click at [227, 25] on input "Use this series for overall element evaluation" at bounding box center [226, 23] width 4 height 4
checkbox input "true"
click at [584, 283] on button "Save" at bounding box center [582, 281] width 18 height 11
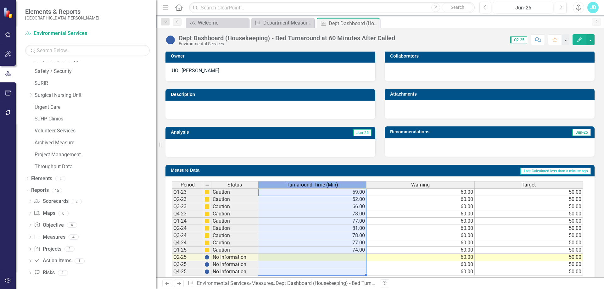
click at [315, 187] on span "Turnaround Time (Min)" at bounding box center [312, 185] width 52 height 6
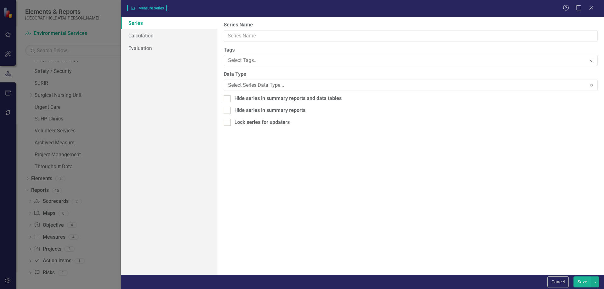
type input "Turnaround Time (Min)"
click at [170, 49] on link "Evaluation" at bounding box center [169, 48] width 97 height 13
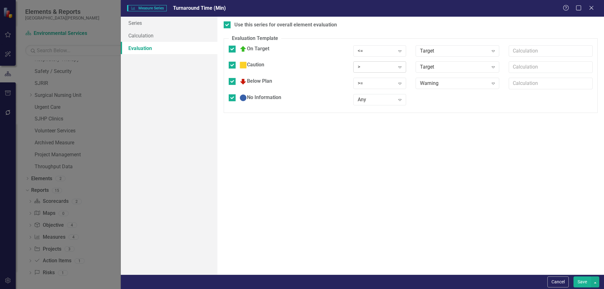
click at [365, 69] on div ">" at bounding box center [376, 67] width 37 height 7
click at [429, 66] on div "Target" at bounding box center [454, 67] width 68 height 7
click at [578, 281] on button "Save" at bounding box center [582, 281] width 18 height 11
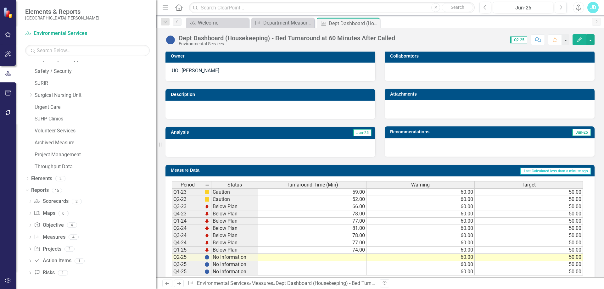
scroll to position [0, 0]
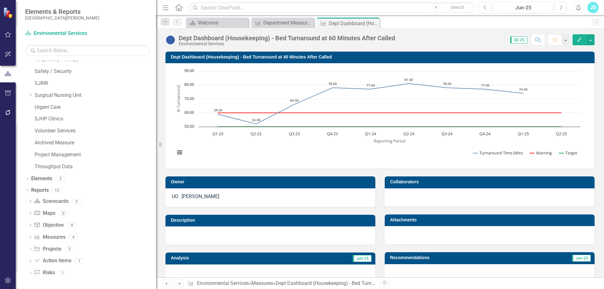
click at [0, 0] on icon "Close" at bounding box center [0, 0] width 0 height 0
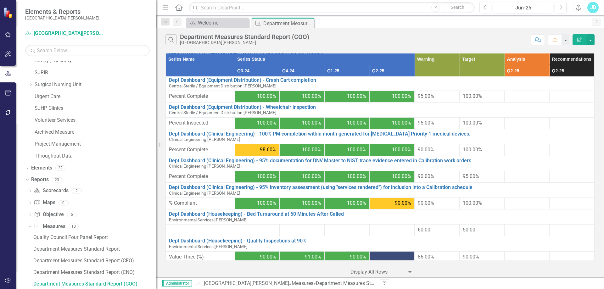
scroll to position [220, 0]
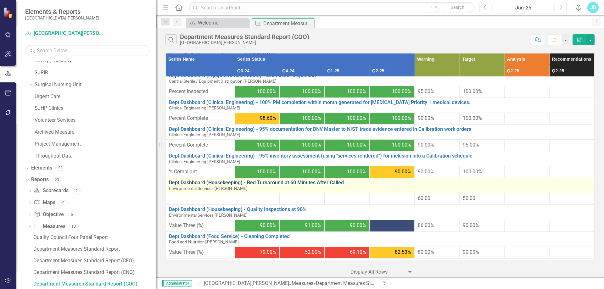
click at [316, 183] on link "Dept Dashboard (Housekeeping) - Bed Turnaround at 60 Minutes After Called" at bounding box center [380, 183] width 422 height 6
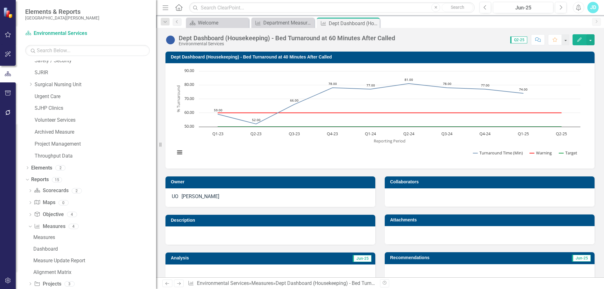
scroll to position [141, 0]
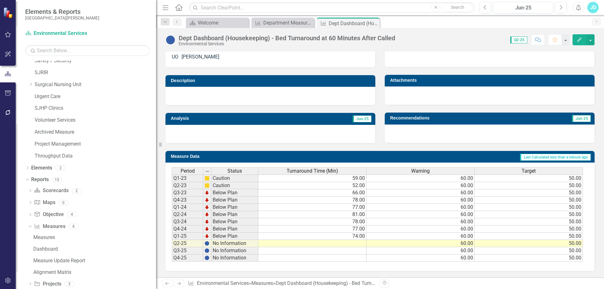
click at [314, 170] on span "Turnaround Time (Min)" at bounding box center [312, 171] width 52 height 6
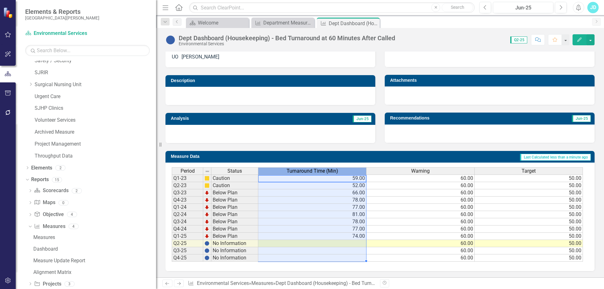
click at [314, 170] on span "Turnaround Time (Min)" at bounding box center [312, 171] width 52 height 6
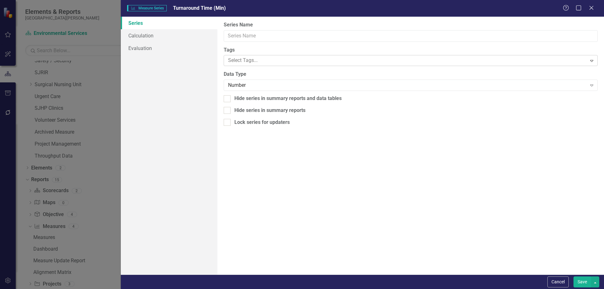
type input "Turnaround Time (Min)"
click at [258, 63] on div at bounding box center [405, 60] width 361 height 8
click at [56, 289] on span "Evaluation - Value One" at bounding box center [31, 294] width 50 height 6
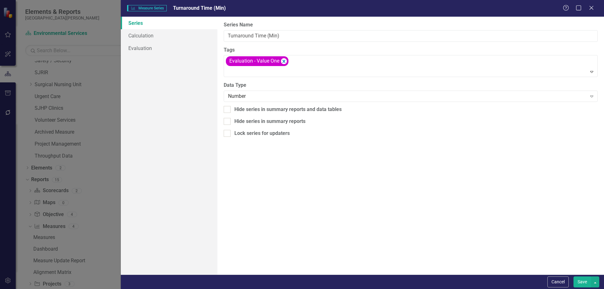
click at [579, 281] on button "Save" at bounding box center [582, 281] width 18 height 11
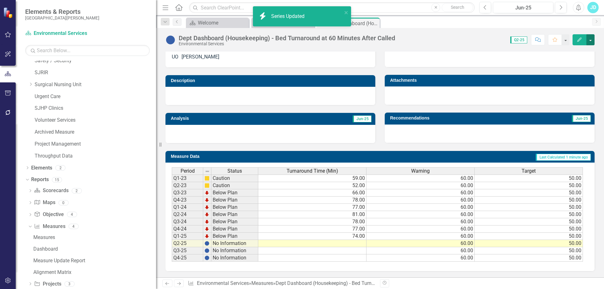
click at [593, 41] on button "button" at bounding box center [590, 39] width 8 height 11
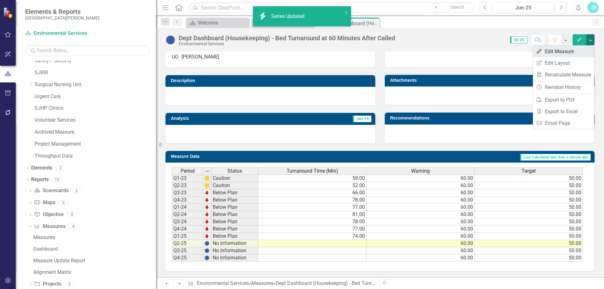
click at [582, 48] on link "Edit Edit Measure" at bounding box center [563, 52] width 61 height 12
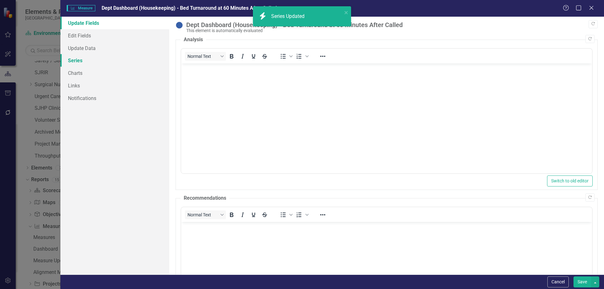
scroll to position [0, 0]
click at [88, 60] on link "Series" at bounding box center [114, 60] width 109 height 13
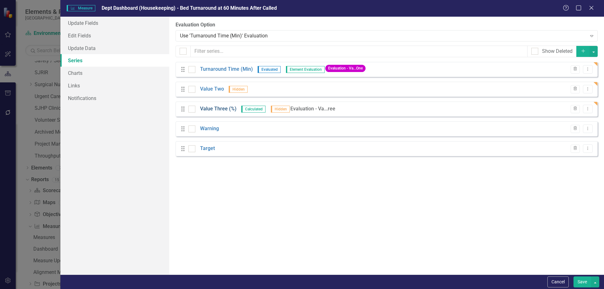
click at [221, 109] on link "Value Three (%)" at bounding box center [218, 108] width 36 height 7
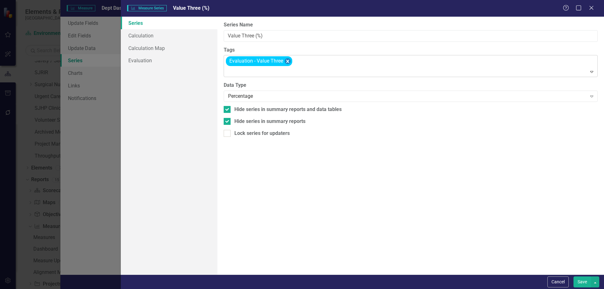
click at [287, 60] on icon "Remove [object Object]" at bounding box center [288, 62] width 6 height 8
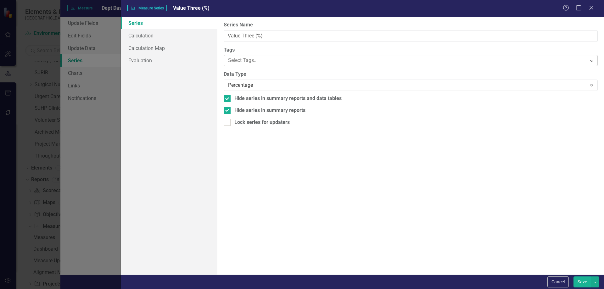
click at [579, 280] on button "Save" at bounding box center [582, 281] width 18 height 11
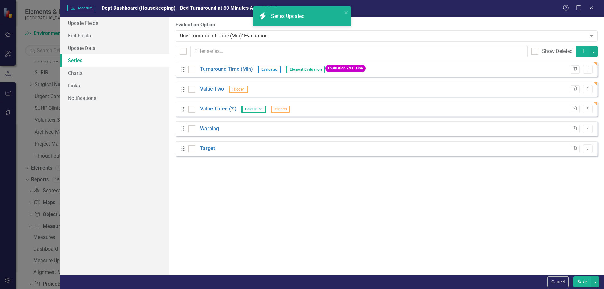
click at [580, 281] on button "Save" at bounding box center [582, 281] width 18 height 11
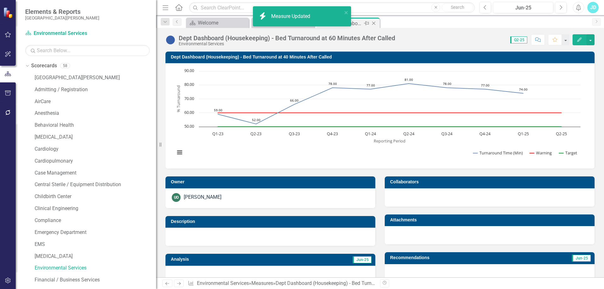
scroll to position [141, 0]
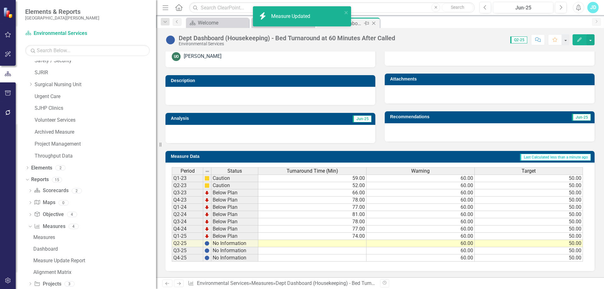
click at [375, 23] on icon "Close" at bounding box center [373, 23] width 6 height 5
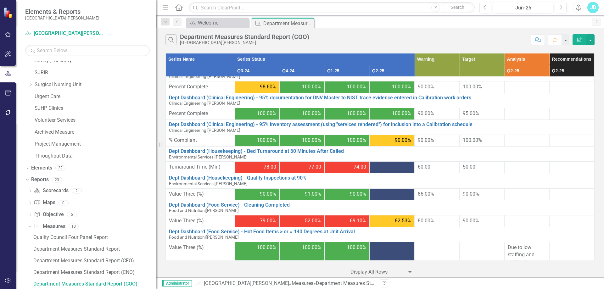
scroll to position [283, 0]
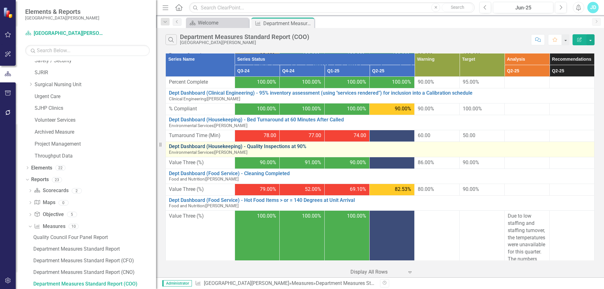
click at [288, 145] on link "Dept Dashboard (Housekeeping) - Quality Inspections at 90%" at bounding box center [380, 147] width 422 height 6
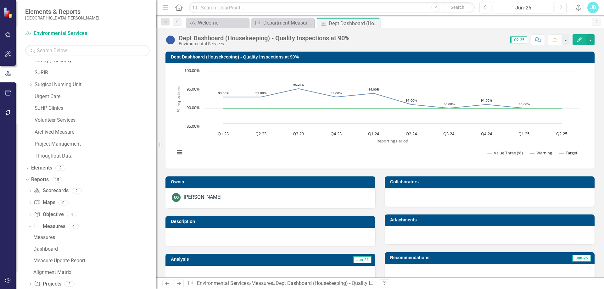
scroll to position [141, 0]
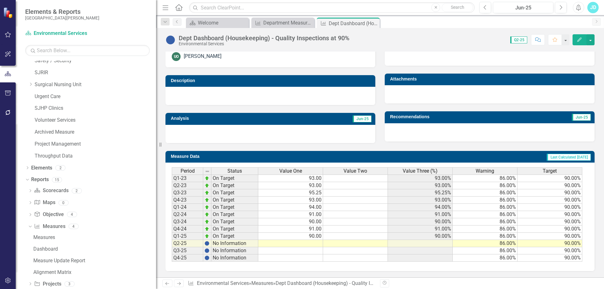
click at [427, 170] on span "Value Three (%)" at bounding box center [420, 171] width 35 height 6
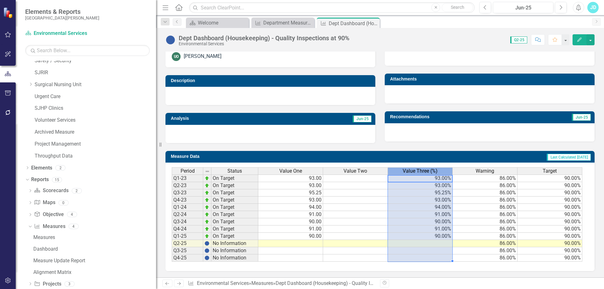
click at [427, 170] on span "Value Three (%)" at bounding box center [420, 171] width 35 height 6
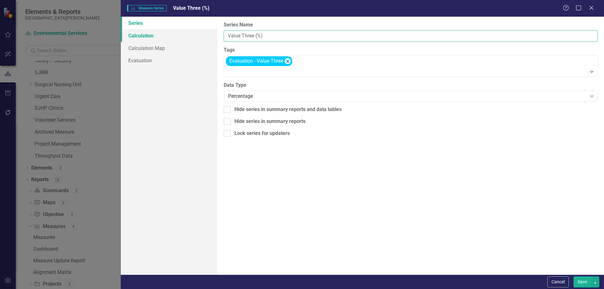
drag, startPoint x: 267, startPoint y: 37, endPoint x: 211, endPoint y: 37, distance: 56.3
click at [211, 37] on div "Series Calculation Calculation Map Evaluation From this page, you can edit the …" at bounding box center [362, 146] width 483 height 258
type input "% Complete"
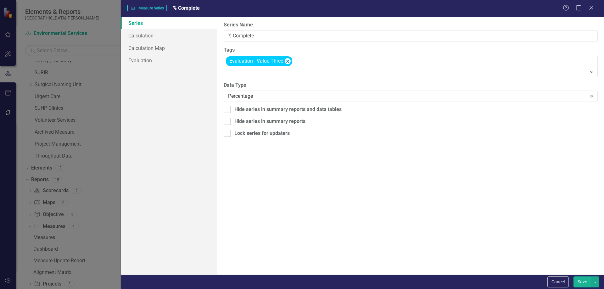
click at [578, 282] on button "Save" at bounding box center [582, 281] width 18 height 11
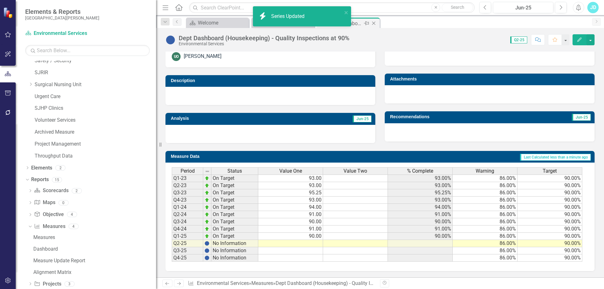
click at [375, 24] on icon "Close" at bounding box center [373, 23] width 6 height 5
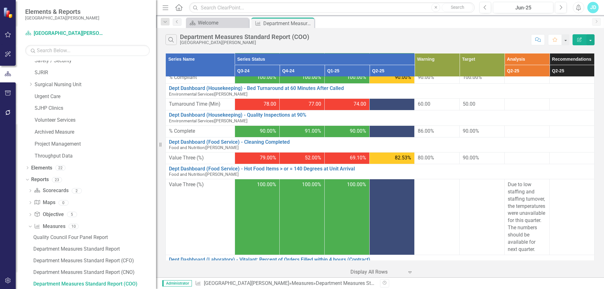
scroll to position [346, 0]
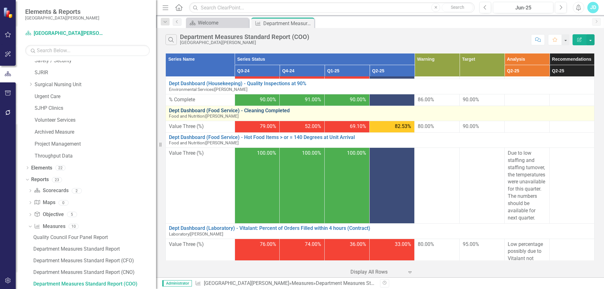
click at [278, 112] on link "Dept Dashboard (Food Service) - Cleaning Completed" at bounding box center [380, 111] width 422 height 6
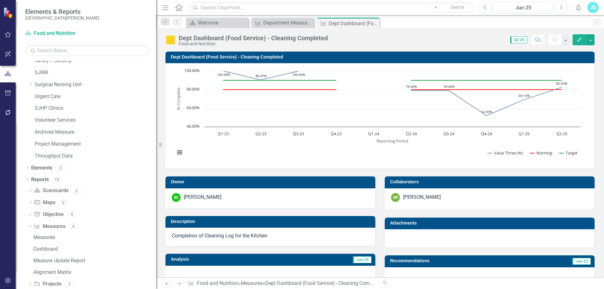
scroll to position [142, 0]
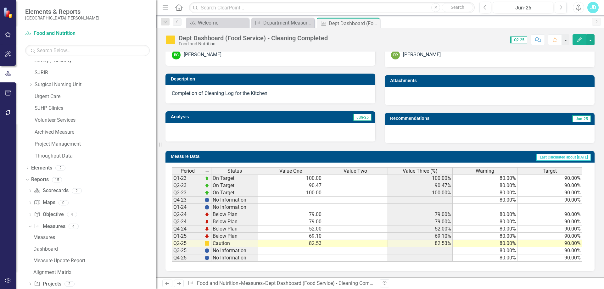
click at [421, 170] on span "Value Three (%)" at bounding box center [420, 171] width 35 height 6
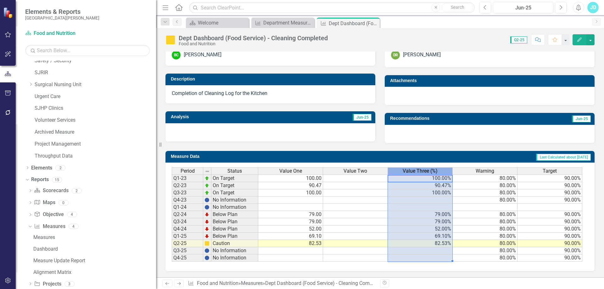
click at [421, 170] on span "Value Three (%)" at bounding box center [420, 171] width 35 height 6
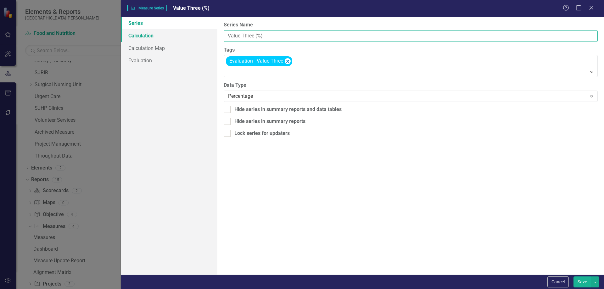
drag, startPoint x: 231, startPoint y: 36, endPoint x: 177, endPoint y: 36, distance: 53.8
click at [177, 36] on div "Series Calculation Calculation Map Evaluation From this page, you can edit the …" at bounding box center [362, 146] width 483 height 258
type input "% Complete"
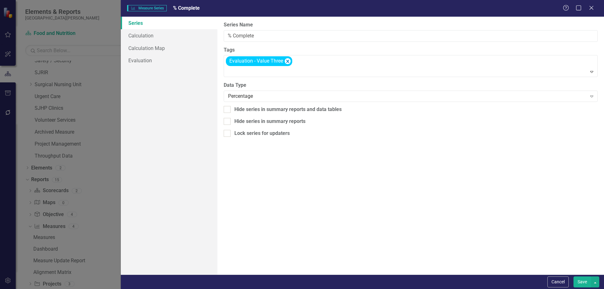
click at [579, 279] on button "Save" at bounding box center [582, 281] width 18 height 11
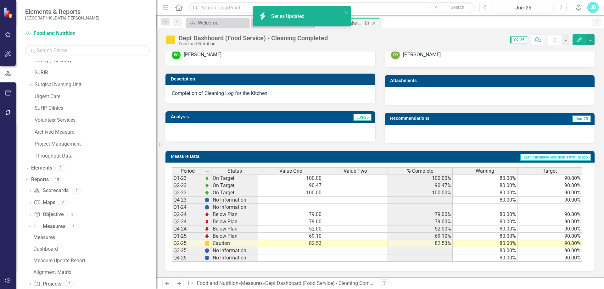
click at [374, 23] on icon at bounding box center [373, 23] width 3 height 3
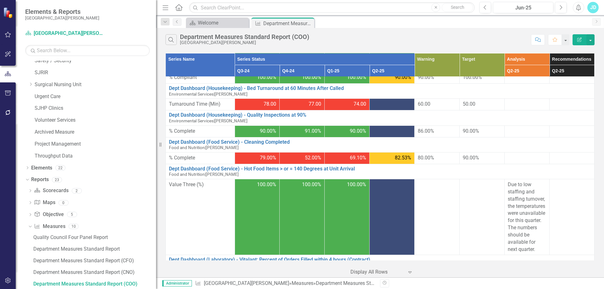
scroll to position [346, 0]
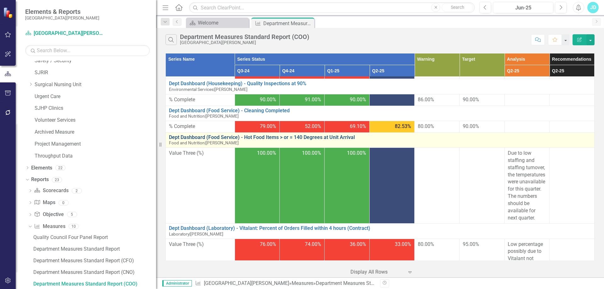
click at [300, 139] on link "Dept Dashboard (Food Service) - Hot Food Items > or = 140 Degrees at Unit Arriv…" at bounding box center [380, 138] width 422 height 6
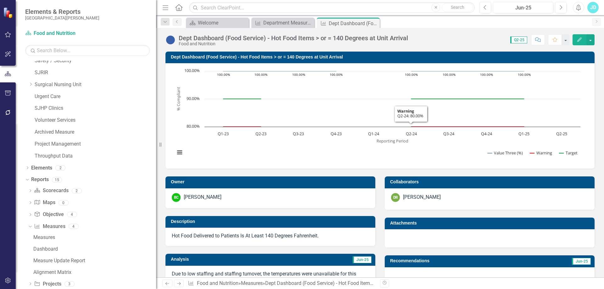
scroll to position [94, 0]
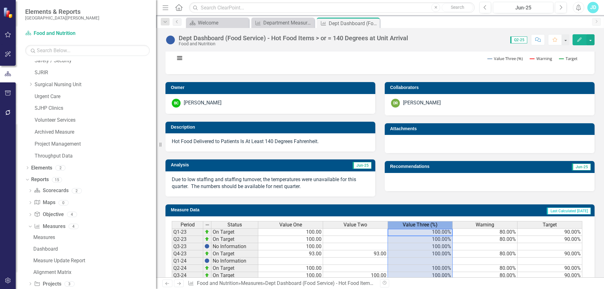
click at [445, 226] on div "Value Three (%)" at bounding box center [420, 224] width 64 height 7
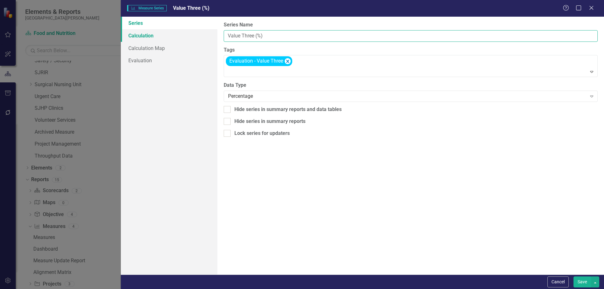
drag, startPoint x: 270, startPoint y: 36, endPoint x: 203, endPoint y: 40, distance: 67.4
click at [202, 38] on div "Series Calculation Calculation Map Evaluation From this page, you can edit the …" at bounding box center [362, 146] width 483 height 258
type input "% Compliant"
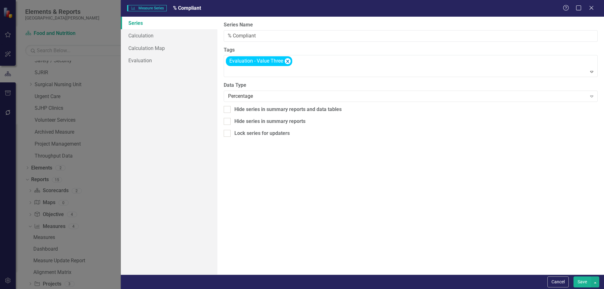
click at [576, 281] on button "Save" at bounding box center [582, 281] width 18 height 11
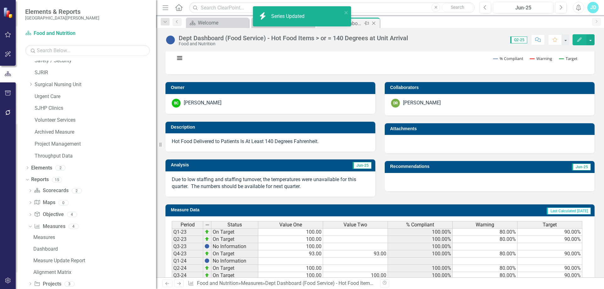
click at [375, 22] on icon at bounding box center [373, 23] width 3 height 3
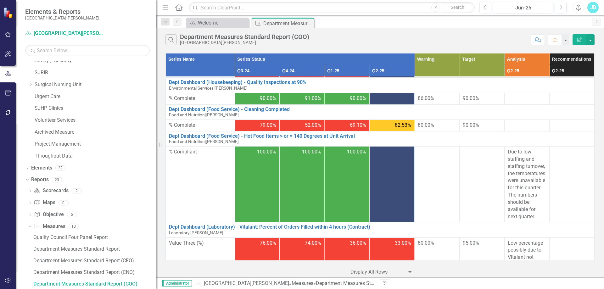
scroll to position [379, 0]
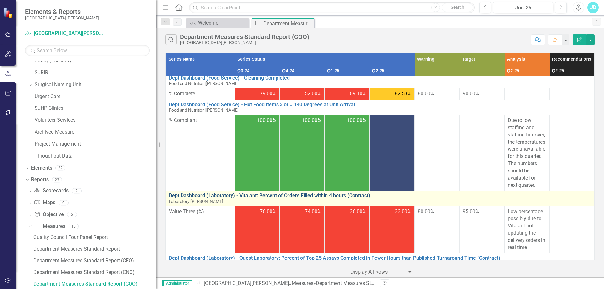
click at [210, 198] on link "Dept Dashboard (Laboratory) - Vitalant: Percent of Orders Filled within 4 hours…" at bounding box center [380, 196] width 422 height 6
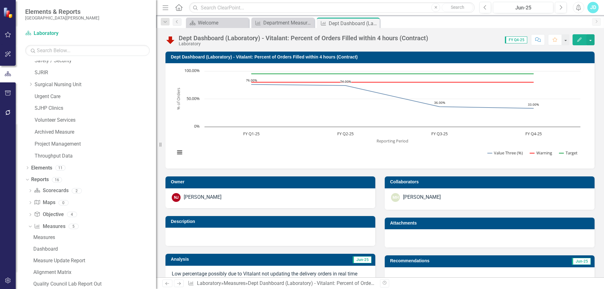
scroll to position [126, 0]
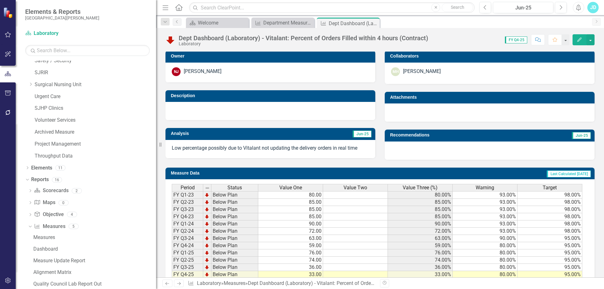
click at [426, 188] on span "Value Three (%)" at bounding box center [420, 188] width 35 height 6
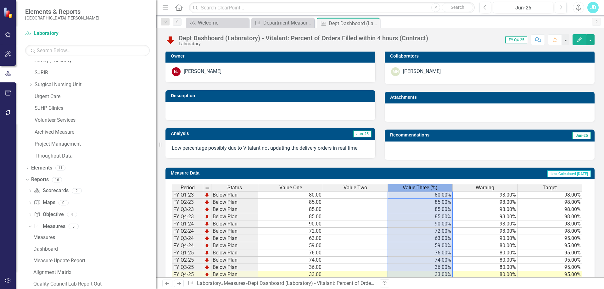
click at [426, 189] on span "Value Three (%)" at bounding box center [420, 188] width 35 height 6
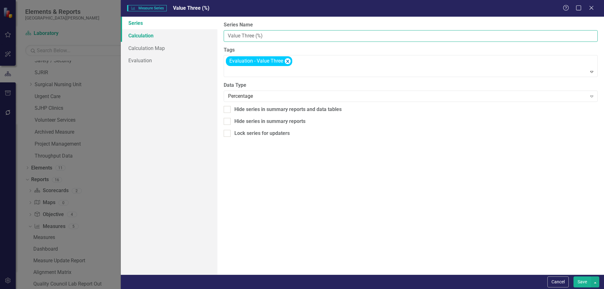
drag, startPoint x: 283, startPoint y: 35, endPoint x: 178, endPoint y: 33, distance: 104.7
click at [179, 33] on div "Series Calculation Calculation Map Evaluation From this page, you can edit the …" at bounding box center [362, 146] width 483 height 258
type input "% Compliant"
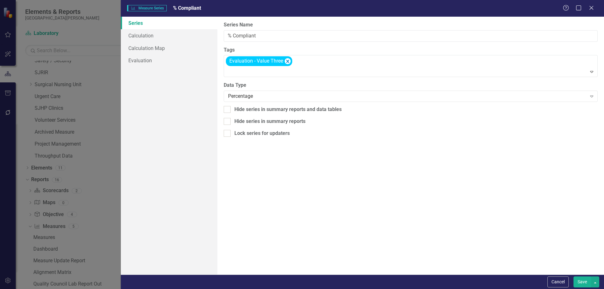
click at [582, 281] on button "Save" at bounding box center [582, 281] width 18 height 11
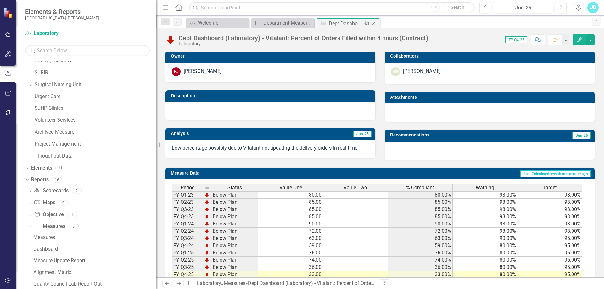
click at [374, 21] on icon "Close" at bounding box center [373, 23] width 6 height 5
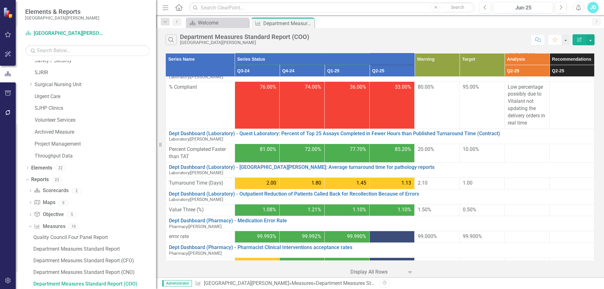
scroll to position [535, 0]
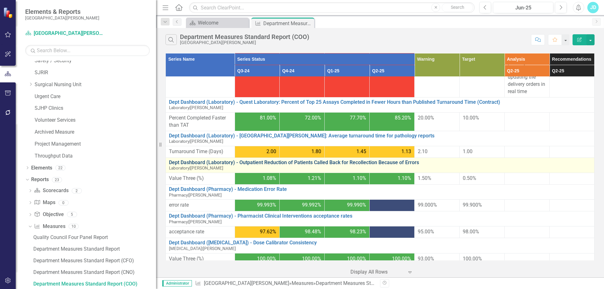
click at [252, 165] on link "Dept Dashboard (Laboratory) - Outpatient Reduction of Patients Called Back for …" at bounding box center [380, 163] width 422 height 6
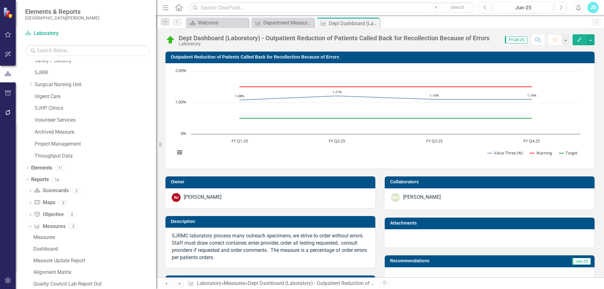
scroll to position [157, 0]
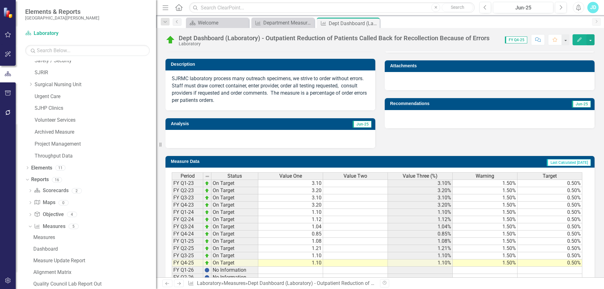
click at [423, 177] on span "Value Three (%)" at bounding box center [420, 176] width 35 height 6
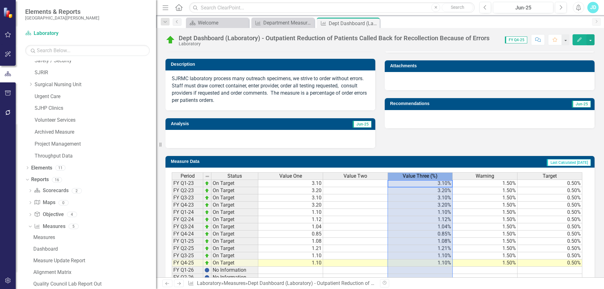
click at [423, 177] on span "Value Three (%)" at bounding box center [420, 176] width 35 height 6
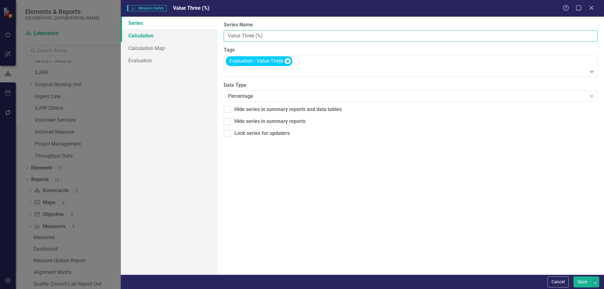
drag, startPoint x: 266, startPoint y: 32, endPoint x: 208, endPoint y: 36, distance: 57.7
click at [208, 36] on div "Series Calculation Calculation Map Evaluation From this page, you can edit the …" at bounding box center [362, 146] width 483 height 258
type input "% order errors per patient errors"
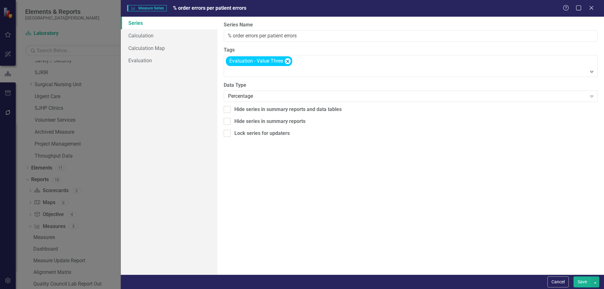
click at [576, 283] on button "Save" at bounding box center [582, 281] width 18 height 11
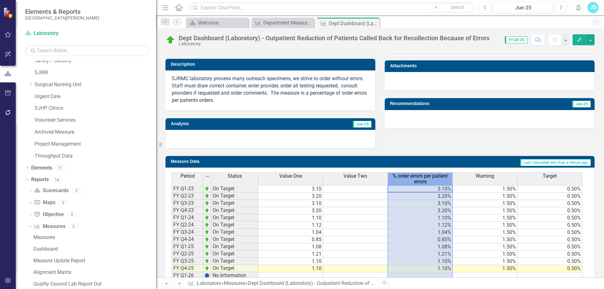
click at [424, 177] on span "% order errors per patient errors" at bounding box center [420, 178] width 62 height 11
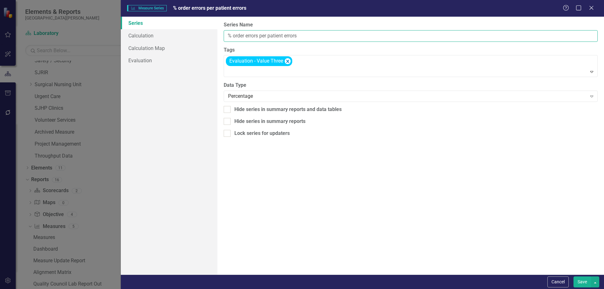
drag, startPoint x: 286, startPoint y: 34, endPoint x: 310, endPoint y: 34, distance: 24.5
click at [310, 34] on input "% order errors per patient errors" at bounding box center [411, 36] width 374 height 12
type input "% order errors per patient orders"
click at [582, 281] on button "Save" at bounding box center [582, 281] width 18 height 11
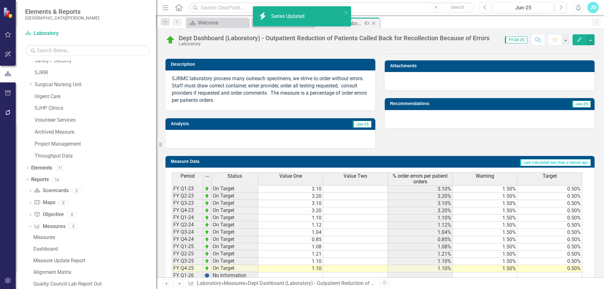
click at [374, 23] on icon "Close" at bounding box center [373, 23] width 6 height 5
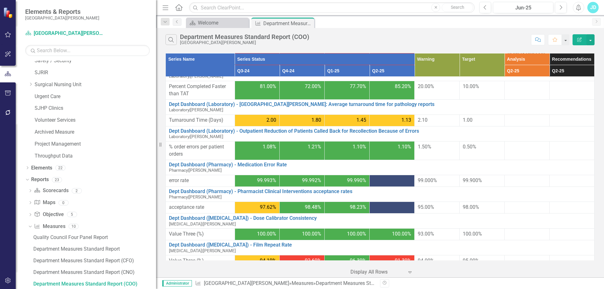
scroll to position [597, 0]
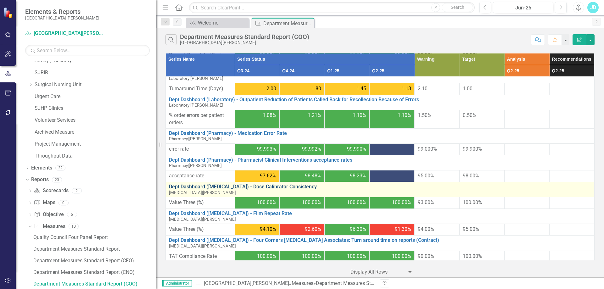
click at [209, 190] on link "Dept Dashboard ([MEDICAL_DATA]) - Dose Calibrator Consistency" at bounding box center [380, 187] width 422 height 6
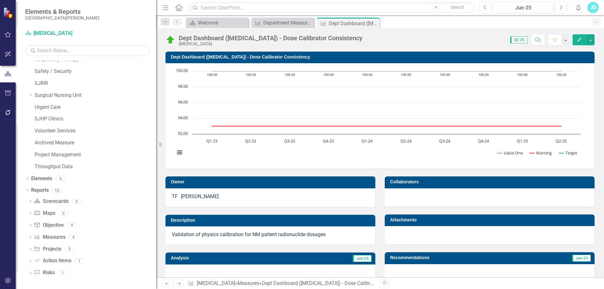
scroll to position [141, 0]
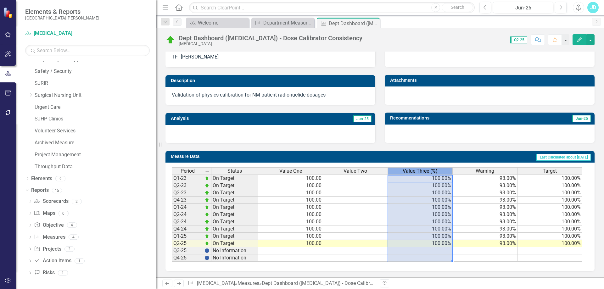
click at [410, 170] on span "Value Three (%)" at bounding box center [420, 171] width 35 height 6
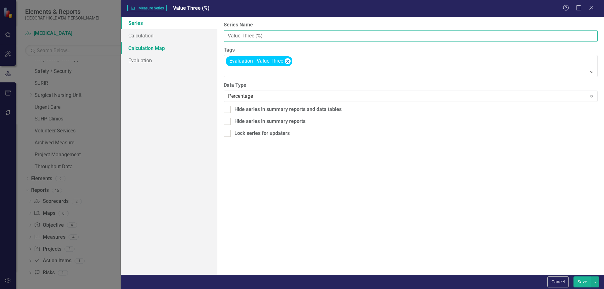
drag, startPoint x: 262, startPoint y: 37, endPoint x: 185, endPoint y: 43, distance: 77.3
click at [185, 43] on div "Series Calculation Calculation Map Evaluation From this page, you can edit the …" at bounding box center [362, 146] width 483 height 258
type input "% Met"
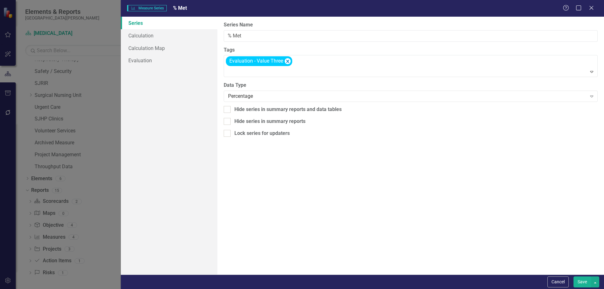
click at [581, 285] on button "Save" at bounding box center [582, 281] width 18 height 11
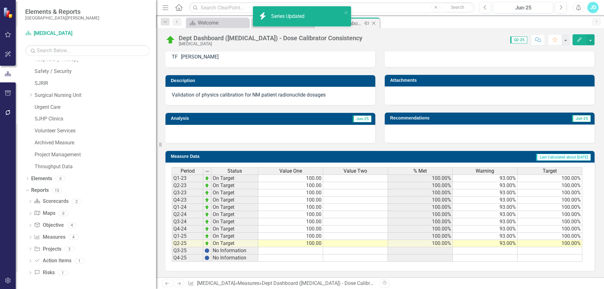
click at [374, 23] on icon at bounding box center [373, 23] width 3 height 3
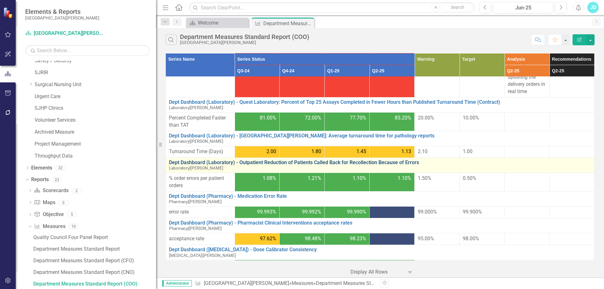
scroll to position [692, 0]
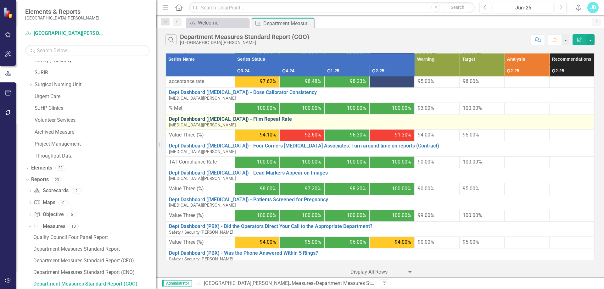
click at [225, 122] on link "Dept Dashboard ([MEDICAL_DATA]) - Film Repeat Rate" at bounding box center [380, 119] width 422 height 6
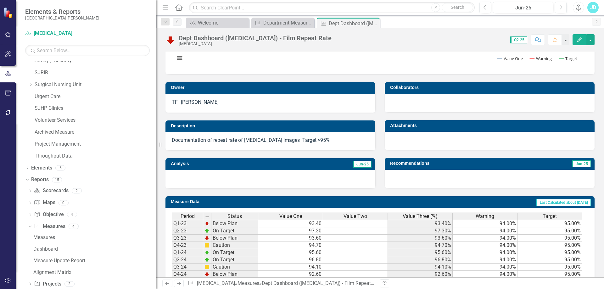
scroll to position [126, 0]
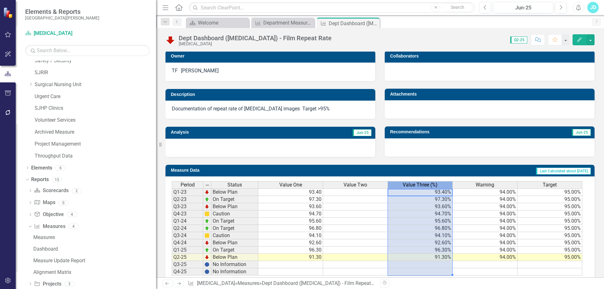
click at [421, 187] on span "Value Three (%)" at bounding box center [420, 185] width 35 height 6
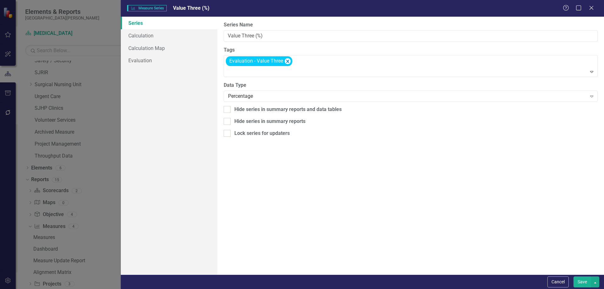
type input "Value Three (%)"
click at [562, 279] on button "Cancel" at bounding box center [557, 281] width 21 height 11
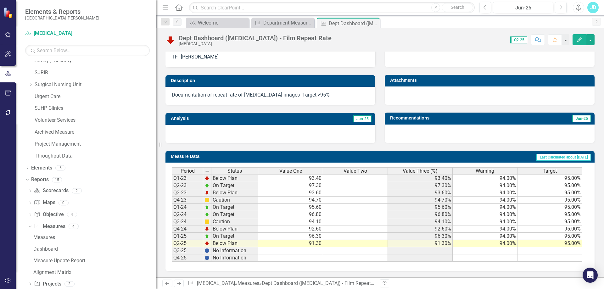
scroll to position [0, 0]
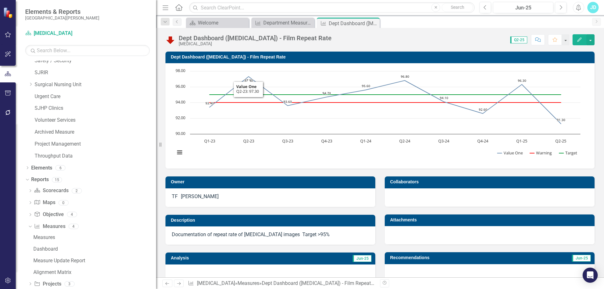
click at [227, 54] on td "Dept Dashboard ([MEDICAL_DATA]) - Film Repeat Rate" at bounding box center [381, 57] width 420 height 9
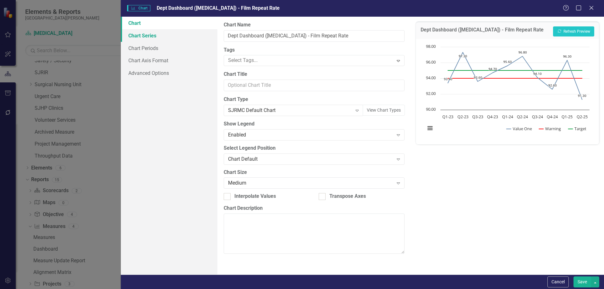
click at [171, 37] on link "Chart Series" at bounding box center [169, 35] width 97 height 13
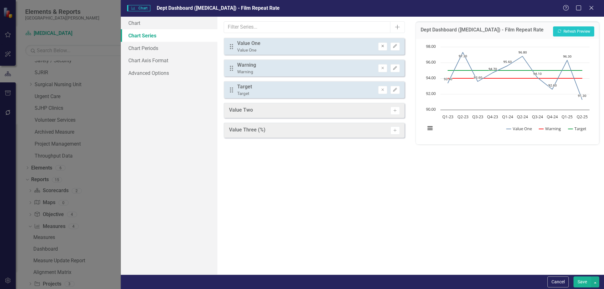
click at [384, 48] on button "Remove" at bounding box center [382, 46] width 9 height 8
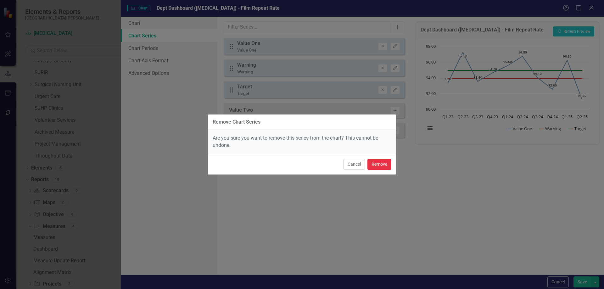
click at [384, 166] on button "Remove" at bounding box center [379, 164] width 24 height 11
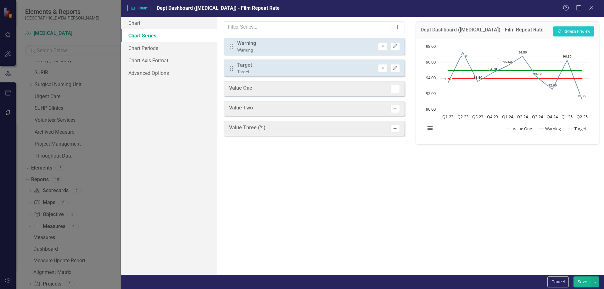
click at [395, 131] on button "Activate" at bounding box center [394, 129] width 9 height 8
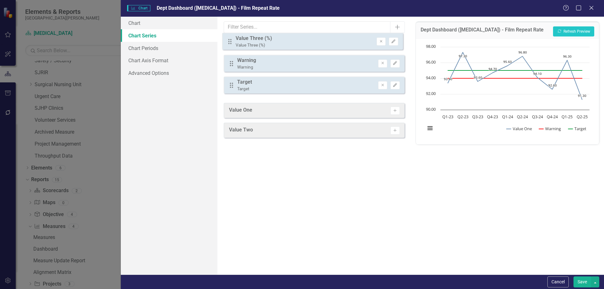
drag, startPoint x: 231, startPoint y: 76, endPoint x: 230, endPoint y: 42, distance: 33.3
click at [230, 42] on div "Drag Warning Warning Remove Edit Drag Target Target Remove Edit Drag Value Thre…" at bounding box center [314, 68] width 181 height 61
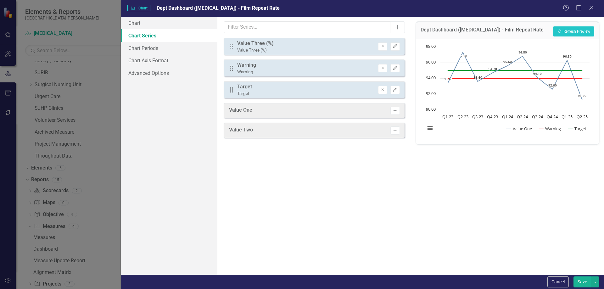
click at [580, 281] on button "Save" at bounding box center [582, 281] width 18 height 11
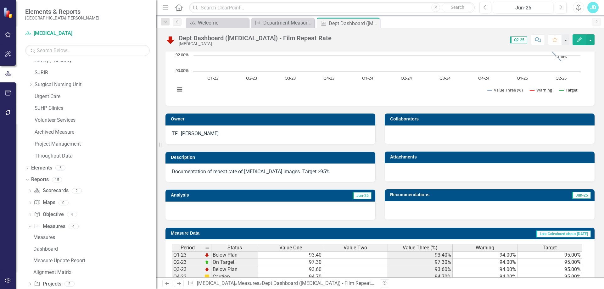
scroll to position [126, 0]
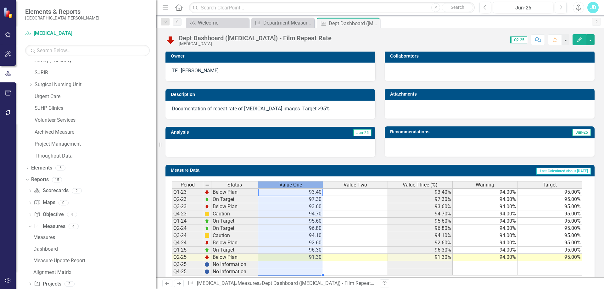
click at [295, 185] on span "Value One" at bounding box center [290, 185] width 23 height 6
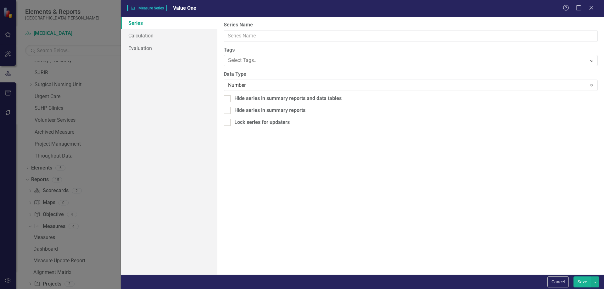
type input "Value One"
click at [156, 50] on link "Evaluation" at bounding box center [169, 48] width 97 height 13
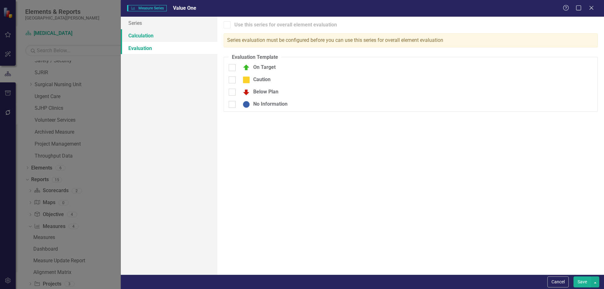
click at [151, 36] on link "Calculation" at bounding box center [169, 35] width 97 height 13
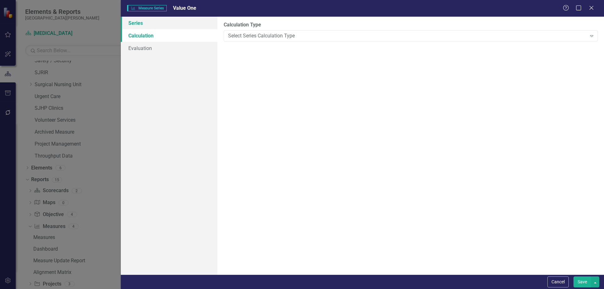
click at [149, 26] on link "Series" at bounding box center [169, 23] width 97 height 13
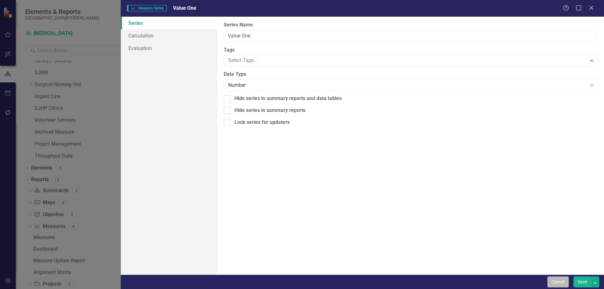
click at [556, 279] on button "Cancel" at bounding box center [557, 281] width 21 height 11
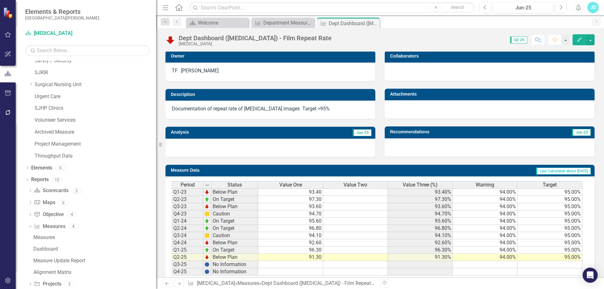
click at [403, 187] on span "Value Three (%)" at bounding box center [420, 185] width 35 height 6
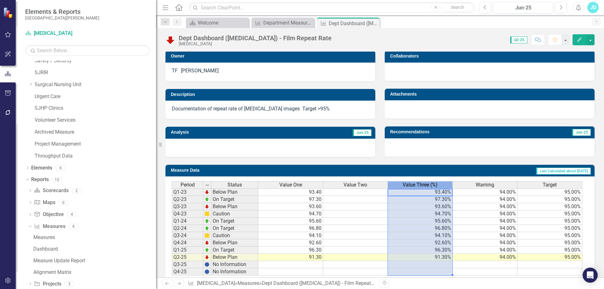
click at [403, 187] on span "Value Three (%)" at bounding box center [420, 185] width 35 height 6
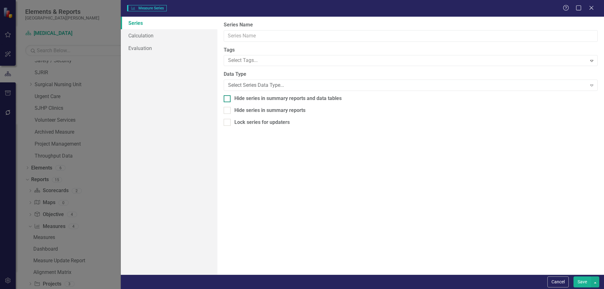
type input "Value Three (%)"
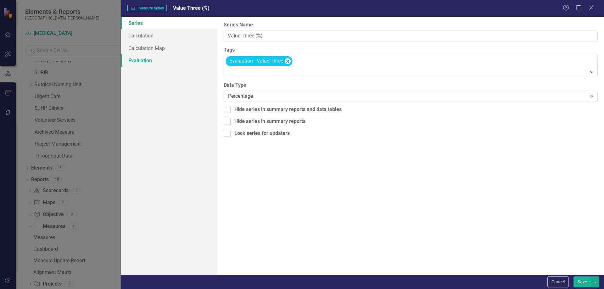
click at [152, 63] on link "Evaluation" at bounding box center [169, 60] width 97 height 13
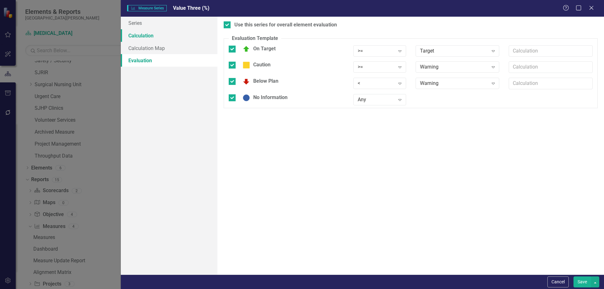
click at [151, 30] on link "Calculation" at bounding box center [169, 35] width 97 height 13
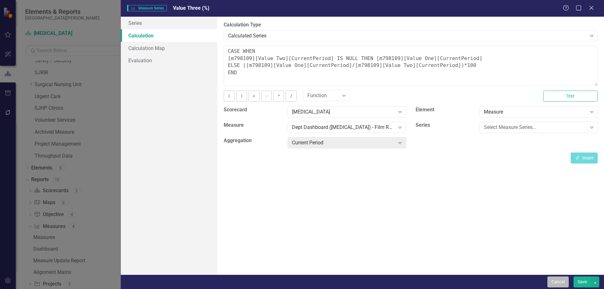
click at [558, 282] on button "Cancel" at bounding box center [557, 281] width 21 height 11
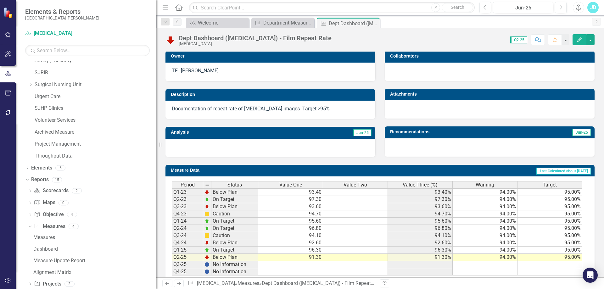
click at [406, 186] on span "Value Three (%)" at bounding box center [420, 185] width 35 height 6
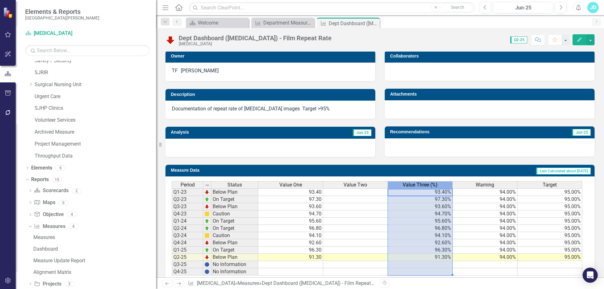
click at [406, 186] on span "Value Three (%)" at bounding box center [420, 185] width 35 height 6
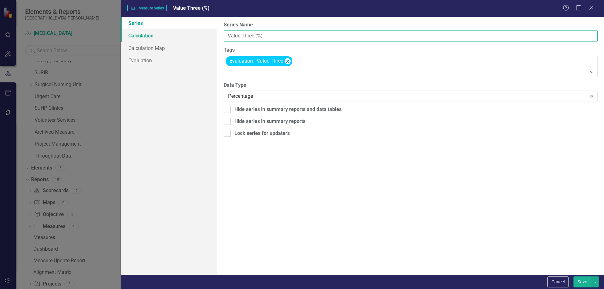
drag, startPoint x: 253, startPoint y: 38, endPoint x: 177, endPoint y: 37, distance: 75.8
click at [177, 37] on div "Series Calculation Calculation Map Evaluation From this page, you can edit the …" at bounding box center [362, 146] width 483 height 258
type input "% Documented"
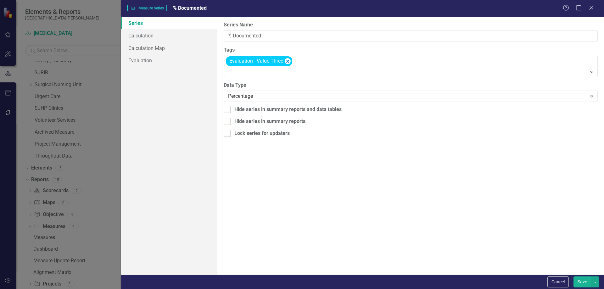
click at [582, 281] on button "Save" at bounding box center [582, 281] width 18 height 11
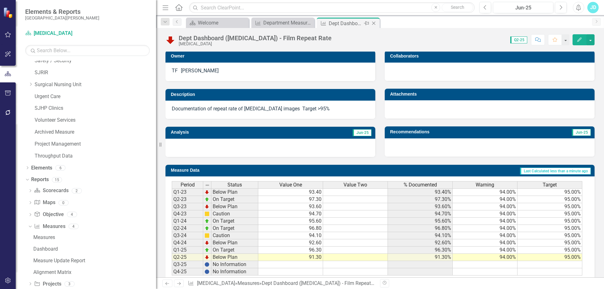
click at [373, 23] on icon "Close" at bounding box center [373, 23] width 6 height 5
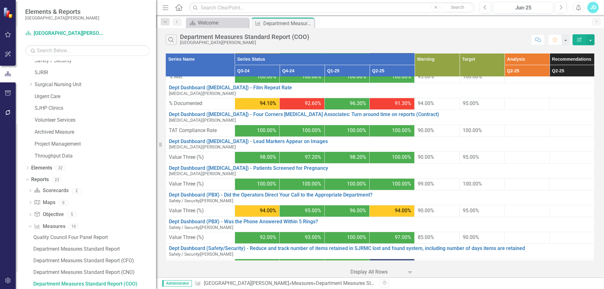
scroll to position [755, 0]
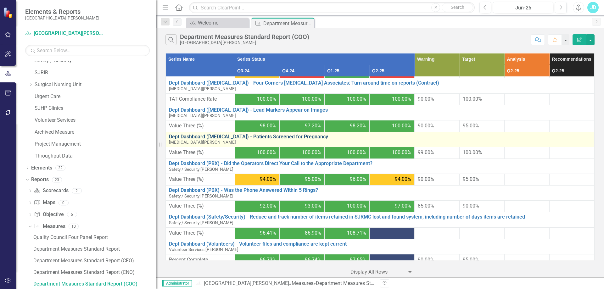
click at [229, 140] on link "Dept Dashboard ([MEDICAL_DATA]) - Patients Screened for Pregnancy" at bounding box center [380, 137] width 422 height 6
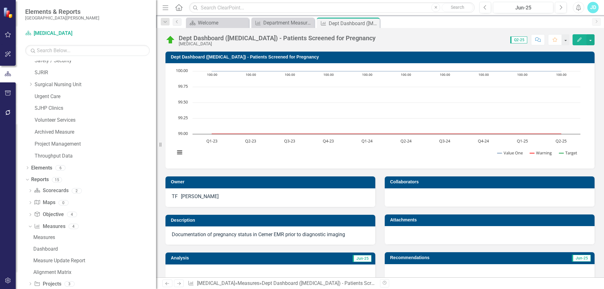
scroll to position [94, 0]
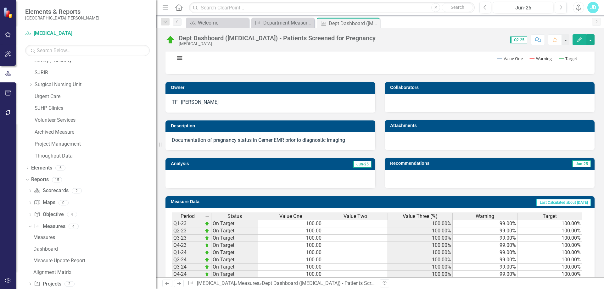
click at [442, 219] on div "Value Three (%)" at bounding box center [420, 216] width 64 height 7
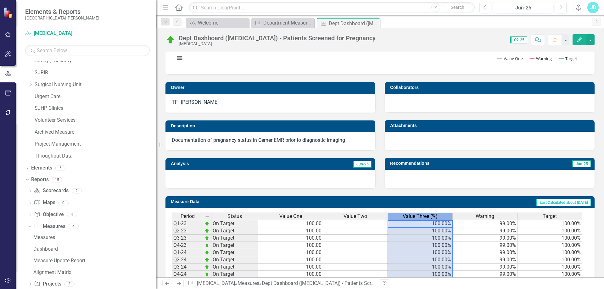
click at [442, 219] on div "Value Three (%)" at bounding box center [420, 216] width 64 height 7
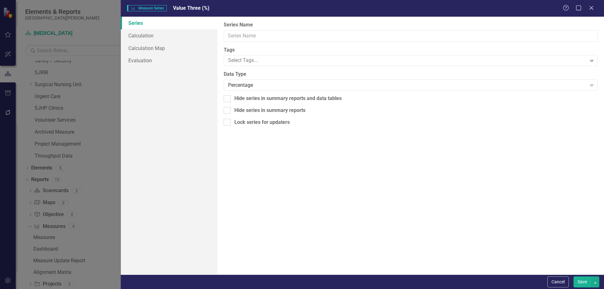
type input "Value Three (%)"
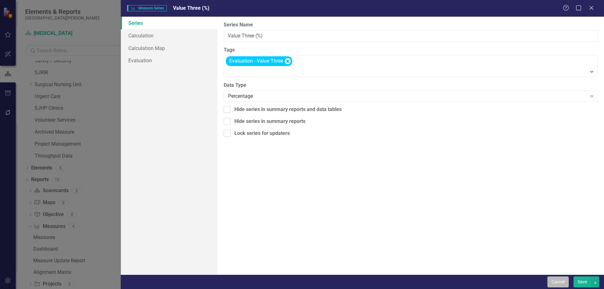
click at [557, 278] on button "Cancel" at bounding box center [557, 281] width 21 height 11
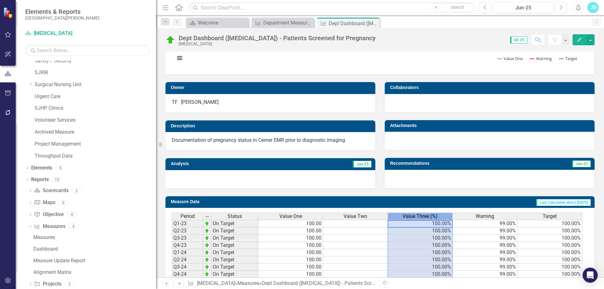
click at [431, 216] on span "Value Three (%)" at bounding box center [420, 217] width 35 height 6
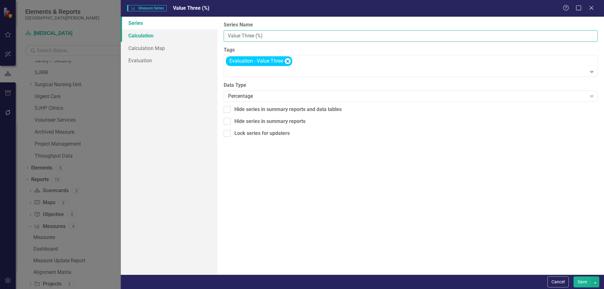
drag, startPoint x: 286, startPoint y: 38, endPoint x: 171, endPoint y: 34, distance: 115.8
click at [171, 34] on div "Series Calculation Calculation Map Evaluation From this page, you can edit the …" at bounding box center [362, 146] width 483 height 258
type input "% Documented"
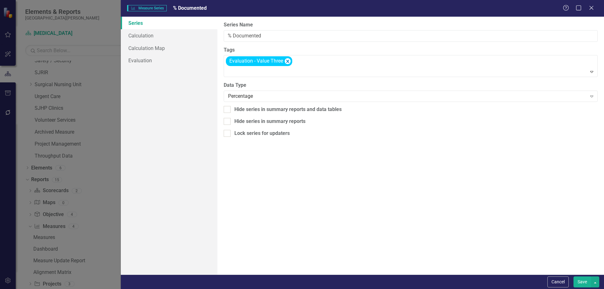
click at [578, 281] on button "Save" at bounding box center [582, 281] width 18 height 11
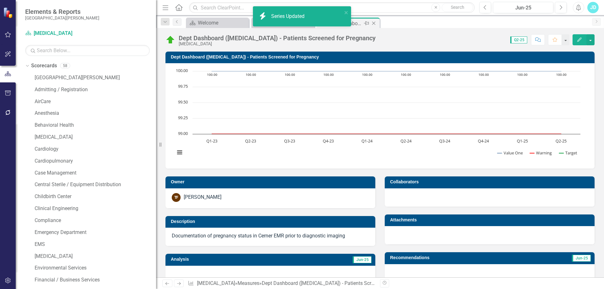
scroll to position [94, 0]
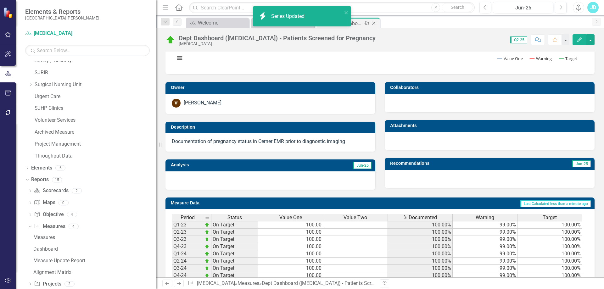
click at [374, 22] on icon "Close" at bounding box center [373, 23] width 6 height 5
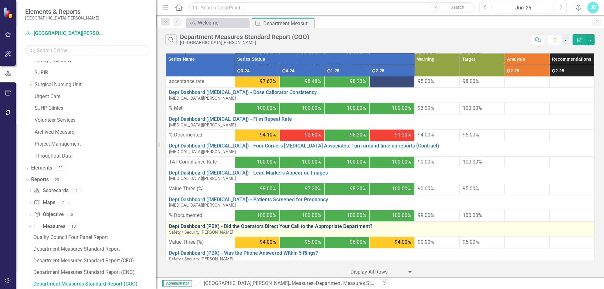
scroll to position [723, 0]
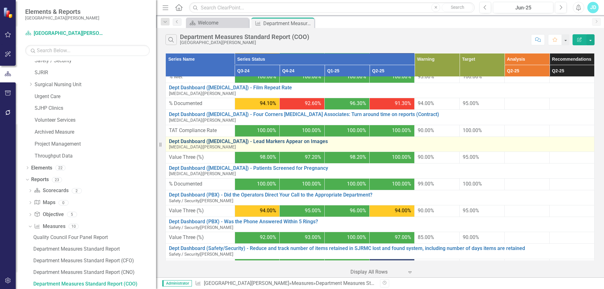
click at [204, 144] on link "Dept Dashboard ([MEDICAL_DATA]) - Lead Markers Appear on Images" at bounding box center [380, 142] width 422 height 6
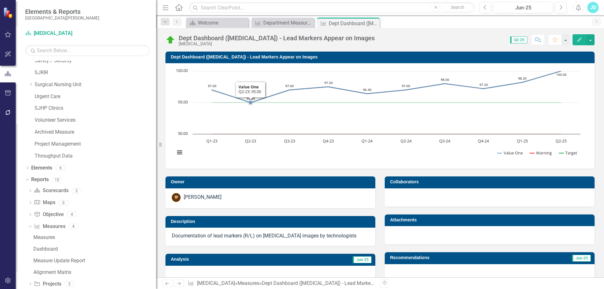
click at [234, 57] on h3 "Dept Dashboard ([MEDICAL_DATA]) - Lead Markers Appear on Images" at bounding box center [381, 57] width 420 height 5
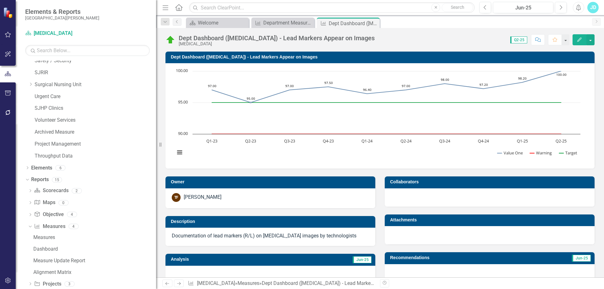
click at [234, 57] on h3 "Dept Dashboard ([MEDICAL_DATA]) - Lead Markers Appear on Images" at bounding box center [381, 57] width 420 height 5
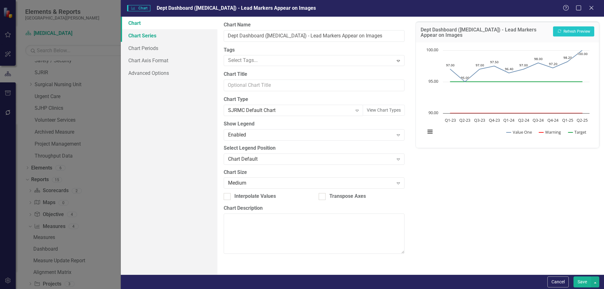
click at [159, 35] on link "Chart Series" at bounding box center [169, 35] width 97 height 13
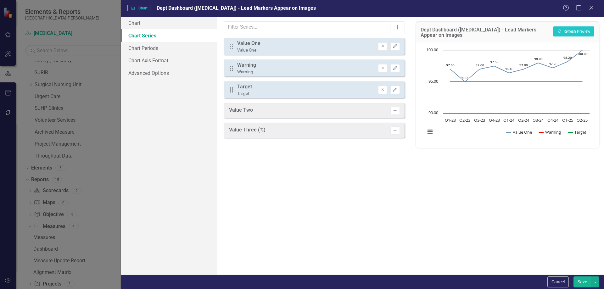
click at [381, 47] on icon "Remove" at bounding box center [382, 46] width 5 height 4
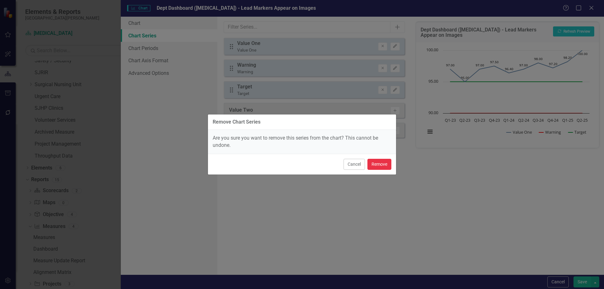
click at [381, 168] on button "Remove" at bounding box center [379, 164] width 24 height 11
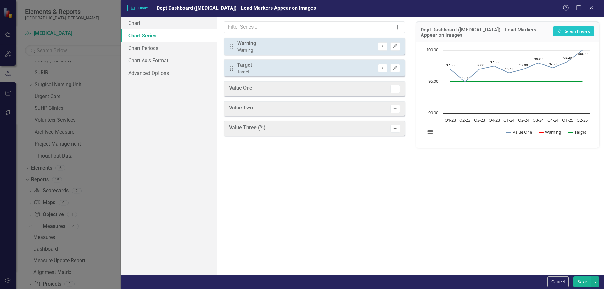
click at [397, 130] on icon "Activate" at bounding box center [394, 129] width 5 height 4
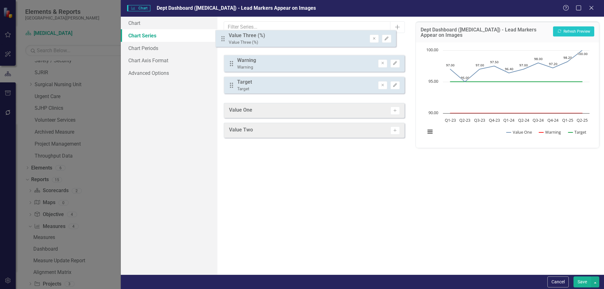
drag, startPoint x: 232, startPoint y: 91, endPoint x: 227, endPoint y: 41, distance: 50.0
click at [227, 41] on div "Drag Warning Warning Remove Edit Drag Target Target Remove Edit Drag Value Thre…" at bounding box center [314, 68] width 181 height 61
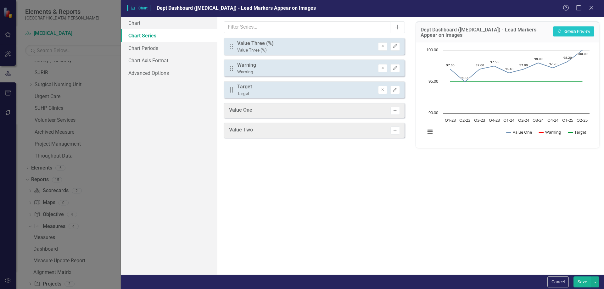
click at [581, 282] on button "Save" at bounding box center [582, 281] width 18 height 11
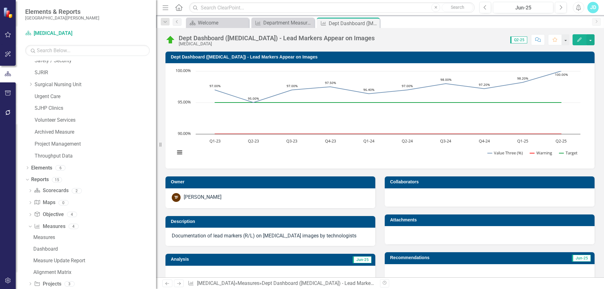
scroll to position [126, 0]
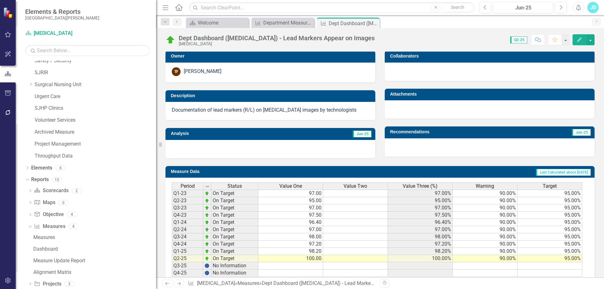
click at [423, 189] on span "Value Three (%)" at bounding box center [420, 186] width 35 height 6
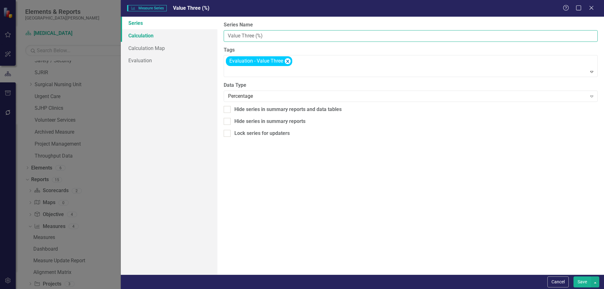
drag, startPoint x: 257, startPoint y: 36, endPoint x: 187, endPoint y: 38, distance: 69.2
click at [187, 38] on div "Series Calculation Calculation Map Evaluation From this page, you can edit the …" at bounding box center [362, 146] width 483 height 258
type input "% Documented"
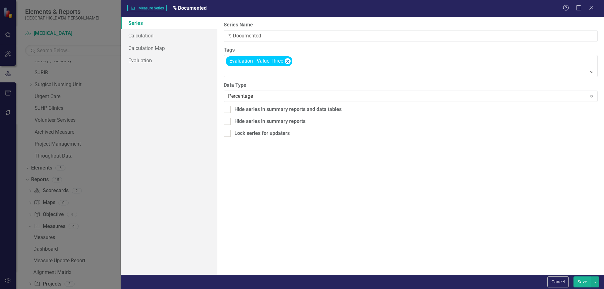
click at [586, 281] on button "Save" at bounding box center [582, 281] width 18 height 11
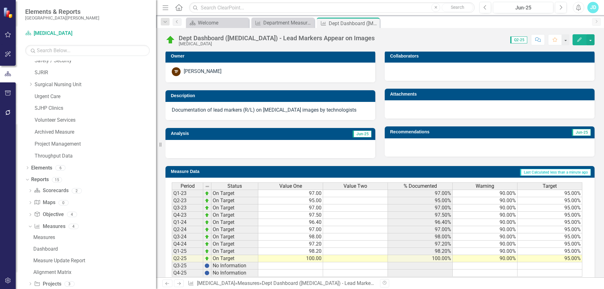
click at [0, 0] on icon "Close" at bounding box center [0, 0] width 0 height 0
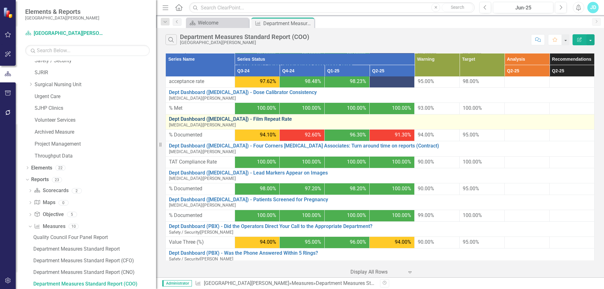
scroll to position [723, 0]
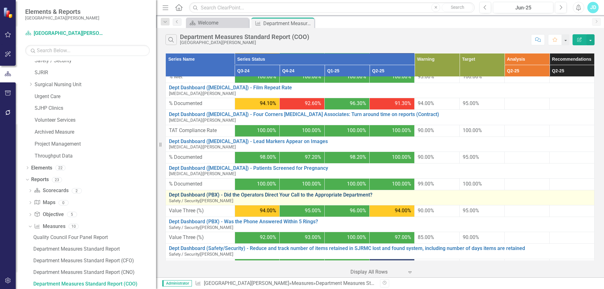
click at [251, 198] on link "Dept Dashboard (PBX) - Did the Operators Direct Your Call to the Appropriate De…" at bounding box center [380, 195] width 422 height 6
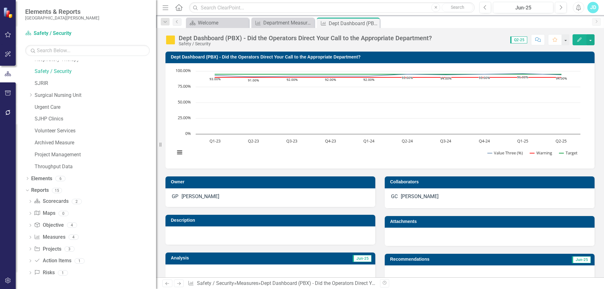
scroll to position [142, 0]
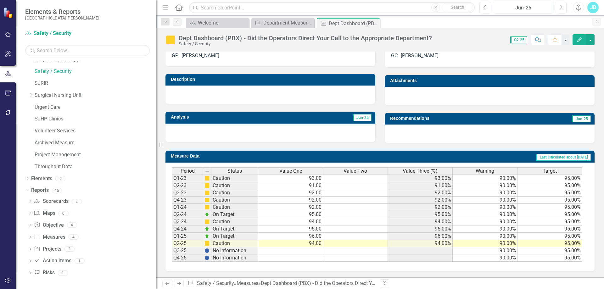
click at [291, 170] on span "Value One" at bounding box center [290, 171] width 23 height 6
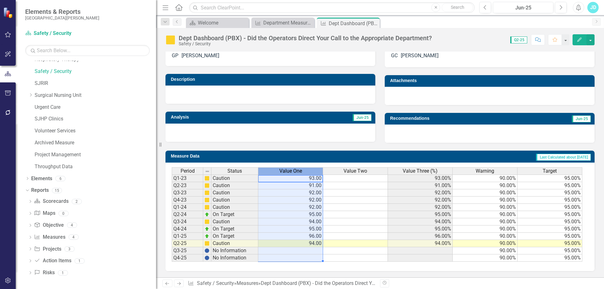
click at [291, 170] on span "Value One" at bounding box center [290, 171] width 23 height 6
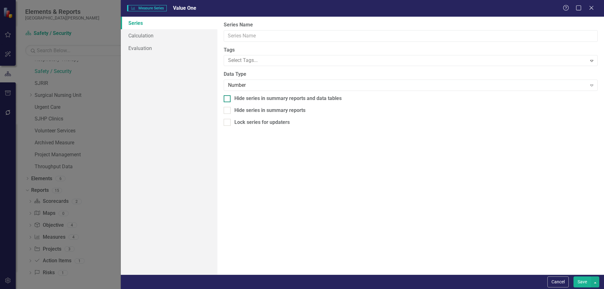
type input "Value One"
click at [158, 46] on link "Evaluation" at bounding box center [169, 48] width 97 height 13
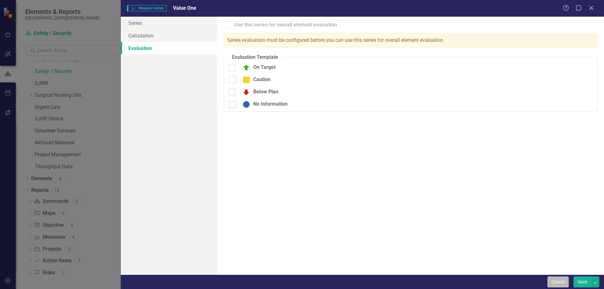
click at [554, 285] on button "Cancel" at bounding box center [557, 281] width 21 height 11
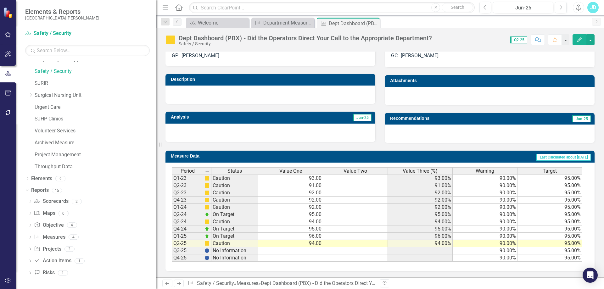
click at [425, 169] on span "Value Three (%)" at bounding box center [420, 171] width 35 height 6
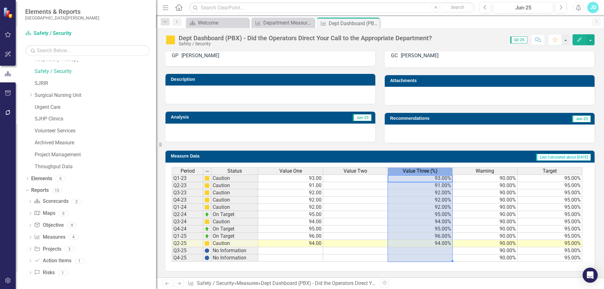
click at [425, 169] on span "Value Three (%)" at bounding box center [420, 171] width 35 height 6
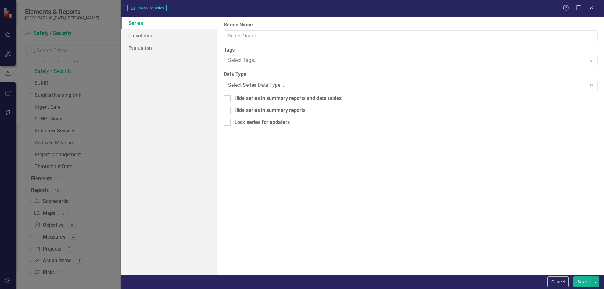
type input "Value Three (%)"
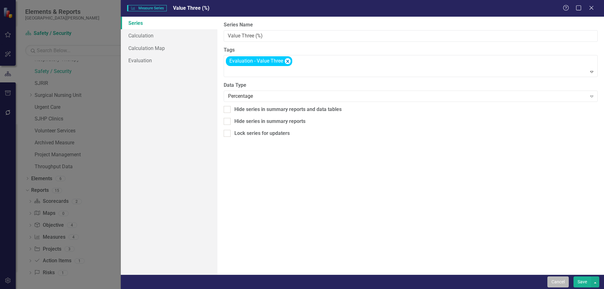
click at [555, 283] on button "Cancel" at bounding box center [557, 281] width 21 height 11
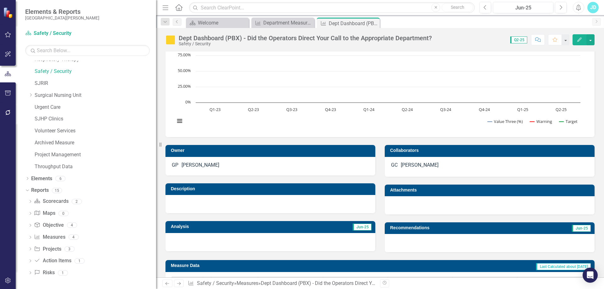
scroll to position [126, 0]
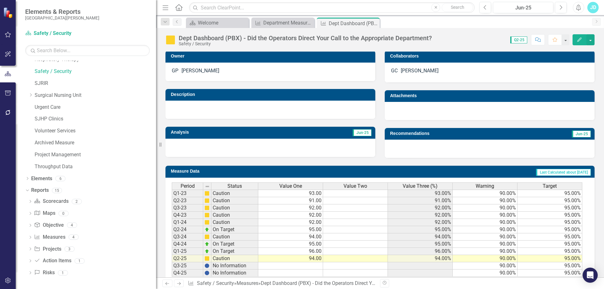
click at [417, 188] on span "Value Three (%)" at bounding box center [420, 186] width 35 height 6
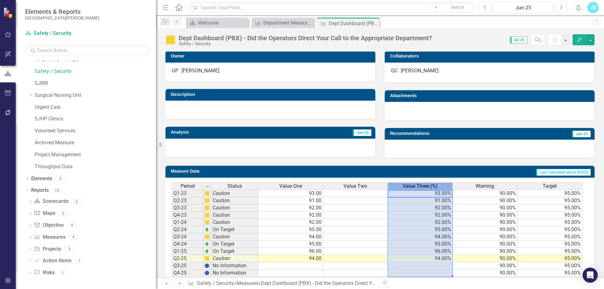
click at [417, 188] on span "Value Three (%)" at bounding box center [420, 186] width 35 height 6
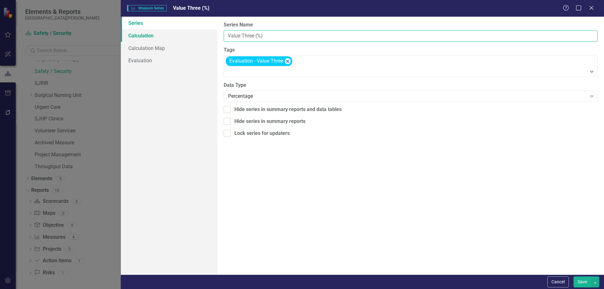
drag, startPoint x: 271, startPoint y: 37, endPoint x: 210, endPoint y: 35, distance: 60.7
click at [210, 35] on div "Series Calculation Calculation Map Evaluation From this page, you can edit the …" at bounding box center [362, 146] width 483 height 258
type input "% Met"
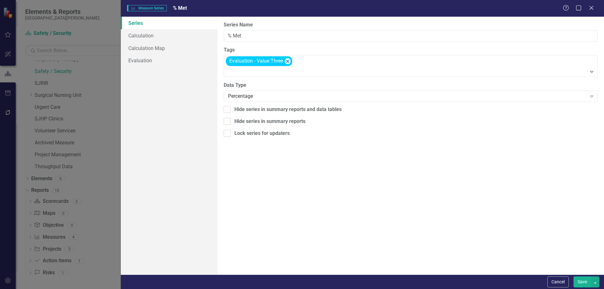
click at [579, 280] on button "Save" at bounding box center [582, 281] width 18 height 11
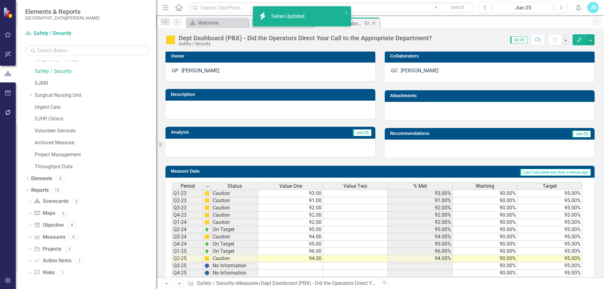
click at [375, 23] on icon "Close" at bounding box center [373, 23] width 6 height 5
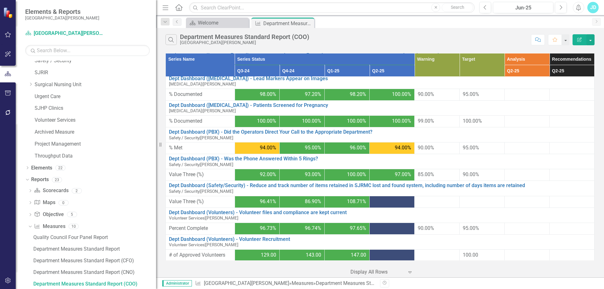
scroll to position [794, 0]
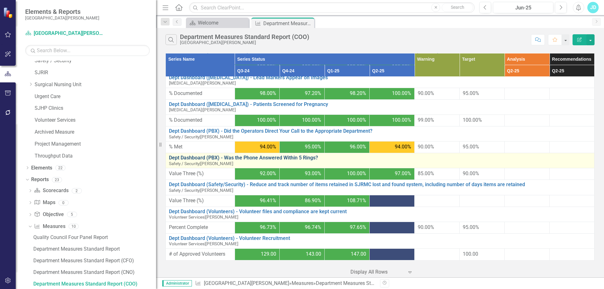
click at [200, 158] on link "Dept Dashboard (PBX) - Was the Phone Answered Within 5 Rings?" at bounding box center [380, 158] width 422 height 6
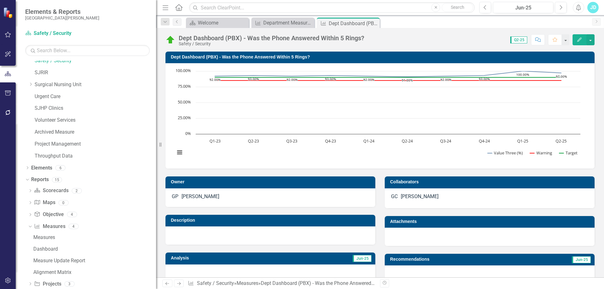
scroll to position [142, 0]
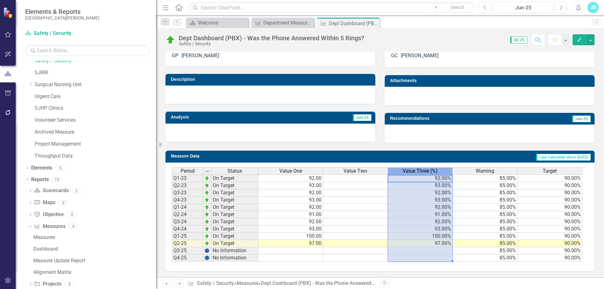
click at [415, 167] on th "Value Three (%)" at bounding box center [420, 170] width 65 height 7
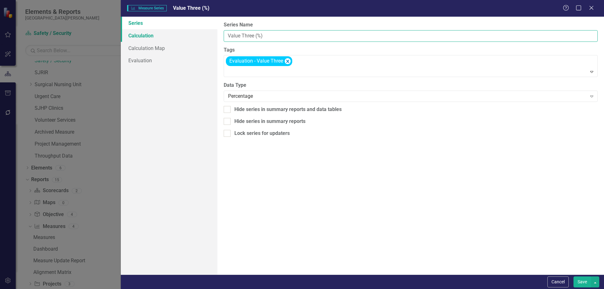
drag, startPoint x: 207, startPoint y: 34, endPoint x: 193, endPoint y: 33, distance: 13.2
click at [193, 33] on div "Series Calculation Calculation Map Evaluation From this page, you can edit the …" at bounding box center [362, 146] width 483 height 258
type input "% Met"
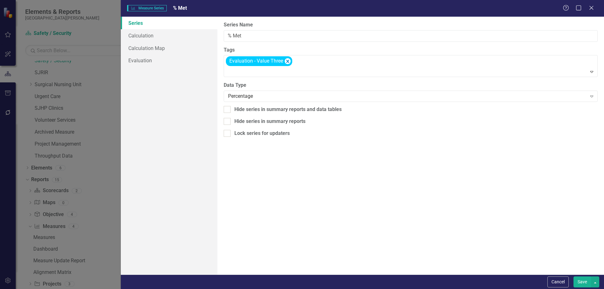
click at [579, 283] on button "Save" at bounding box center [582, 281] width 18 height 11
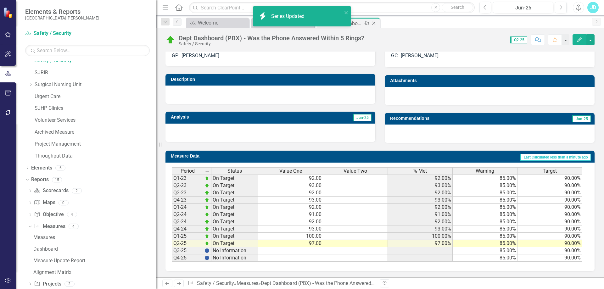
click at [374, 24] on icon at bounding box center [373, 23] width 3 height 3
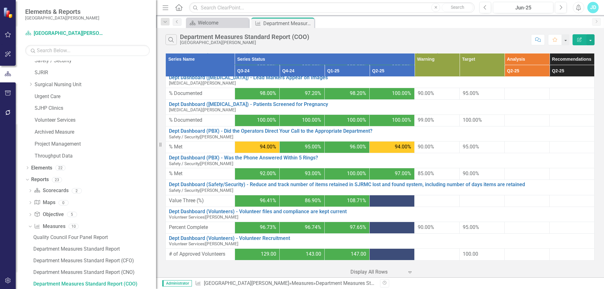
scroll to position [794, 0]
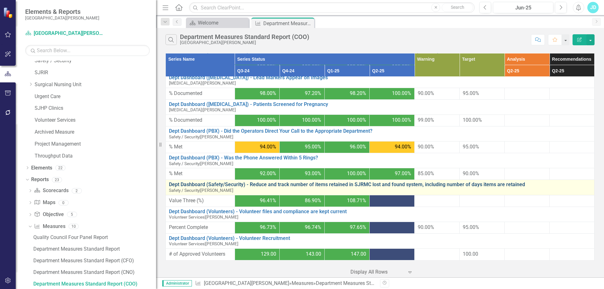
click at [254, 183] on link "Dept Dashboard (Safety/Security) - Reduce and track number of items retained in…" at bounding box center [380, 185] width 422 height 6
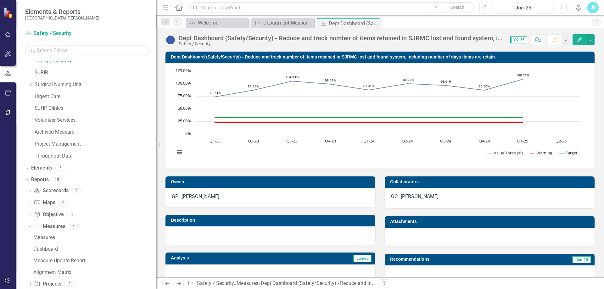
scroll to position [142, 0]
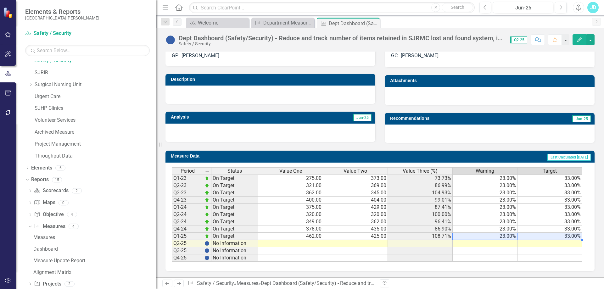
drag, startPoint x: 511, startPoint y: 236, endPoint x: 564, endPoint y: 238, distance: 52.9
click at [559, 237] on tr "Q1-25 On Target 462.00 425.00 108.71% 23.00% 33.00%" at bounding box center [377, 236] width 410 height 7
drag, startPoint x: 581, startPoint y: 239, endPoint x: 582, endPoint y: 256, distance: 17.0
click at [172, 262] on div at bounding box center [172, 262] width 0 height 0
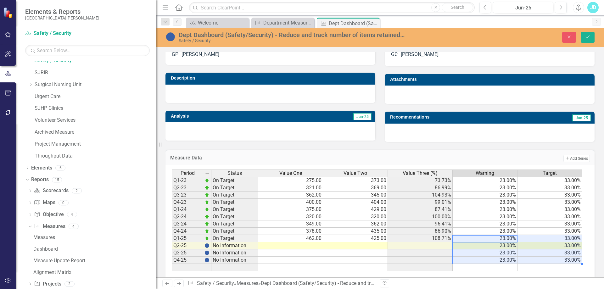
type textarea "23"
click at [590, 38] on icon "Save" at bounding box center [588, 37] width 6 height 4
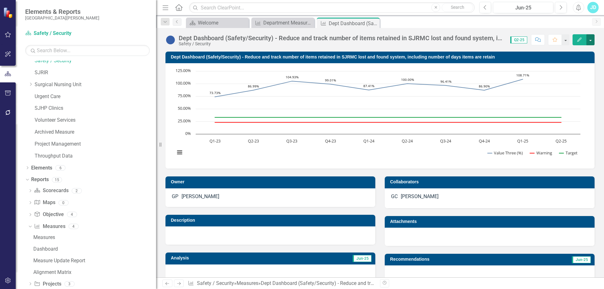
click at [591, 39] on button "button" at bounding box center [590, 39] width 8 height 11
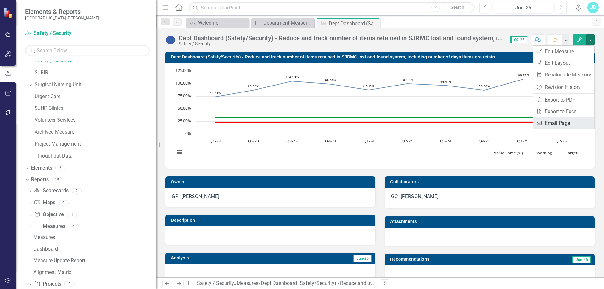
click at [573, 119] on link "Email Email Page" at bounding box center [563, 123] width 61 height 12
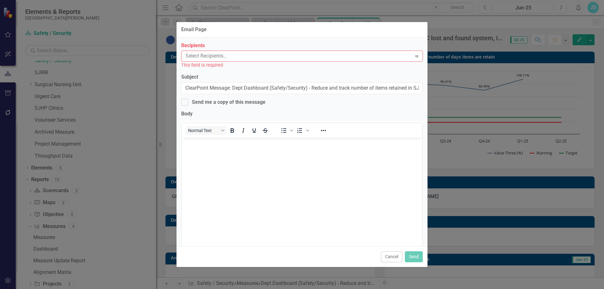
scroll to position [0, 0]
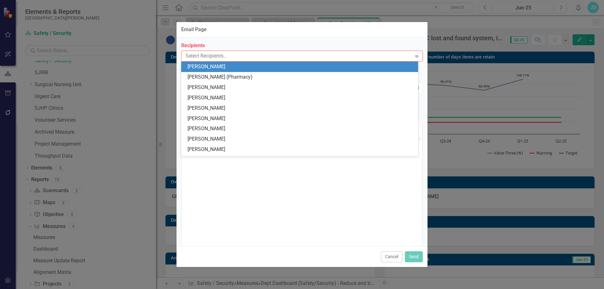
click at [236, 56] on div at bounding box center [297, 56] width 229 height 8
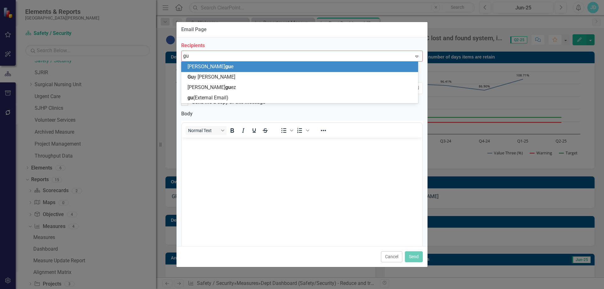
type input "guy"
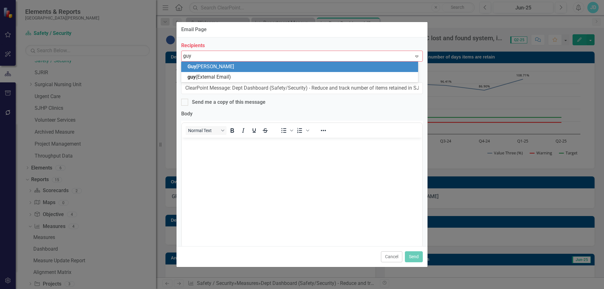
click at [228, 65] on div "[PERSON_NAME]" at bounding box center [300, 66] width 227 height 7
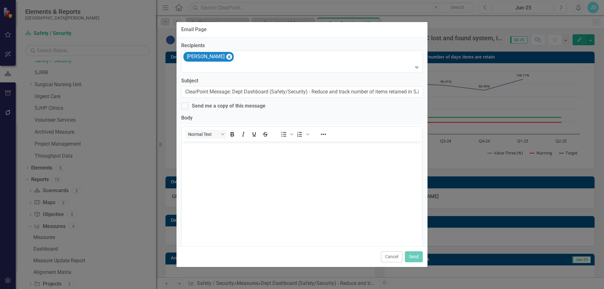
click at [247, 154] on body "Rich Text Area. Press ALT-0 for help." at bounding box center [302, 189] width 240 height 94
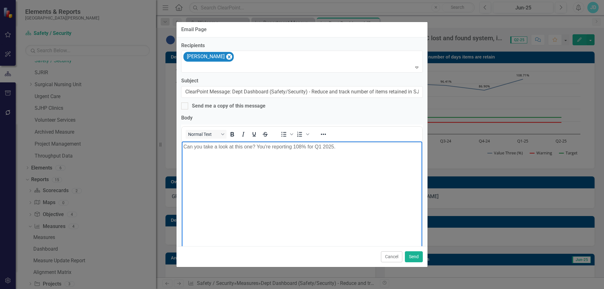
click at [253, 146] on p "Can you take a look at this one? You're reporting 108% for Q1 2025." at bounding box center [301, 147] width 237 height 8
click at [414, 144] on p "Can you take a look at this one and make sure it's accurate? You're reporting 1…" at bounding box center [301, 147] width 237 height 8
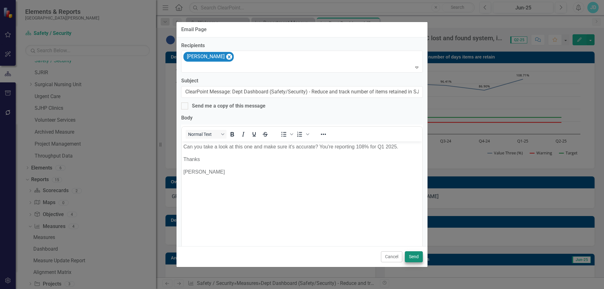
click at [413, 255] on button "Send" at bounding box center [414, 256] width 18 height 11
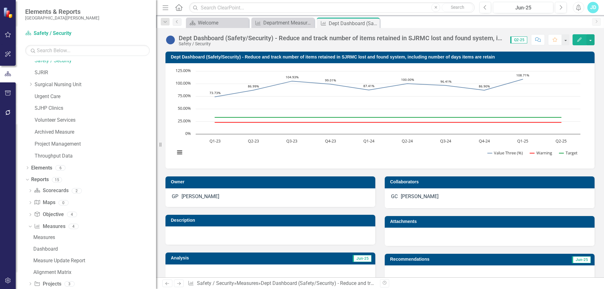
scroll to position [94, 0]
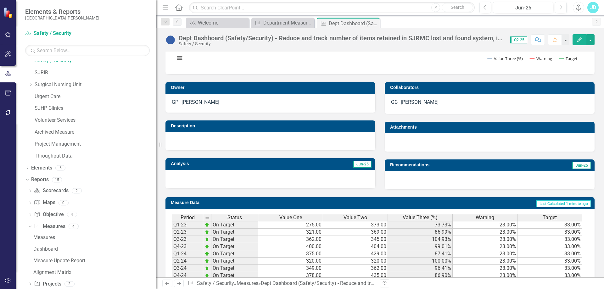
click at [420, 219] on span "Value Three (%)" at bounding box center [420, 218] width 35 height 6
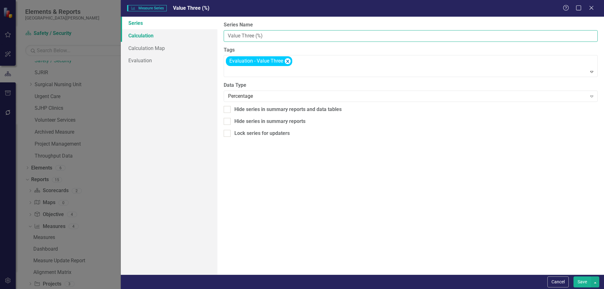
drag, startPoint x: 211, startPoint y: 36, endPoint x: 197, endPoint y: 36, distance: 13.5
click at [197, 36] on div "Series Calculation Calculation Map Evaluation From this page, you can edit the …" at bounding box center [362, 146] width 483 height 258
type input "% Met"
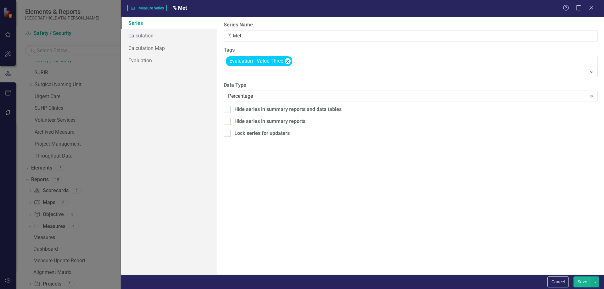
click at [580, 278] on button "Save" at bounding box center [582, 281] width 18 height 11
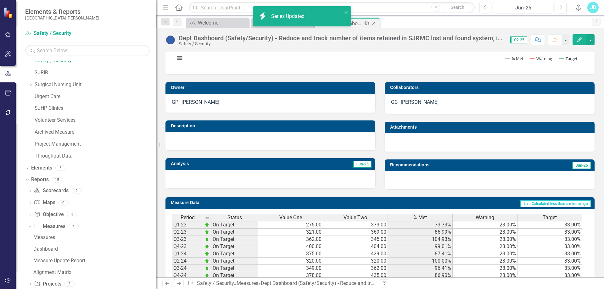
click at [373, 23] on icon "Close" at bounding box center [373, 23] width 6 height 5
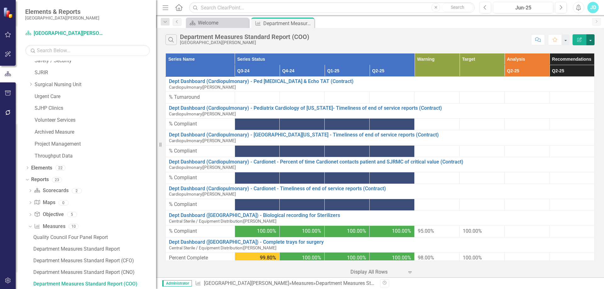
click at [592, 40] on button "button" at bounding box center [590, 39] width 8 height 11
click at [584, 50] on link "Edit Report Edit Report" at bounding box center [569, 52] width 50 height 12
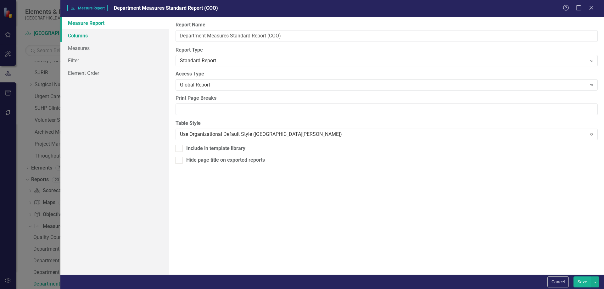
click at [106, 38] on link "Columns" at bounding box center [114, 35] width 109 height 13
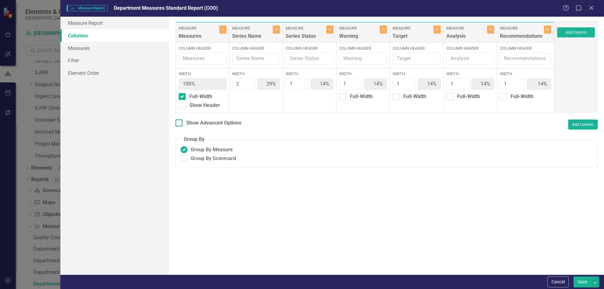
click at [177, 122] on input "Show Advanced Options" at bounding box center [177, 121] width 4 height 4
checkbox input "true"
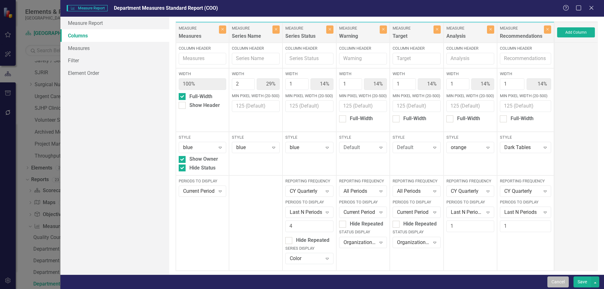
click at [558, 280] on button "Cancel" at bounding box center [557, 281] width 21 height 11
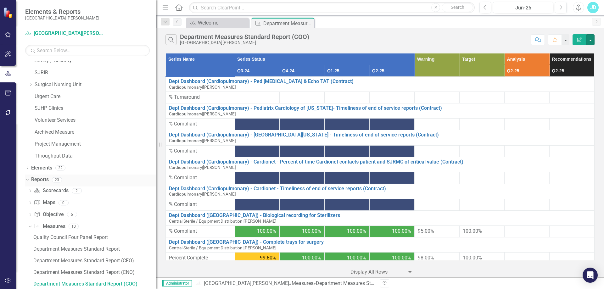
scroll to position [635, 0]
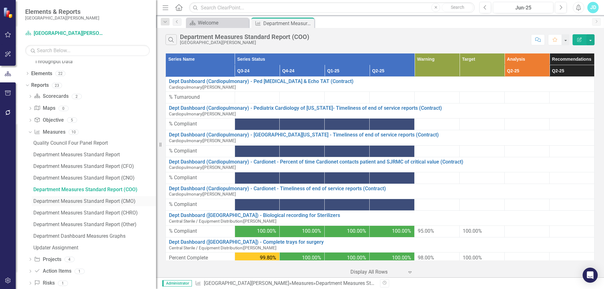
click at [121, 201] on div "Department Measures Standard Report (CMO)" at bounding box center [94, 201] width 123 height 6
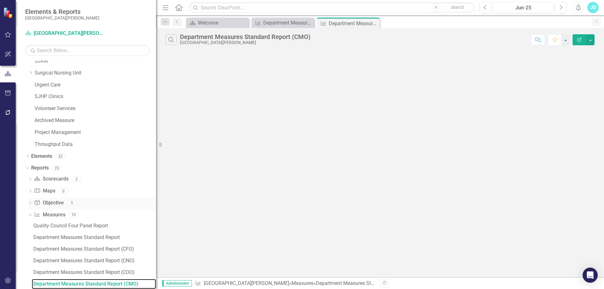
scroll to position [645, 0]
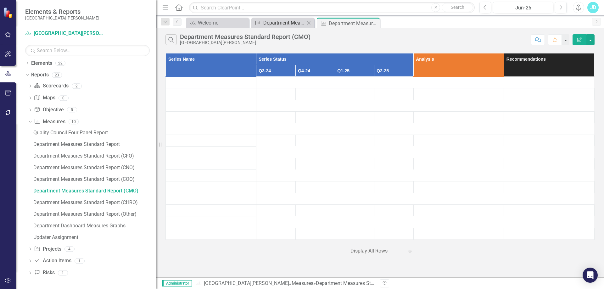
click at [290, 20] on div "Department Measures Standard Report (COO)" at bounding box center [284, 23] width 42 height 8
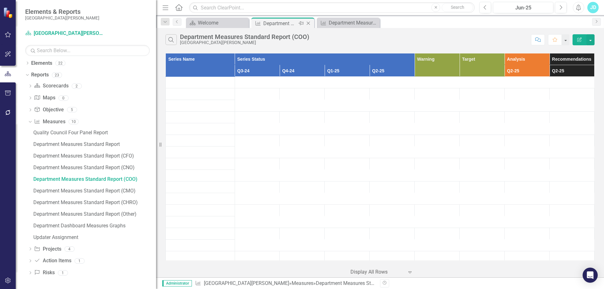
scroll to position [541, 0]
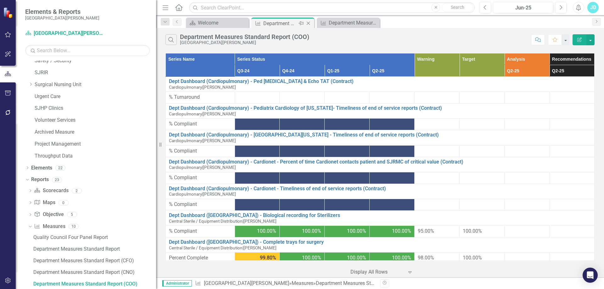
click at [308, 22] on icon "Close" at bounding box center [308, 23] width 6 height 5
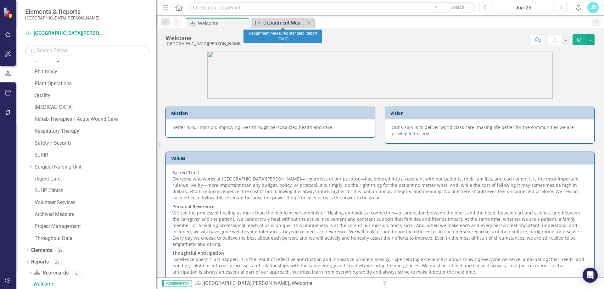
click at [284, 22] on div "Department Measures Standard Report (CMO)" at bounding box center [284, 23] width 42 height 8
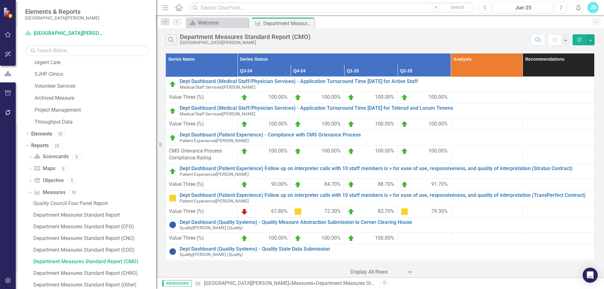
scroll to position [552, 0]
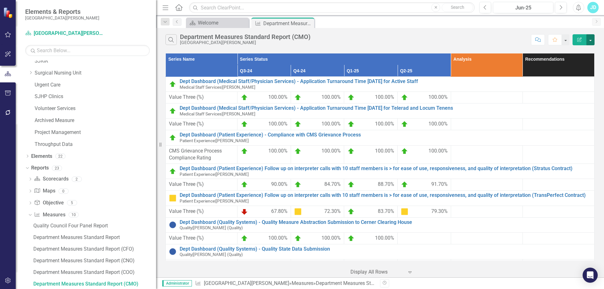
click at [589, 39] on button "button" at bounding box center [590, 39] width 8 height 11
click at [585, 47] on link "Edit Report Edit Report" at bounding box center [569, 52] width 50 height 12
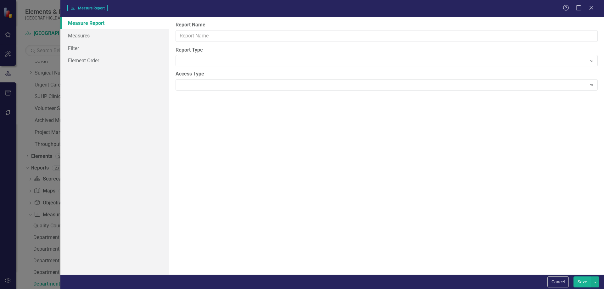
type input "Department Measures Standard Report (CMO)"
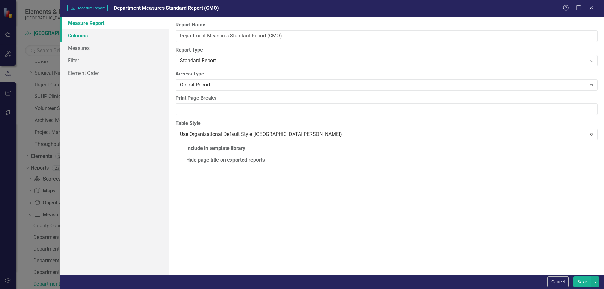
click at [96, 37] on link "Columns" at bounding box center [114, 35] width 109 height 13
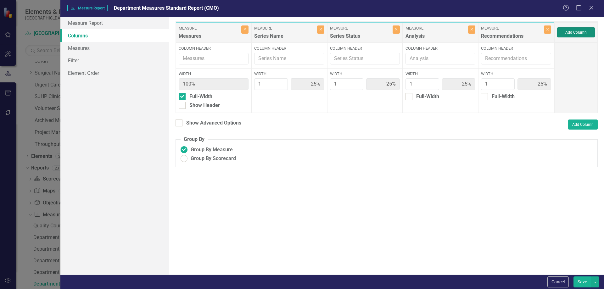
click at [582, 31] on button "Add Column" at bounding box center [576, 32] width 38 height 10
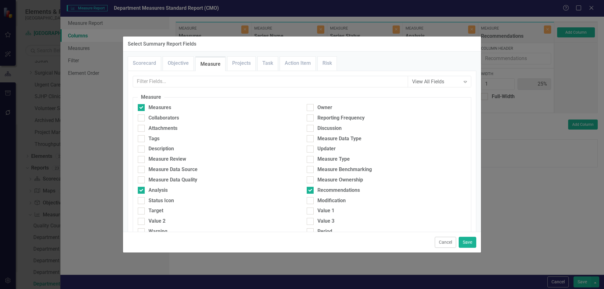
scroll to position [63, 0]
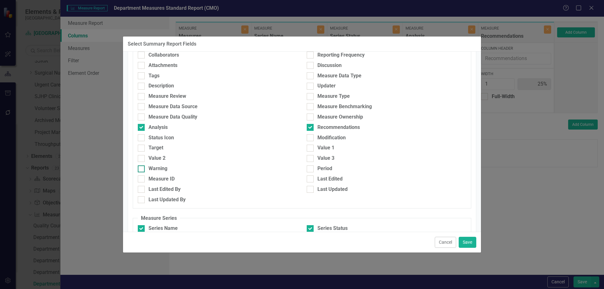
click at [141, 169] on input "Warning" at bounding box center [140, 167] width 4 height 4
checkbox input "true"
click at [142, 148] on div at bounding box center [141, 148] width 7 height 7
click at [142, 148] on input "Target" at bounding box center [140, 147] width 4 height 4
checkbox input "true"
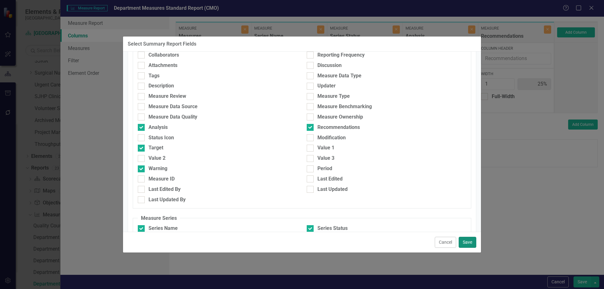
click at [469, 241] on button "Save" at bounding box center [467, 242] width 18 height 11
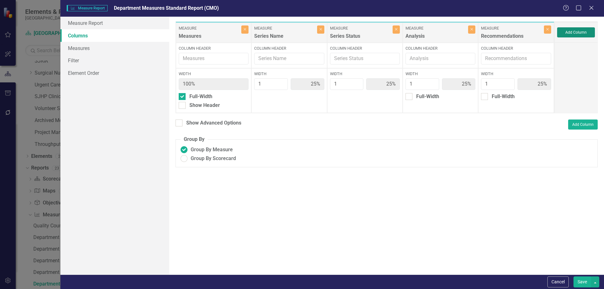
type input "17%"
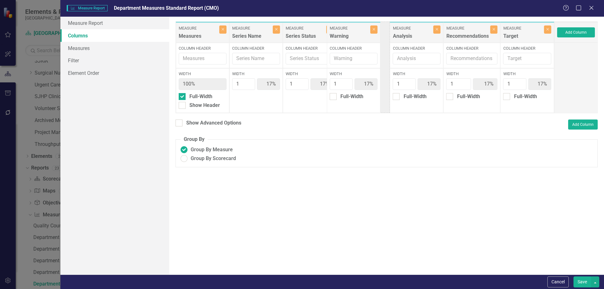
drag, startPoint x: 519, startPoint y: 32, endPoint x: 345, endPoint y: 32, distance: 173.6
click at [345, 32] on div "Measure Measures Close Column Header Width 100% Full-Width Show Header Measure …" at bounding box center [364, 67] width 379 height 92
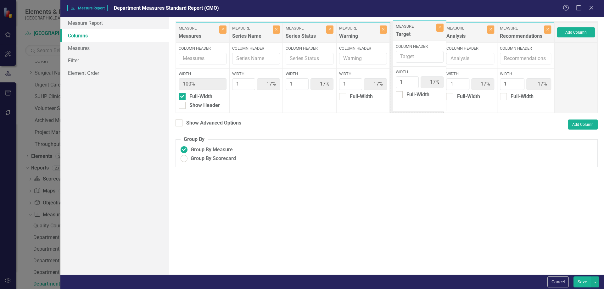
drag, startPoint x: 529, startPoint y: 35, endPoint x: 421, endPoint y: 33, distance: 107.6
click at [421, 33] on div "Measure Measures Close Column Header Width 100% Full-Width Show Header Measure …" at bounding box center [364, 67] width 379 height 92
type input "2"
type input "29%"
type input "14%"
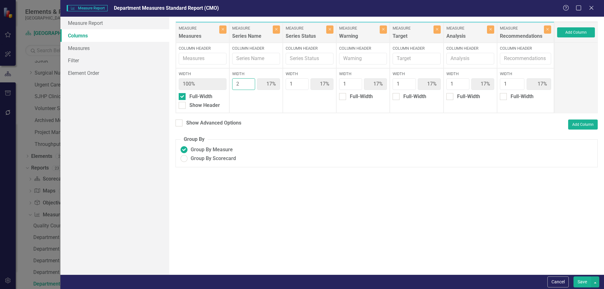
type input "14%"
type input "2"
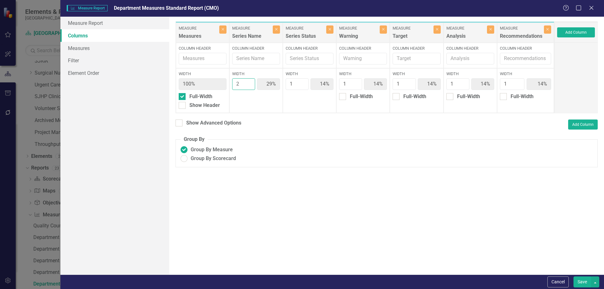
click at [249, 82] on input "2" at bounding box center [243, 84] width 23 height 12
click at [179, 121] on input "Show Advanced Options" at bounding box center [177, 121] width 4 height 4
checkbox input "true"
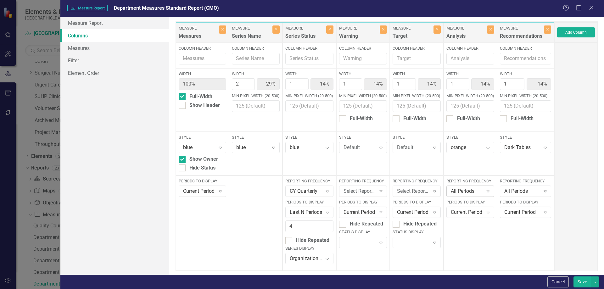
click at [485, 189] on icon "Expand" at bounding box center [488, 191] width 6 height 5
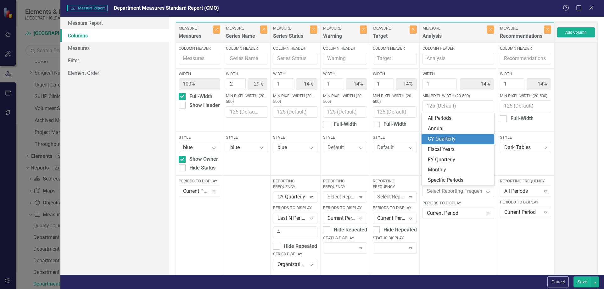
click at [459, 139] on div "CY Quarterly" at bounding box center [459, 139] width 63 height 7
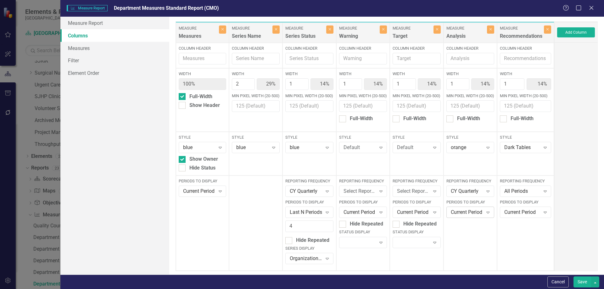
click at [458, 215] on div "Current Period" at bounding box center [467, 212] width 32 height 7
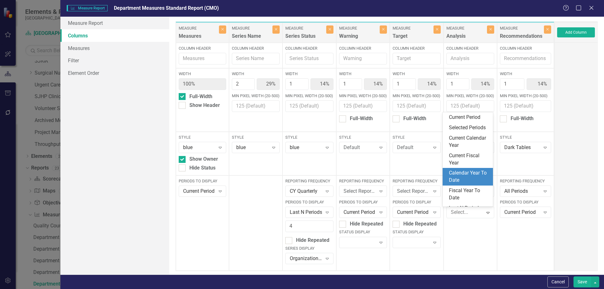
scroll to position [35, 0]
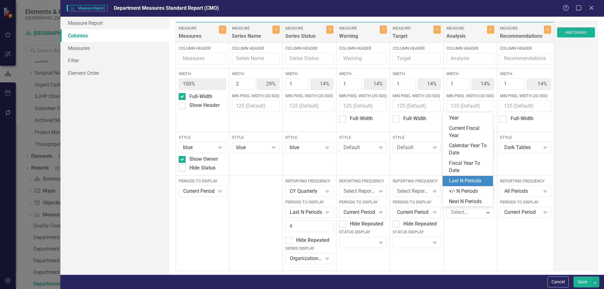
click at [467, 183] on div "Last N Periods" at bounding box center [469, 180] width 40 height 7
click at [505, 192] on div "All Periods" at bounding box center [522, 191] width 36 height 7
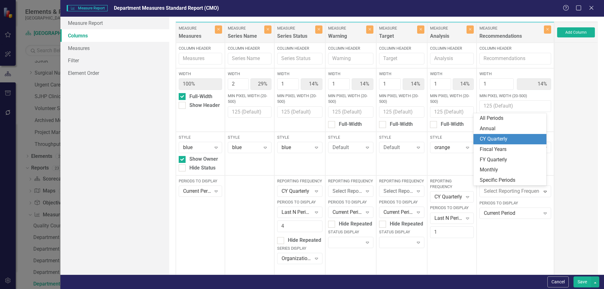
click at [506, 139] on div "CY Quarterly" at bounding box center [511, 139] width 63 height 7
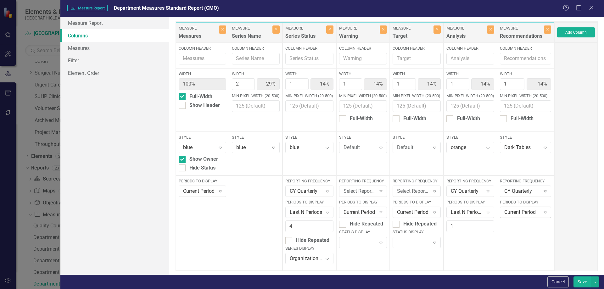
click at [508, 211] on div "Current Period" at bounding box center [522, 212] width 36 height 7
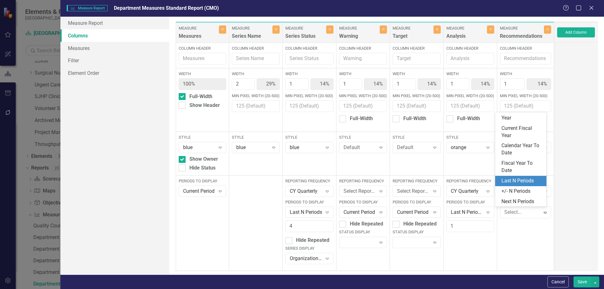
click at [514, 181] on div "Last N Periods" at bounding box center [521, 180] width 41 height 7
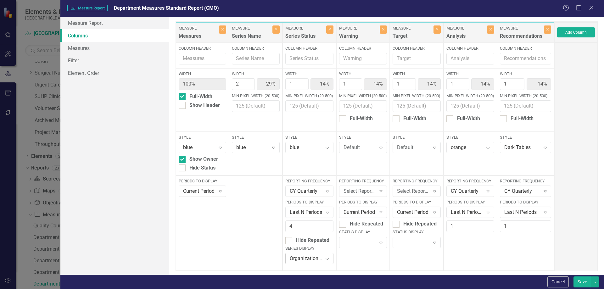
click at [301, 259] on div "Organization Default" at bounding box center [306, 258] width 32 height 7
click at [580, 282] on button "Save" at bounding box center [582, 281] width 18 height 11
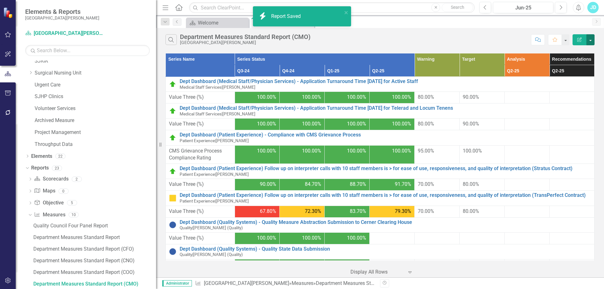
click at [593, 40] on button "button" at bounding box center [590, 39] width 8 height 11
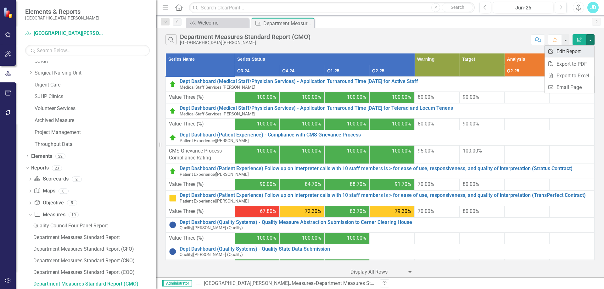
click at [579, 48] on link "Edit Report Edit Report" at bounding box center [569, 52] width 50 height 12
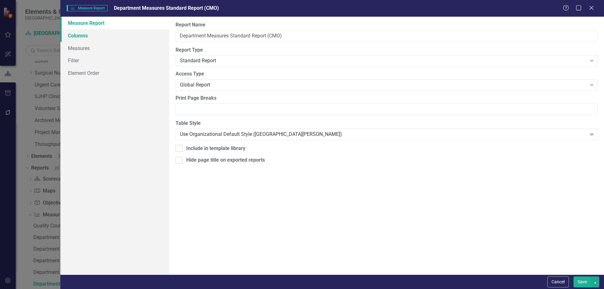
click at [88, 39] on link "Columns" at bounding box center [114, 35] width 109 height 13
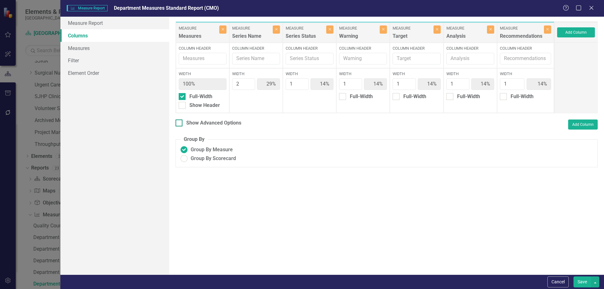
click at [179, 123] on input "Show Advanced Options" at bounding box center [177, 121] width 4 height 4
checkbox input "true"
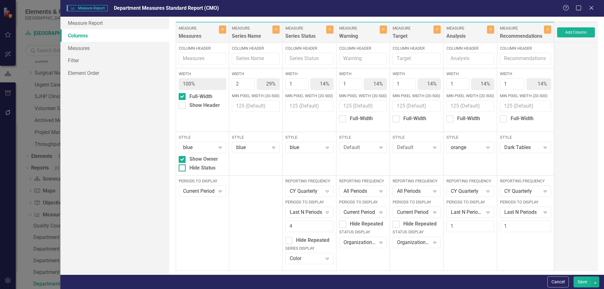
click at [182, 170] on div at bounding box center [182, 167] width 7 height 7
click at [182, 169] on input "Hide Status" at bounding box center [181, 166] width 4 height 4
checkbox input "true"
click at [578, 281] on button "Save" at bounding box center [582, 281] width 18 height 11
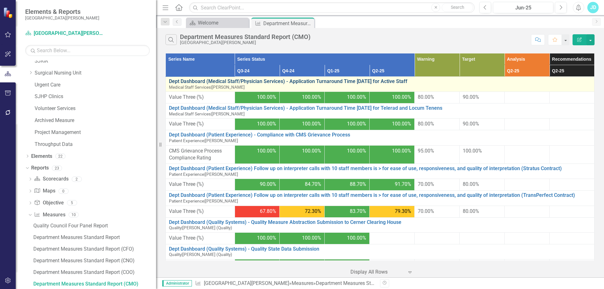
click at [231, 81] on link "Dept Dashboard (Medical Staff/Physician Services) - Application Turnaround Time…" at bounding box center [380, 82] width 422 height 6
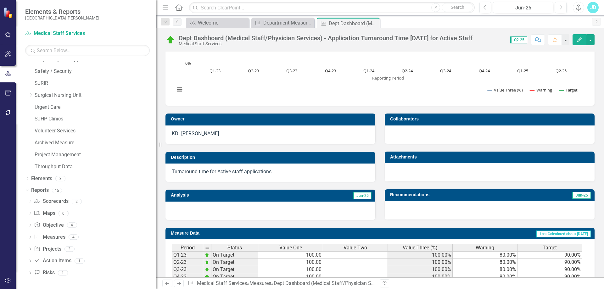
scroll to position [94, 0]
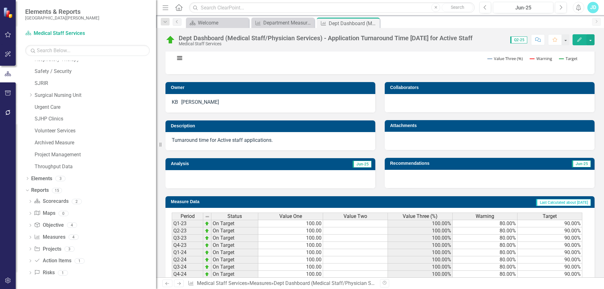
click at [424, 218] on span "Value Three (%)" at bounding box center [420, 217] width 35 height 6
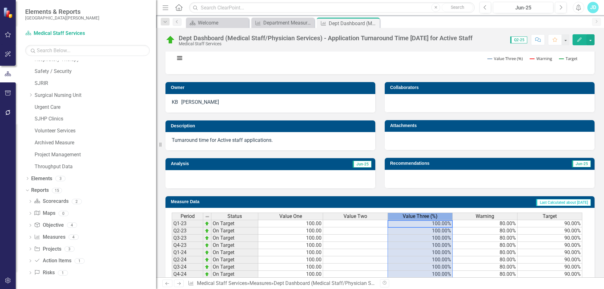
click at [424, 218] on span "Value Three (%)" at bounding box center [420, 217] width 35 height 6
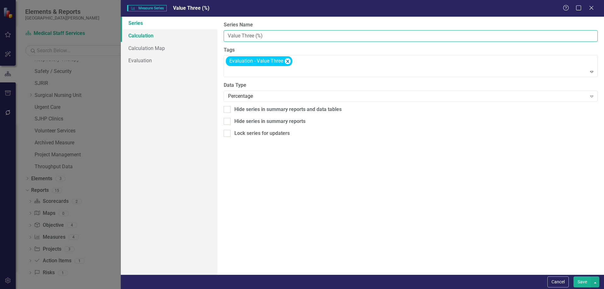
drag, startPoint x: 230, startPoint y: 36, endPoint x: 175, endPoint y: 36, distance: 54.4
click at [175, 36] on div "Series Calculation Calculation Map Evaluation From this page, you can edit the …" at bounding box center [362, 146] width 483 height 258
type input "% Turnaround within 7 days"
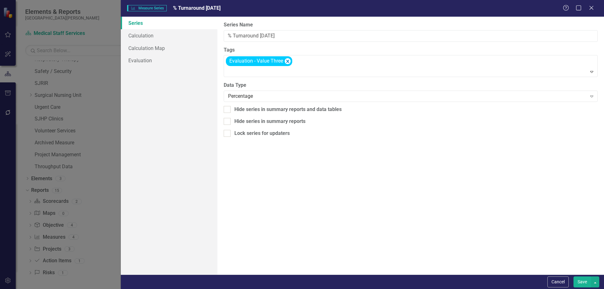
click at [585, 283] on button "Save" at bounding box center [582, 281] width 18 height 11
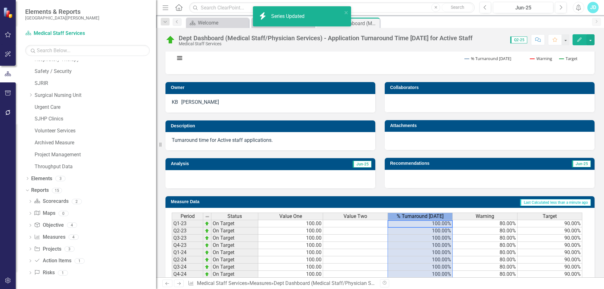
click at [434, 217] on span "% Turnaround within 7 days" at bounding box center [420, 217] width 47 height 6
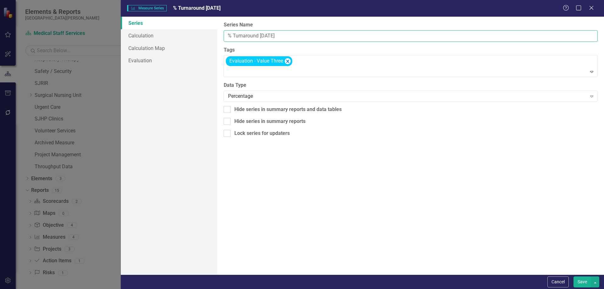
click at [278, 34] on input "% Turnaround within 7 days" at bounding box center [411, 36] width 374 height 12
type input "% Turnaround within 70 days"
click at [582, 283] on button "Save" at bounding box center [582, 281] width 18 height 11
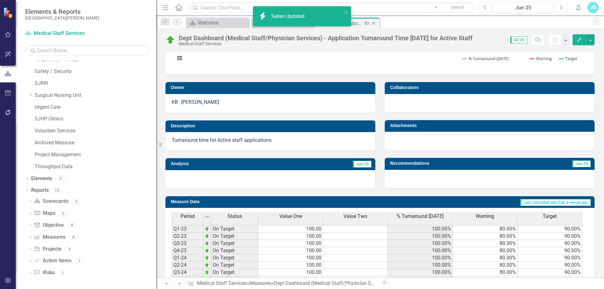
click at [373, 23] on icon "Close" at bounding box center [373, 23] width 6 height 5
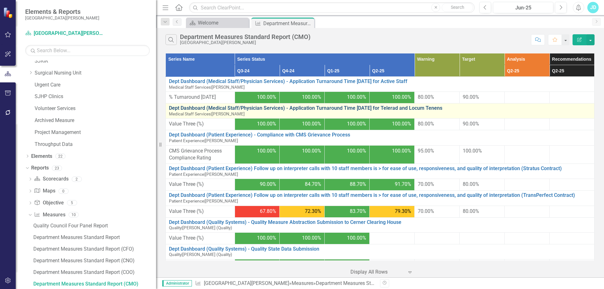
click at [227, 111] on link "Dept Dashboard (Medical Staff/Physician Services) - Application Turnaround Time…" at bounding box center [380, 108] width 422 height 6
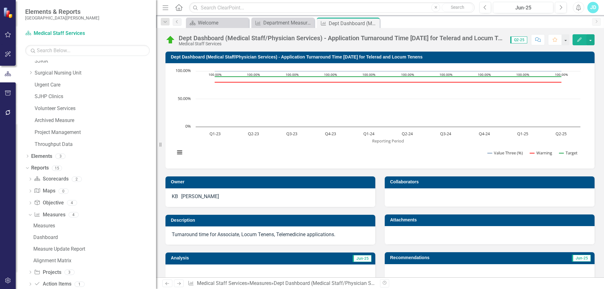
scroll to position [141, 0]
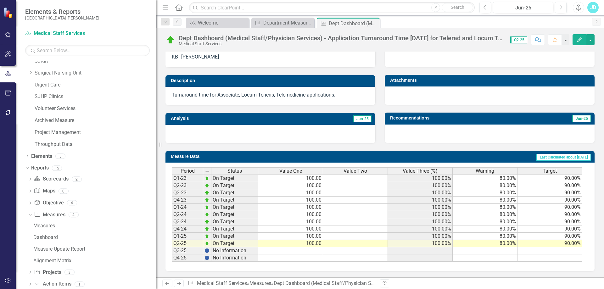
click at [435, 171] on span "Value Three (%)" at bounding box center [420, 171] width 35 height 6
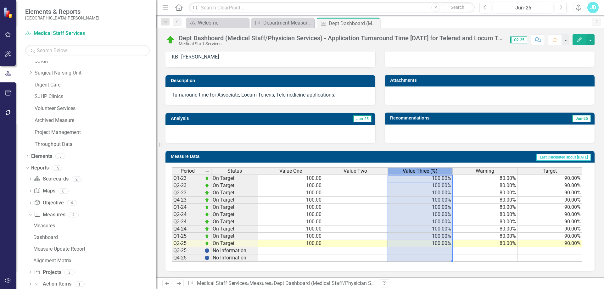
click at [435, 171] on span "Value Three (%)" at bounding box center [420, 171] width 35 height 6
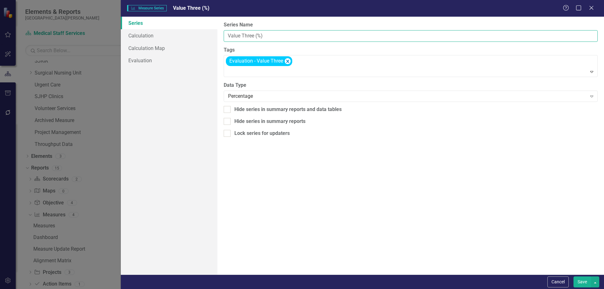
drag, startPoint x: 277, startPoint y: 33, endPoint x: 218, endPoint y: 32, distance: 59.8
click at [218, 32] on div "From this page, you can edit the name, type, and visibility options of your ser…" at bounding box center [410, 146] width 386 height 258
type input "% turnaround [DATE]"
click at [581, 285] on button "Save" at bounding box center [582, 281] width 18 height 11
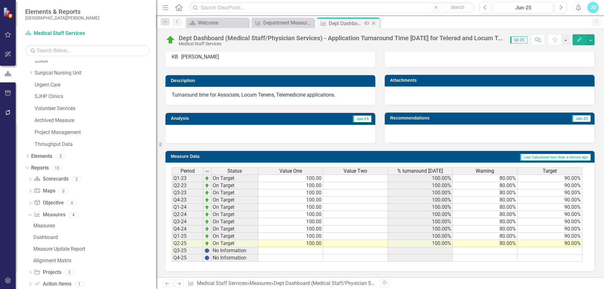
click at [375, 21] on icon "Close" at bounding box center [373, 23] width 6 height 5
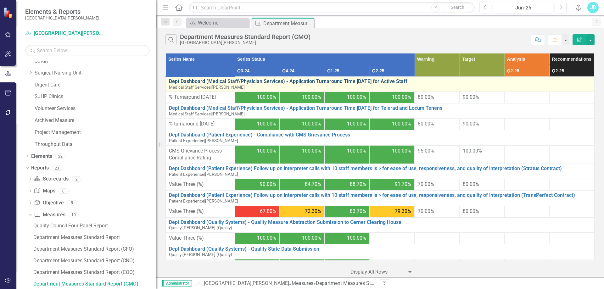
click at [211, 81] on link "Dept Dashboard (Medical Staff/Physician Services) - Application Turnaround Time…" at bounding box center [380, 82] width 422 height 6
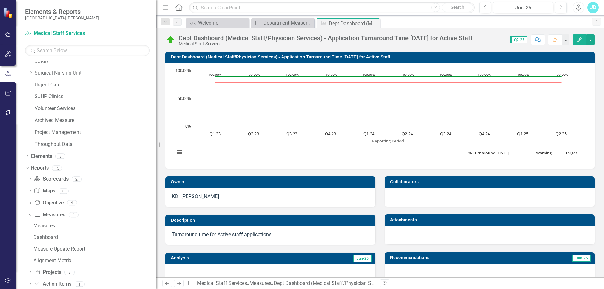
scroll to position [63, 0]
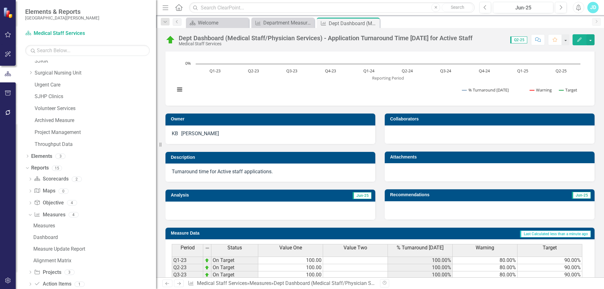
click at [418, 249] on span "% Turnaround within 70 days" at bounding box center [420, 248] width 47 height 6
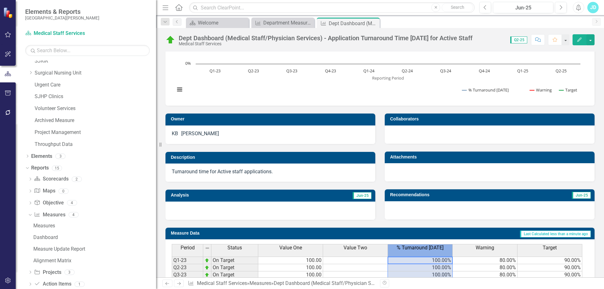
click at [418, 249] on span "% Turnaround within 70 days" at bounding box center [420, 248] width 47 height 6
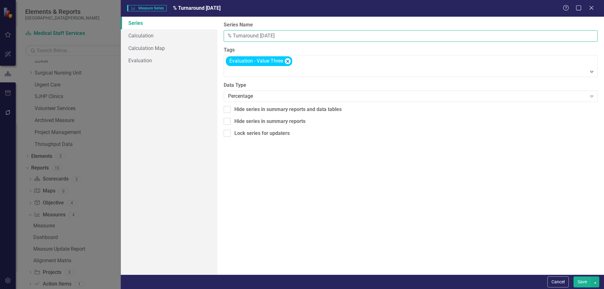
click at [270, 35] on input "% Turnaround within 70 days" at bounding box center [411, 36] width 374 height 12
type input "% Turnaround [DATE]"
click at [580, 279] on button "Save" at bounding box center [582, 281] width 18 height 11
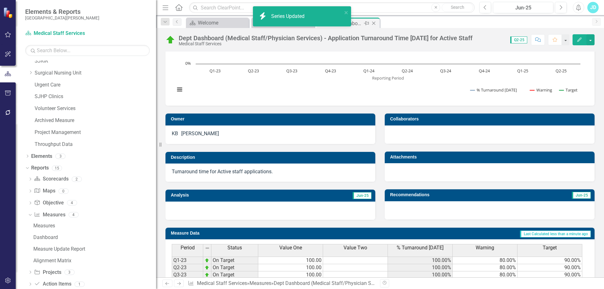
click at [372, 24] on icon "Close" at bounding box center [373, 23] width 6 height 5
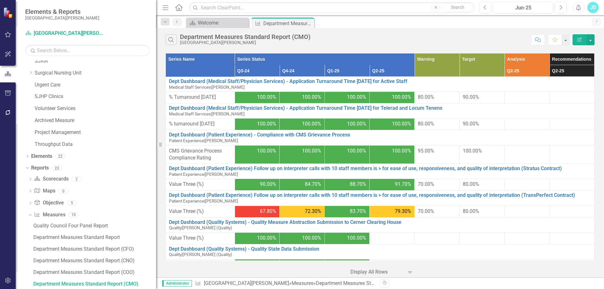
scroll to position [11, 0]
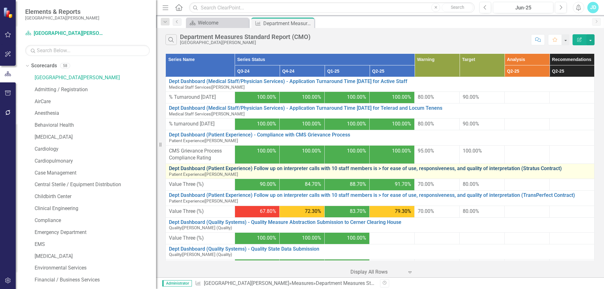
scroll to position [11, 0]
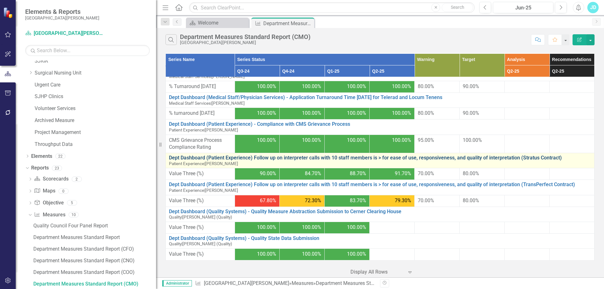
click at [362, 158] on link "Dept Dashboard (Patient Experience) Follow up on interpreter calls with 10 staf…" at bounding box center [380, 158] width 422 height 6
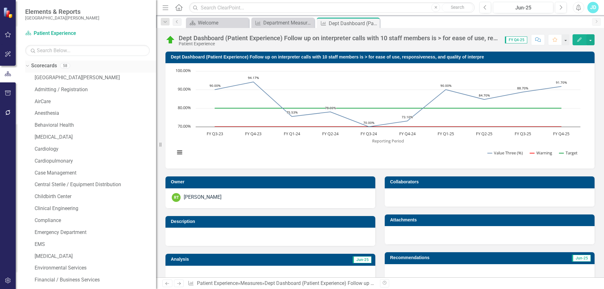
click at [27, 67] on icon "Dropdown" at bounding box center [26, 65] width 3 height 4
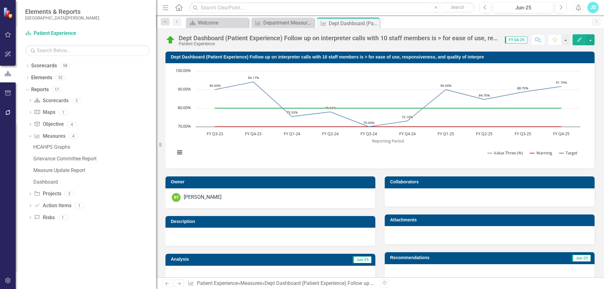
scroll to position [126, 0]
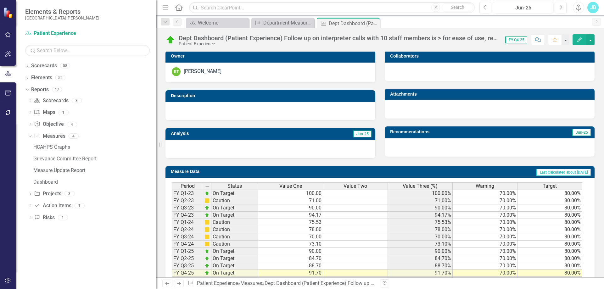
click at [401, 188] on div "Value Three (%)" at bounding box center [420, 186] width 64 height 7
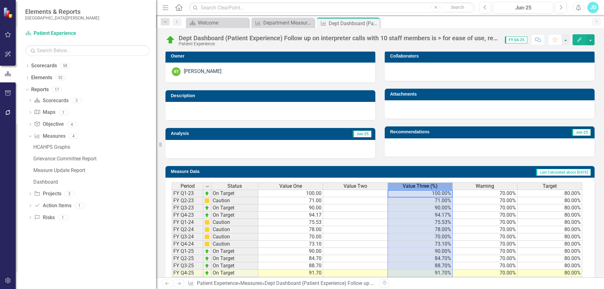
click at [401, 188] on div "Value Three (%)" at bounding box center [420, 186] width 64 height 7
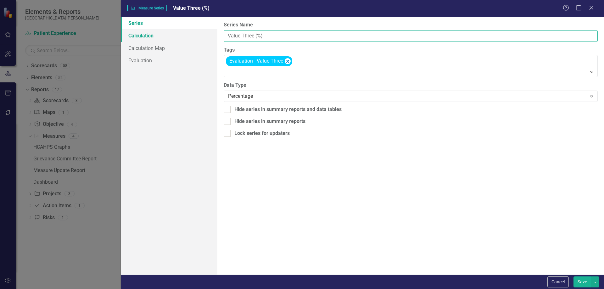
drag, startPoint x: 282, startPoint y: 37, endPoint x: 206, endPoint y: 39, distance: 76.1
click at [206, 39] on div "Series Calculation Calculation Map Evaluation From this page, you can edit the …" at bounding box center [362, 146] width 483 height 258
type input "% follow up"
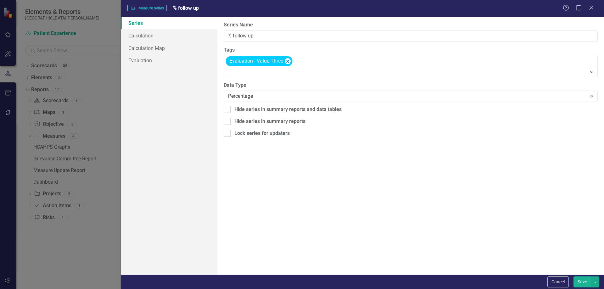
click at [581, 283] on button "Save" at bounding box center [582, 281] width 18 height 11
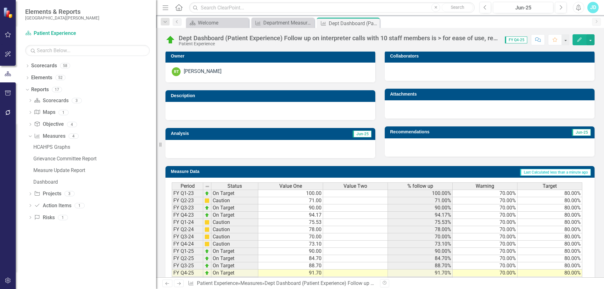
scroll to position [0, 0]
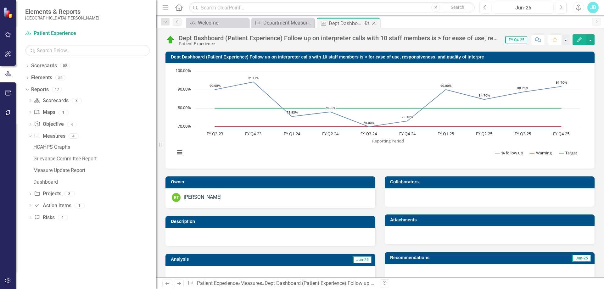
click at [373, 21] on icon "Close" at bounding box center [373, 23] width 6 height 5
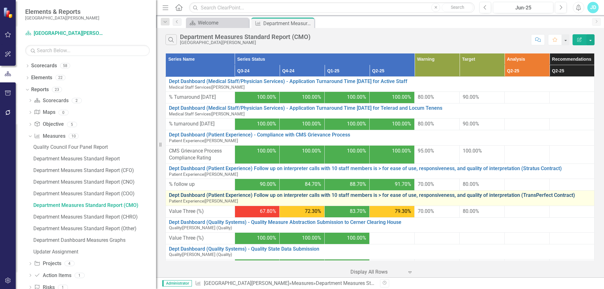
click at [268, 196] on link "Dept Dashboard (Patient Experience) Follow up on interpreter calls with 10 staf…" at bounding box center [380, 195] width 422 height 6
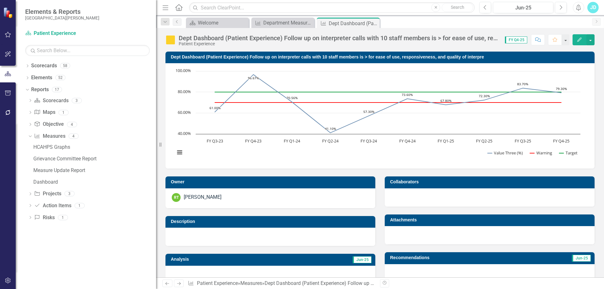
scroll to position [155, 0]
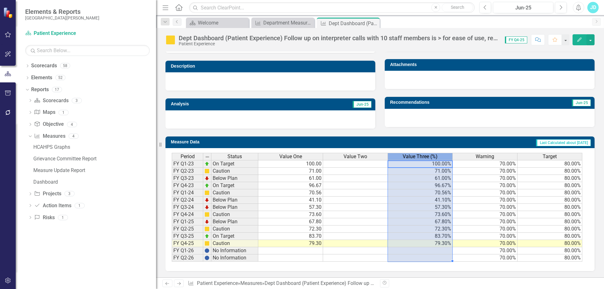
click at [409, 156] on span "Value Three (%)" at bounding box center [420, 157] width 35 height 6
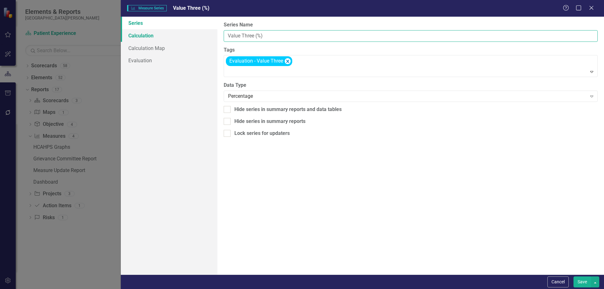
drag, startPoint x: 277, startPoint y: 37, endPoint x: 181, endPoint y: 37, distance: 96.2
click at [181, 37] on div "Series Calculation Calculation Map Evaluation From this page, you can edit the …" at bounding box center [362, 146] width 483 height 258
type input "% follow up"
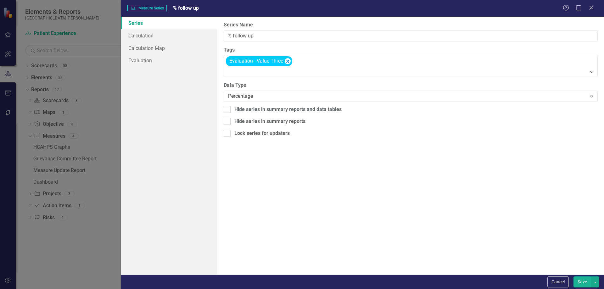
click at [582, 283] on button "Save" at bounding box center [582, 281] width 18 height 11
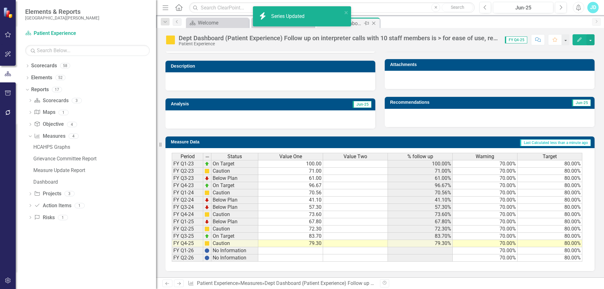
click at [374, 21] on icon "Close" at bounding box center [373, 23] width 6 height 5
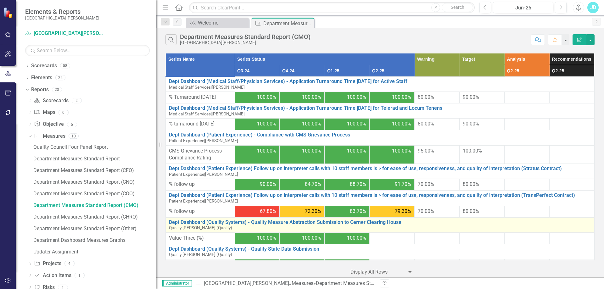
scroll to position [11, 0]
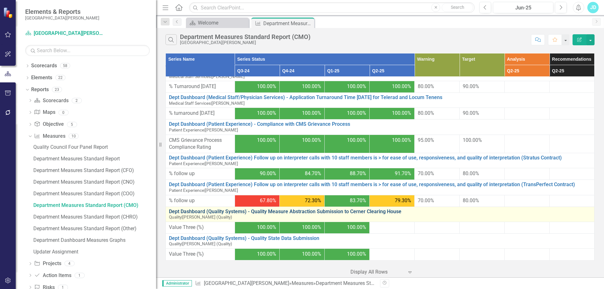
click at [298, 213] on link "Dept Dashboard (Quality Systems) - Quality Measure Abstraction Submission to Ce…" at bounding box center [380, 212] width 422 height 6
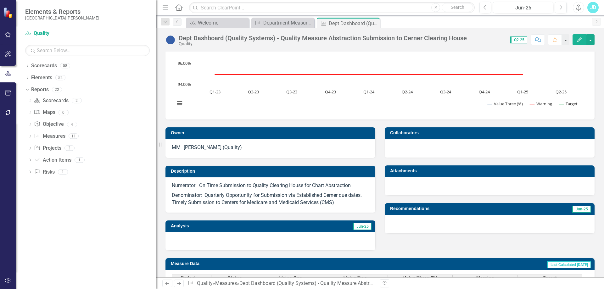
scroll to position [158, 0]
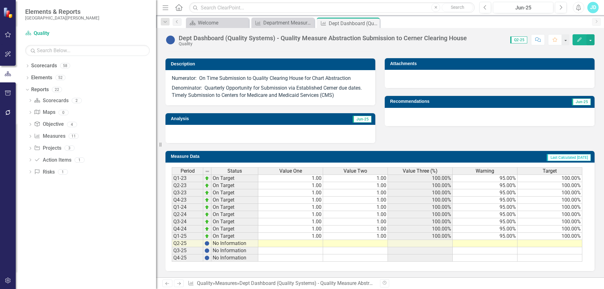
click at [422, 169] on span "Value Three (%)" at bounding box center [420, 171] width 35 height 6
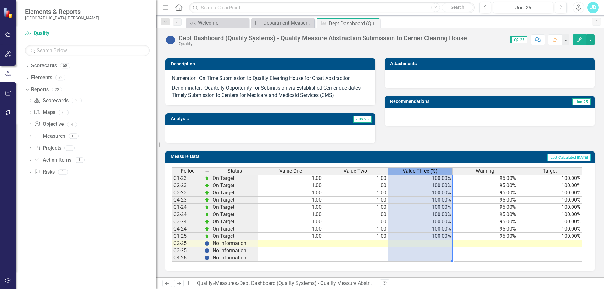
click at [422, 169] on span "Value Three (%)" at bounding box center [420, 171] width 35 height 6
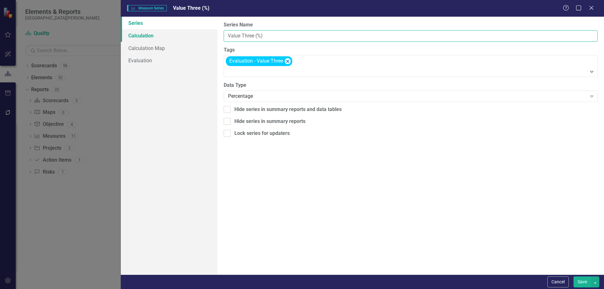
drag, startPoint x: 272, startPoint y: 34, endPoint x: 209, endPoint y: 34, distance: 63.2
click at [209, 34] on div "Series Calculation Calculation Map Evaluation From this page, you can edit the …" at bounding box center [362, 146] width 483 height 258
type input "% submitted"
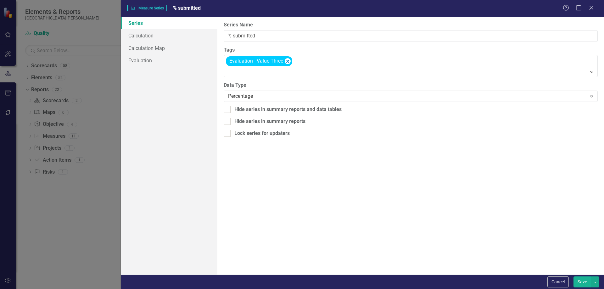
click at [583, 280] on button "Save" at bounding box center [582, 281] width 18 height 11
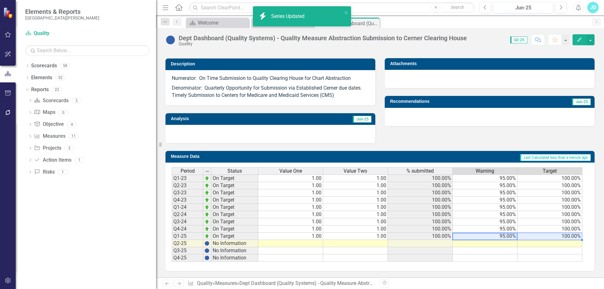
drag, startPoint x: 508, startPoint y: 236, endPoint x: 553, endPoint y: 235, distance: 45.0
click at [553, 235] on tr "Q1-25 On Target 1.00 1.00 100.00% 95.00% 100.00%" at bounding box center [377, 236] width 410 height 7
drag, startPoint x: 581, startPoint y: 240, endPoint x: 578, endPoint y: 256, distance: 16.9
click at [172, 257] on div "Period Status Value One Value Two % submitted Warning Target Q1-23 On Target 1.…" at bounding box center [172, 214] width 0 height 94
type textarea "95"
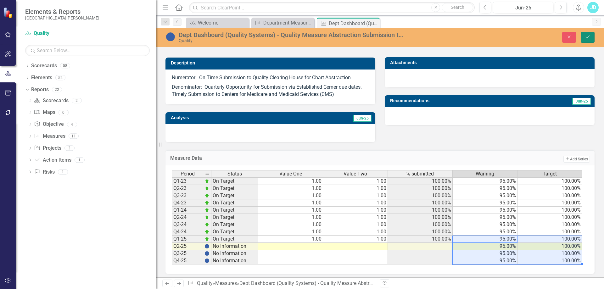
click at [589, 35] on icon "Save" at bounding box center [588, 37] width 6 height 4
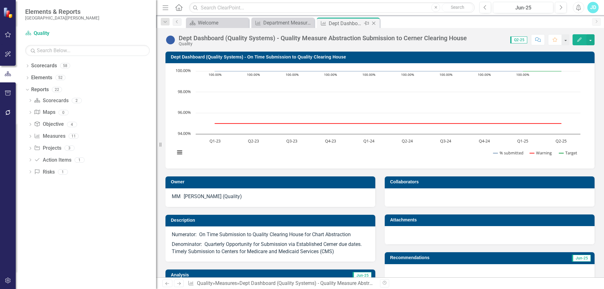
click at [375, 23] on icon "Close" at bounding box center [373, 23] width 6 height 5
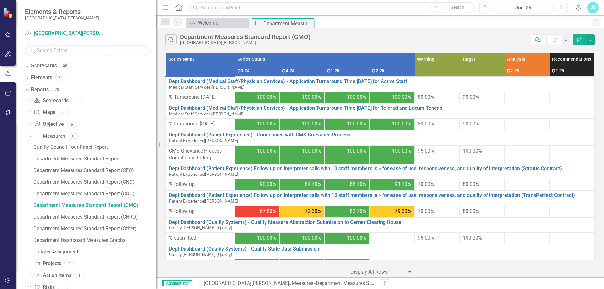
scroll to position [11, 0]
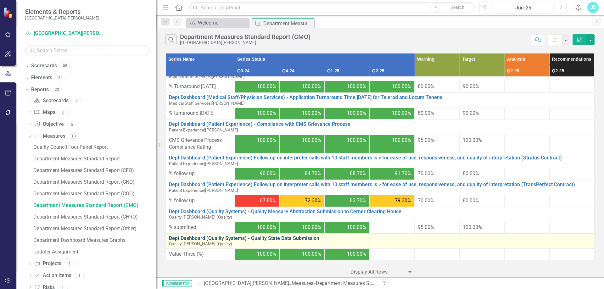
click at [303, 238] on link "Dept Dashboard (Quality Systems) - Quality State Data Submission" at bounding box center [380, 239] width 422 height 6
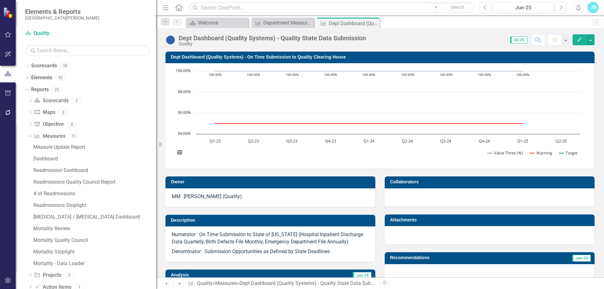
scroll to position [157, 0]
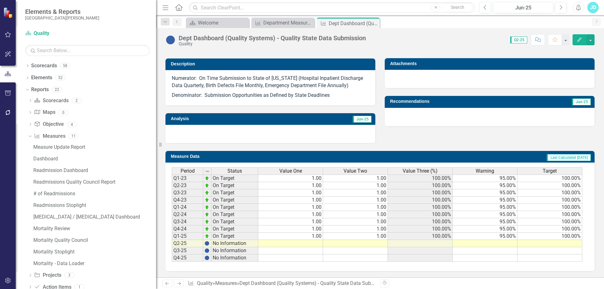
click at [434, 170] on span "Value Three (%)" at bounding box center [420, 171] width 35 height 6
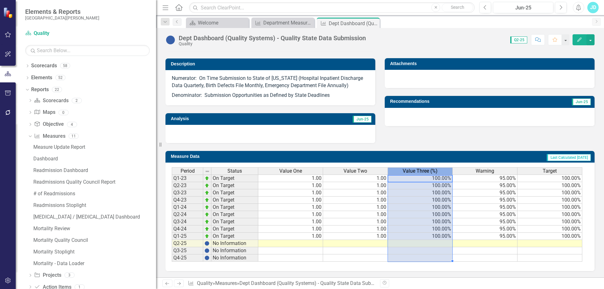
click at [434, 170] on span "Value Three (%)" at bounding box center [420, 171] width 35 height 6
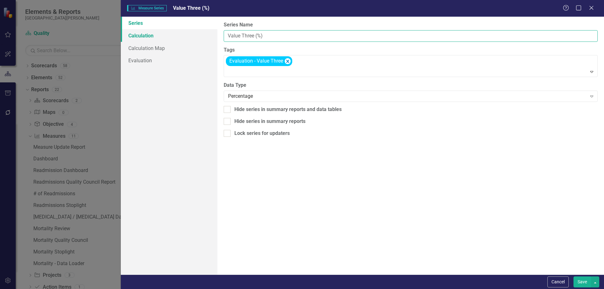
drag, startPoint x: 267, startPoint y: 35, endPoint x: 215, endPoint y: 38, distance: 52.6
click at [215, 38] on div "Series Calculation Calculation Map Evaluation From this page, you can edit the …" at bounding box center [362, 146] width 483 height 258
type input "% submitted"
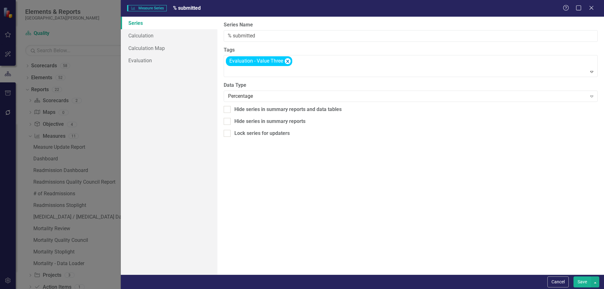
click at [583, 277] on button "Save" at bounding box center [582, 281] width 18 height 11
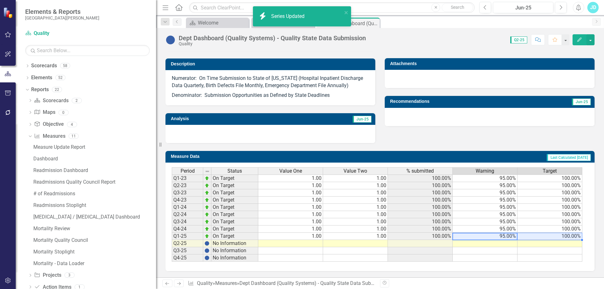
drag, startPoint x: 497, startPoint y: 237, endPoint x: 539, endPoint y: 238, distance: 41.8
click at [539, 238] on tr "Q1-25 On Target 1.00 1.00 100.00% 95.00% 100.00%" at bounding box center [377, 236] width 410 height 7
drag, startPoint x: 581, startPoint y: 241, endPoint x: 580, endPoint y: 258, distance: 18.0
click at [172, 258] on div "Period Status Value One Value Two % submitted Warning Target Q1-23 On Target 1.…" at bounding box center [172, 214] width 0 height 94
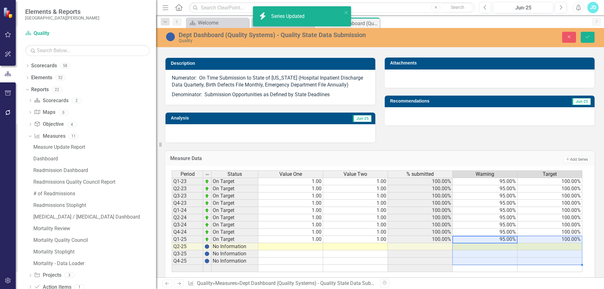
type textarea "95"
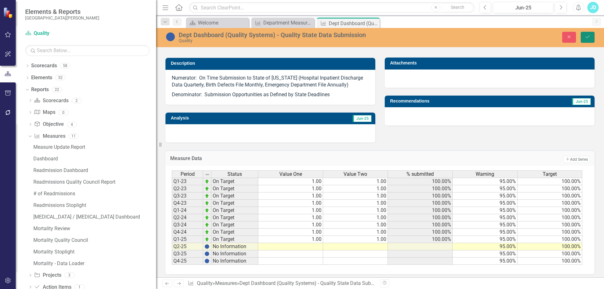
click at [586, 40] on button "Save" at bounding box center [587, 37] width 14 height 11
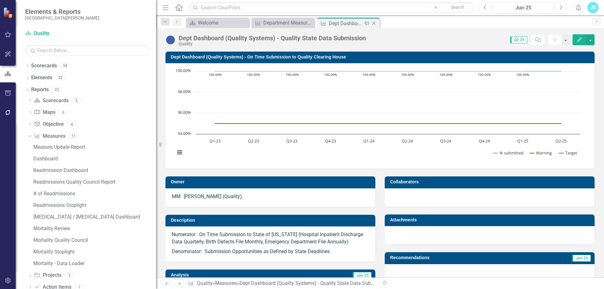
click at [376, 23] on icon "Close" at bounding box center [373, 23] width 6 height 5
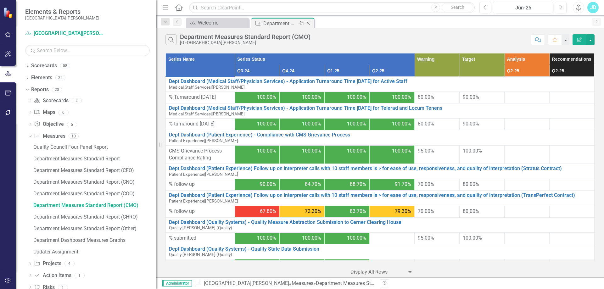
click at [308, 21] on icon "Close" at bounding box center [308, 23] width 6 height 5
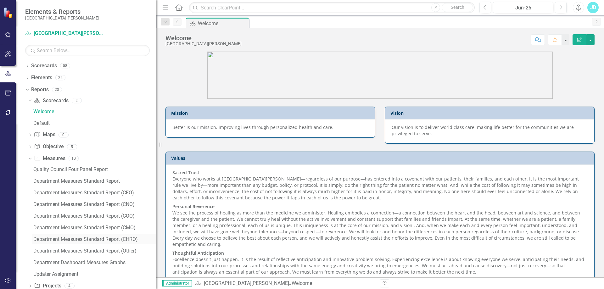
click at [115, 240] on div "Department Measures Standard Report (CHRO)" at bounding box center [94, 239] width 123 height 6
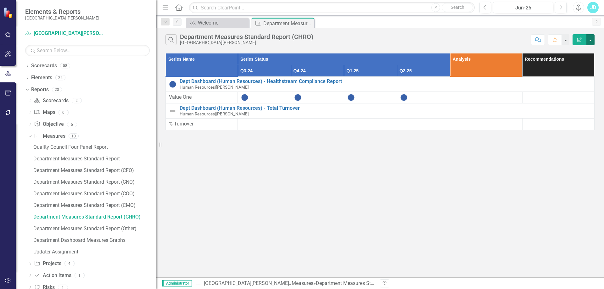
click at [591, 41] on button "button" at bounding box center [590, 39] width 8 height 11
click at [580, 51] on link "Edit Report Edit Report" at bounding box center [569, 52] width 50 height 12
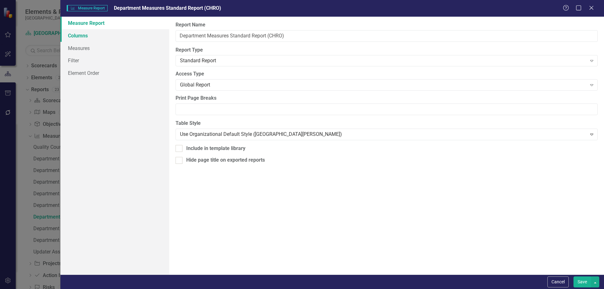
click at [97, 37] on link "Columns" at bounding box center [114, 35] width 109 height 13
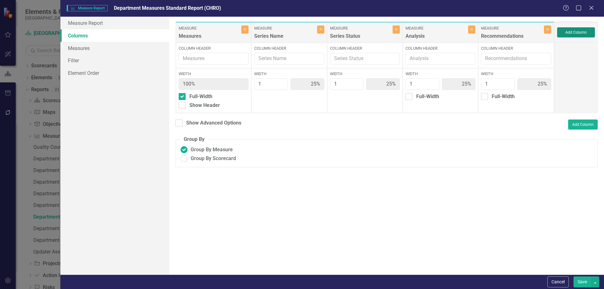
click at [565, 35] on button "Add Column" at bounding box center [576, 32] width 38 height 10
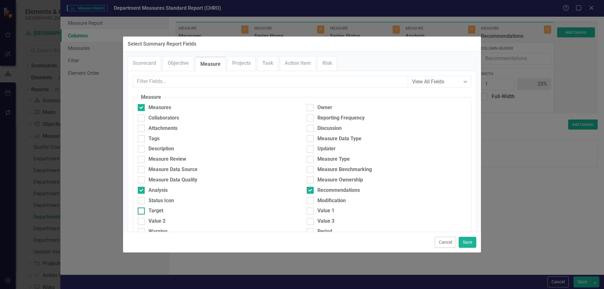
click at [142, 211] on div at bounding box center [141, 211] width 7 height 7
click at [142, 211] on input "Target" at bounding box center [140, 210] width 4 height 4
checkbox input "true"
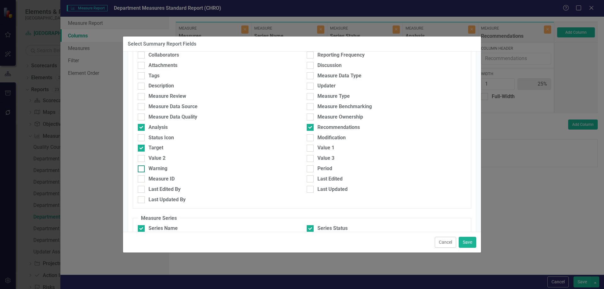
click at [142, 167] on div at bounding box center [141, 168] width 7 height 7
click at [142, 167] on input "Warning" at bounding box center [140, 167] width 4 height 4
checkbox input "true"
click at [465, 241] on button "Save" at bounding box center [467, 242] width 18 height 11
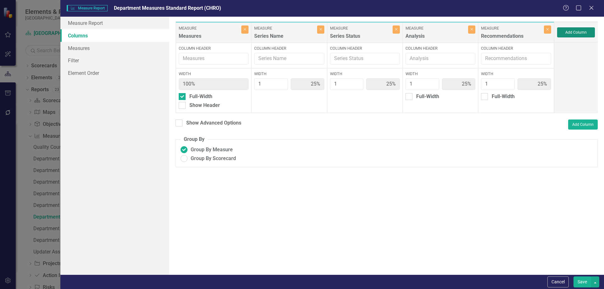
type input "17%"
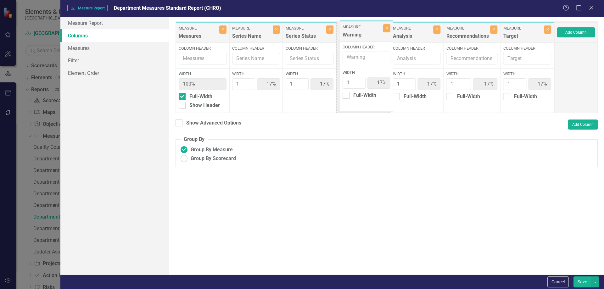
drag, startPoint x: 523, startPoint y: 32, endPoint x: 358, endPoint y: 31, distance: 164.2
click at [358, 31] on div "Measure Measures Close Column Header Width 100% Full-Width Show Header Measure …" at bounding box center [364, 67] width 379 height 92
drag, startPoint x: 513, startPoint y: 30, endPoint x: 400, endPoint y: 33, distance: 112.3
click at [400, 33] on div "Measure Measures Close Column Header Width 100% Full-Width Show Header Measure …" at bounding box center [364, 67] width 379 height 92
click at [179, 123] on input "Show Advanced Options" at bounding box center [177, 121] width 4 height 4
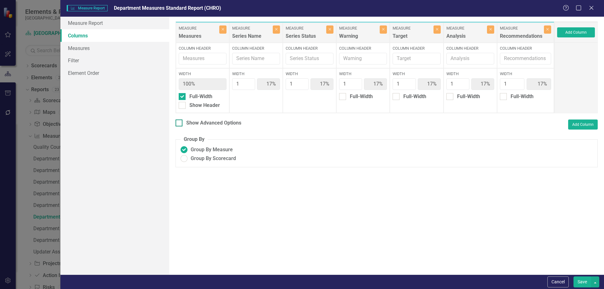
checkbox input "true"
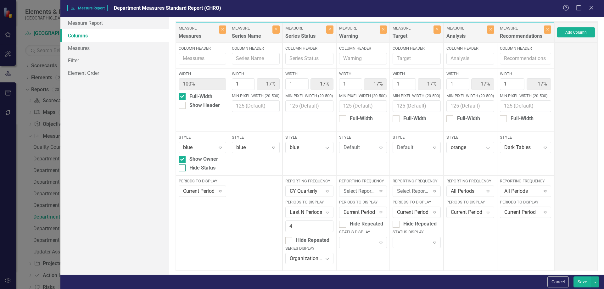
click at [184, 167] on div at bounding box center [182, 167] width 7 height 7
click at [183, 167] on input "Hide Status" at bounding box center [181, 166] width 4 height 4
checkbox input "true"
click at [466, 188] on div "All Periods" at bounding box center [467, 191] width 32 height 7
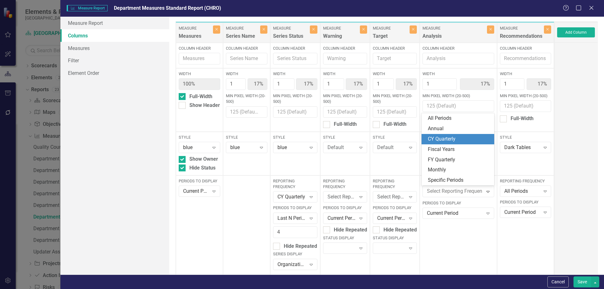
click at [454, 136] on div "CY Quarterly" at bounding box center [459, 139] width 63 height 7
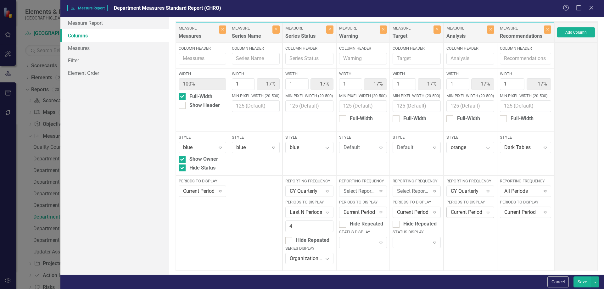
click at [457, 214] on div "Current Period" at bounding box center [467, 212] width 32 height 7
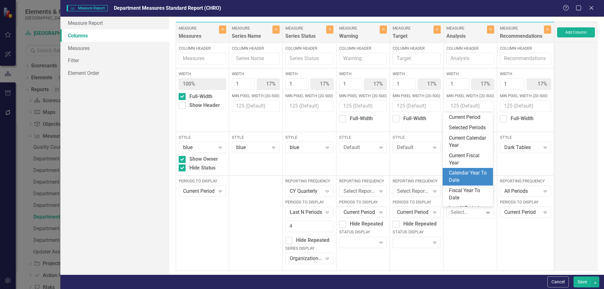
scroll to position [35, 0]
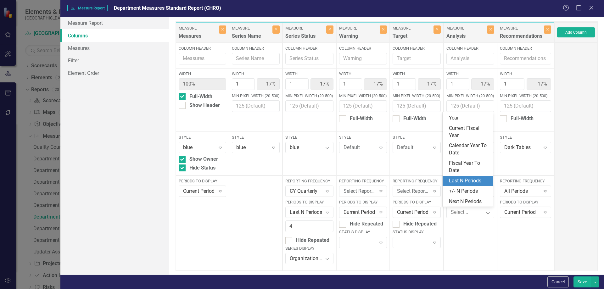
click at [459, 176] on div "Last N Periods" at bounding box center [467, 181] width 50 height 10
click at [508, 193] on div "All Periods" at bounding box center [522, 191] width 36 height 7
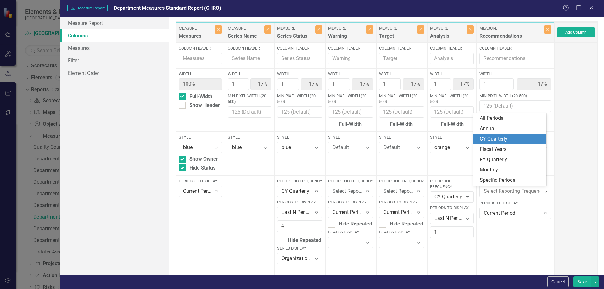
click at [502, 141] on div "CY Quarterly" at bounding box center [511, 139] width 63 height 7
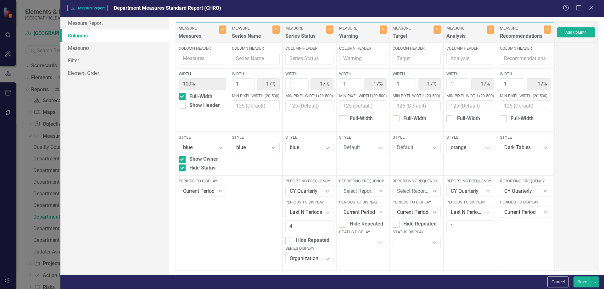
click at [509, 214] on div "Current Period" at bounding box center [522, 212] width 36 height 7
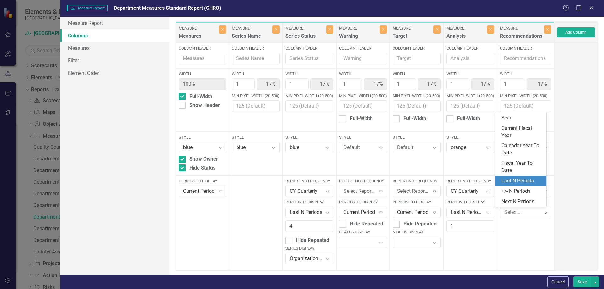
click at [514, 182] on div "Last N Periods" at bounding box center [521, 180] width 41 height 7
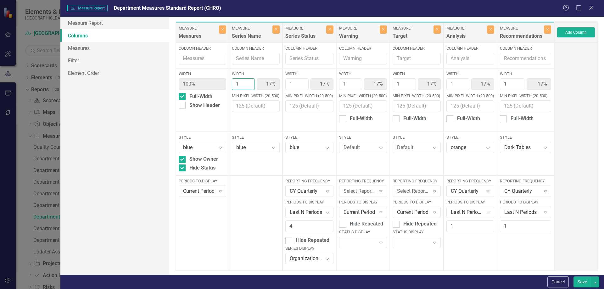
type input "2"
type input "29%"
type input "14%"
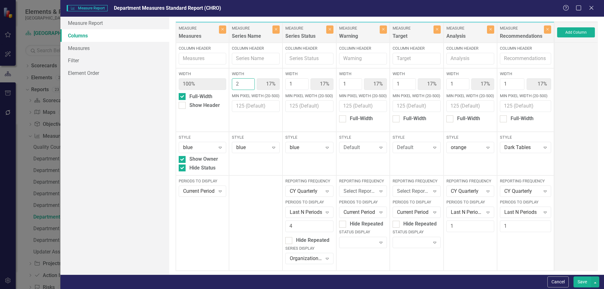
type input "14%"
type input "2"
click at [247, 82] on input "2" at bounding box center [243, 84] width 23 height 12
click at [302, 255] on div "Organization Default" at bounding box center [306, 258] width 32 height 7
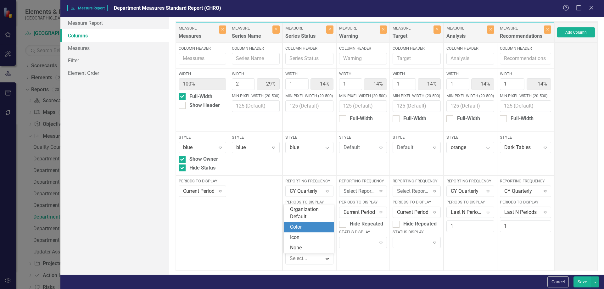
click at [303, 229] on div "Color" at bounding box center [310, 227] width 40 height 7
click at [580, 279] on button "Save" at bounding box center [582, 281] width 18 height 11
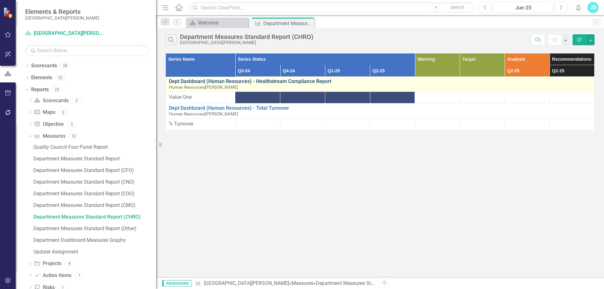
click at [265, 82] on link "Dept Dashboard (Human Resources) - Healthstream Compliance Report" at bounding box center [380, 82] width 422 height 6
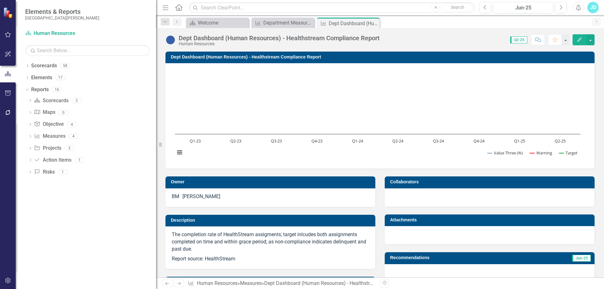
scroll to position [157, 0]
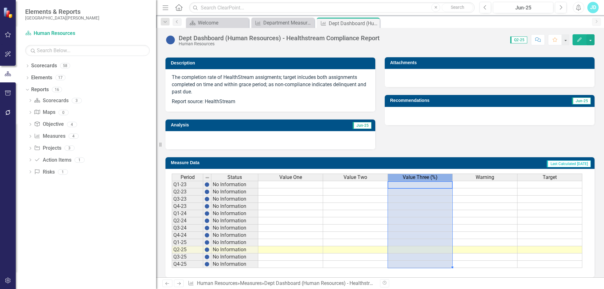
click at [405, 180] on span "Value Three (%)" at bounding box center [420, 178] width 35 height 6
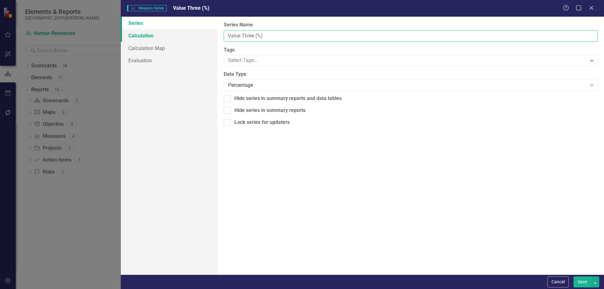
drag, startPoint x: 272, startPoint y: 36, endPoint x: 201, endPoint y: 35, distance: 70.4
click at [201, 35] on div "Series Calculation Calculation Map Evaluation From this page, you can edit the …" at bounding box center [362, 146] width 483 height 258
type input "% Compliance"
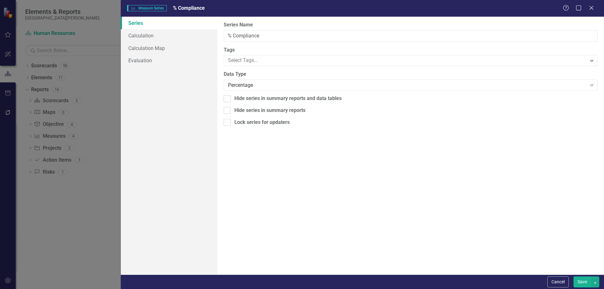
click at [580, 281] on button "Save" at bounding box center [582, 281] width 18 height 11
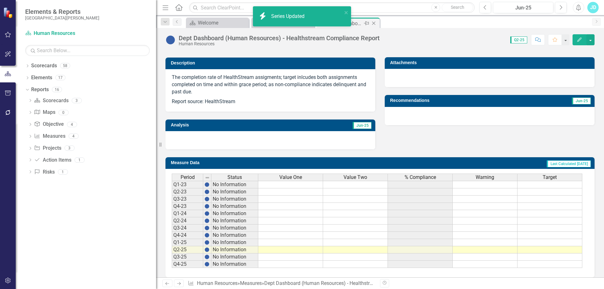
click at [373, 24] on icon at bounding box center [373, 23] width 3 height 3
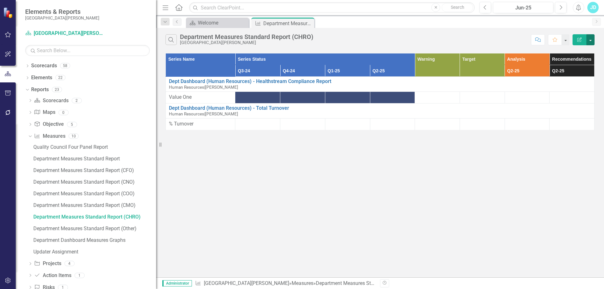
click at [590, 38] on button "button" at bounding box center [590, 39] width 8 height 11
click at [570, 90] on link "Email Email Page" at bounding box center [569, 87] width 50 height 12
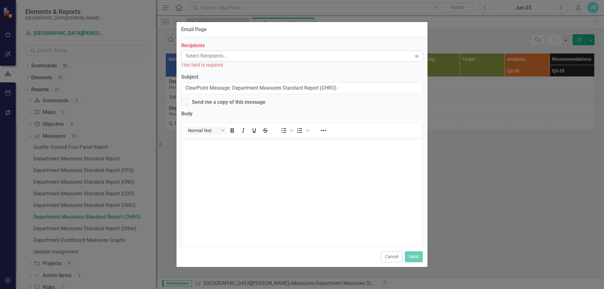
click at [224, 56] on div at bounding box center [297, 56] width 229 height 8
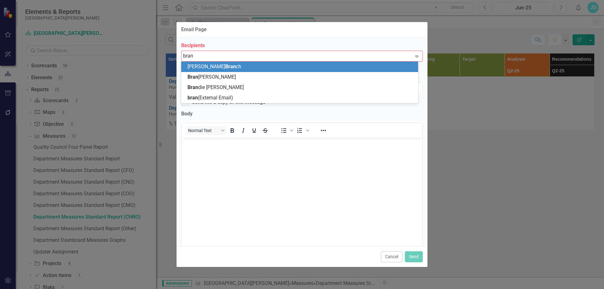
type input "brand"
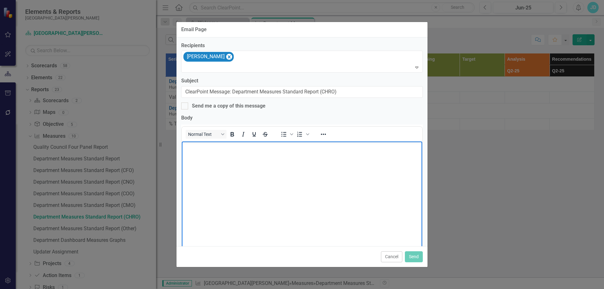
click at [225, 154] on body "Rich Text Area. Press ALT-0 for help." at bounding box center [302, 189] width 240 height 94
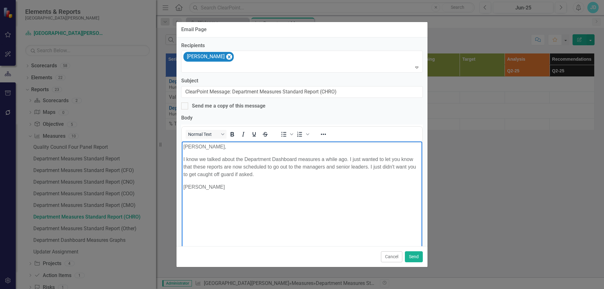
click at [347, 158] on p "I know we talked about the Department Dashboard measures a while ago. I just wa…" at bounding box center [301, 167] width 237 height 23
click at [414, 255] on button "Send" at bounding box center [414, 256] width 18 height 11
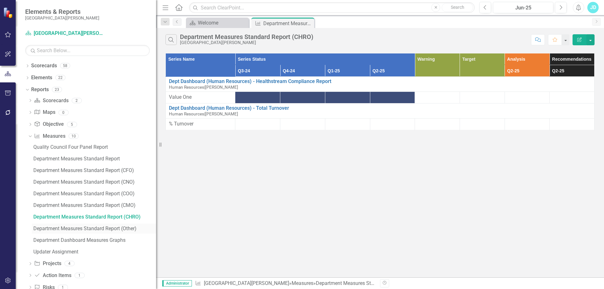
click at [127, 227] on div "Department Measures Standard Report (Other)" at bounding box center [94, 229] width 123 height 6
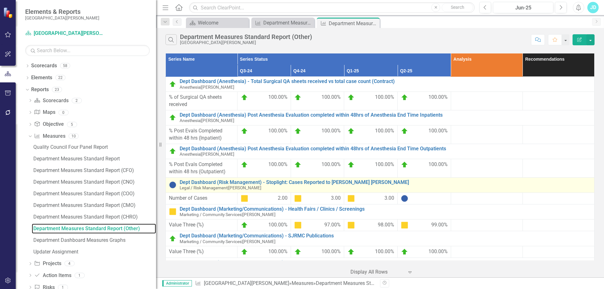
scroll to position [24, 0]
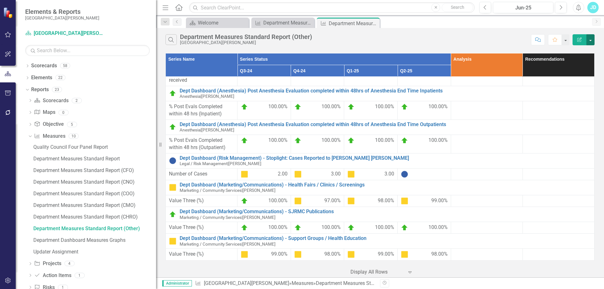
click at [591, 39] on button "button" at bounding box center [590, 39] width 8 height 11
click at [575, 49] on link "Edit Report Edit Report" at bounding box center [569, 52] width 50 height 12
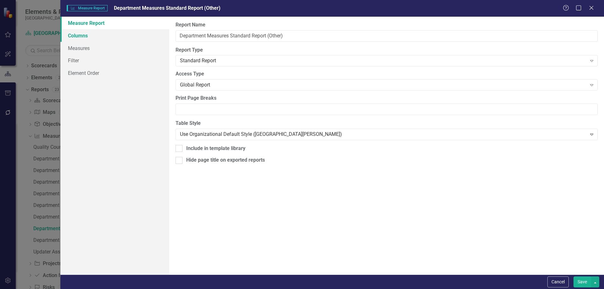
click at [106, 34] on link "Columns" at bounding box center [114, 35] width 109 height 13
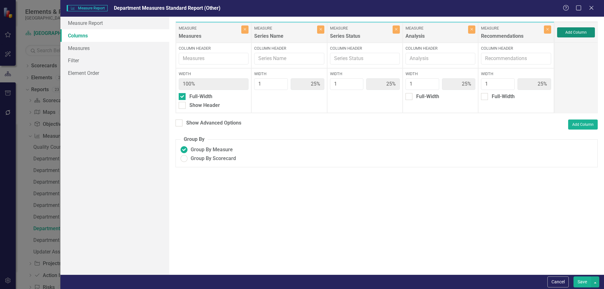
click at [566, 32] on button "Add Column" at bounding box center [576, 32] width 38 height 10
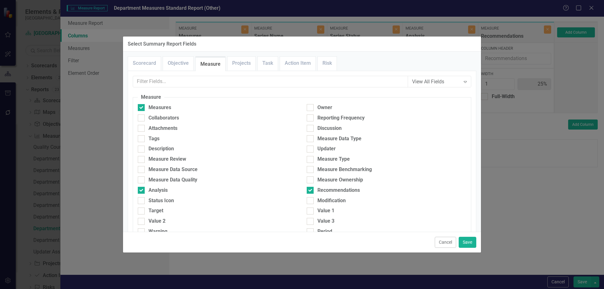
scroll to position [63, 0]
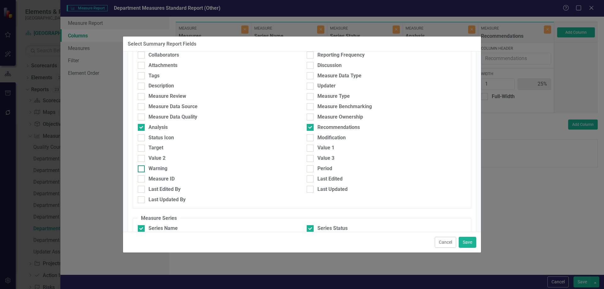
click at [142, 169] on div at bounding box center [141, 168] width 7 height 7
click at [142, 169] on input "Warning" at bounding box center [140, 167] width 4 height 4
checkbox input "true"
click at [145, 148] on div "Target" at bounding box center [217, 147] width 159 height 7
click at [142, 148] on input "Target" at bounding box center [140, 147] width 4 height 4
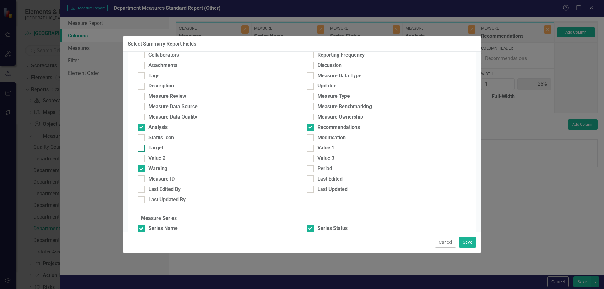
checkbox input "true"
click at [467, 241] on button "Save" at bounding box center [467, 242] width 18 height 11
type input "17%"
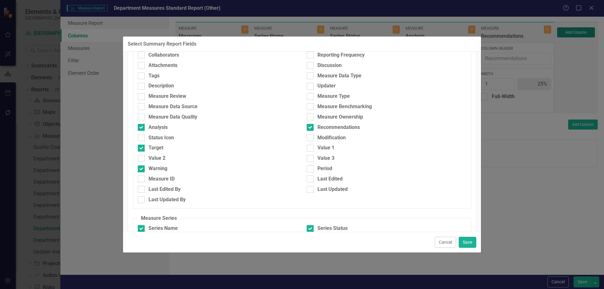
type input "17%"
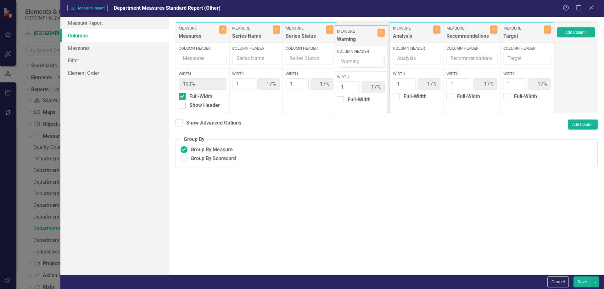
drag, startPoint x: 519, startPoint y: 33, endPoint x: 352, endPoint y: 36, distance: 166.7
click at [352, 36] on div "Measure Measures Close Column Header Width 100% Full-Width Show Header Measure …" at bounding box center [364, 67] width 379 height 92
drag, startPoint x: 519, startPoint y: 35, endPoint x: 411, endPoint y: 35, distance: 108.8
click at [411, 35] on div "Measure Measures Close Column Header Width 100% Full-Width Show Header Measure …" at bounding box center [364, 67] width 379 height 92
click at [180, 123] on div at bounding box center [178, 122] width 7 height 7
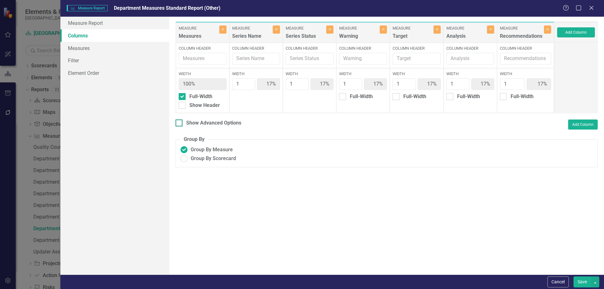
click at [180, 123] on input "Show Advanced Options" at bounding box center [177, 121] width 4 height 4
checkbox input "true"
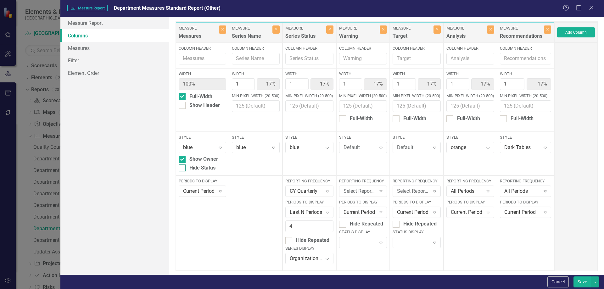
click at [180, 170] on div at bounding box center [182, 167] width 7 height 7
click at [180, 169] on input "Hide Status" at bounding box center [181, 166] width 4 height 4
checkbox input "true"
click at [313, 256] on div "Organization Default" at bounding box center [306, 258] width 32 height 7
click at [303, 229] on div "Color" at bounding box center [310, 227] width 40 height 7
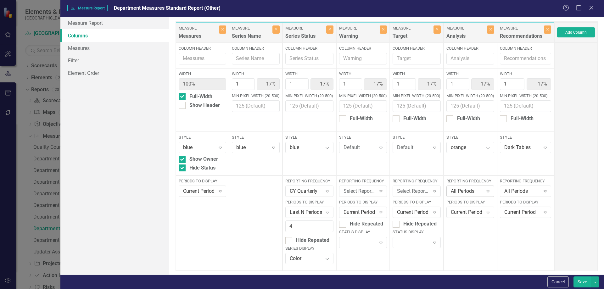
click at [453, 190] on div "All Periods" at bounding box center [467, 191] width 32 height 7
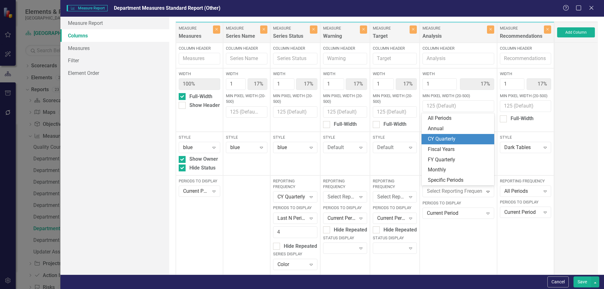
click at [455, 134] on div "CY Quarterly" at bounding box center [457, 139] width 73 height 10
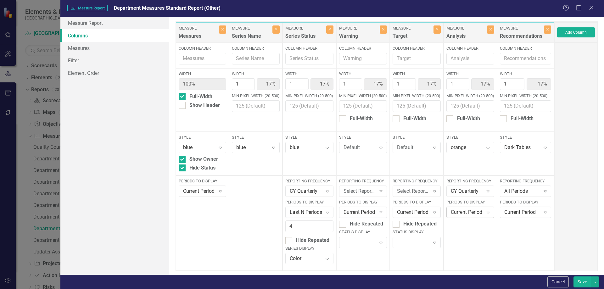
click at [464, 214] on div "Current Period" at bounding box center [467, 212] width 32 height 7
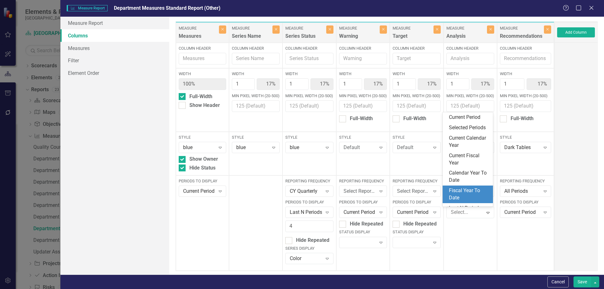
scroll to position [35, 0]
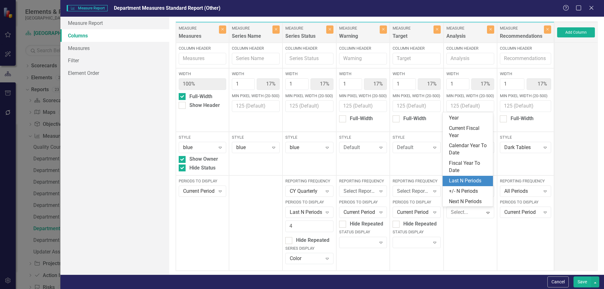
click at [467, 185] on div "Last N Periods" at bounding box center [467, 181] width 50 height 10
click at [517, 192] on div "All Periods" at bounding box center [522, 191] width 36 height 7
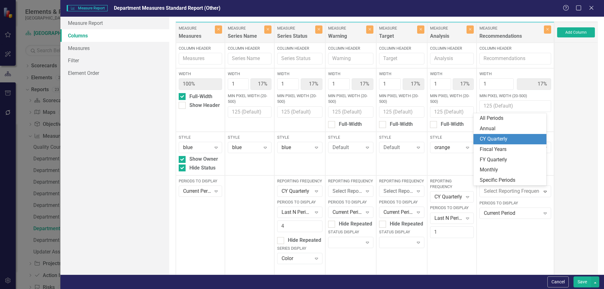
click at [508, 139] on div "CY Quarterly" at bounding box center [511, 139] width 63 height 7
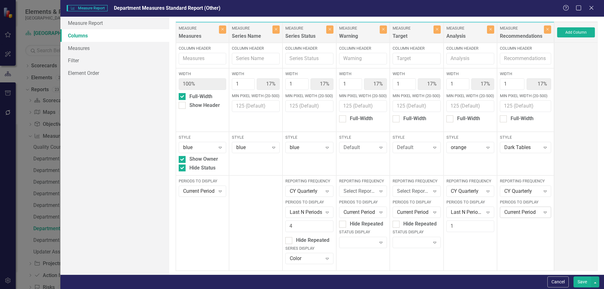
click at [506, 214] on div "Current Period" at bounding box center [522, 212] width 36 height 7
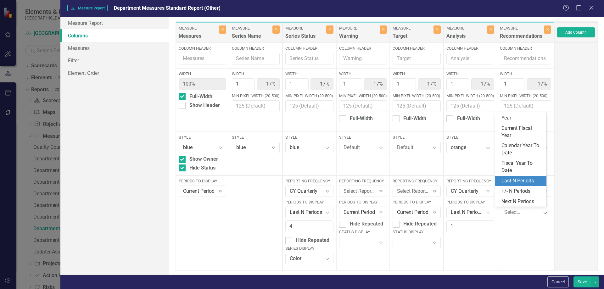
click at [510, 181] on div "Last N Periods" at bounding box center [521, 180] width 41 height 7
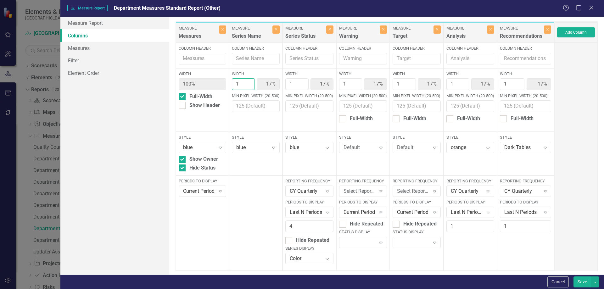
type input "2"
type input "29%"
type input "14%"
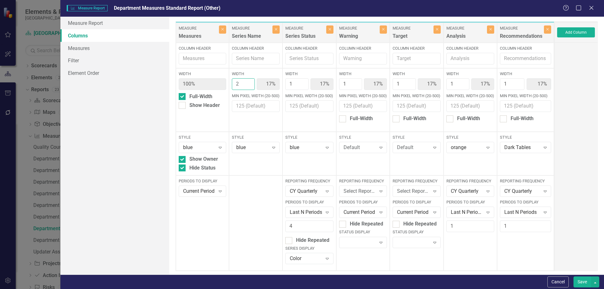
type input "14%"
type input "2"
click at [248, 82] on input "2" at bounding box center [243, 84] width 23 height 12
click at [583, 282] on button "Save" at bounding box center [582, 281] width 18 height 11
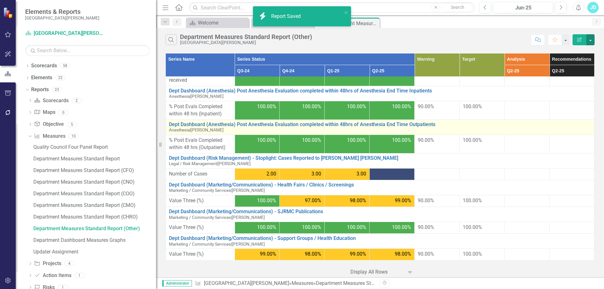
scroll to position [0, 0]
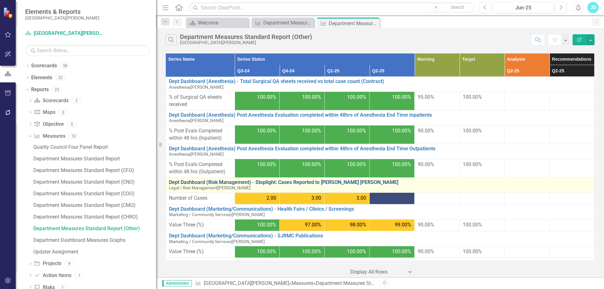
click at [253, 182] on link "Dept Dashboard (Risk Management) - Stoplight: Cases Reported to [PERSON_NAME] […" at bounding box center [380, 183] width 422 height 6
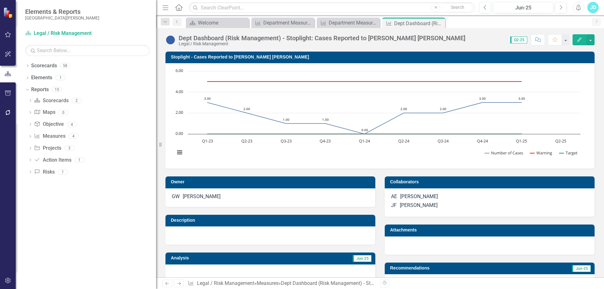
scroll to position [153, 0]
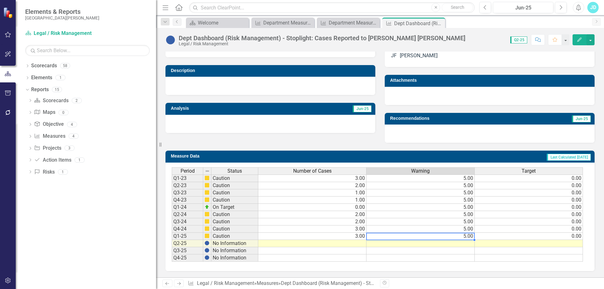
drag, startPoint x: 465, startPoint y: 235, endPoint x: 540, endPoint y: 234, distance: 74.2
click at [540, 234] on tr "Q1-25 Caution 3.00 5.00 0.00" at bounding box center [377, 236] width 411 height 7
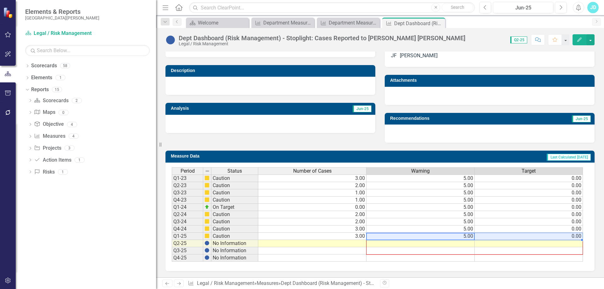
drag, startPoint x: 581, startPoint y: 240, endPoint x: 581, endPoint y: 255, distance: 14.8
click at [172, 255] on div "Period Status Number of Cases Warning Target Q1-23 Caution 3.00 5.00 0.00 Q2-23…" at bounding box center [172, 214] width 0 height 94
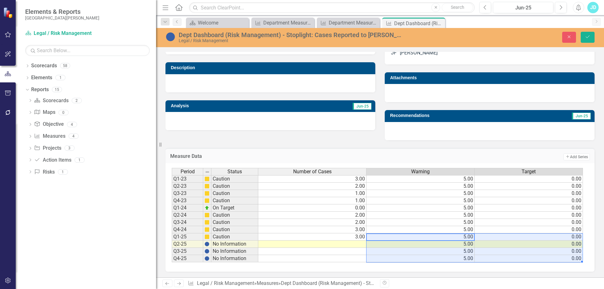
type textarea "5"
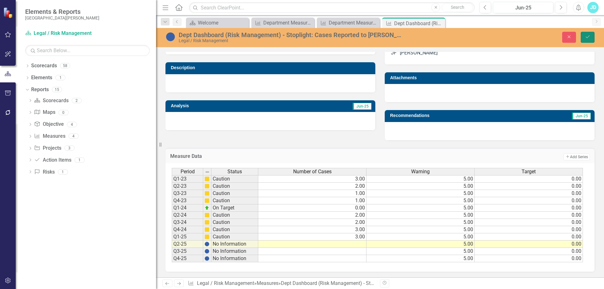
click at [589, 36] on icon "submit" at bounding box center [588, 37] width 4 height 3
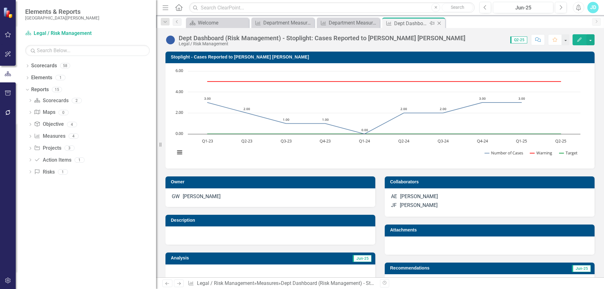
click at [440, 21] on icon "Close" at bounding box center [439, 23] width 6 height 5
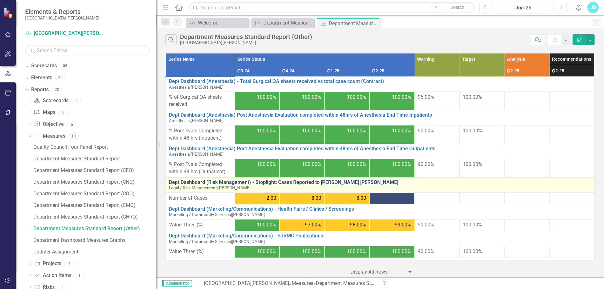
scroll to position [24, 0]
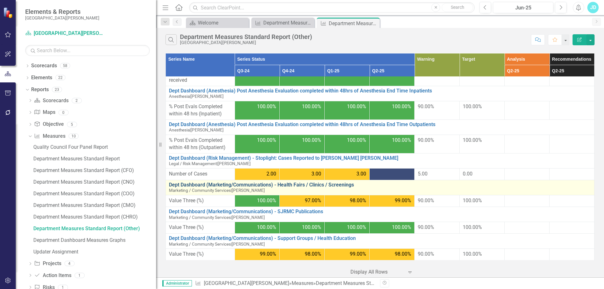
click at [197, 187] on link "Dept Dashboard (Marketing/Communications) - Health Fairs / Clinics / Screenings" at bounding box center [380, 185] width 422 height 6
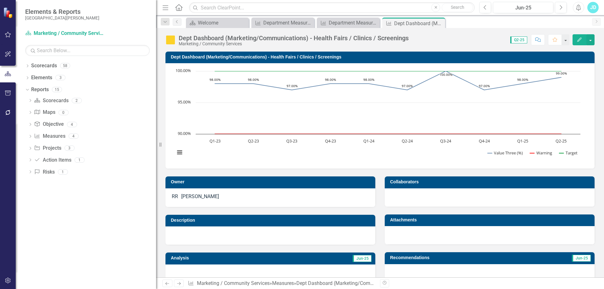
scroll to position [94, 0]
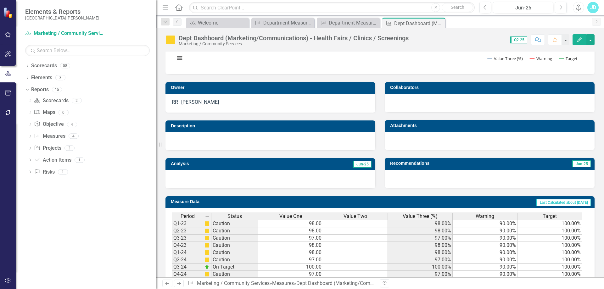
click at [408, 216] on span "Value Three (%)" at bounding box center [420, 217] width 35 height 6
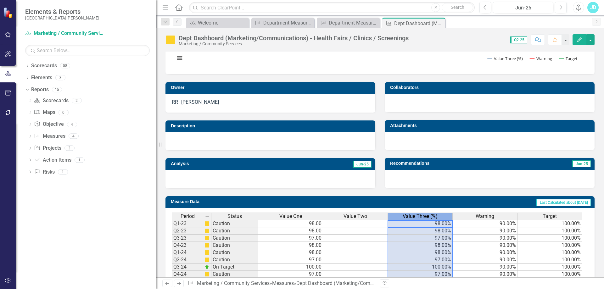
click at [408, 216] on span "Value Three (%)" at bounding box center [420, 217] width 35 height 6
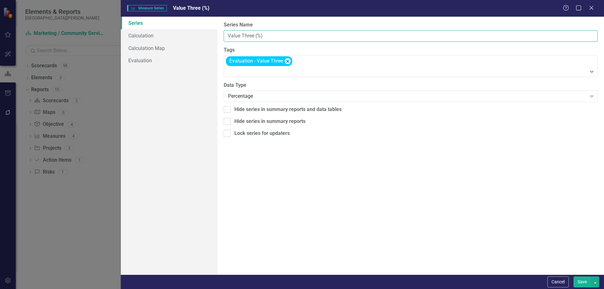
drag, startPoint x: 288, startPoint y: 37, endPoint x: 220, endPoint y: 36, distance: 68.6
click at [220, 36] on div "From this page, you can edit the name, type, and visibility options of your ser…" at bounding box center [410, 146] width 386 height 258
type input "% Met"
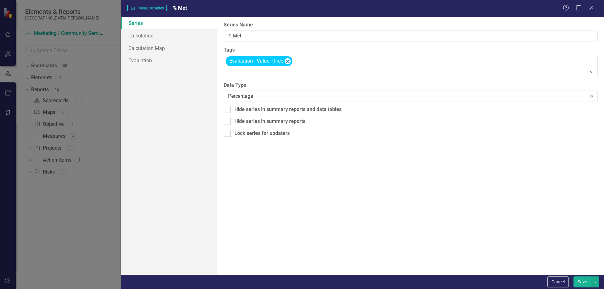
click at [581, 281] on button "Save" at bounding box center [582, 281] width 18 height 11
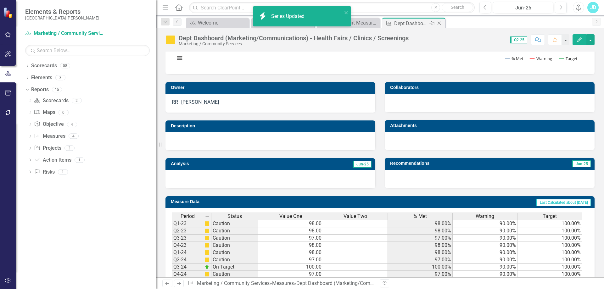
click at [442, 21] on icon "Close" at bounding box center [439, 23] width 6 height 5
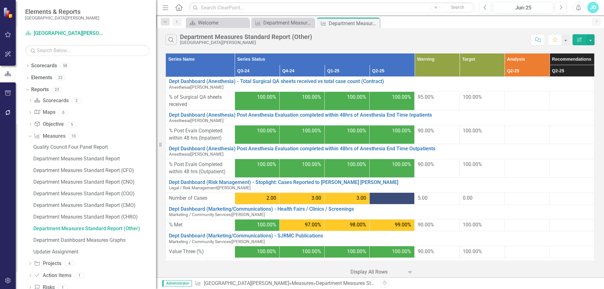
scroll to position [24, 0]
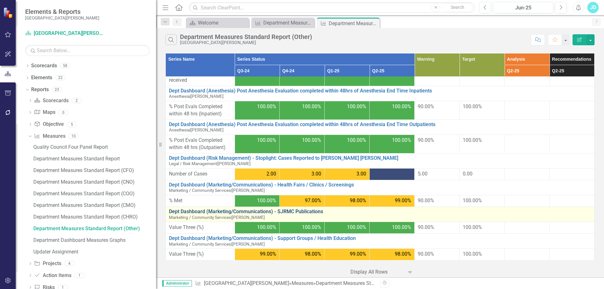
click at [273, 212] on link "Dept Dashboard (Marketing/Communications) - SJRMC Publications" at bounding box center [380, 212] width 422 height 6
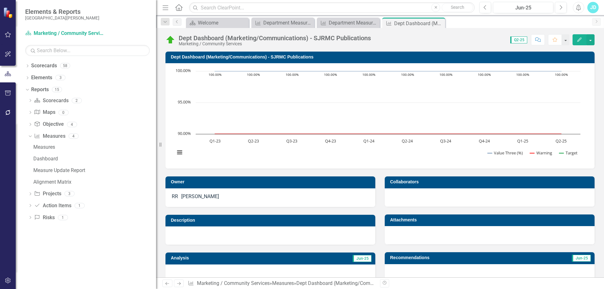
scroll to position [141, 0]
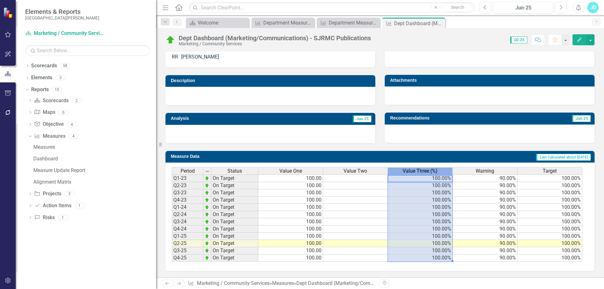
click at [432, 171] on span "Value Three (%)" at bounding box center [420, 171] width 35 height 6
click at [432, 170] on span "Value Three (%)" at bounding box center [420, 171] width 35 height 6
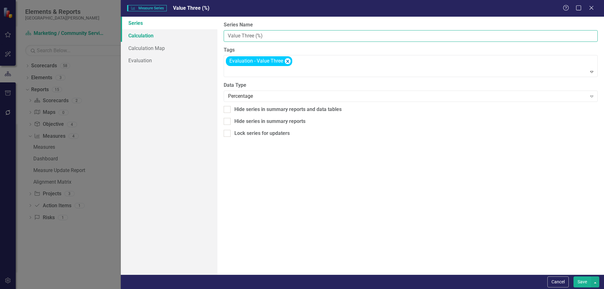
drag, startPoint x: 268, startPoint y: 36, endPoint x: 158, endPoint y: 36, distance: 109.7
click at [158, 36] on div "Series Calculation Calculation Map Evaluation From this page, you can edit the …" at bounding box center [362, 146] width 483 height 258
type input "% Met"
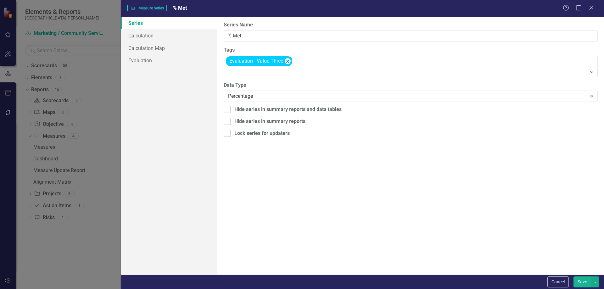
click at [581, 282] on button "Save" at bounding box center [582, 281] width 18 height 11
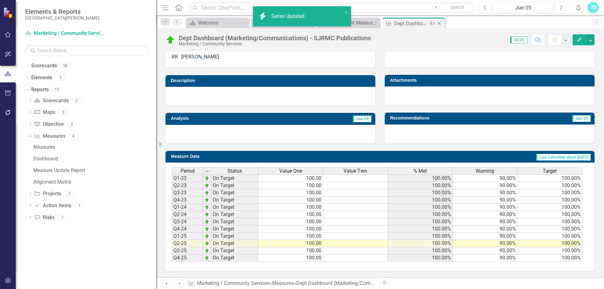
click at [439, 21] on icon "Close" at bounding box center [439, 23] width 6 height 5
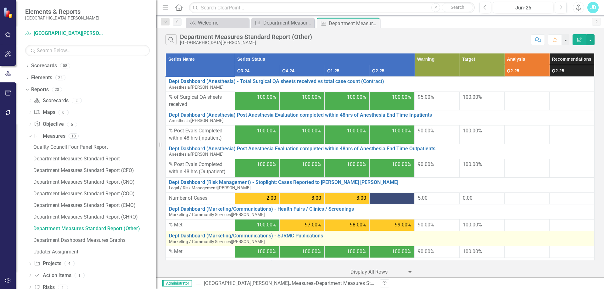
scroll to position [24, 0]
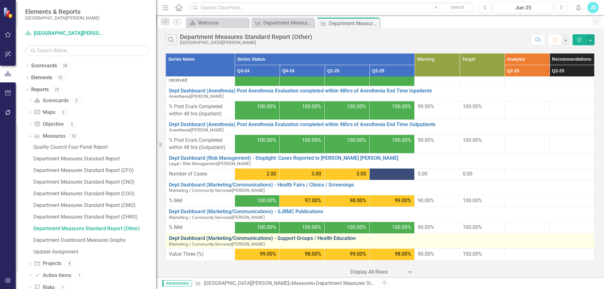
click at [265, 238] on link "Dept Dashboard (Marketing/Communications) - Support Groups / Health Education" at bounding box center [380, 239] width 422 height 6
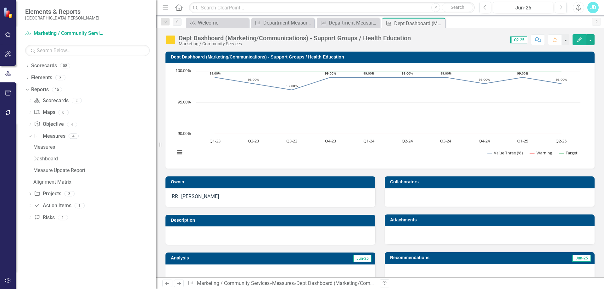
scroll to position [141, 0]
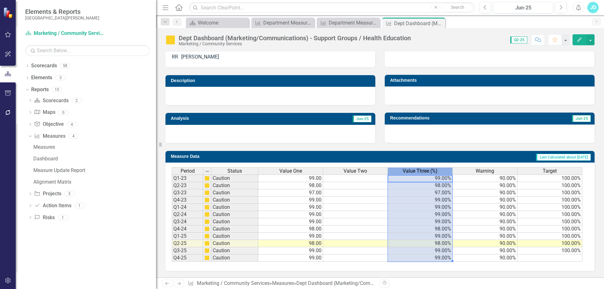
click at [429, 170] on span "Value Three (%)" at bounding box center [420, 171] width 35 height 6
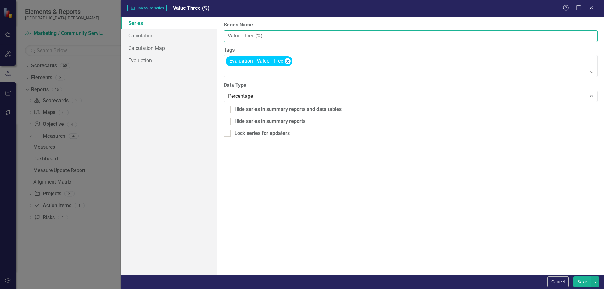
drag, startPoint x: 266, startPoint y: 34, endPoint x: 221, endPoint y: 33, distance: 45.0
click at [221, 33] on div "From this page, you can edit the name, type, and visibility options of your ser…" at bounding box center [410, 146] width 386 height 258
type input "% Met"
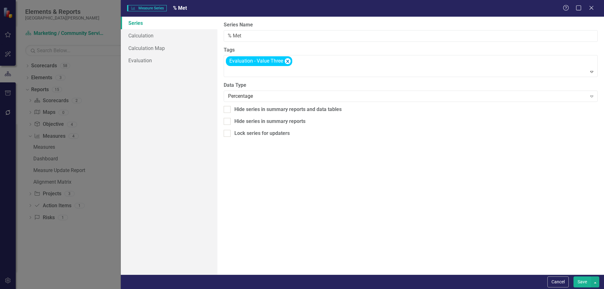
click at [579, 281] on button "Save" at bounding box center [582, 281] width 18 height 11
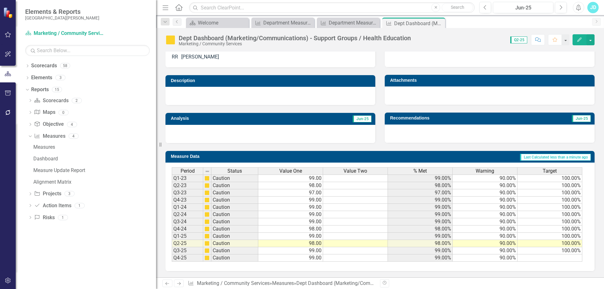
click at [564, 248] on td "100.00%" at bounding box center [549, 250] width 65 height 7
drag, startPoint x: 581, startPoint y: 253, endPoint x: 581, endPoint y: 260, distance: 6.9
click at [172, 260] on div "Period Status Value One Value Two % Met Warning Target Q1-23 Caution 99.00 99.0…" at bounding box center [172, 214] width 0 height 94
type textarea "100"
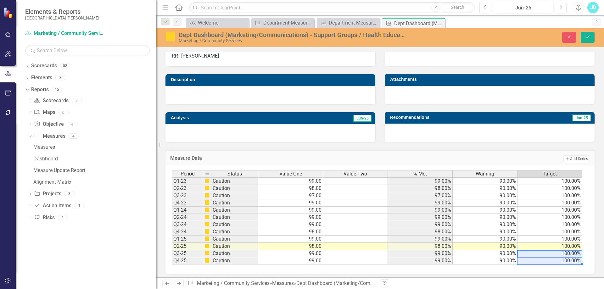
scroll to position [47, 0]
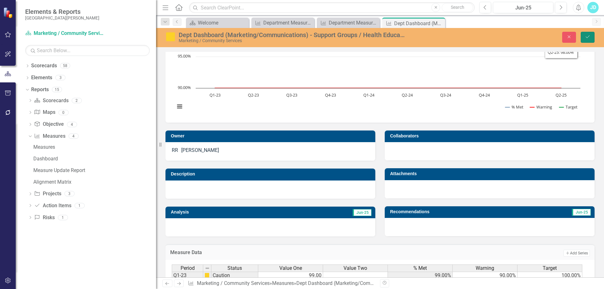
click at [589, 39] on icon "Save" at bounding box center [588, 37] width 6 height 4
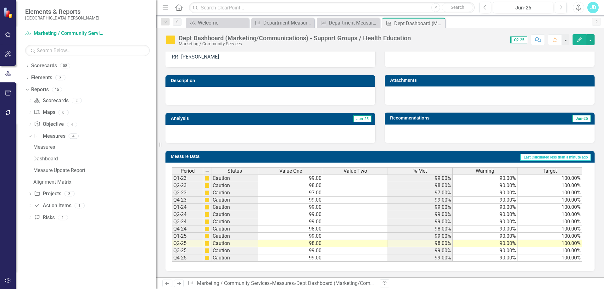
scroll to position [0, 0]
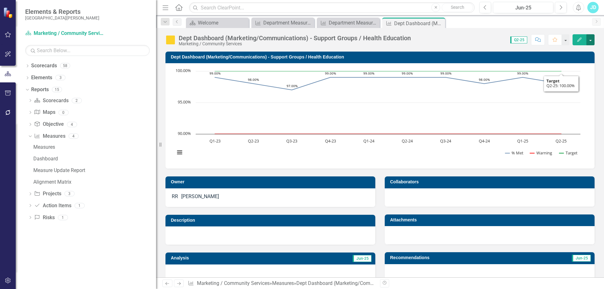
click at [591, 41] on button "button" at bounding box center [590, 39] width 8 height 11
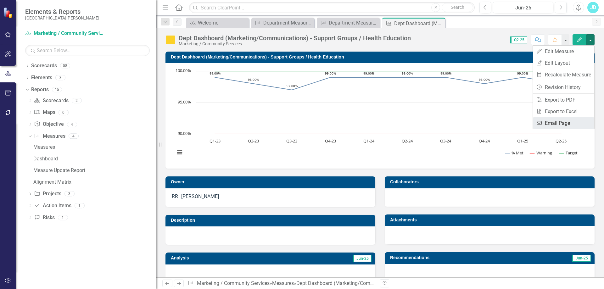
click at [565, 126] on link "Email Email Page" at bounding box center [563, 123] width 61 height 12
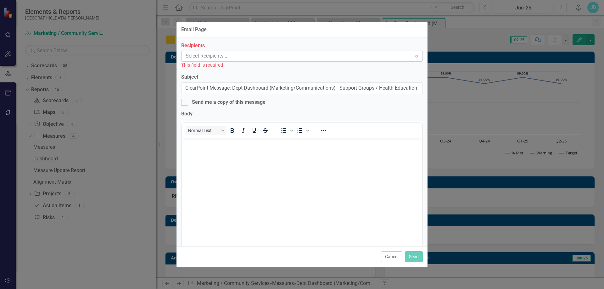
click at [212, 57] on div at bounding box center [297, 56] width 229 height 8
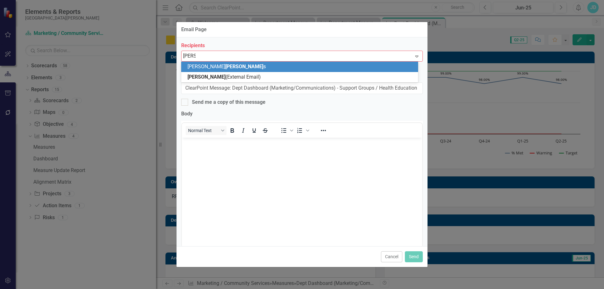
type input "[PERSON_NAME]"
click at [225, 64] on span "[PERSON_NAME]" at bounding box center [244, 67] width 38 height 6
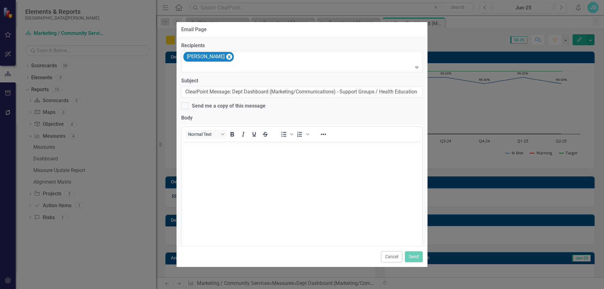
click at [211, 153] on body "Rich Text Area. Press ALT-0 for help." at bounding box center [302, 189] width 240 height 94
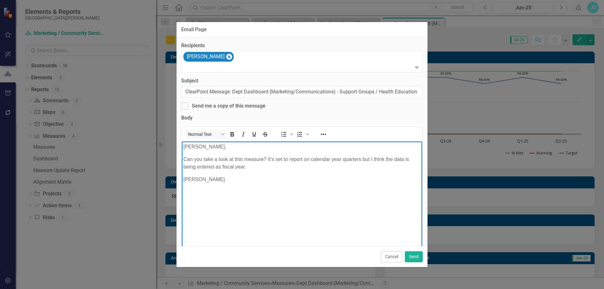
click at [273, 165] on p "Can you take a look at this measure? It's set to report on calendar year quarte…" at bounding box center [301, 163] width 237 height 15
click at [411, 258] on button "Send" at bounding box center [414, 256] width 18 height 11
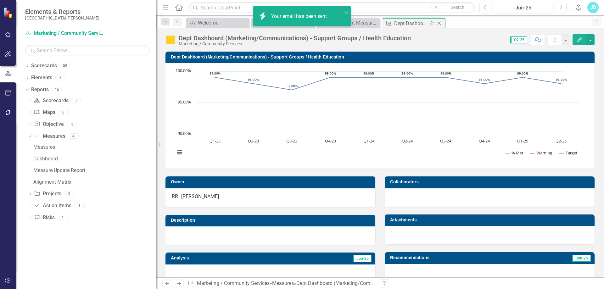
click at [440, 24] on icon "Close" at bounding box center [439, 23] width 6 height 5
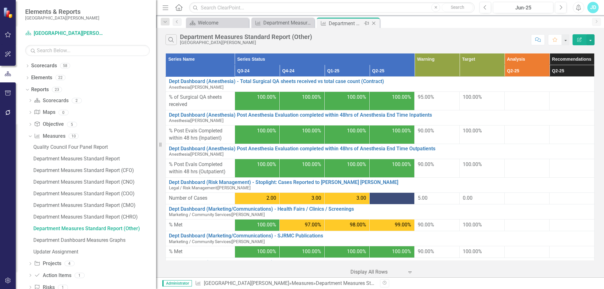
click at [375, 25] on icon "Close" at bounding box center [373, 23] width 6 height 5
